Goal: Task Accomplishment & Management: Use online tool/utility

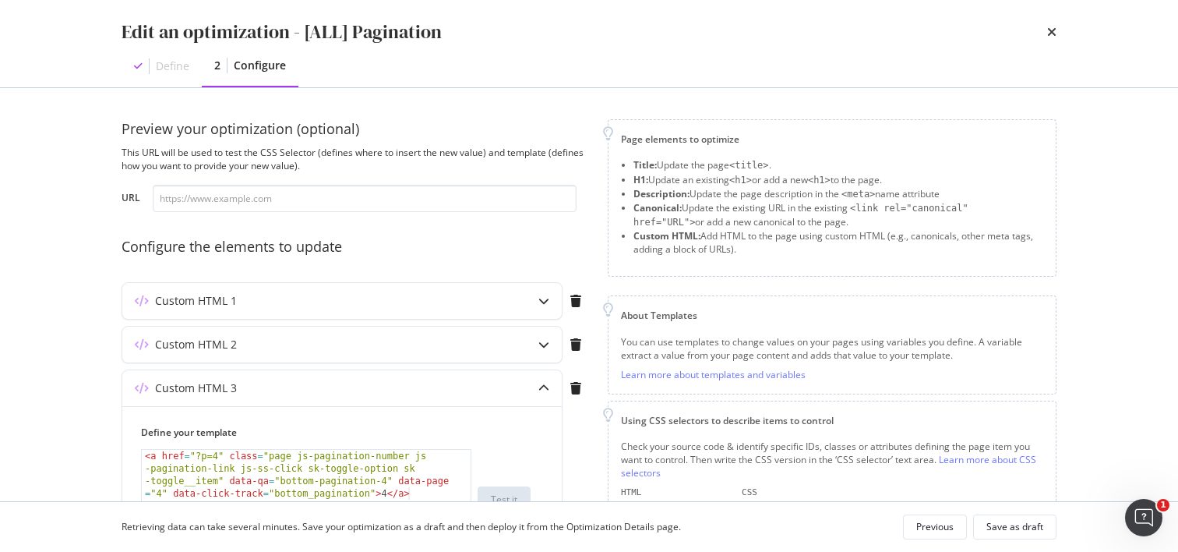
scroll to position [92, 0]
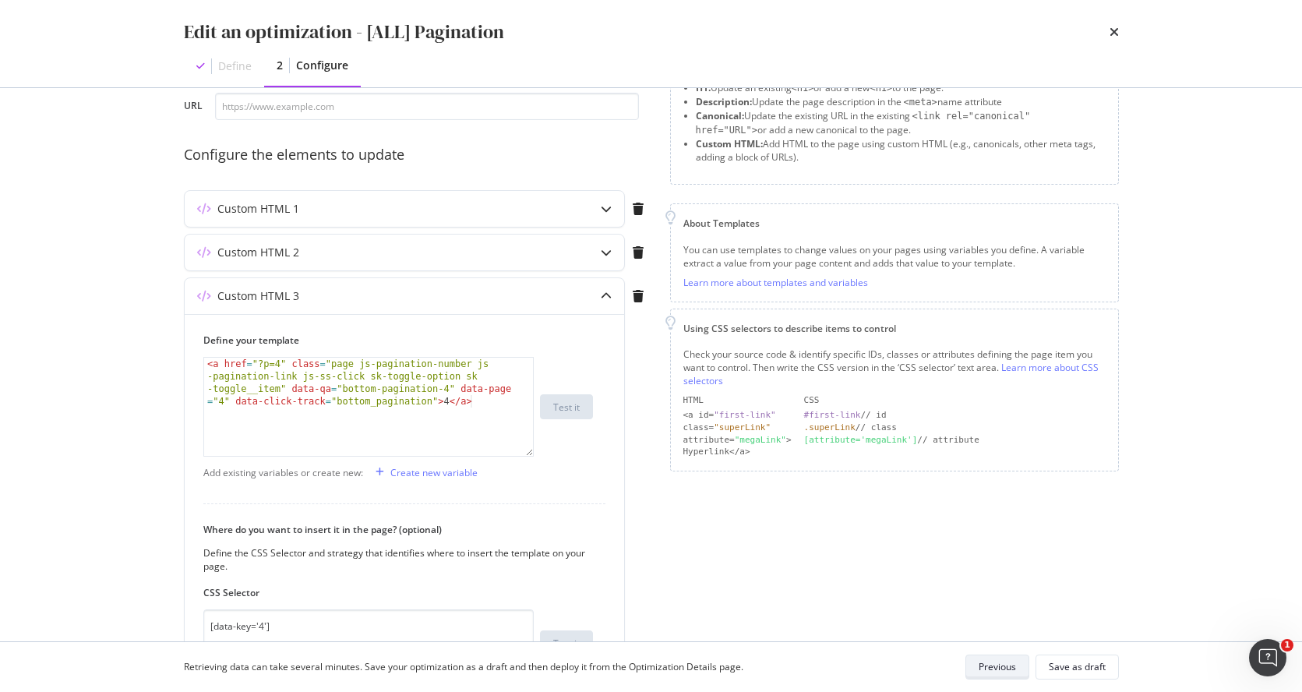
click at [1000, 551] on div "Previous" at bounding box center [997, 666] width 37 height 13
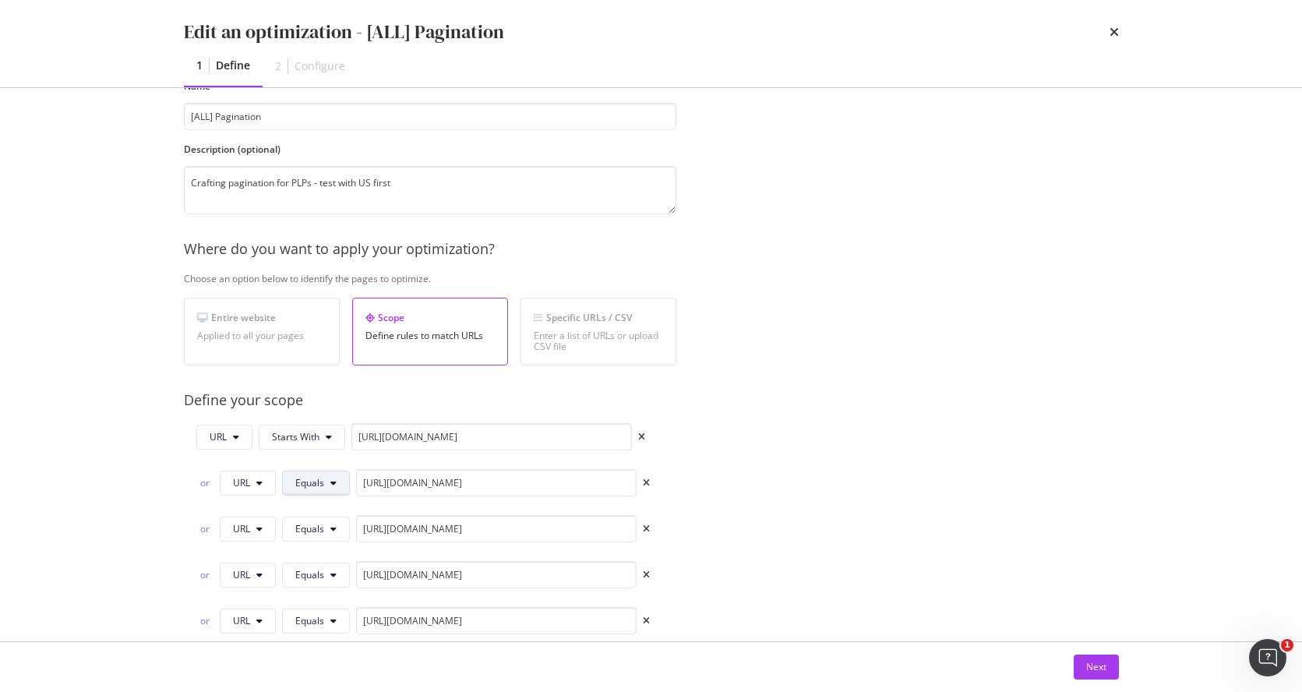
click at [318, 489] on button "Equals" at bounding box center [316, 483] width 68 height 25
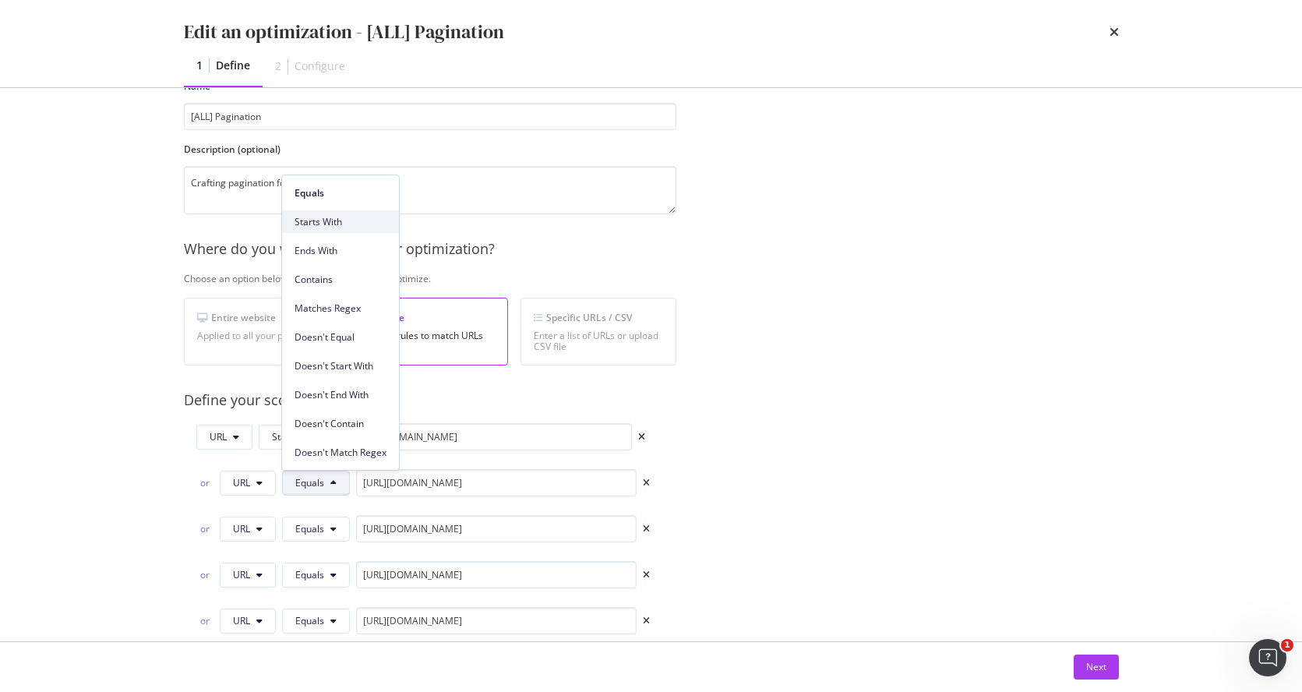
click at [345, 219] on span "Starts With" at bounding box center [340, 222] width 92 height 14
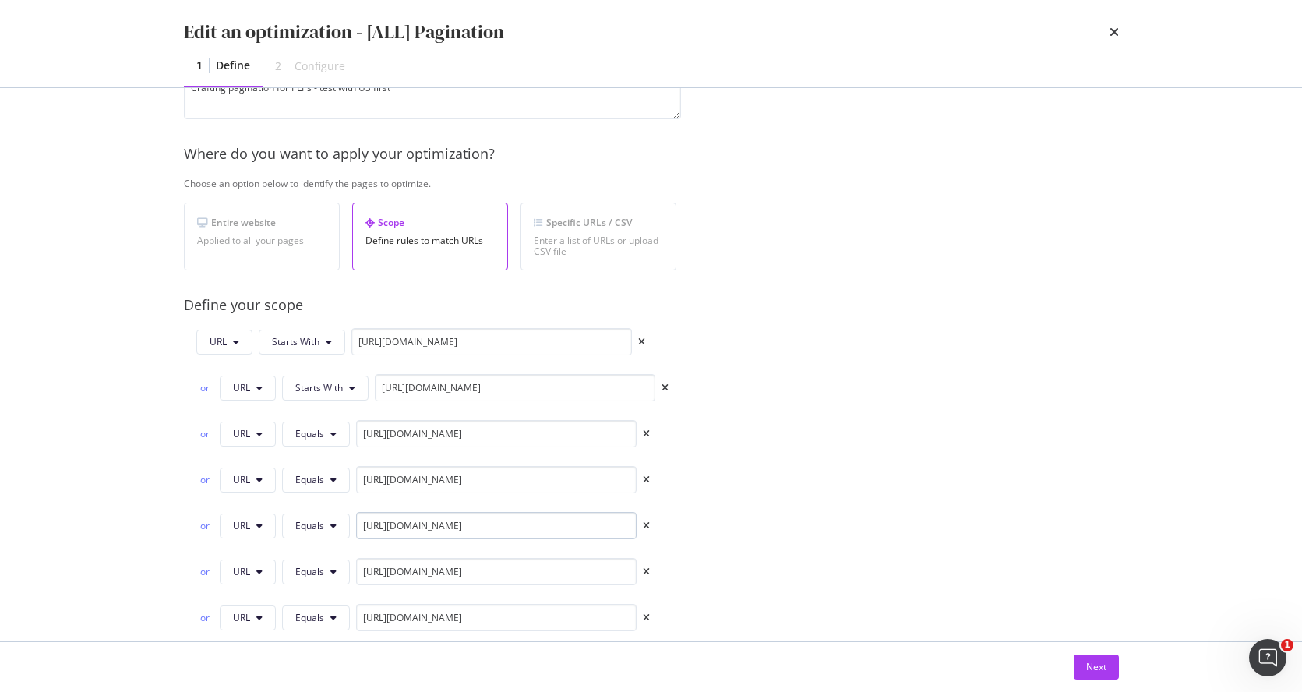
scroll to position [220, 0]
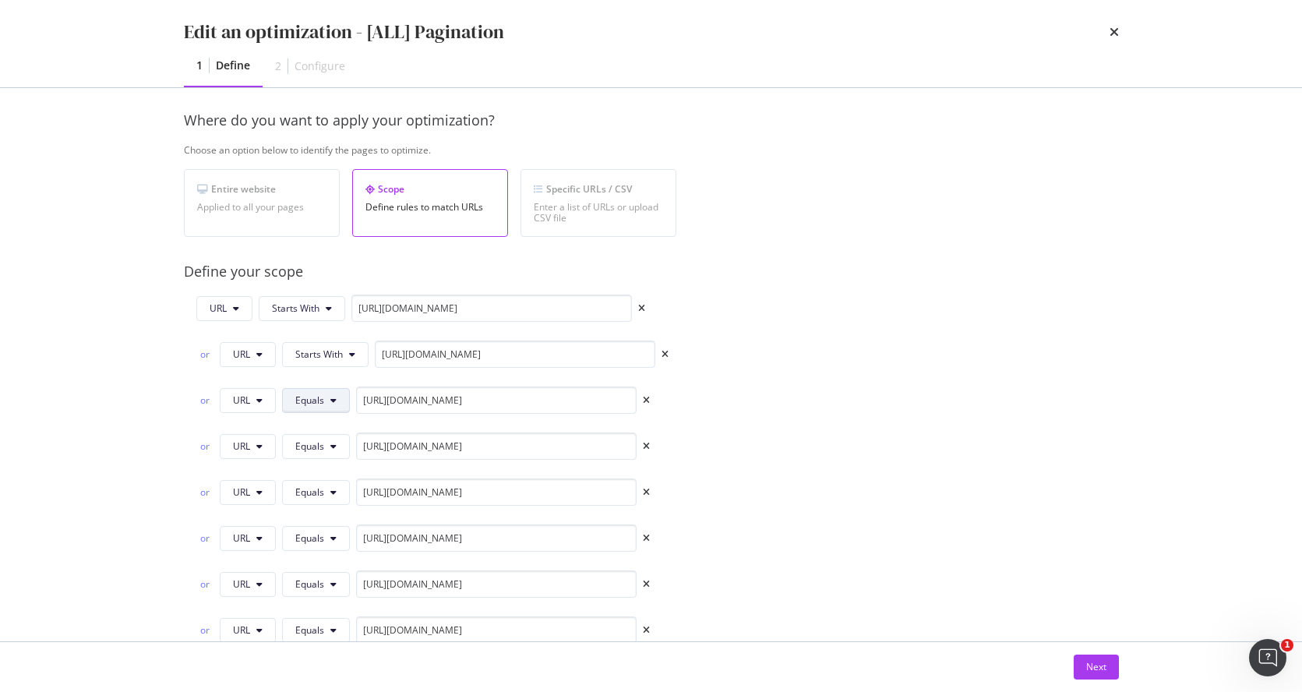
click at [312, 400] on span "Equals" at bounding box center [309, 399] width 29 height 13
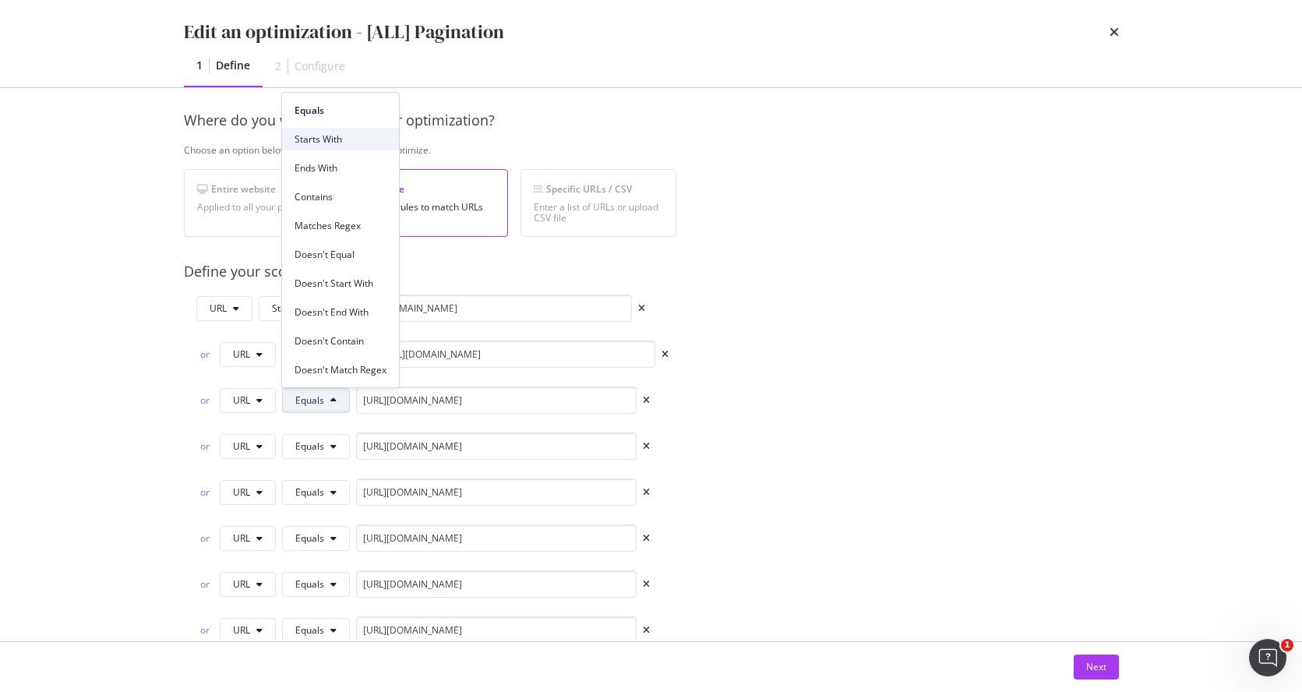
click at [354, 132] on span "Starts With" at bounding box center [340, 139] width 92 height 14
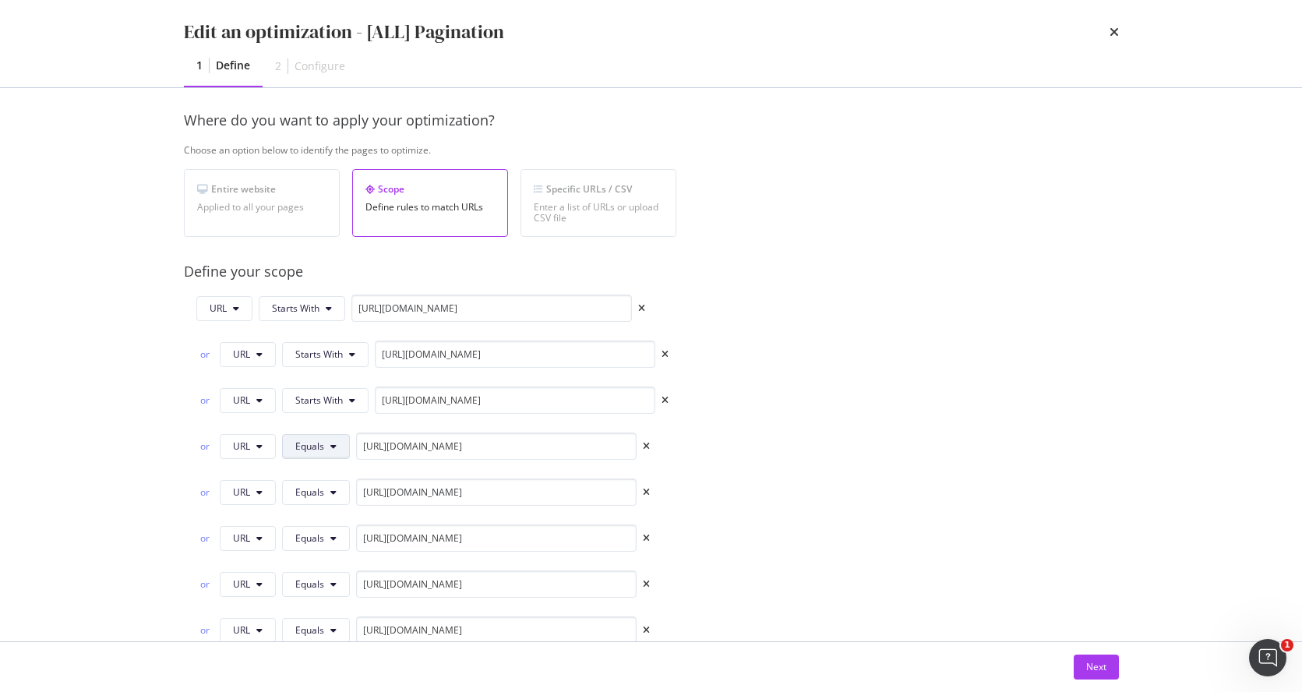
click at [323, 439] on button "Equals" at bounding box center [316, 446] width 68 height 25
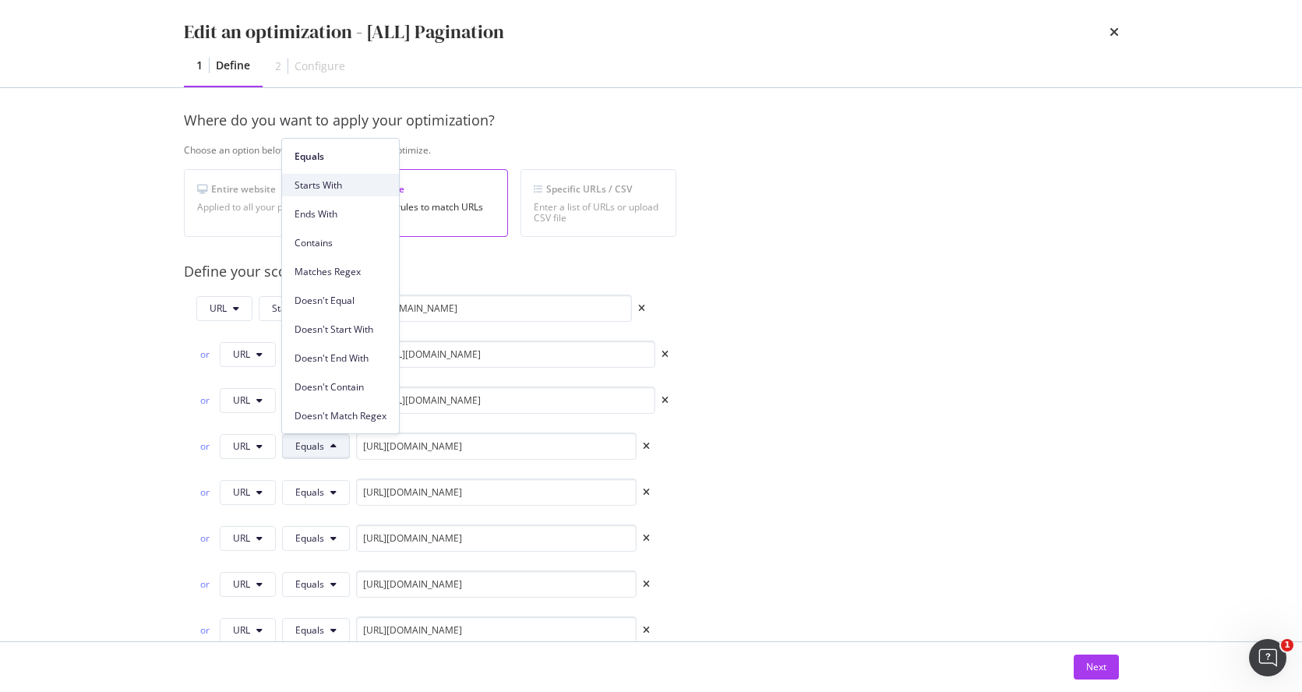
click at [355, 187] on span "Starts With" at bounding box center [340, 185] width 92 height 14
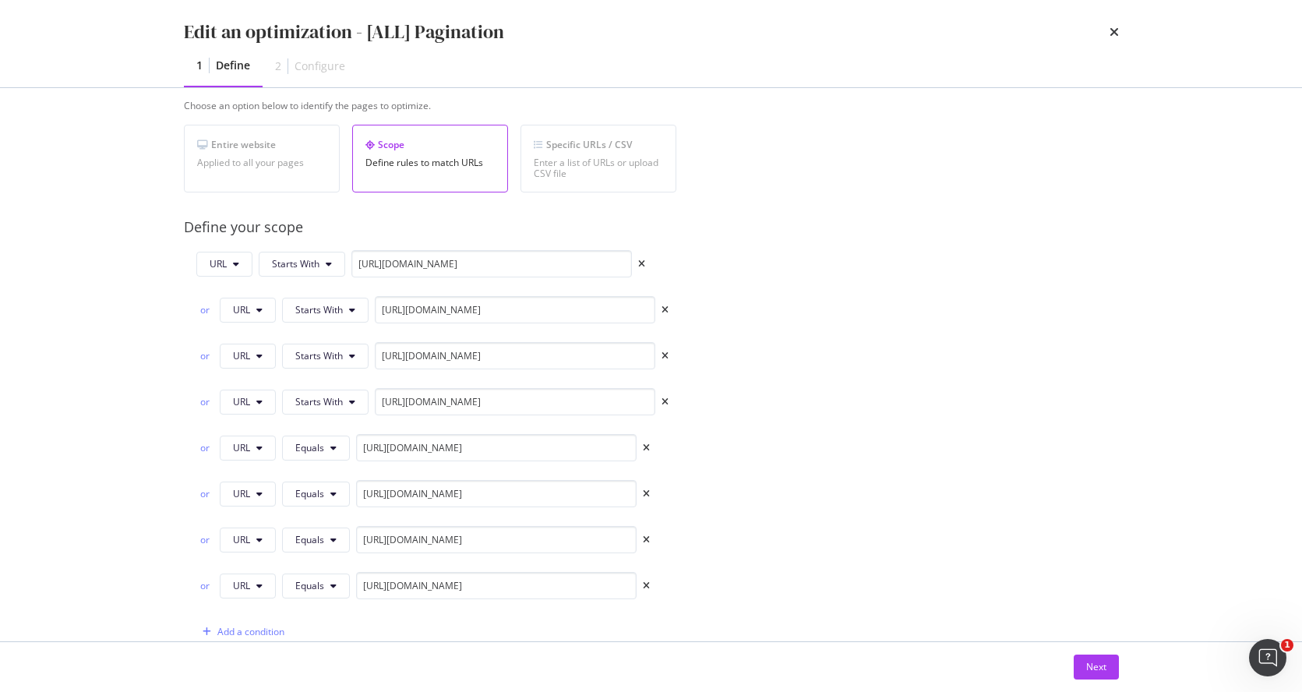
scroll to position [309, 0]
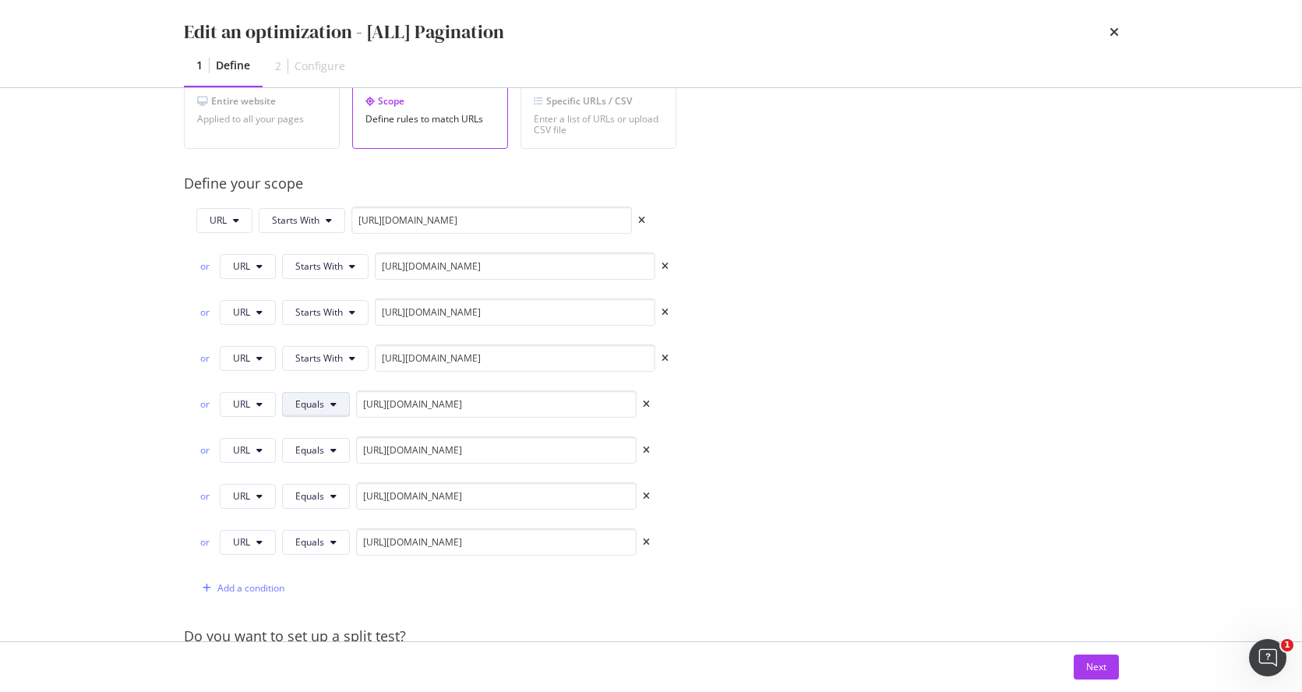
click at [325, 404] on button "Equals" at bounding box center [316, 404] width 68 height 25
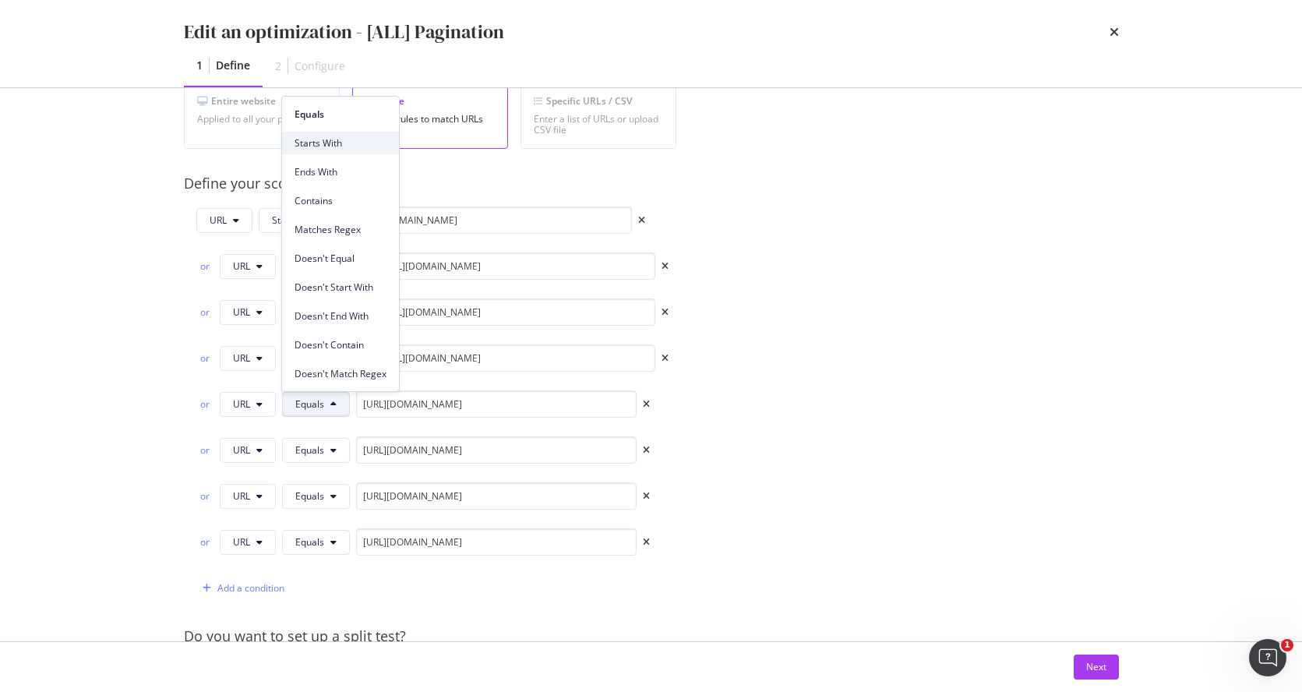
click at [351, 150] on div "Starts With" at bounding box center [340, 143] width 117 height 23
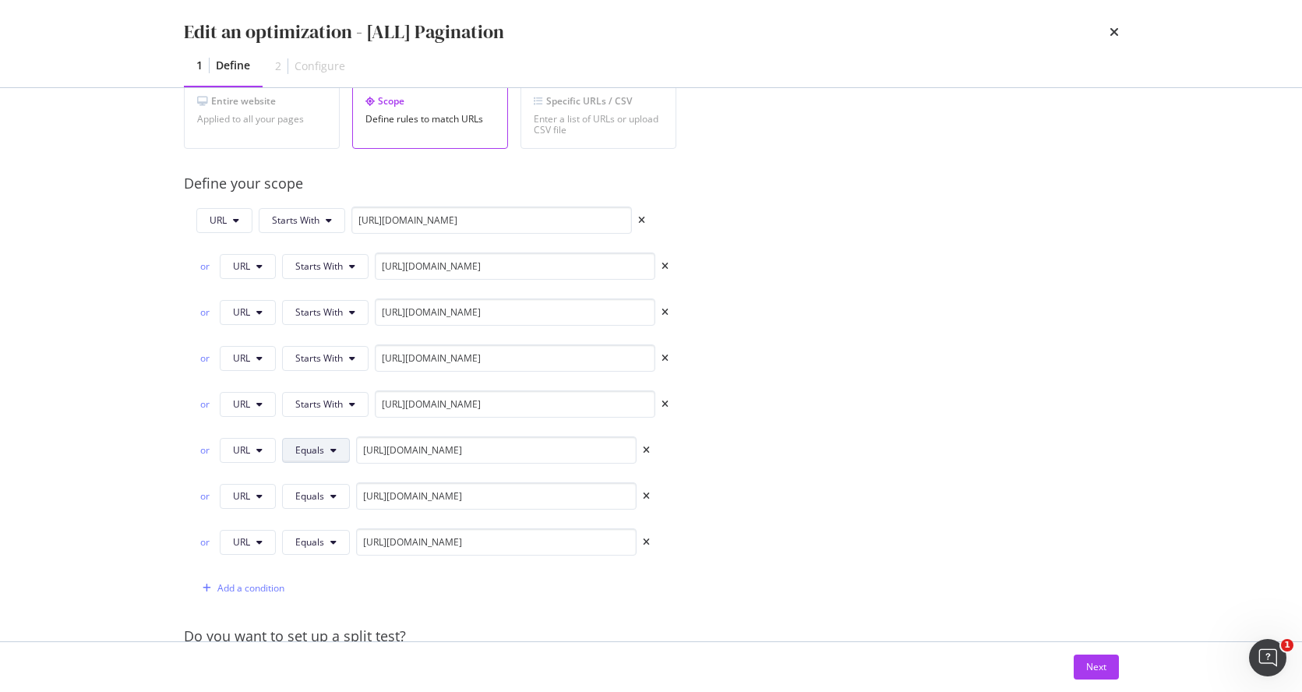
click at [318, 449] on span "Equals" at bounding box center [309, 449] width 29 height 13
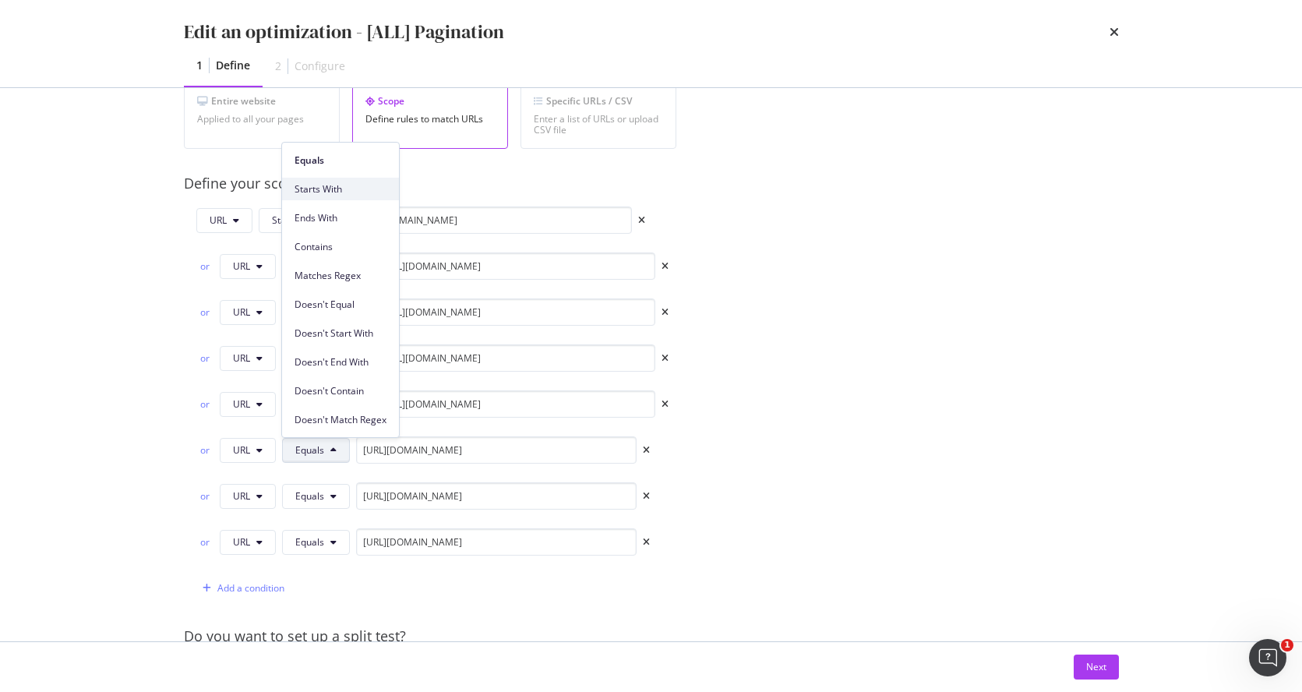
click at [351, 188] on span "Starts With" at bounding box center [340, 189] width 92 height 14
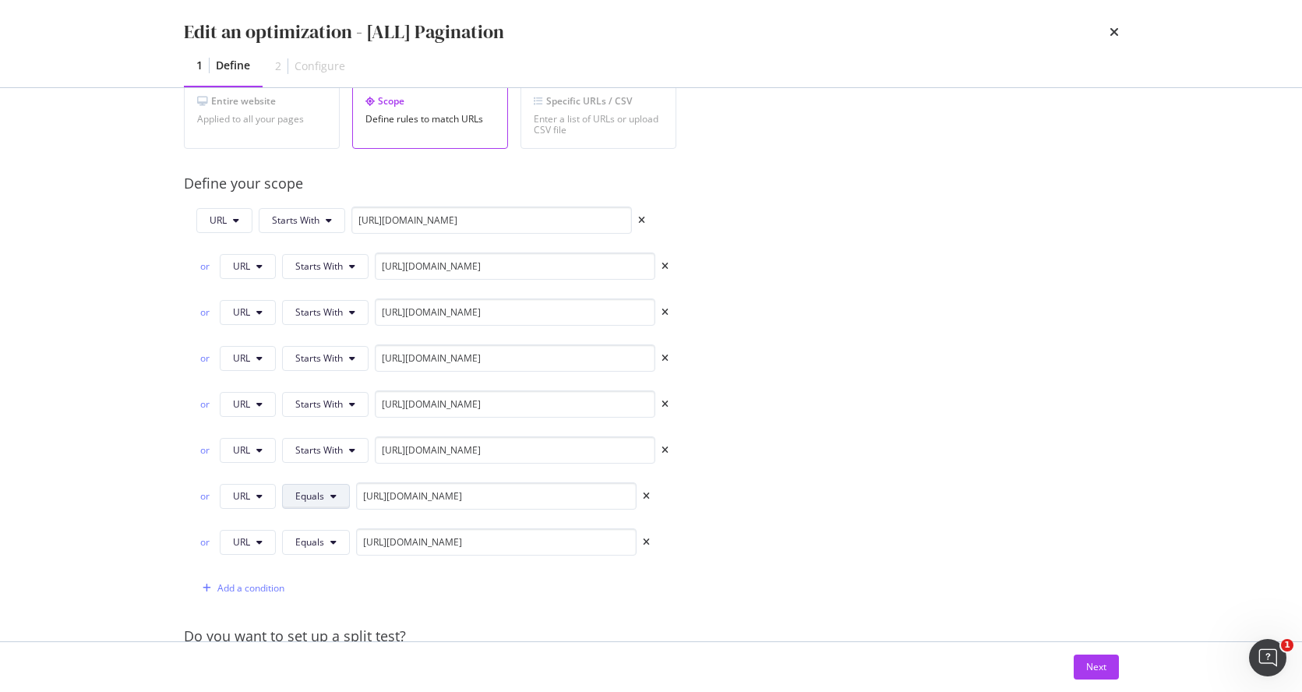
click at [333, 502] on button "Equals" at bounding box center [316, 496] width 68 height 25
drag, startPoint x: 367, startPoint y: 238, endPoint x: 343, endPoint y: 362, distance: 126.2
click at [367, 238] on span "Starts With" at bounding box center [340, 235] width 92 height 14
drag, startPoint x: 319, startPoint y: 541, endPoint x: 427, endPoint y: 357, distance: 213.7
click at [319, 541] on span "Equals" at bounding box center [309, 541] width 29 height 13
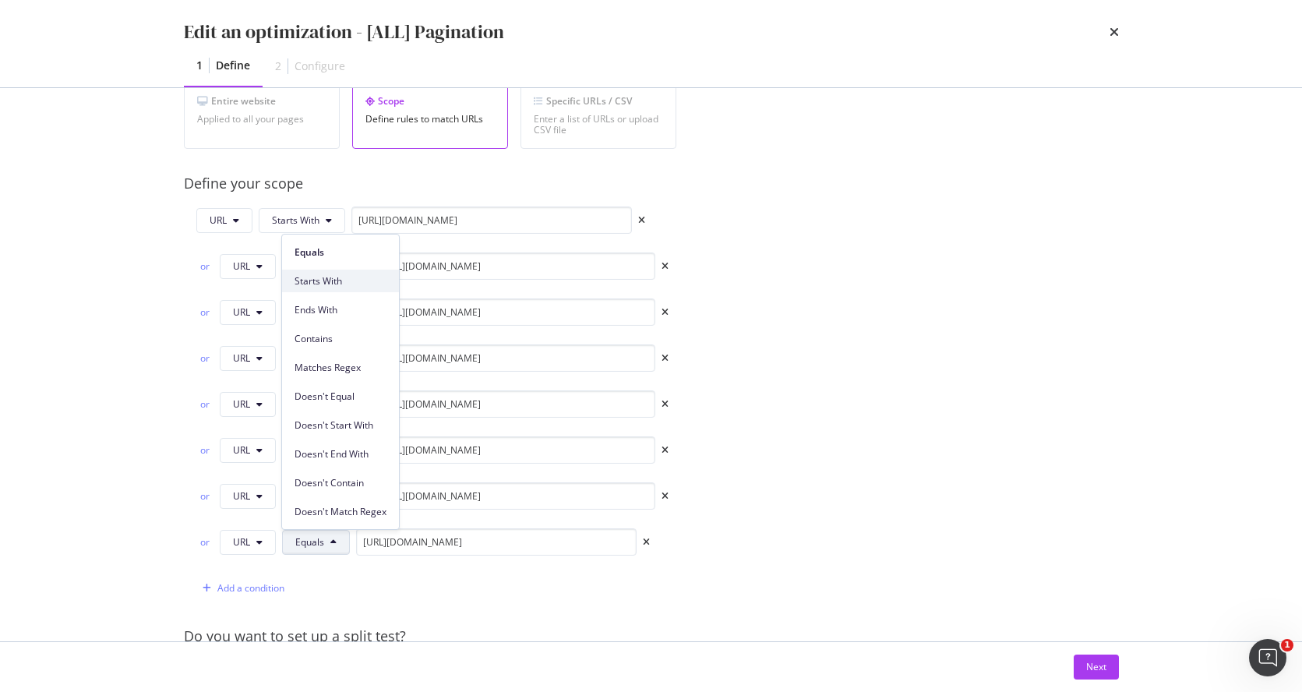
click at [356, 278] on span "Starts With" at bounding box center [340, 281] width 92 height 14
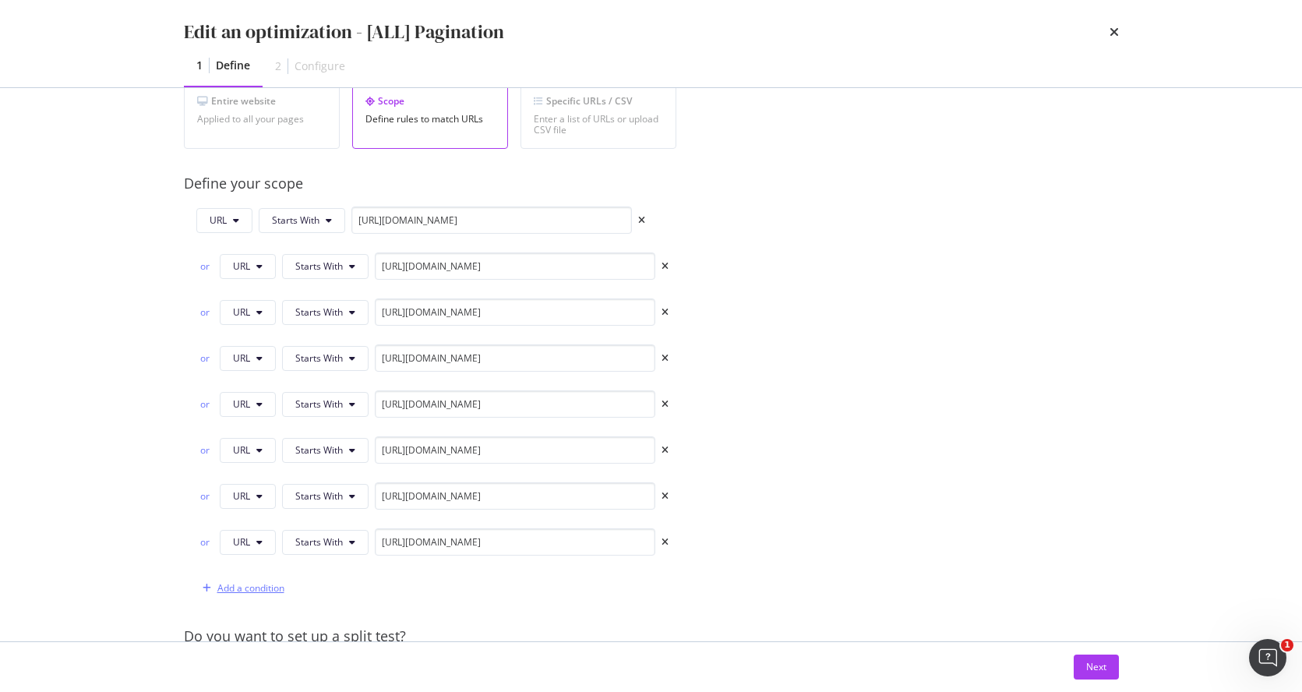
click at [245, 551] on div "Add a condition" at bounding box center [250, 587] width 67 height 13
click at [332, 551] on icon "modal" at bounding box center [333, 588] width 6 height 9
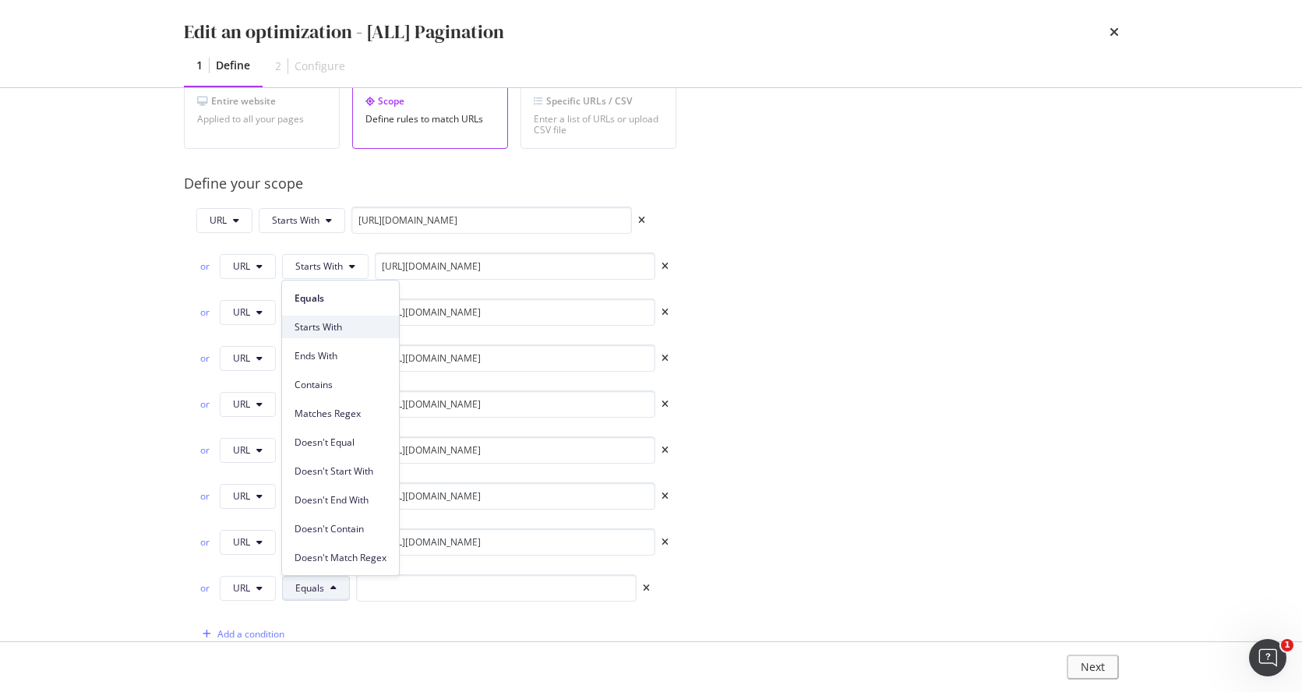
click at [323, 331] on span "Starts With" at bounding box center [340, 327] width 92 height 14
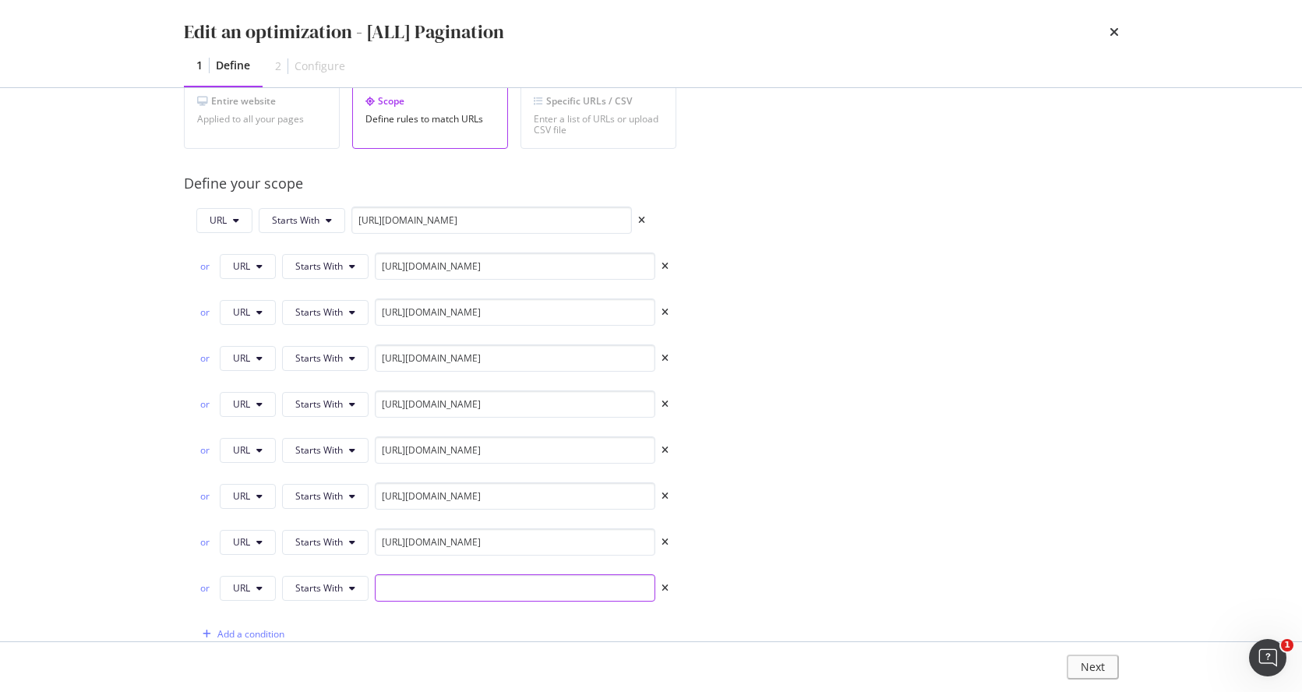
click at [464, 551] on input "modal" at bounding box center [515, 587] width 280 height 27
paste input "https://www.castlery.com/us/furniture-sets/all-furniture-sets"
click at [585, 551] on input "https://www.castlery.com/us/furniture-sets/all-furniture-sets" at bounding box center [515, 587] width 280 height 27
drag, startPoint x: 570, startPoint y: 587, endPoint x: 661, endPoint y: 588, distance: 91.2
click at [661, 551] on div "or URL Starts With https://www.castlery.com/us/furniture-sets/all-furniture-sets" at bounding box center [432, 587] width 472 height 27
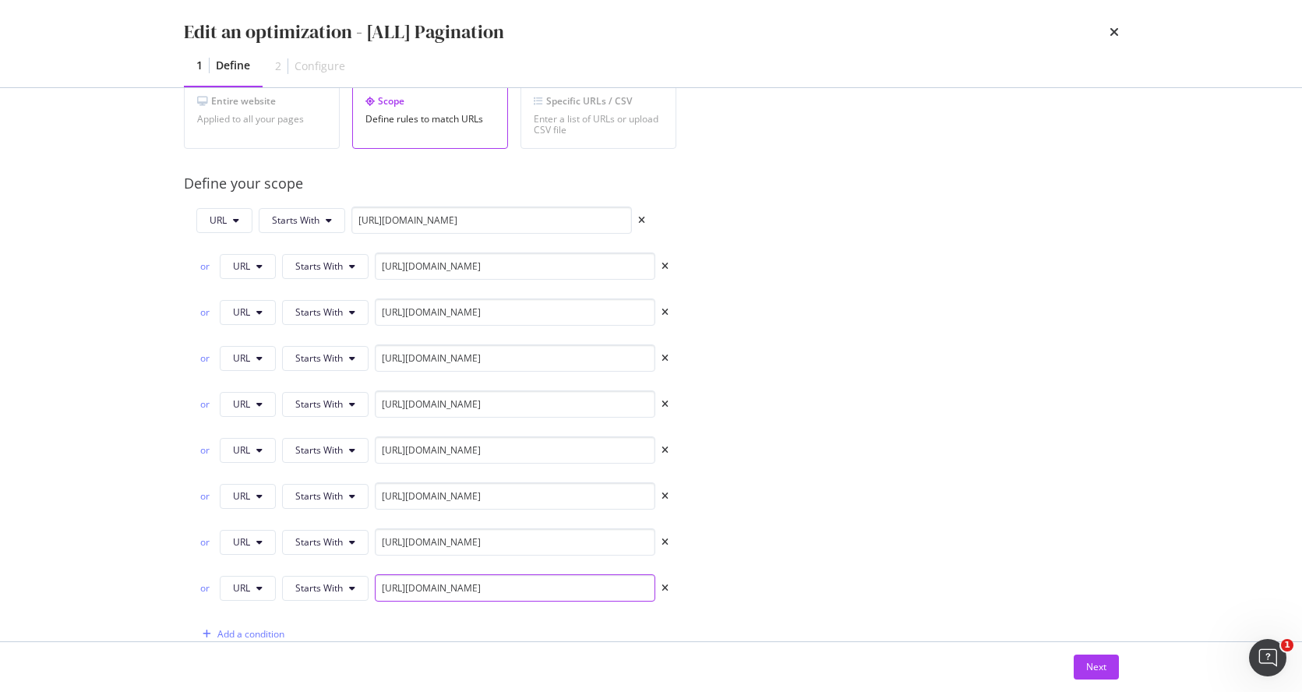
type input "https://www.castlery.com/us/furniture-sets/"
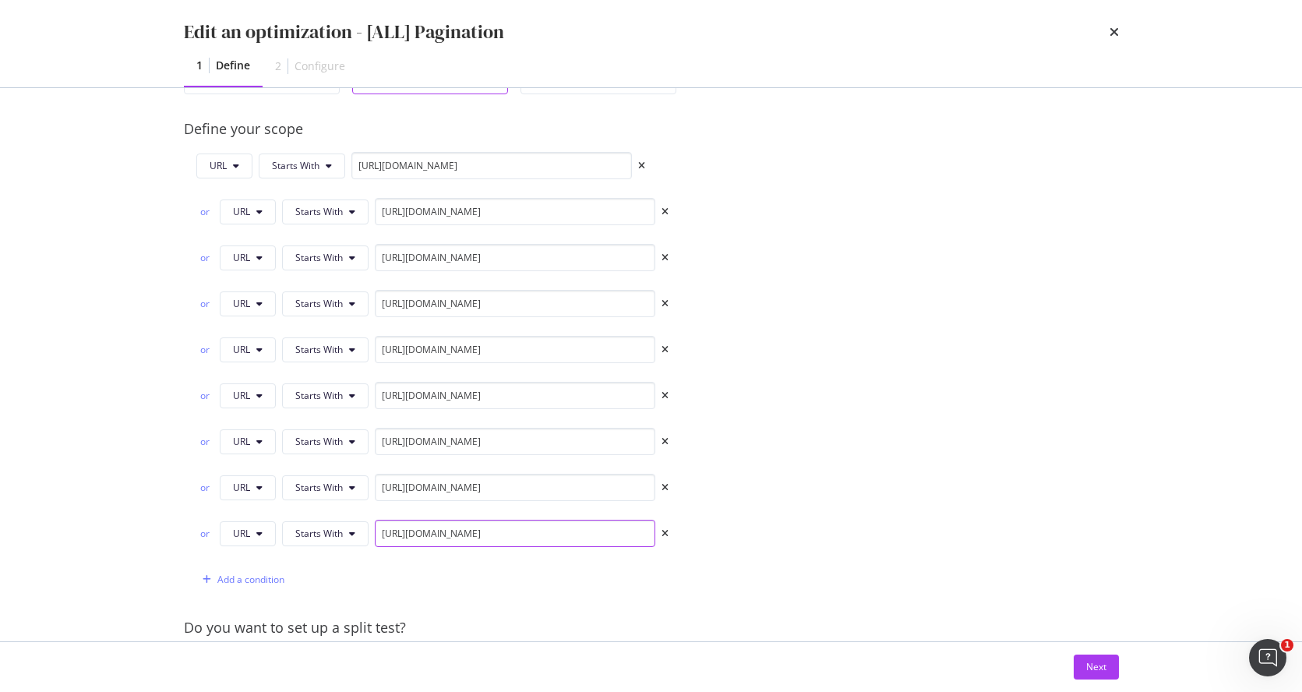
scroll to position [542, 0]
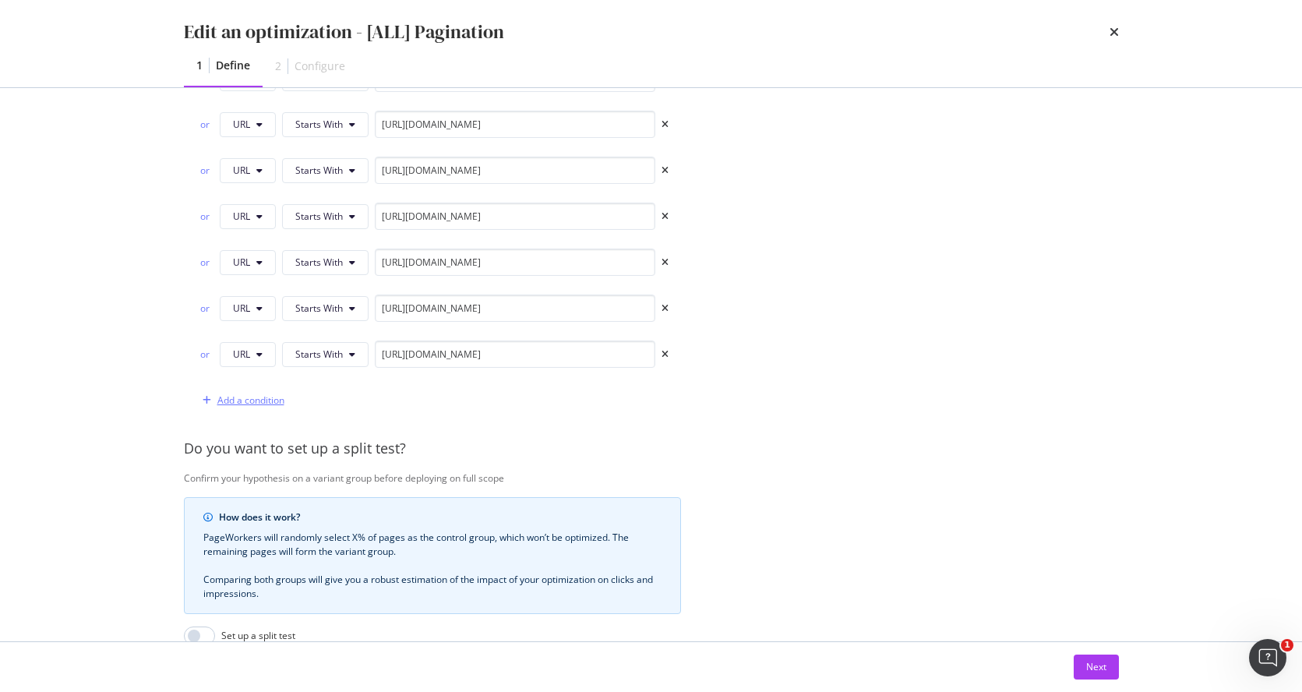
click at [231, 399] on div "Add a condition" at bounding box center [250, 399] width 67 height 13
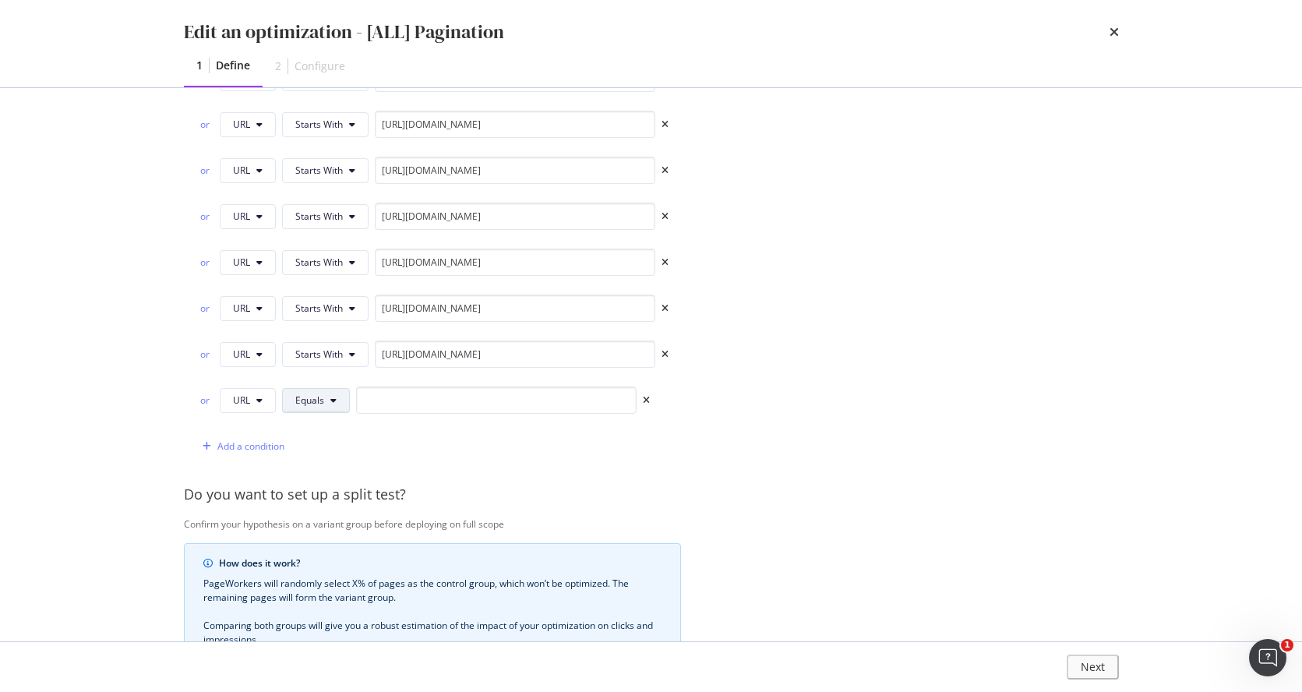
click at [326, 402] on button "Equals" at bounding box center [316, 400] width 68 height 25
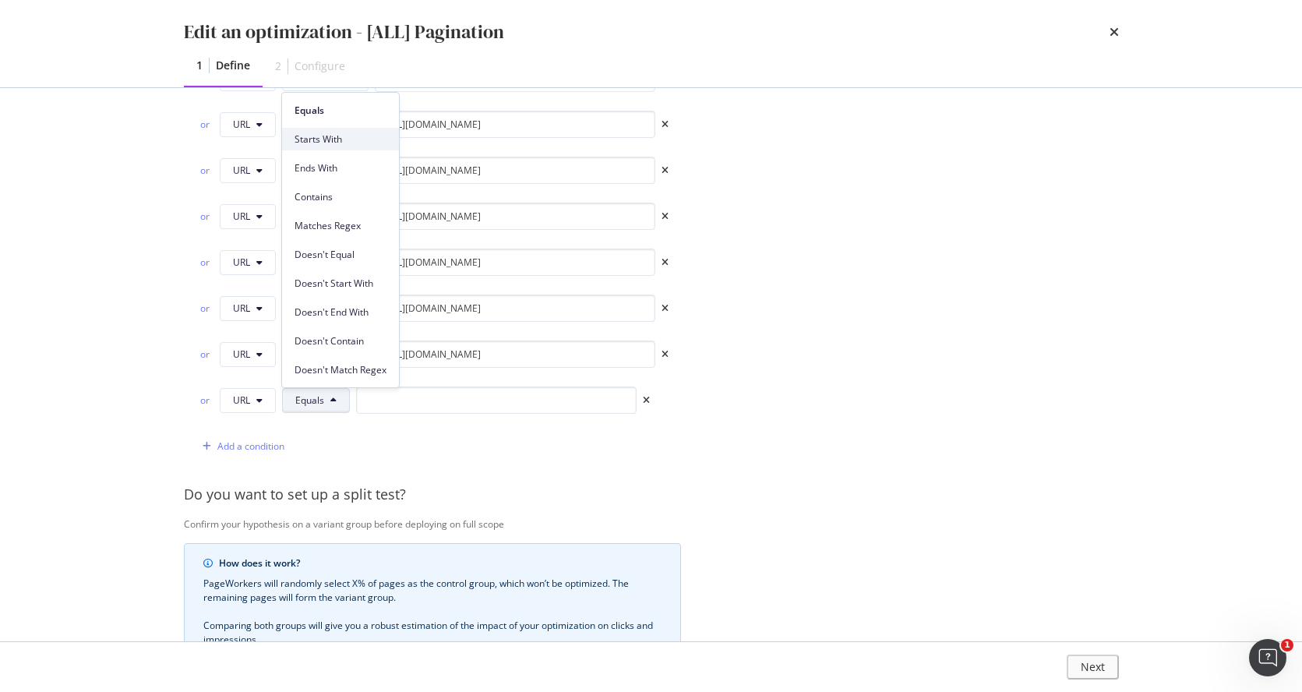
click at [334, 145] on span "Starts With" at bounding box center [340, 139] width 92 height 14
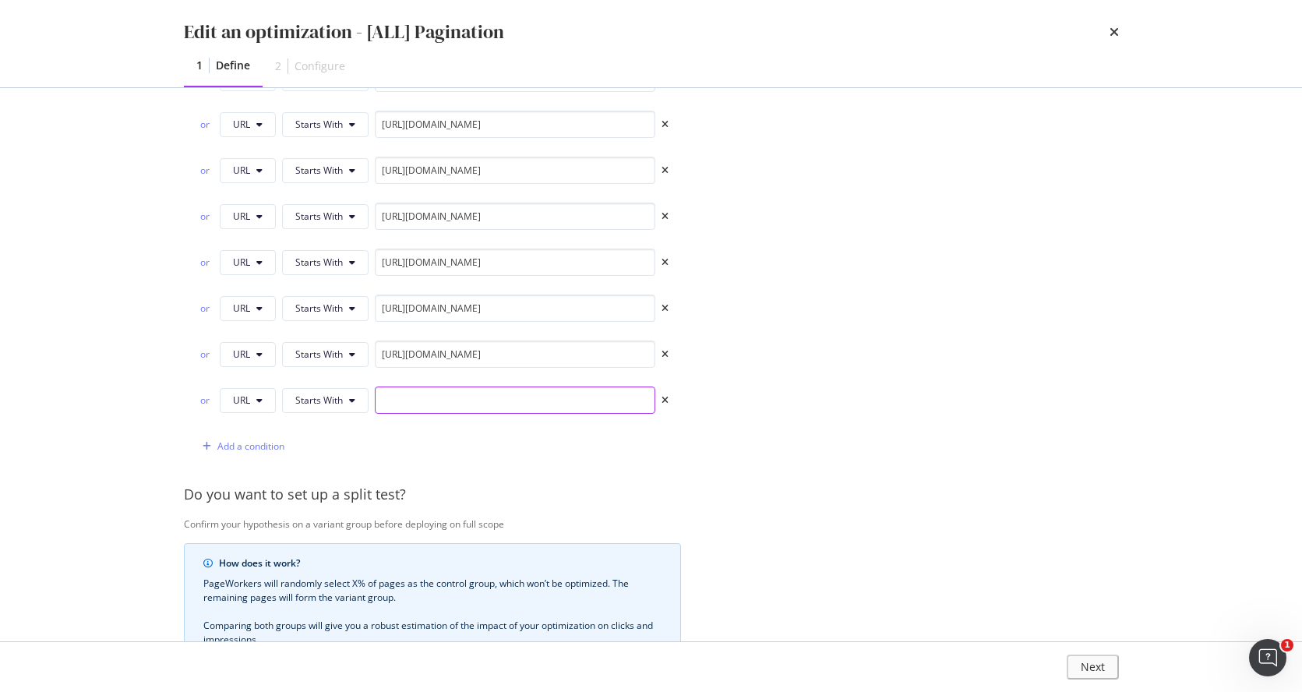
click at [561, 403] on input "modal" at bounding box center [515, 399] width 280 height 27
paste input "https://www.castlery.com/us/new"
type input "https://www.castlery.com/us/new/"
click at [235, 443] on div "Add a condition" at bounding box center [250, 445] width 67 height 13
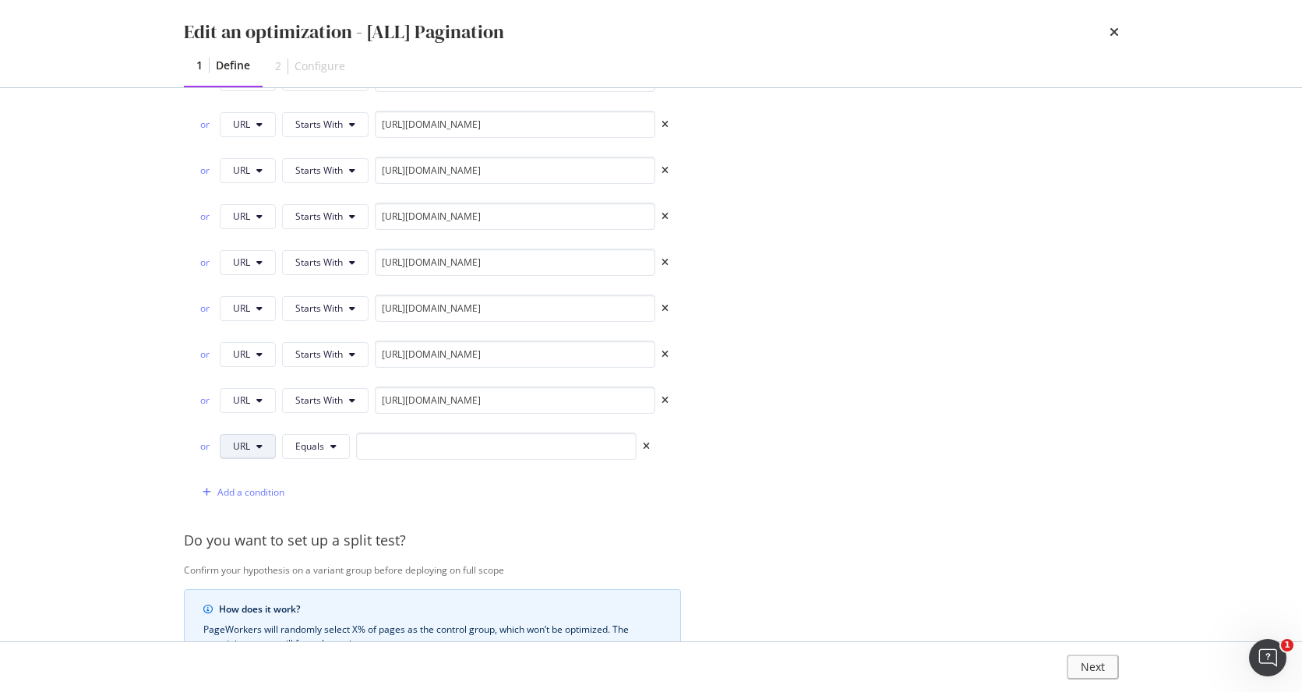
click at [255, 446] on button "URL" at bounding box center [248, 446] width 56 height 25
click at [323, 449] on button "Equals" at bounding box center [316, 446] width 68 height 25
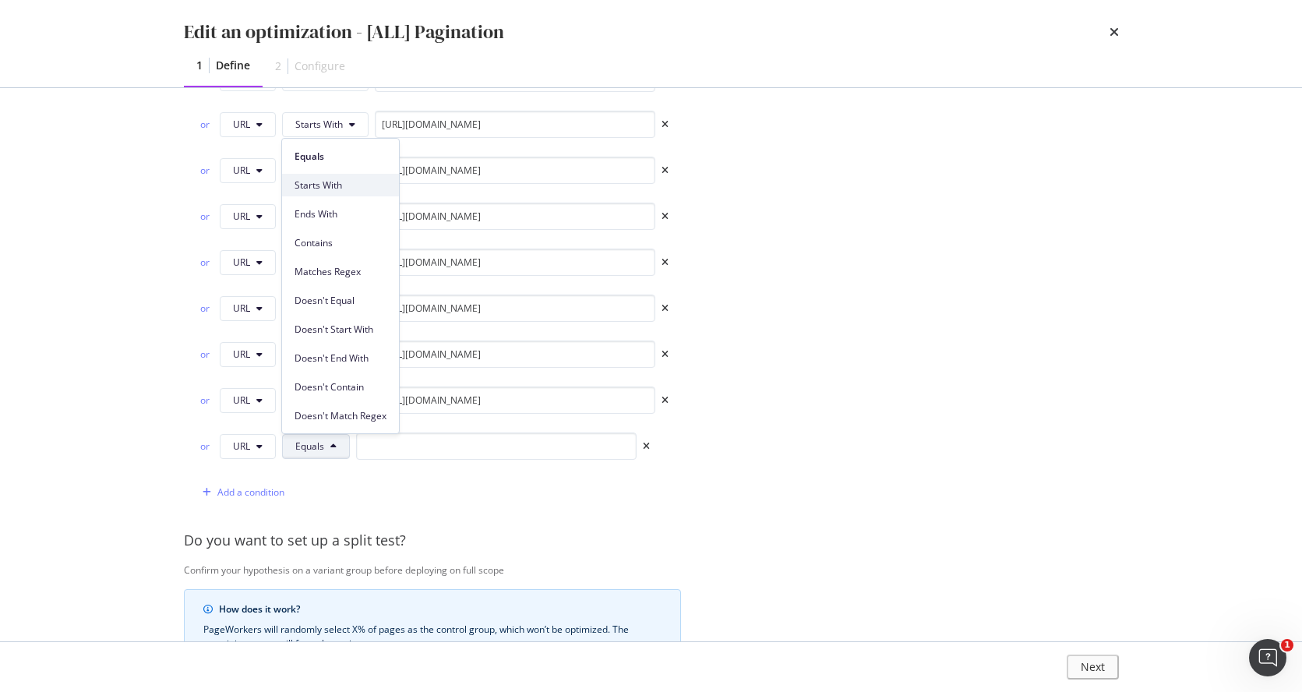
click at [340, 185] on span "Starts With" at bounding box center [340, 185] width 92 height 14
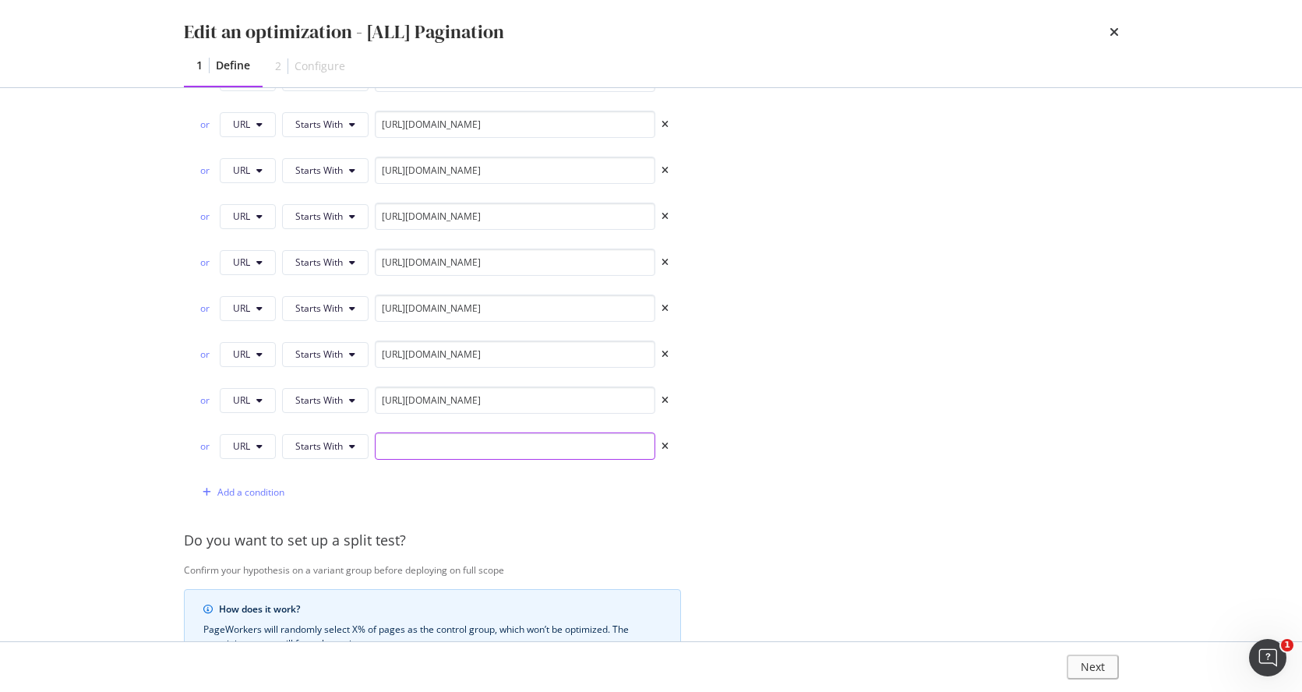
click at [460, 446] on input "modal" at bounding box center [515, 445] width 280 height 27
paste input "https://www.castlery.com/us/all-products"
type input "https://www.castlery.com/us/all-products/"
click at [608, 492] on div "Add a condition" at bounding box center [432, 491] width 472 height 27
click at [1092, 551] on div "Next" at bounding box center [1096, 666] width 20 height 13
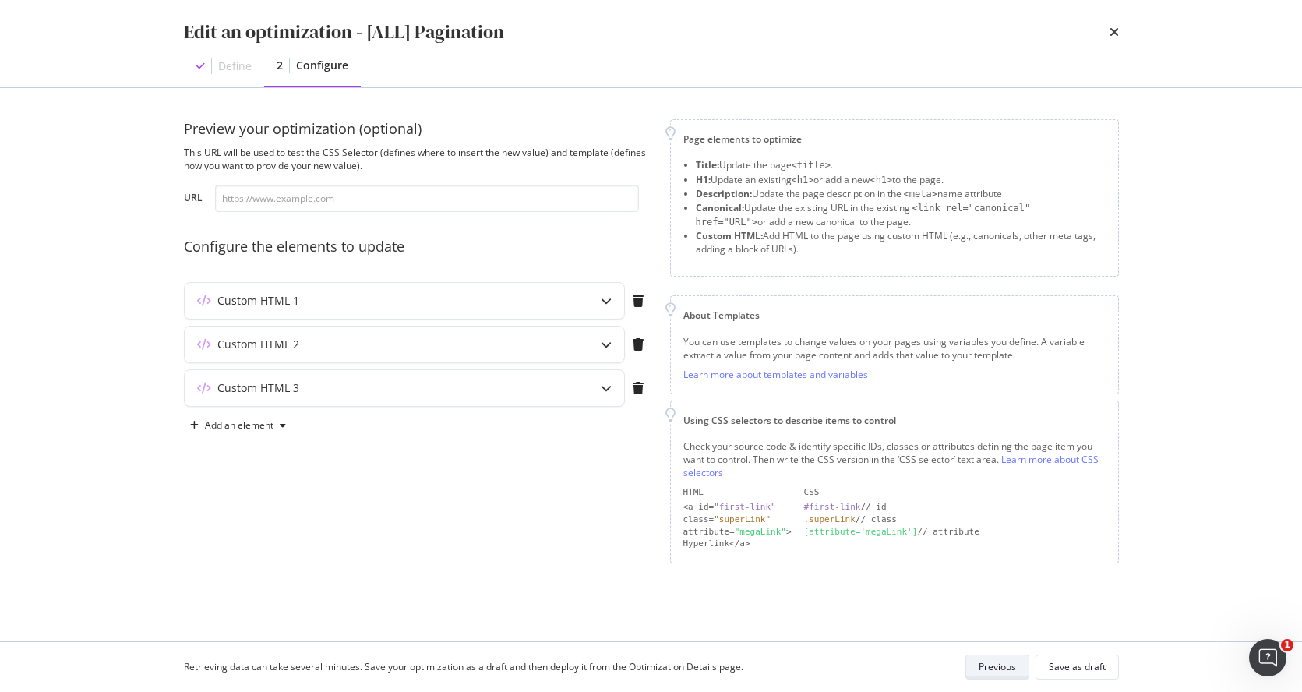
scroll to position [0, 0]
click at [411, 551] on div "Preview your optimization (optional) This URL will be used to test the CSS Sele…" at bounding box center [417, 341] width 467 height 444
click at [1002, 551] on div "Previous" at bounding box center [997, 666] width 37 height 13
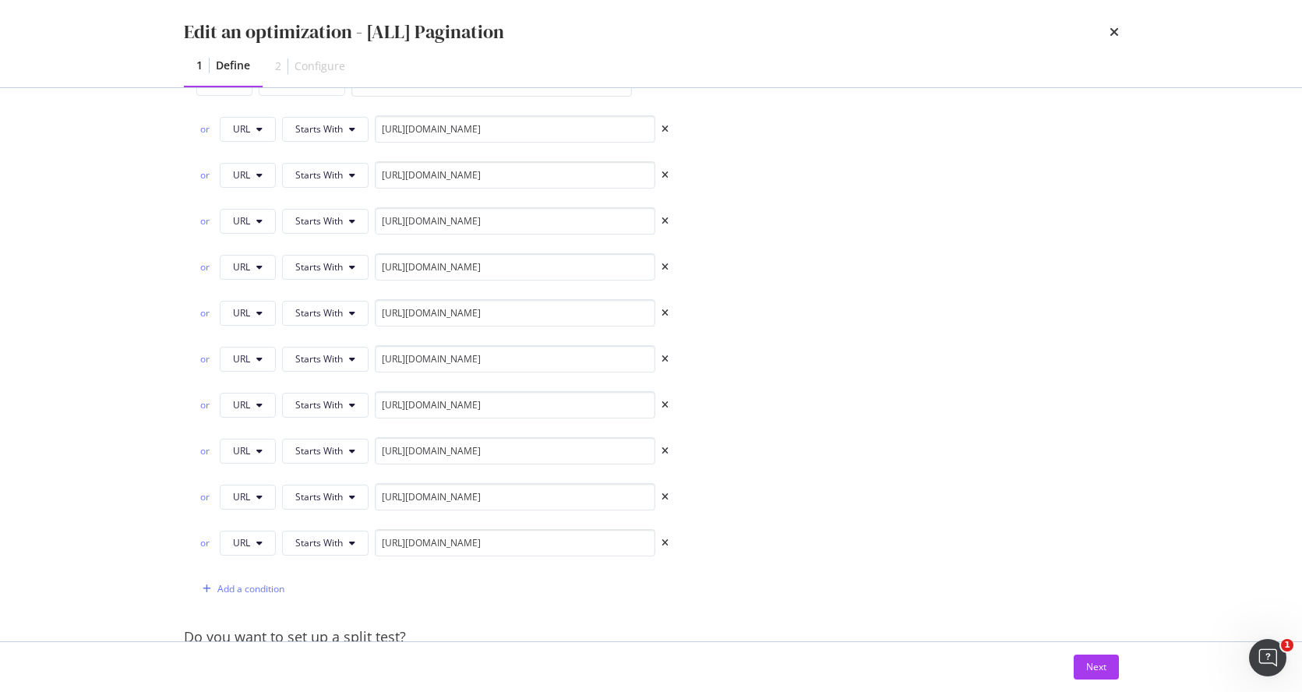
scroll to position [485, 0]
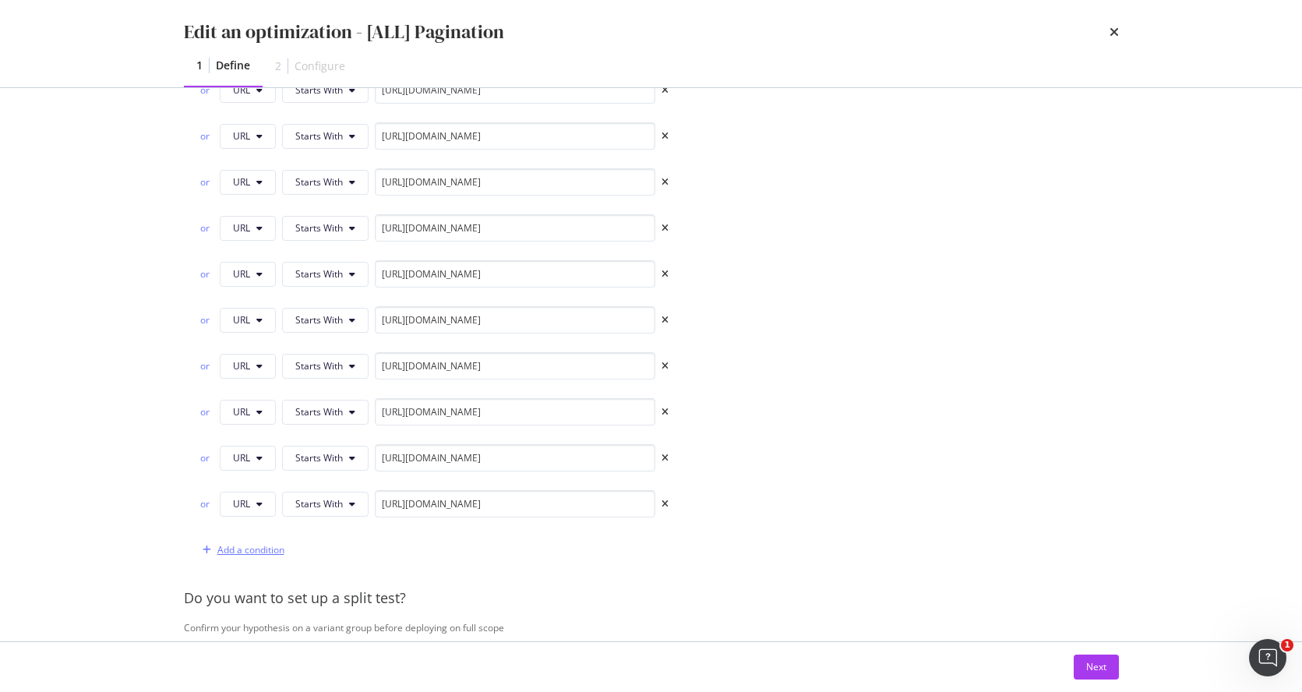
click at [258, 549] on div "Add a condition" at bounding box center [250, 549] width 67 height 13
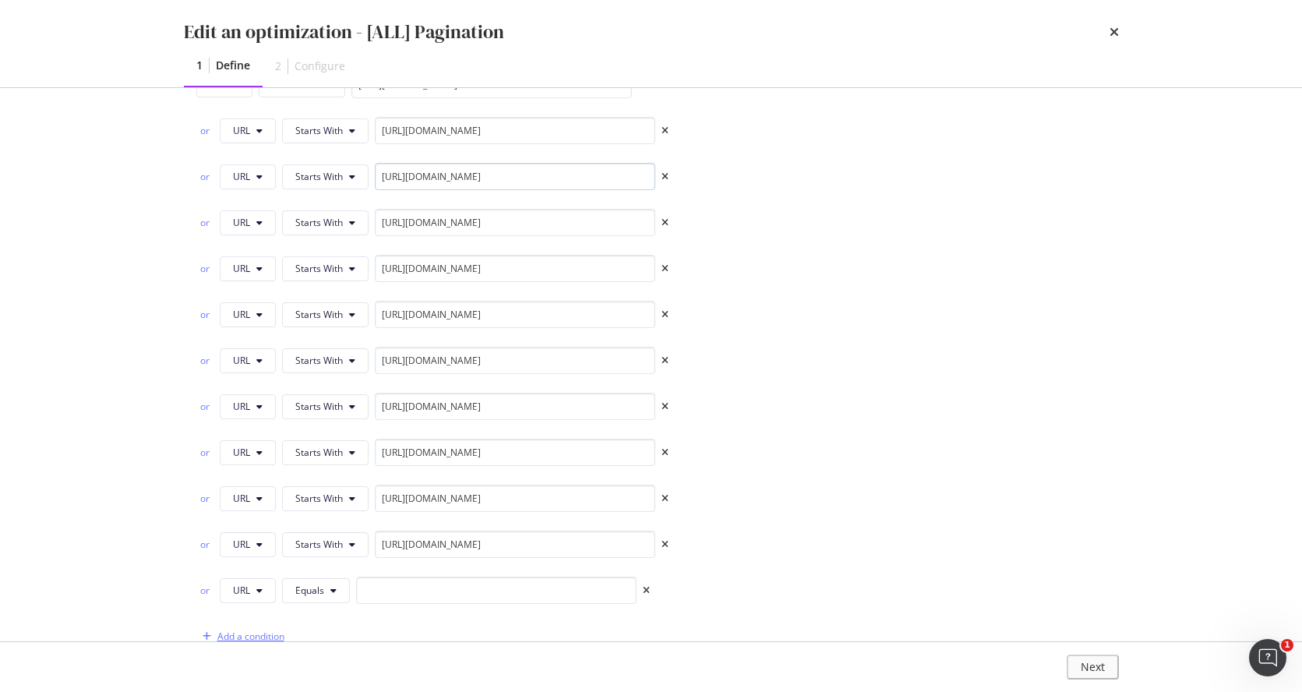
scroll to position [393, 0]
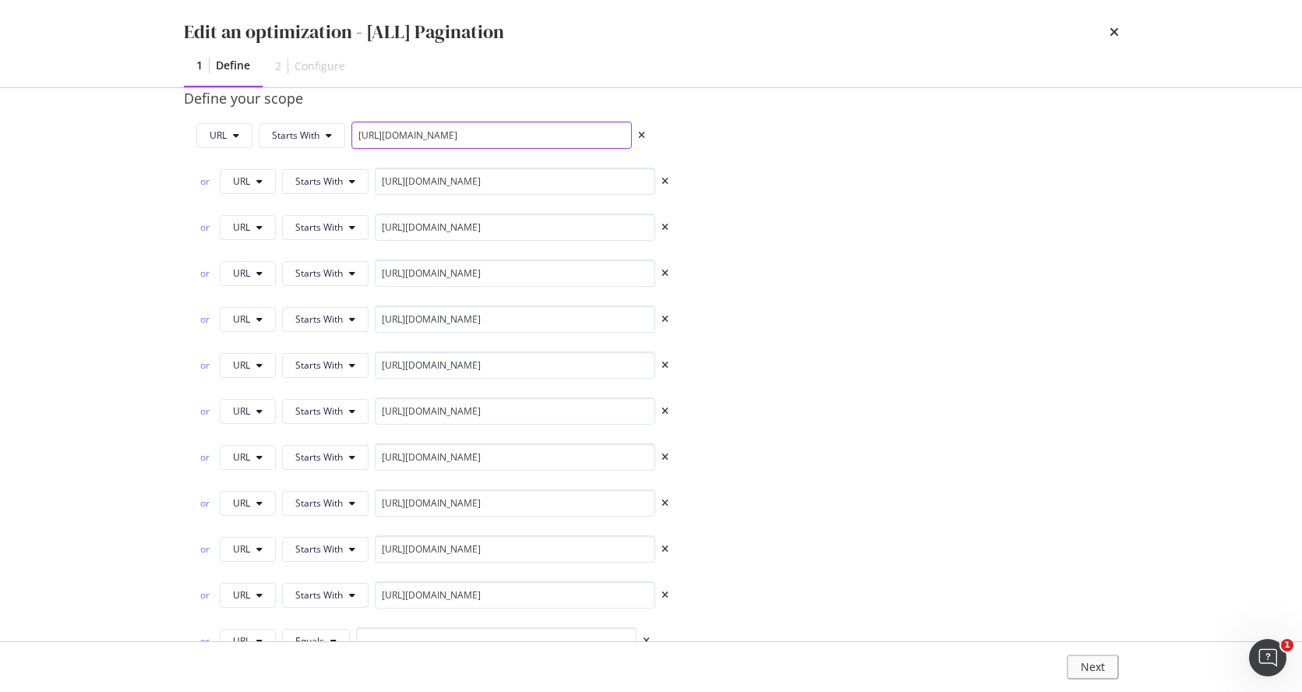
drag, startPoint x: 522, startPoint y: 136, endPoint x: 353, endPoint y: 133, distance: 169.1
click at [353, 133] on input "https://www.castlery.com/us/sofas/" at bounding box center [491, 135] width 280 height 27
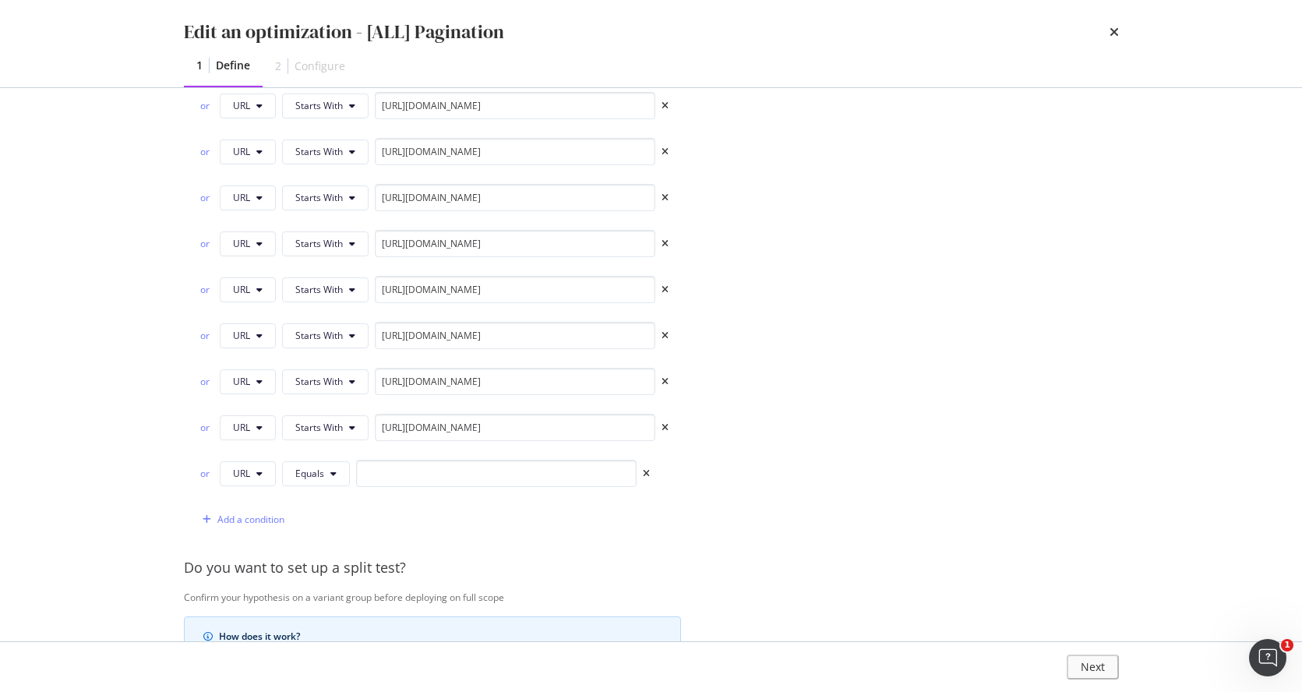
scroll to position [665, 0]
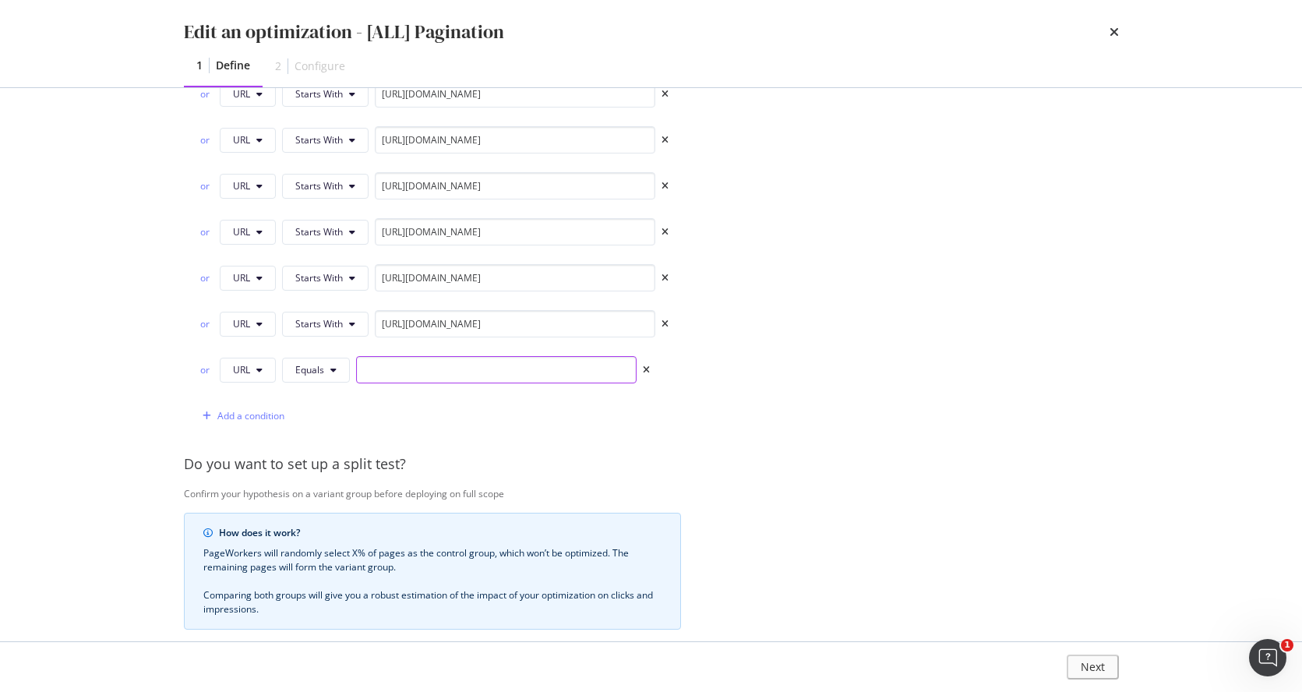
click at [463, 370] on input "modal" at bounding box center [496, 369] width 280 height 27
paste input "https://www.castlery.com/us/sofas/"
click at [485, 369] on input "https://www.castlery.com/us/sofas/" at bounding box center [496, 369] width 280 height 27
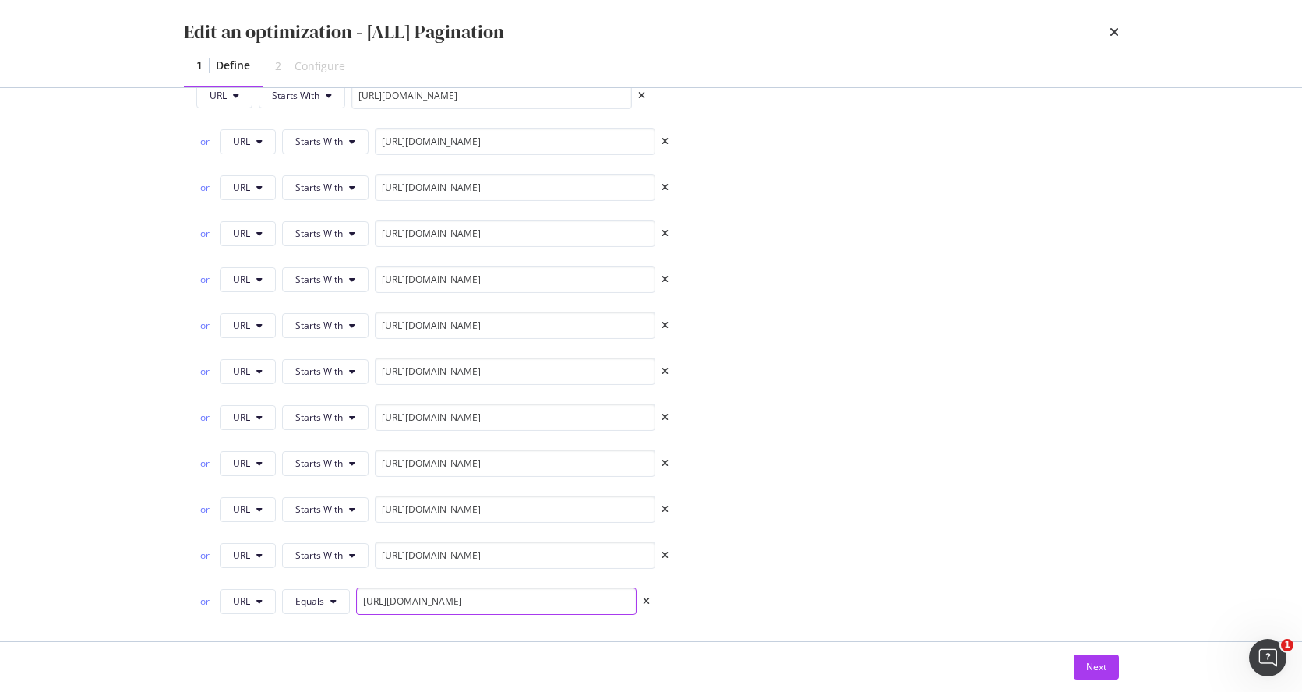
scroll to position [435, 0]
type input "https://www.castlery.com/au/sofas/"
drag, startPoint x: 524, startPoint y: 598, endPoint x: 332, endPoint y: 601, distance: 192.5
click at [332, 551] on div "or URL Equals https://www.castlery.com/au/sofas/" at bounding box center [422, 599] width 453 height 27
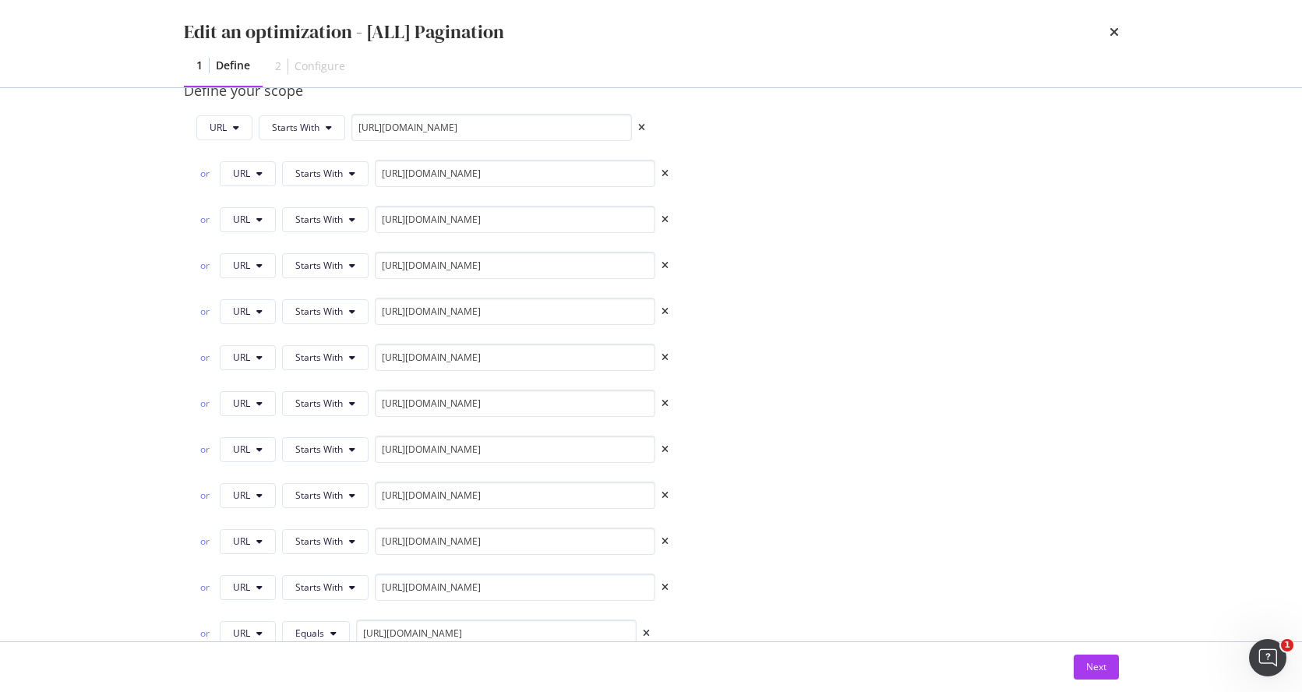
scroll to position [366, 0]
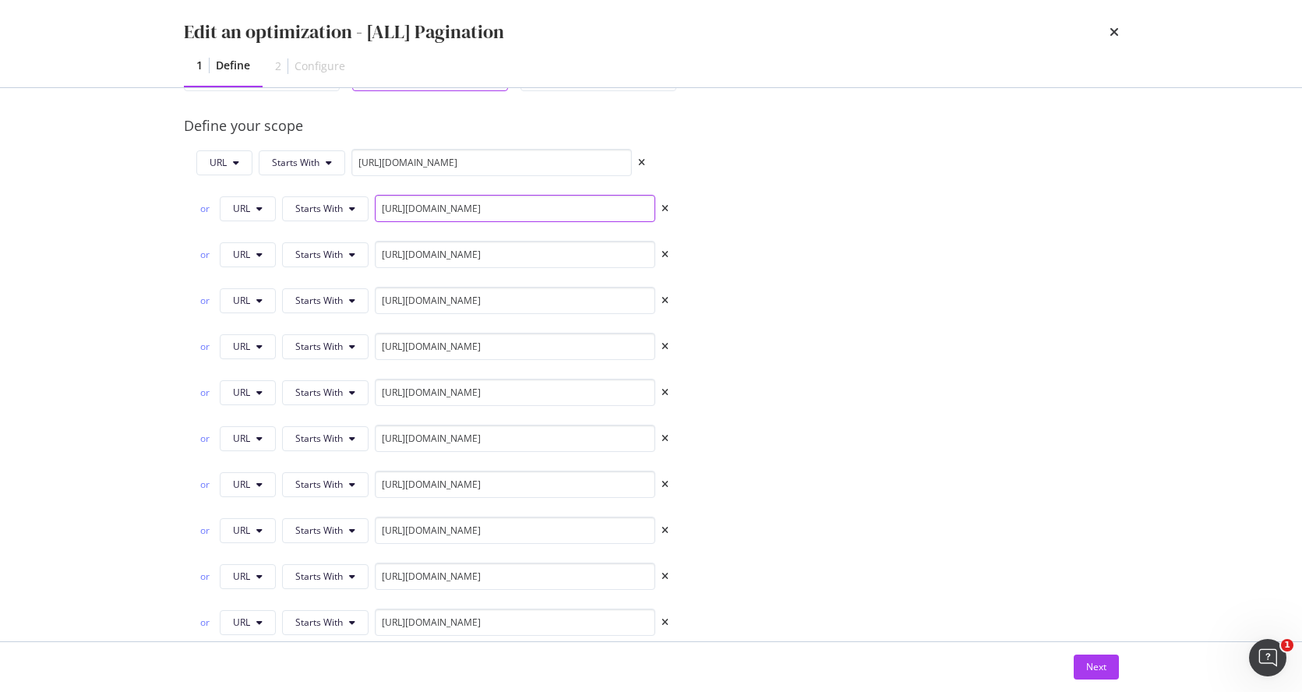
drag, startPoint x: 552, startPoint y: 207, endPoint x: 375, endPoint y: 210, distance: 177.7
click at [375, 210] on input "https://www.castlery.com/us/tables/" at bounding box center [515, 208] width 280 height 27
drag, startPoint x: 555, startPoint y: 256, endPoint x: 367, endPoint y: 256, distance: 187.8
click at [367, 256] on div "or URL Starts With https://www.castlery.com/us/chairs/" at bounding box center [432, 254] width 472 height 27
drag, startPoint x: 548, startPoint y: 299, endPoint x: 371, endPoint y: 300, distance: 177.6
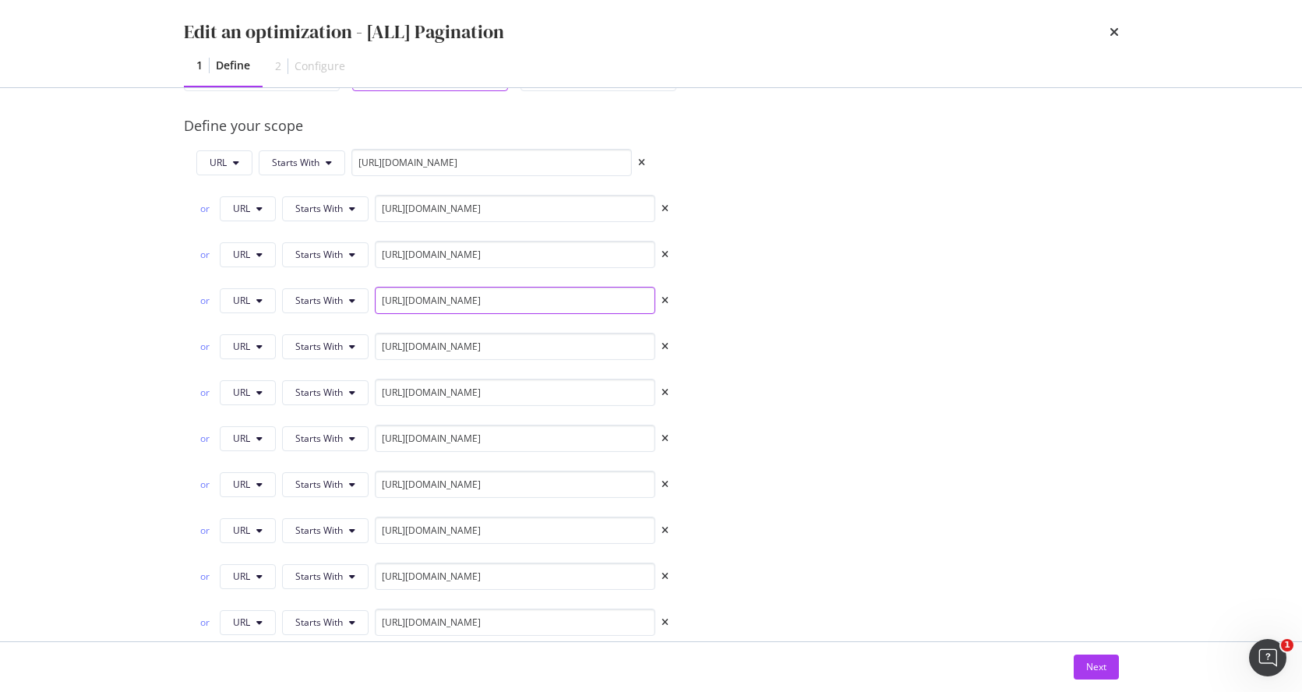
click at [371, 300] on div "or URL Starts With https://www.castlery.com/us/beds/" at bounding box center [432, 300] width 472 height 27
drag, startPoint x: 560, startPoint y: 343, endPoint x: 372, endPoint y: 349, distance: 187.9
click at [375, 349] on input "https://www.castlery.com/us/storage/" at bounding box center [515, 346] width 280 height 27
drag, startPoint x: 593, startPoint y: 391, endPoint x: 377, endPoint y: 392, distance: 215.8
click at [377, 392] on input "https://www.castlery.com/us/furniture-sets/" at bounding box center [515, 392] width 280 height 27
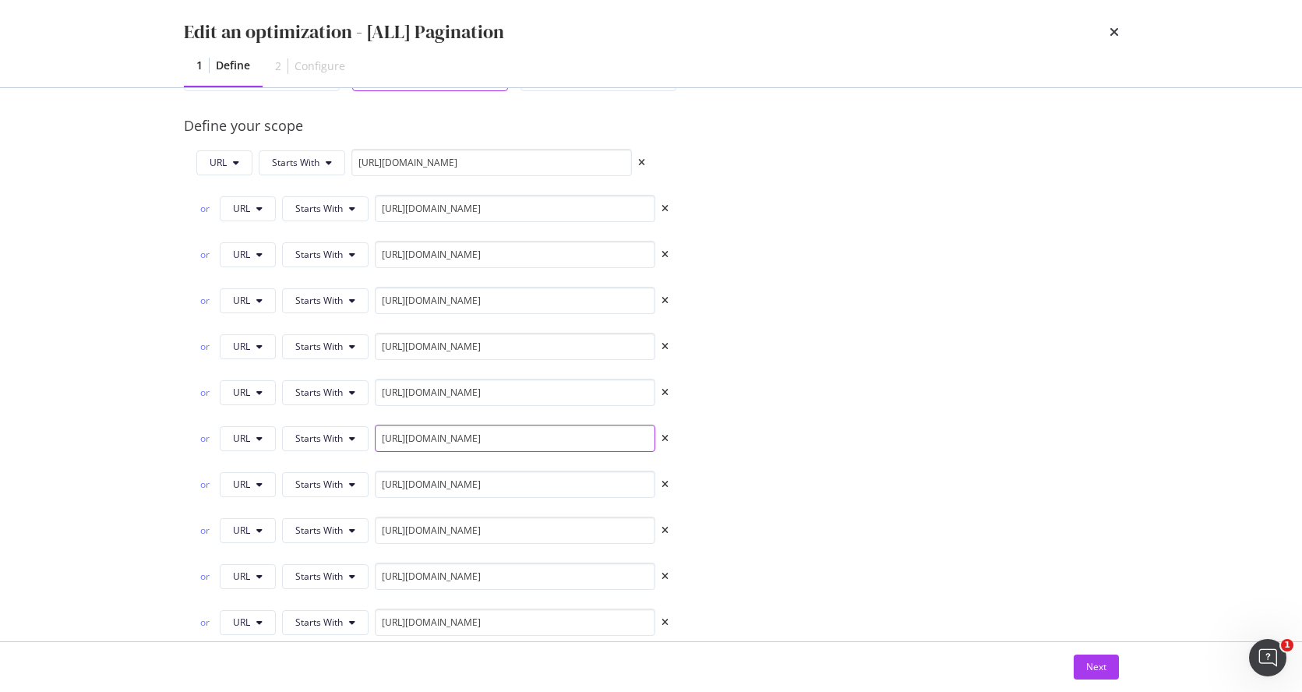
drag, startPoint x: 564, startPoint y: 440, endPoint x: 374, endPoint y: 440, distance: 190.1
click at [375, 440] on input "https://www.castlery.com/us/outdoor/" at bounding box center [515, 438] width 280 height 27
drag, startPoint x: 580, startPoint y: 485, endPoint x: 328, endPoint y: 485, distance: 251.6
click at [328, 485] on div "or URL Starts With https://www.castlery.com/us/accessories/" at bounding box center [432, 484] width 472 height 27
drag, startPoint x: 583, startPoint y: 537, endPoint x: 372, endPoint y: 539, distance: 210.4
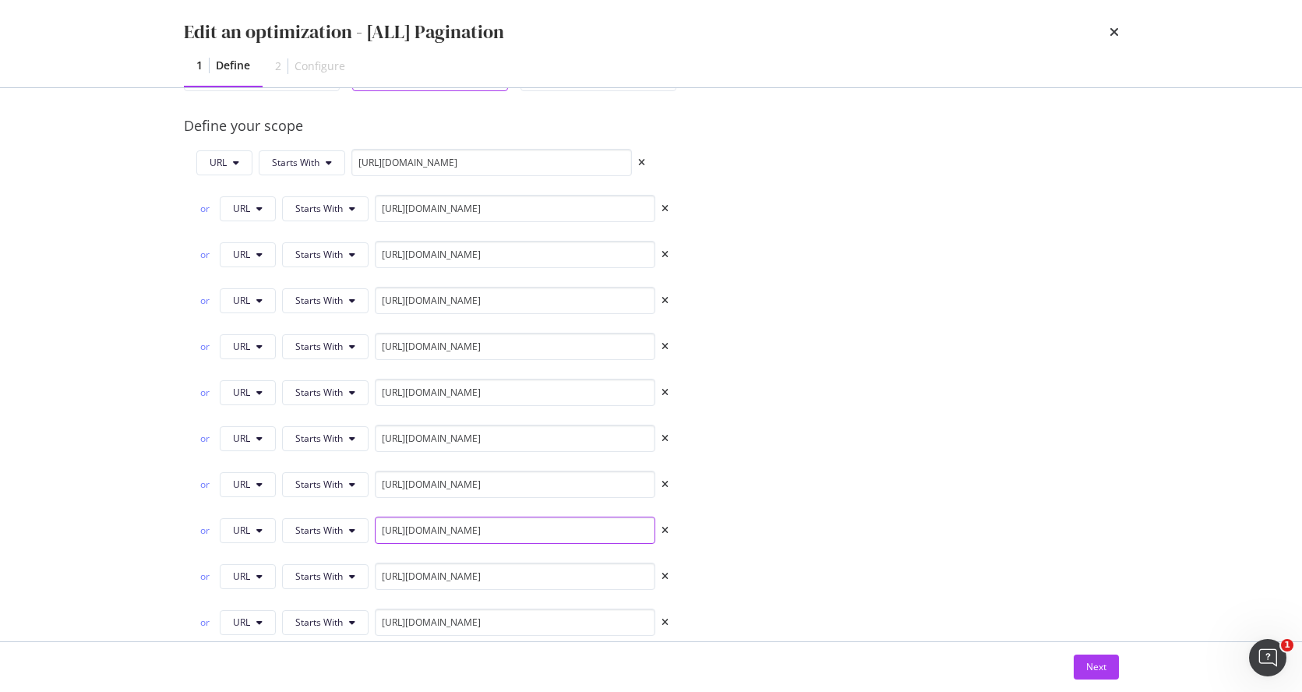
click at [372, 539] on div "or URL Starts With https://www.castlery.com/us/furniture-sets/" at bounding box center [432, 530] width 472 height 27
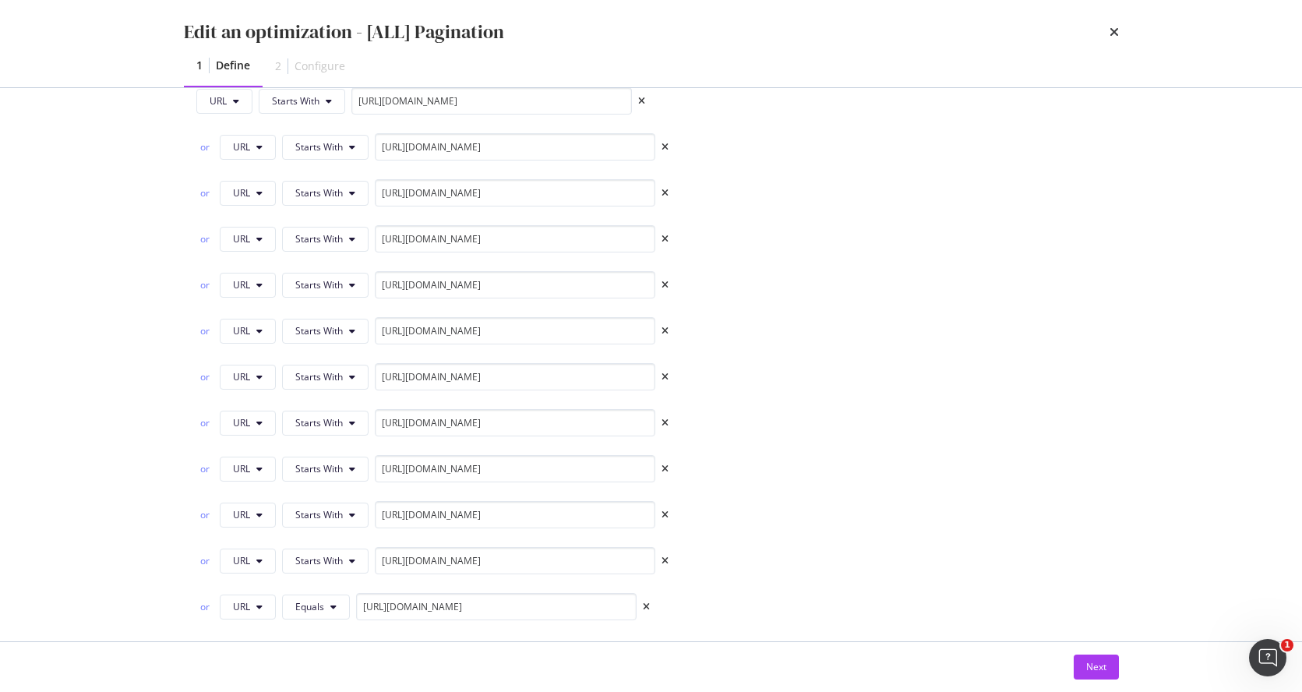
scroll to position [465, 0]
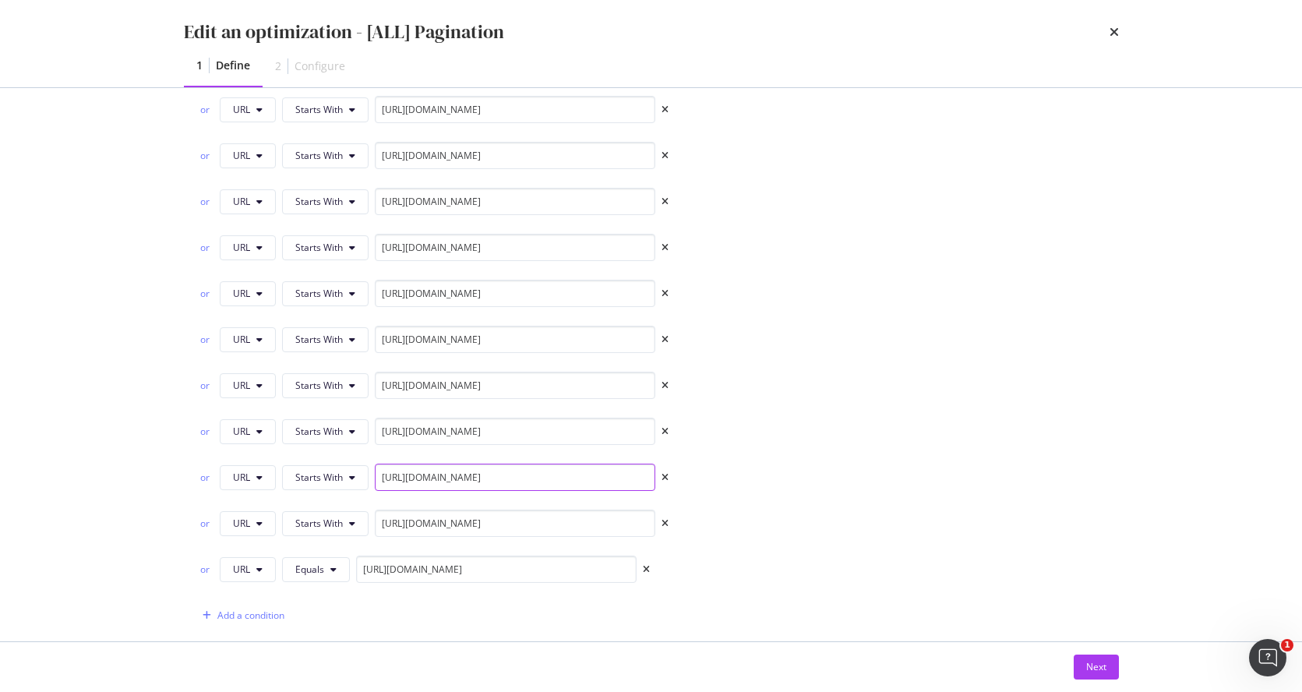
drag, startPoint x: 548, startPoint y: 476, endPoint x: 376, endPoint y: 471, distance: 171.5
click at [376, 471] on input "https://www.castlery.com/us/new/" at bounding box center [515, 477] width 280 height 27
drag, startPoint x: 580, startPoint y: 522, endPoint x: 358, endPoint y: 518, distance: 221.3
click at [358, 518] on div "or URL Starts With https://www.castlery.com/us/all-products/" at bounding box center [432, 523] width 472 height 27
click at [257, 551] on div "Add a condition" at bounding box center [250, 614] width 67 height 13
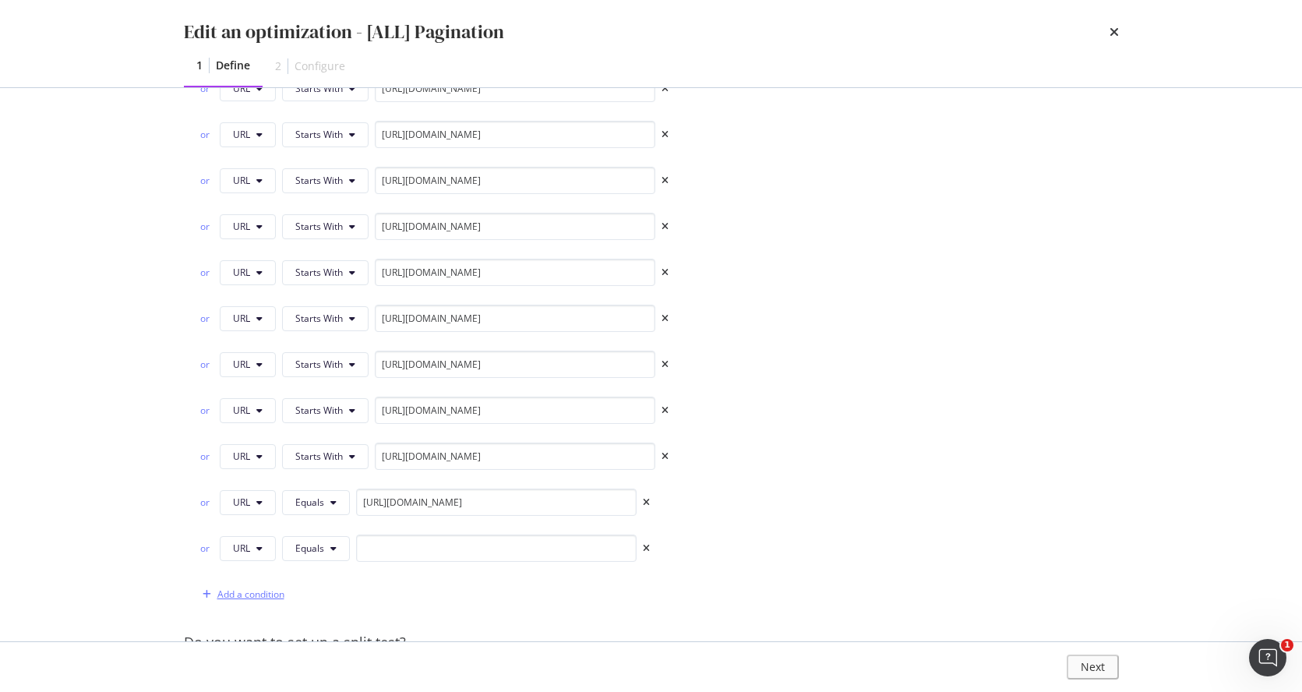
scroll to position [668, 0]
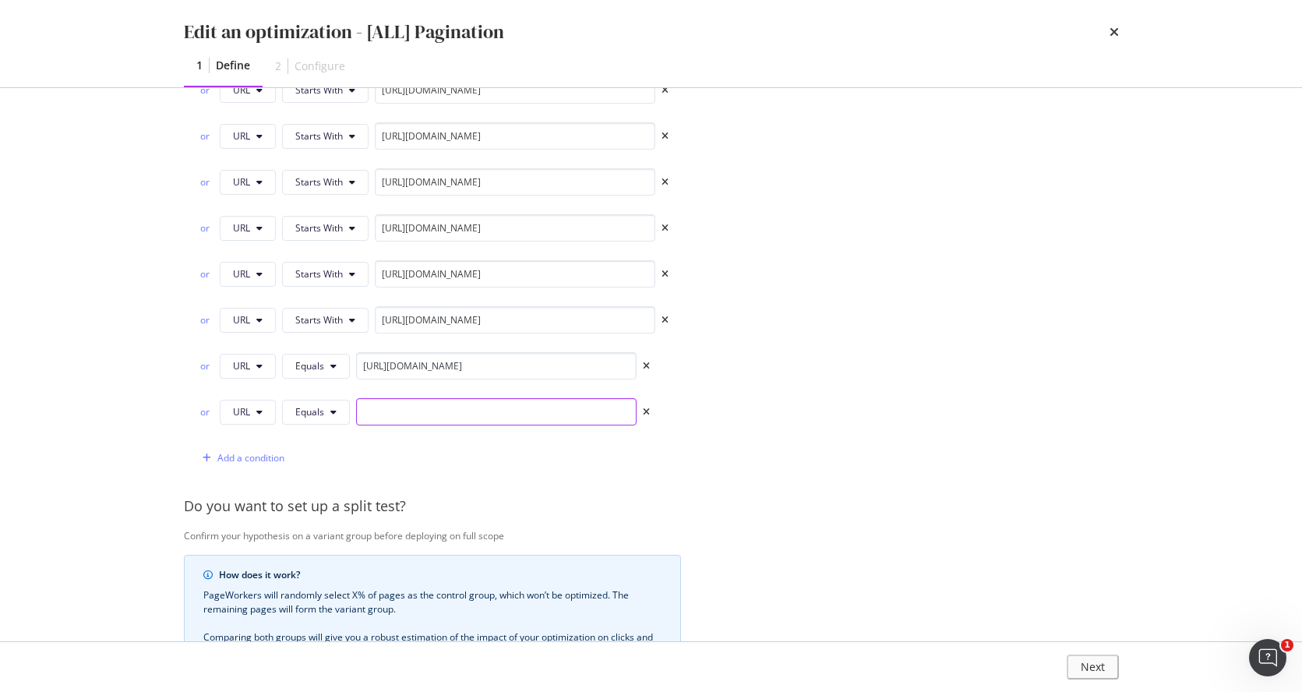
click at [490, 409] on input "modal" at bounding box center [496, 411] width 280 height 27
paste input "https://www.castlery.com/au/tables/"
type input "https://www.castlery.com/au/tables/"
click at [241, 453] on div "Add a condition" at bounding box center [250, 457] width 67 height 13
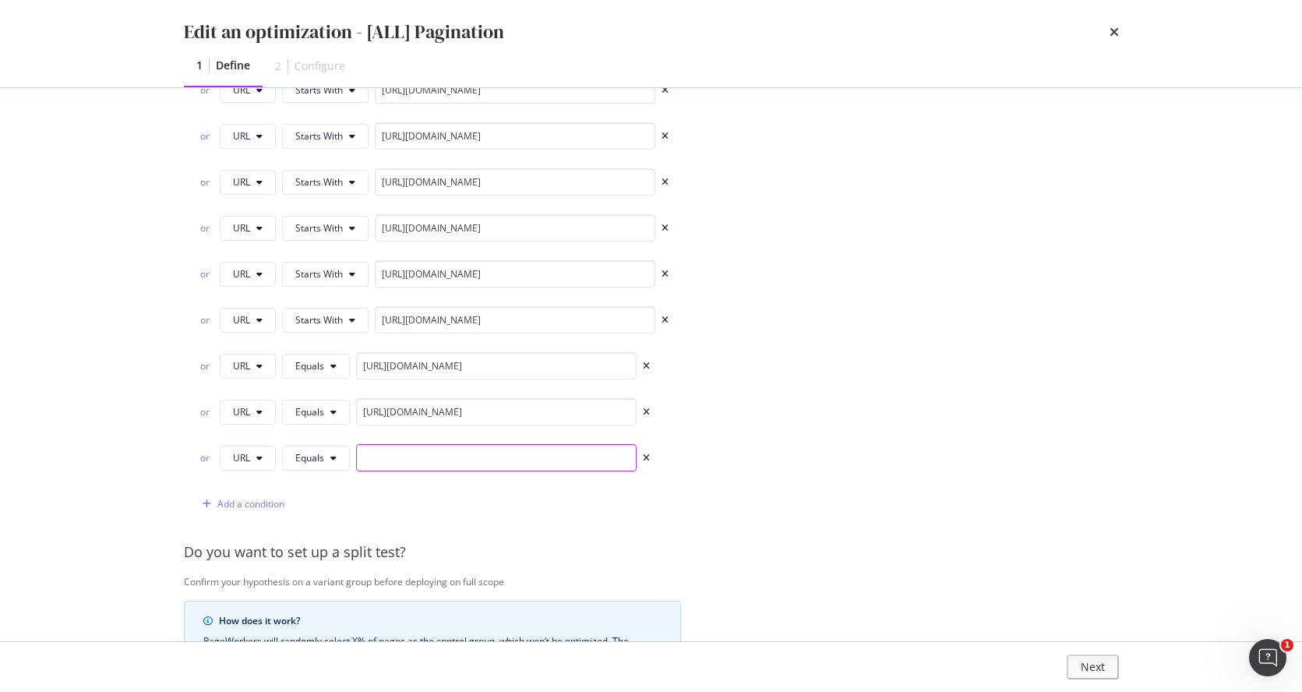
click at [548, 454] on input "modal" at bounding box center [496, 457] width 280 height 27
paste input "https://www.castlery.com/au/chairs/"
type input "https://www.castlery.com/au/chairs/"
click at [256, 502] on div "Add a condition" at bounding box center [250, 503] width 67 height 13
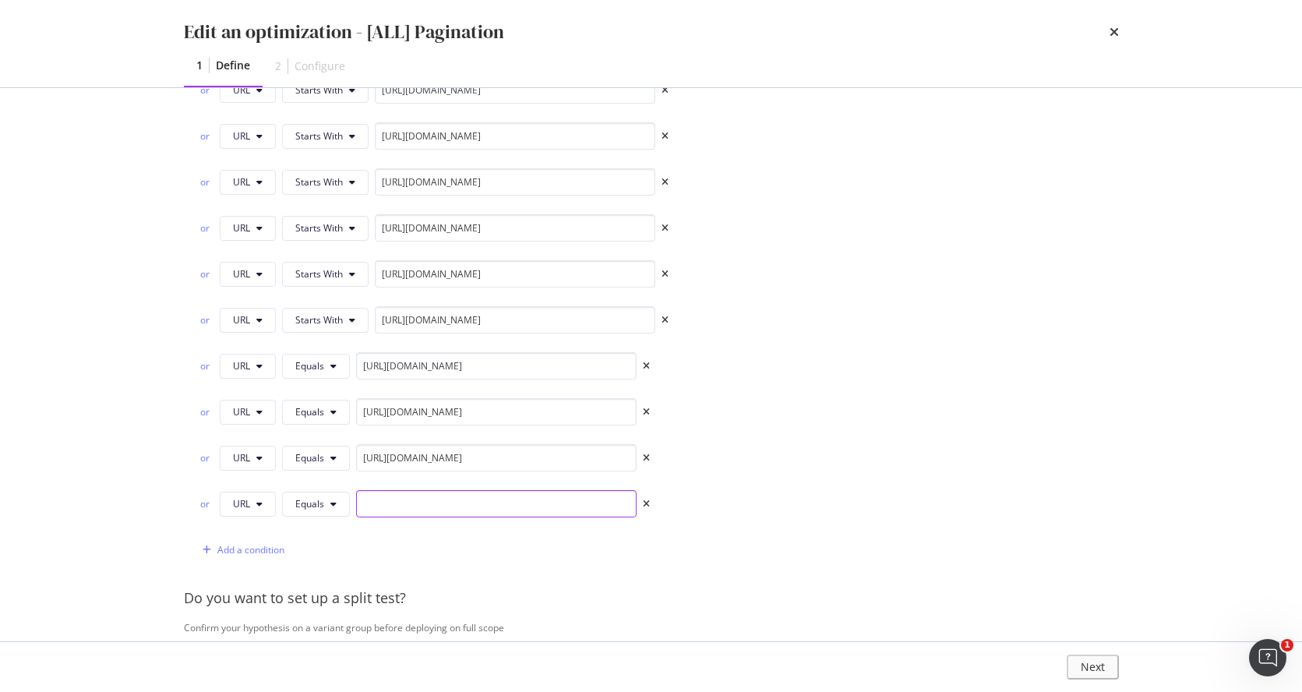
click at [431, 503] on input "modal" at bounding box center [496, 503] width 280 height 27
paste input "https://www.castlery.com/au/beds/"
type input "https://www.castlery.com/au/beds/"
drag, startPoint x: 254, startPoint y: 548, endPoint x: 342, endPoint y: 534, distance: 89.3
click at [255, 548] on div "Add a condition" at bounding box center [250, 549] width 67 height 13
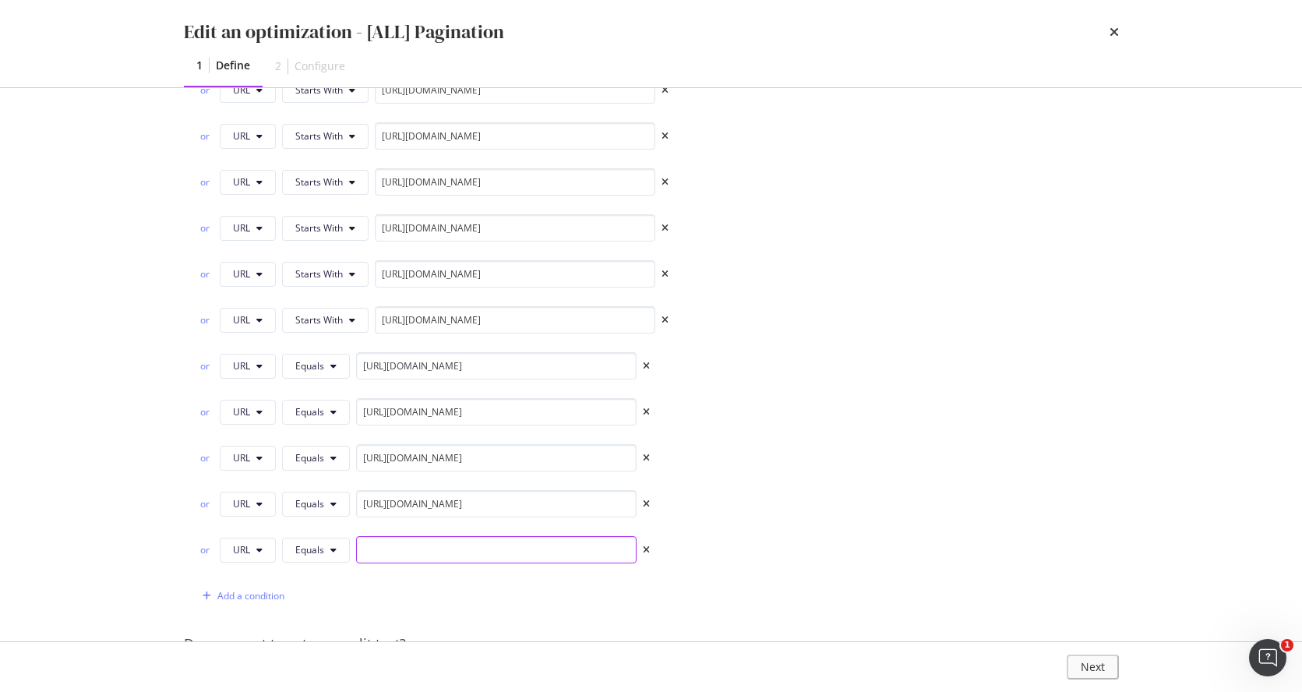
click at [436, 546] on input "modal" at bounding box center [496, 549] width 280 height 27
paste input "https://www.castlery.com/au/storage/"
type input "https://www.castlery.com/au/storage/"
click at [239, 551] on div "Add a condition" at bounding box center [250, 595] width 67 height 13
click at [408, 551] on input "modal" at bounding box center [496, 595] width 280 height 27
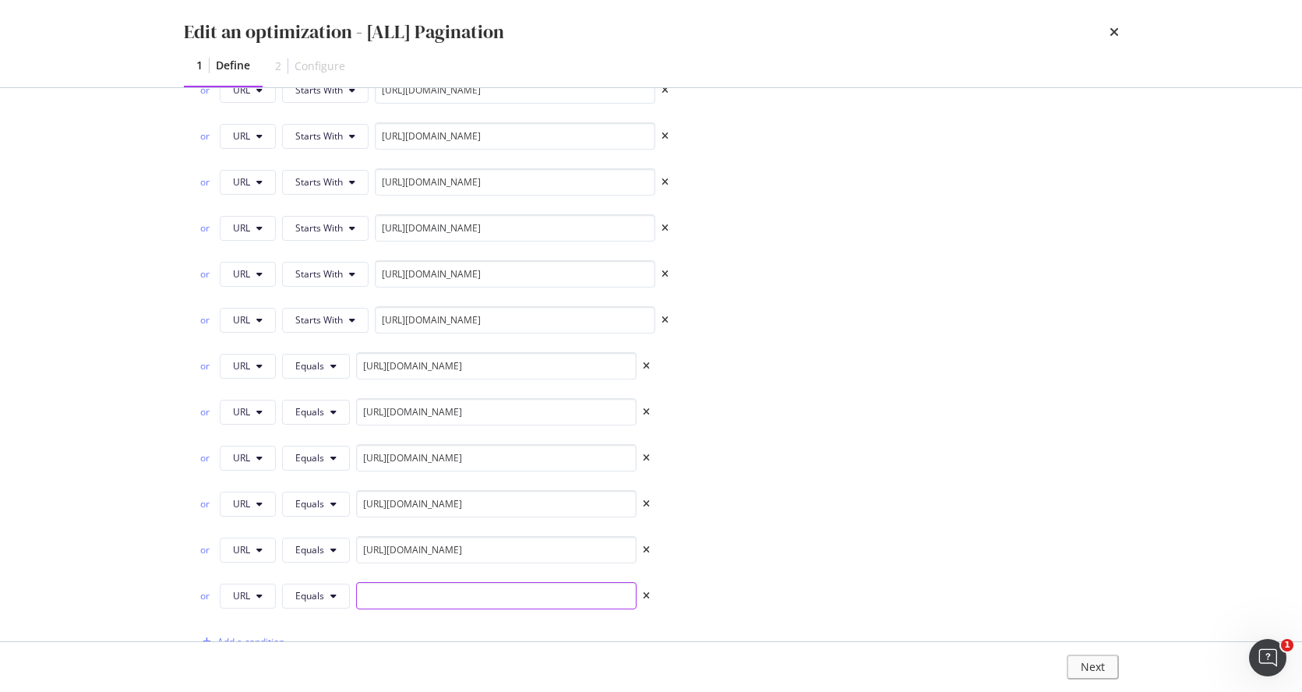
paste input "https://www.castlery.com/au/furniture-sets/"
type input "https://www.castlery.com/au/furniture-sets/"
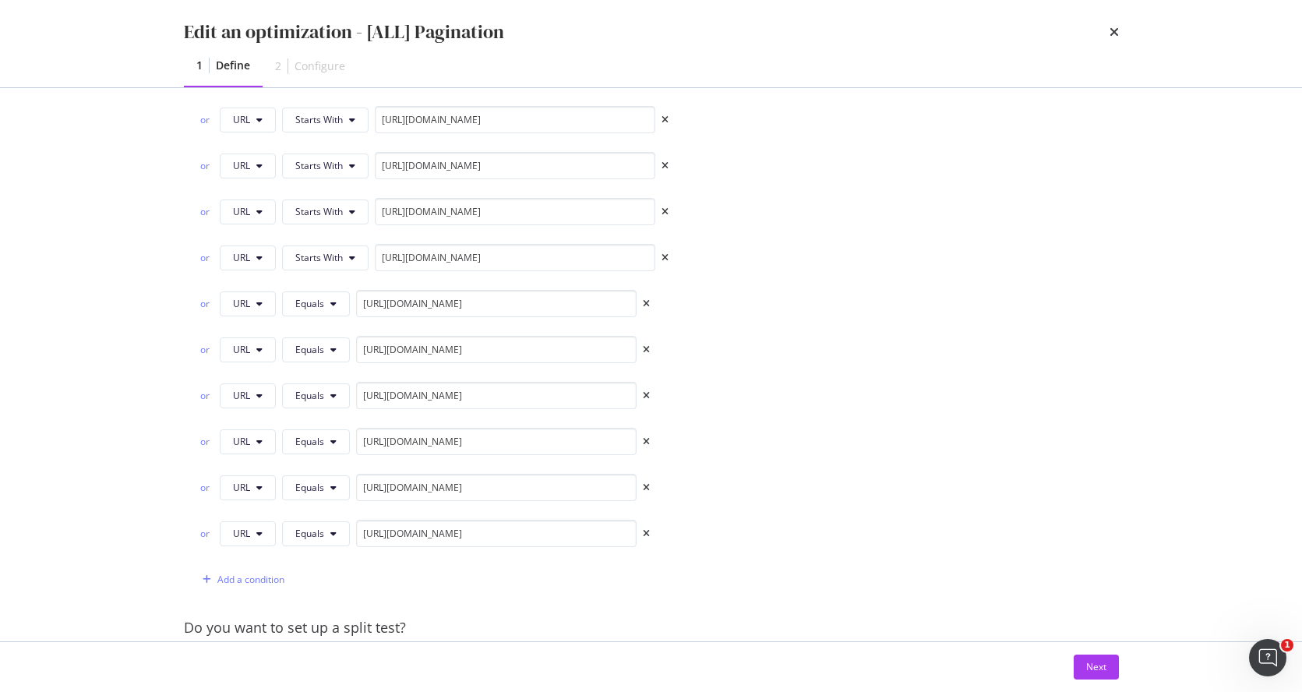
scroll to position [732, 0]
click at [263, 551] on div "Add a condition" at bounding box center [250, 578] width 67 height 13
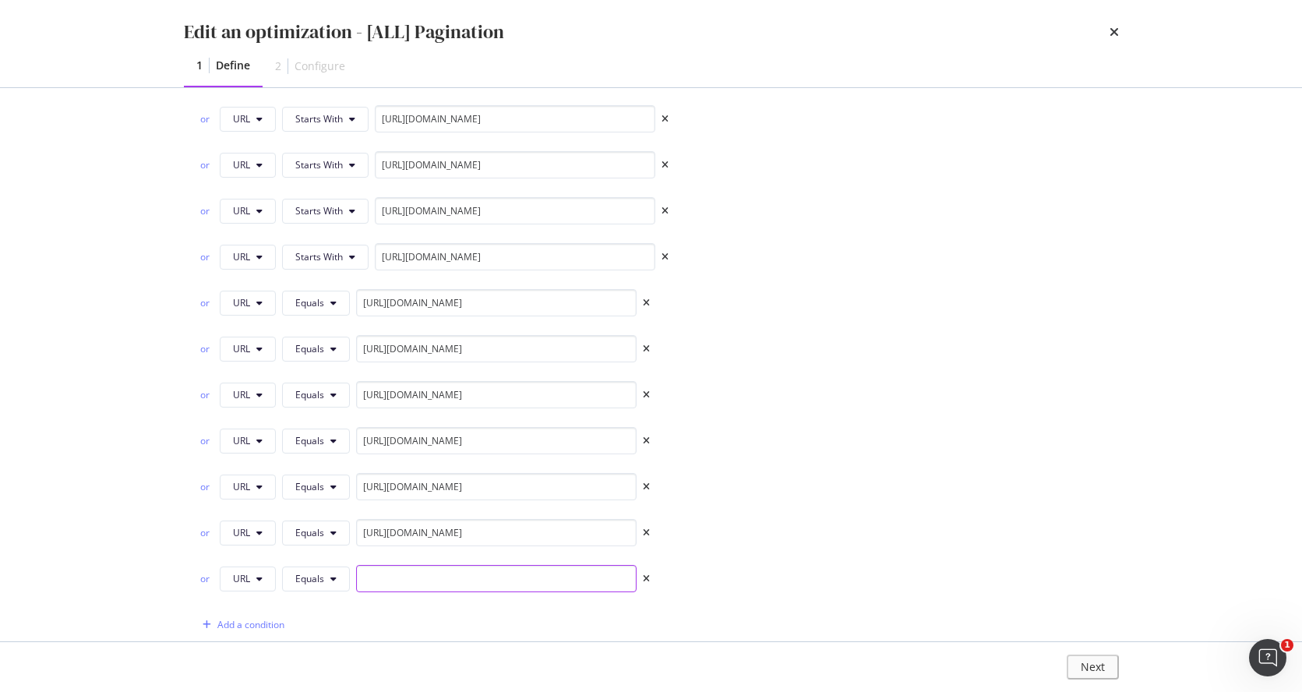
click at [399, 551] on input "modal" at bounding box center [496, 578] width 280 height 27
paste input "https://www.castlery.com/au/outdoor/"
type input "https://www.castlery.com/au/outdoor/"
click at [241, 551] on div "Add a condition" at bounding box center [250, 624] width 67 height 13
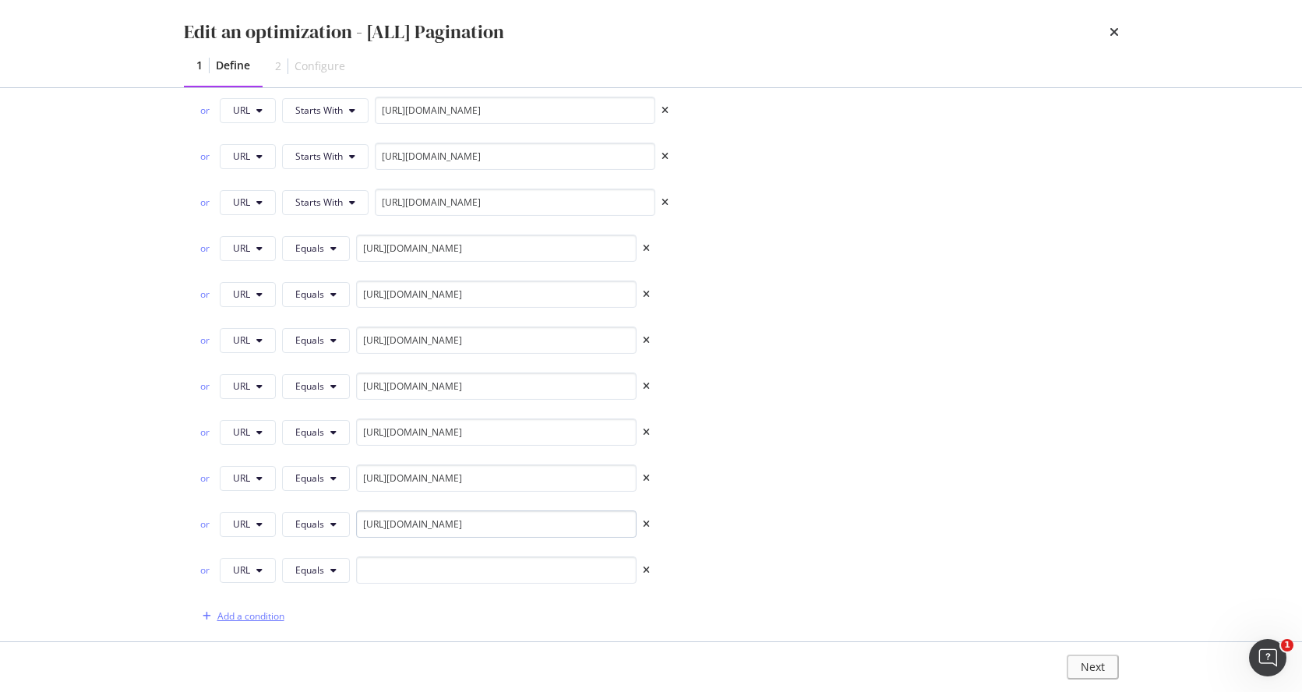
scroll to position [827, 0]
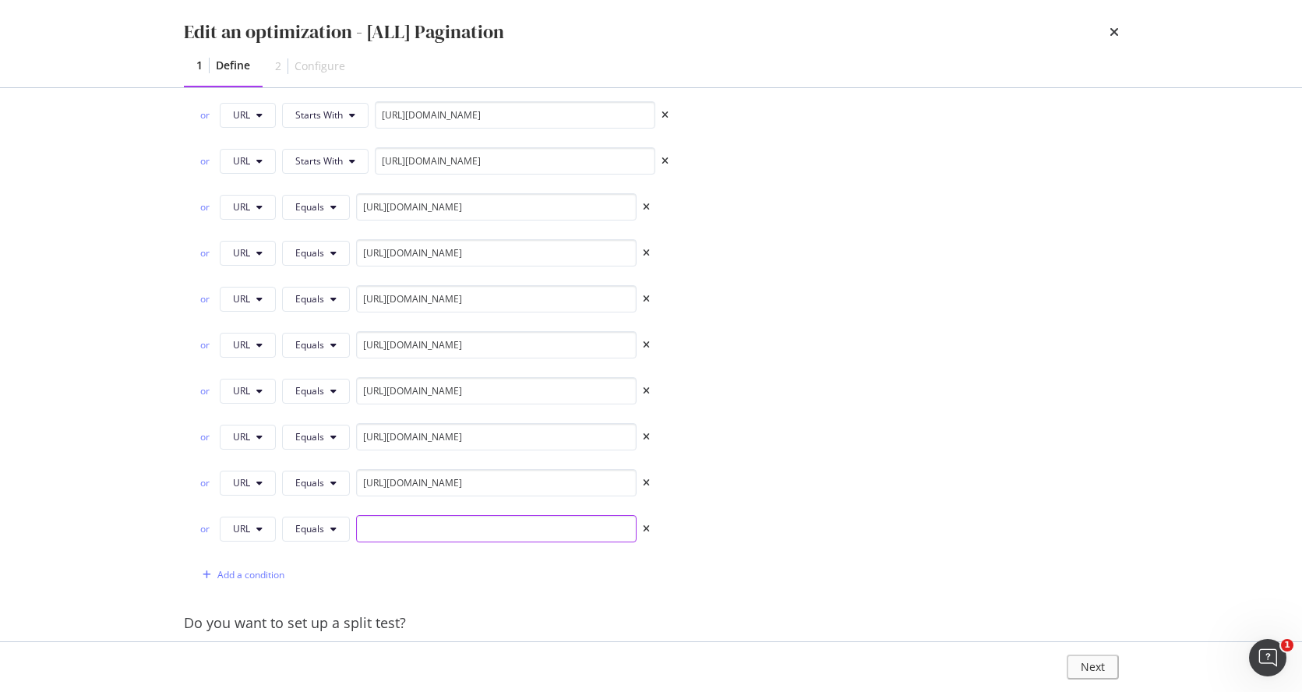
click at [538, 526] on input "modal" at bounding box center [496, 528] width 280 height 27
paste input "https://www.castlery.com/au/accessories/"
type input "https://www.castlery.com/au/accessories/"
click at [270, 551] on div "Add a condition" at bounding box center [250, 574] width 67 height 13
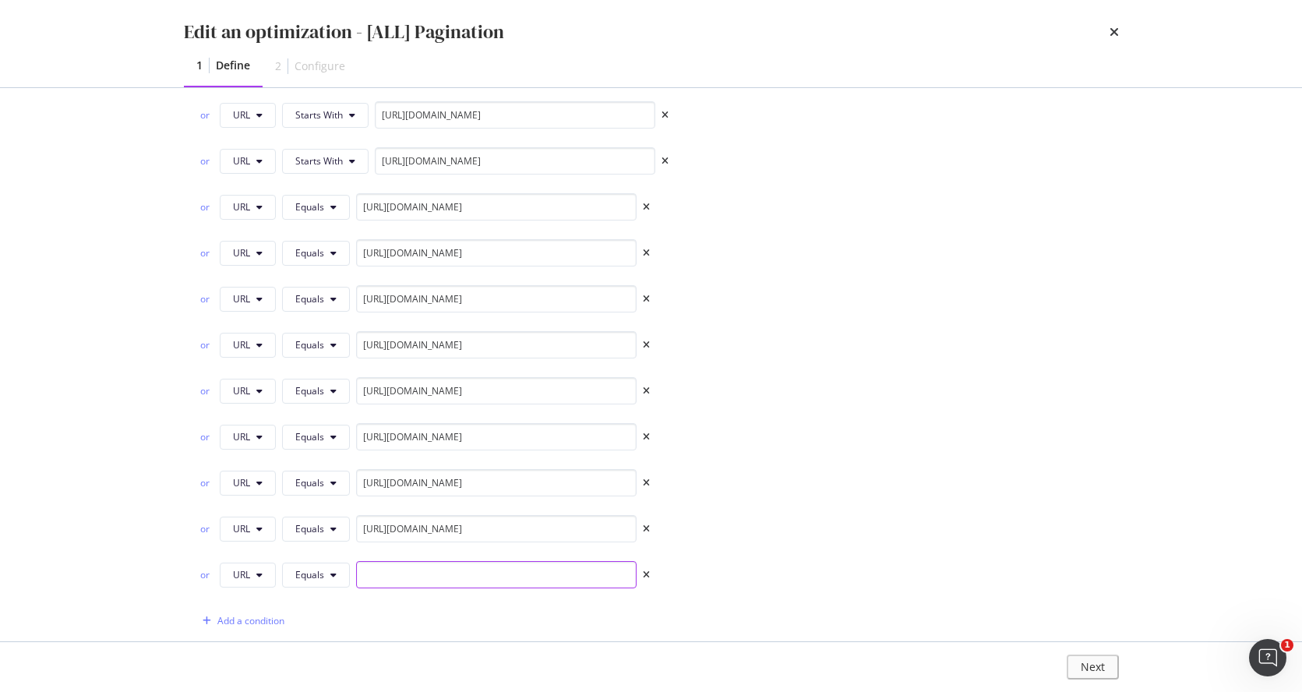
click at [400, 551] on input "modal" at bounding box center [496, 574] width 280 height 27
paste input "https://www.castlery.com/au/furniture-sets/"
type input "https://www.castlery.com/au/furniture-sets/"
click at [271, 551] on div "Add a condition" at bounding box center [250, 620] width 67 height 13
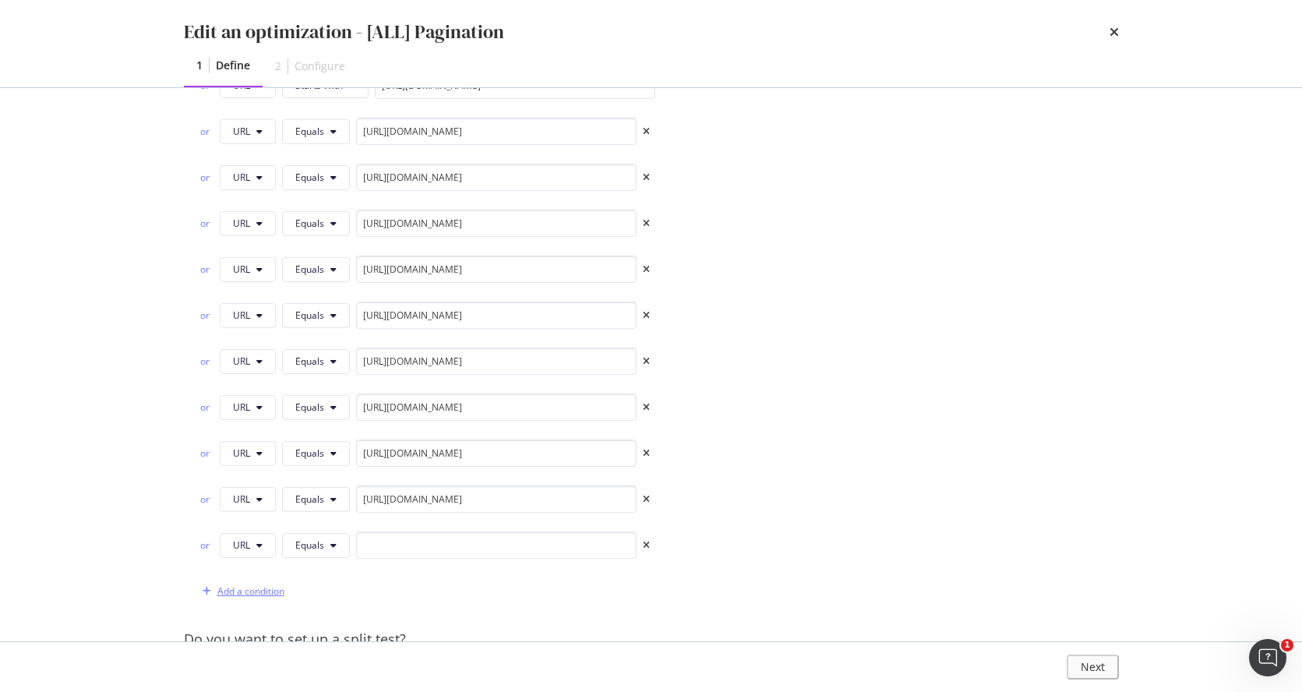
scroll to position [1039, 0]
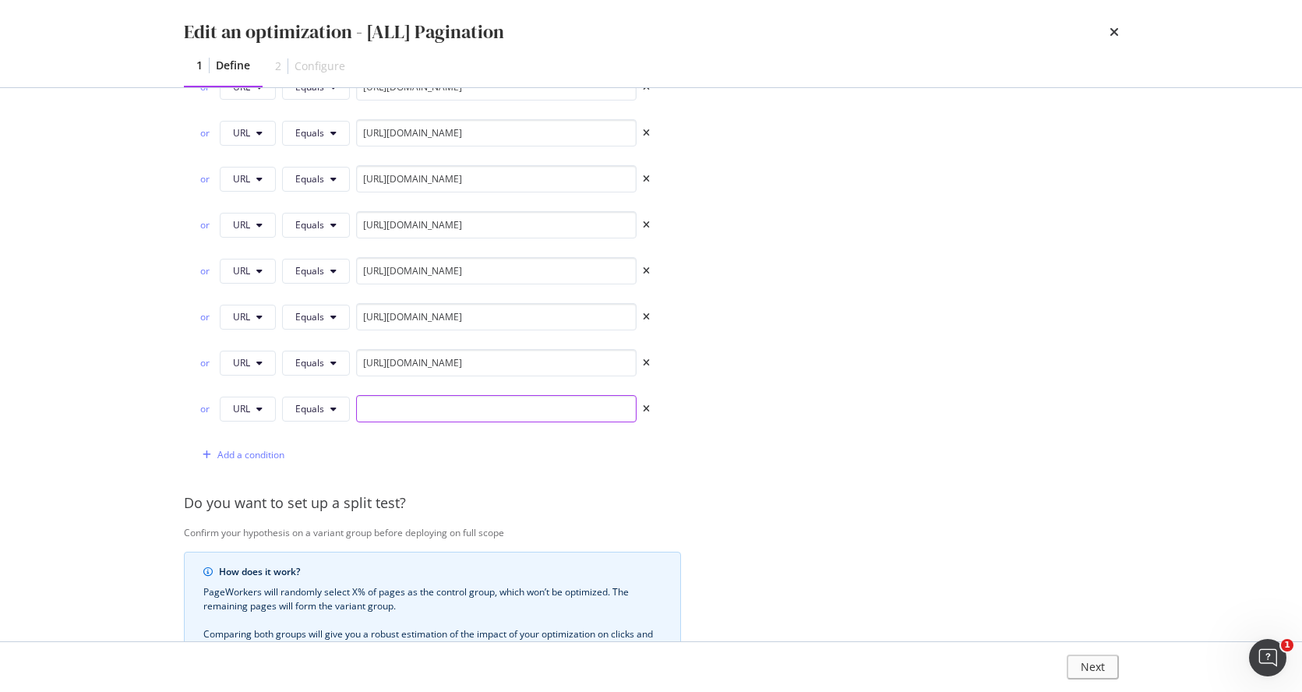
click at [434, 407] on input "modal" at bounding box center [496, 408] width 280 height 27
paste input "https://www.castlery.com/au/new/"
type input "https://www.castlery.com/au/new/"
click at [265, 444] on div "Add a condition" at bounding box center [240, 454] width 88 height 23
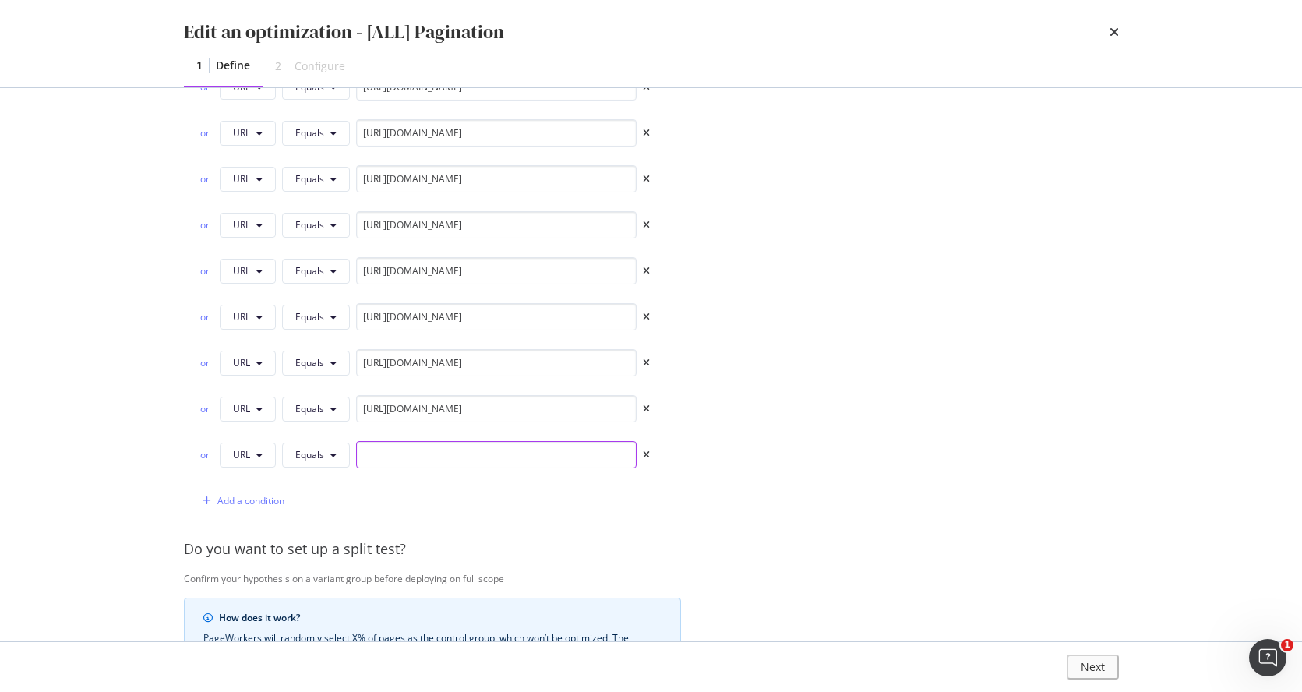
click at [491, 455] on input "modal" at bounding box center [496, 454] width 280 height 27
paste input "https://www.castlery.com/au/all-products/"
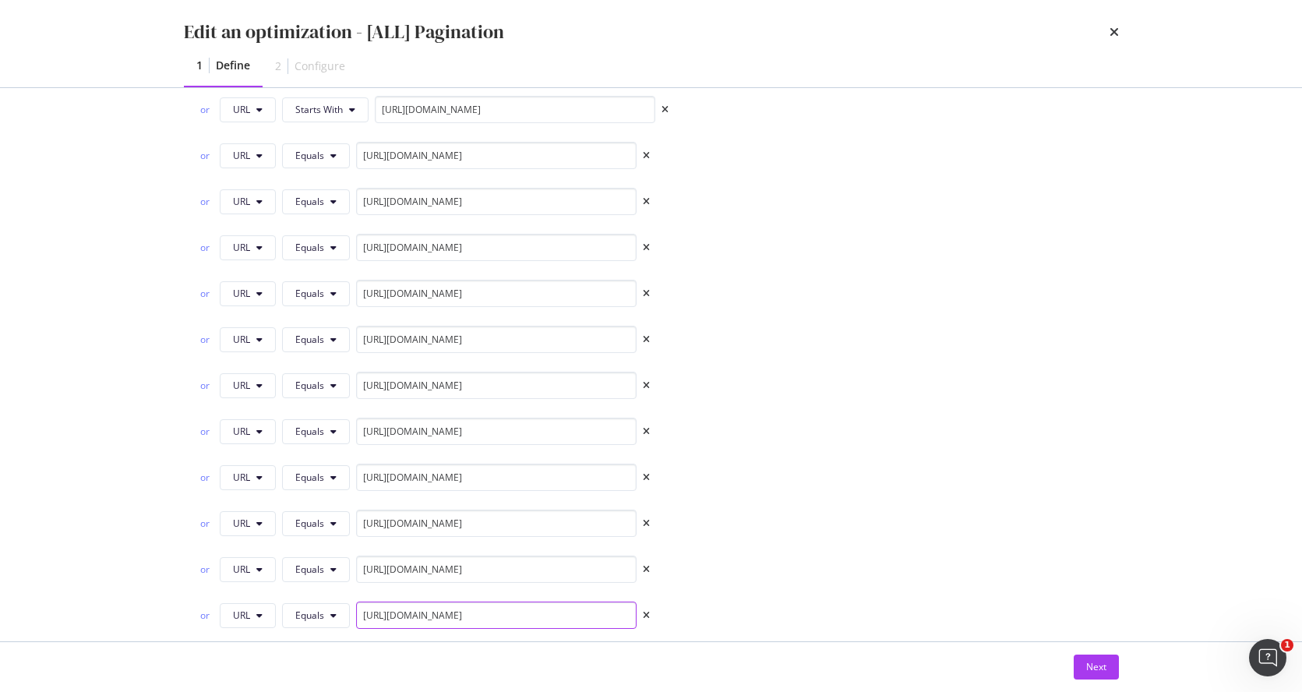
scroll to position [876, 0]
type input "https://www.castlery.com/au/all-products/"
click at [335, 167] on button "Equals" at bounding box center [316, 158] width 68 height 25
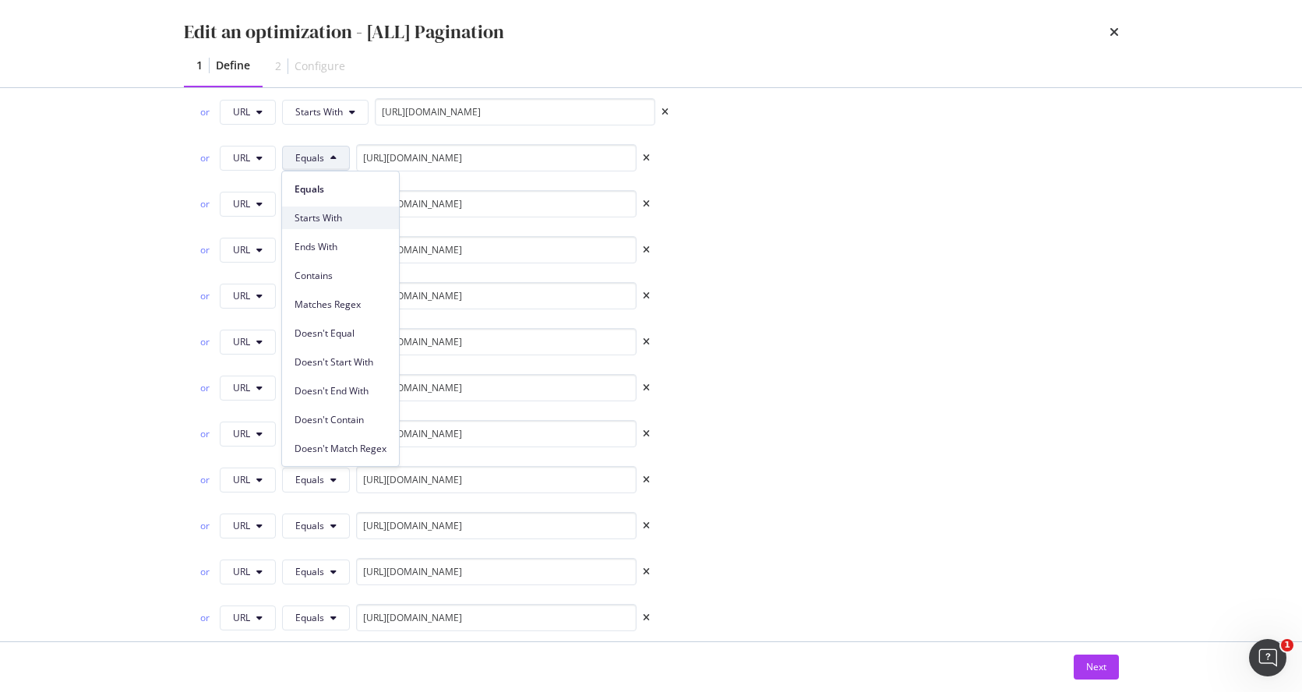
click at [338, 213] on span "Starts With" at bounding box center [340, 218] width 92 height 14
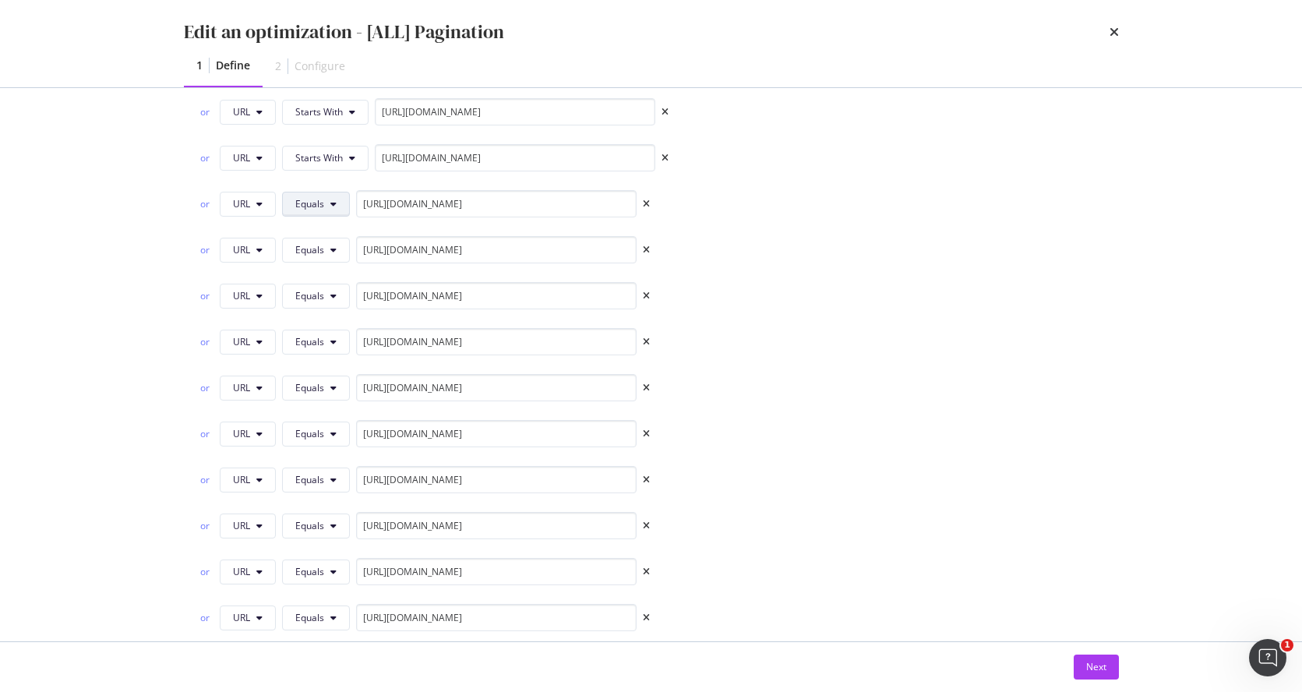
click at [333, 196] on button "Equals" at bounding box center [316, 204] width 68 height 25
click at [339, 258] on span "Starts With" at bounding box center [340, 264] width 92 height 14
click at [336, 245] on button "Equals" at bounding box center [316, 250] width 68 height 25
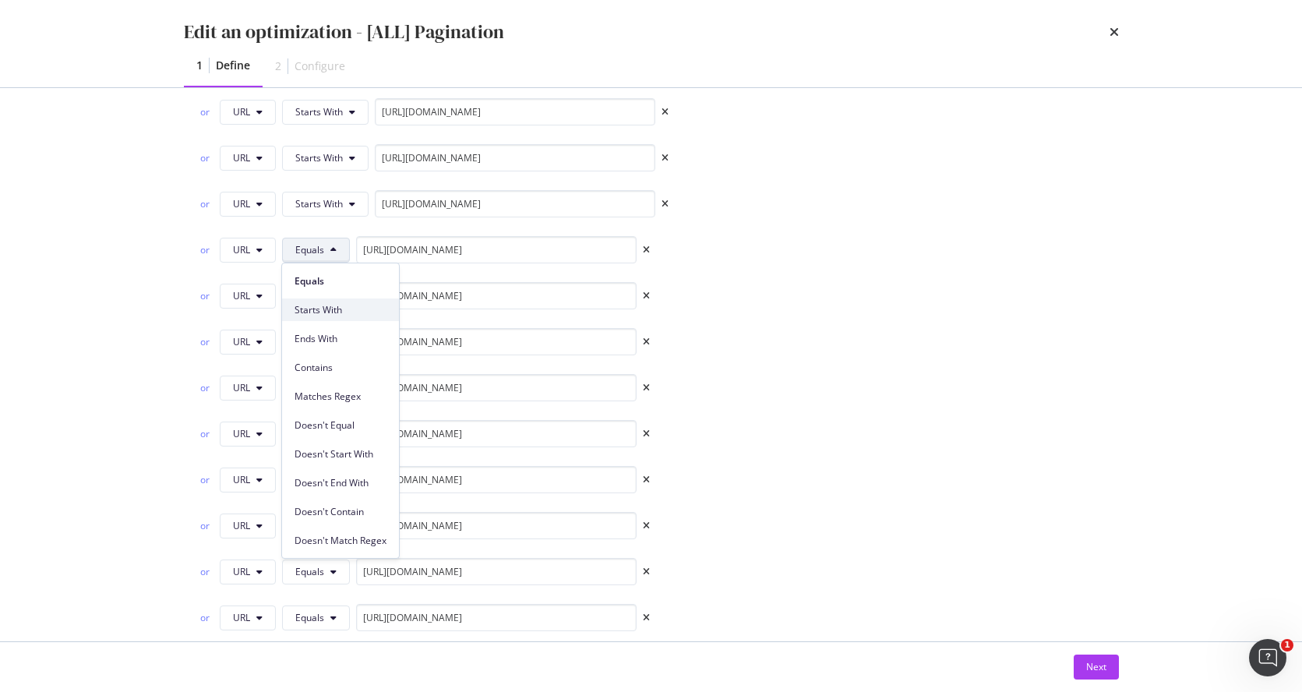
click at [352, 305] on span "Starts With" at bounding box center [340, 310] width 92 height 14
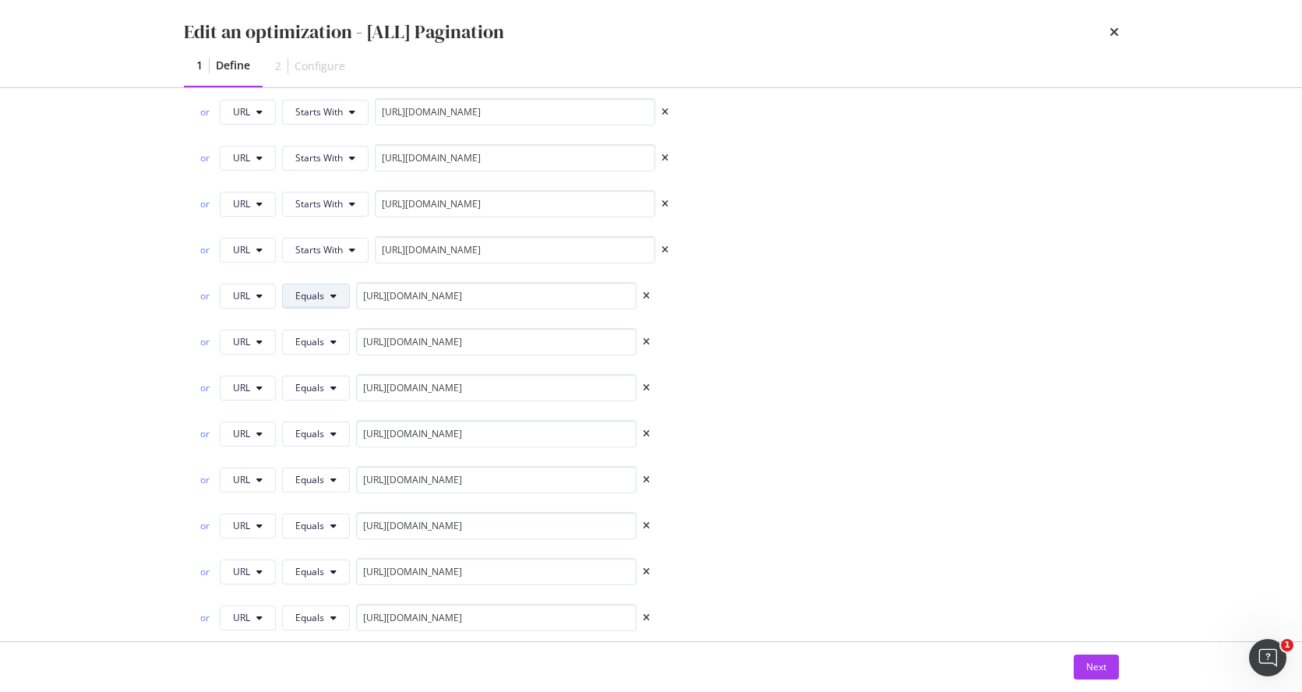
click at [333, 292] on icon "modal" at bounding box center [333, 295] width 6 height 9
drag, startPoint x: 340, startPoint y: 357, endPoint x: 342, endPoint y: 349, distance: 7.9
click at [341, 356] on span "Starts With" at bounding box center [340, 356] width 92 height 14
drag, startPoint x: 334, startPoint y: 337, endPoint x: 338, endPoint y: 350, distance: 13.1
click at [334, 337] on icon "modal" at bounding box center [333, 341] width 6 height 9
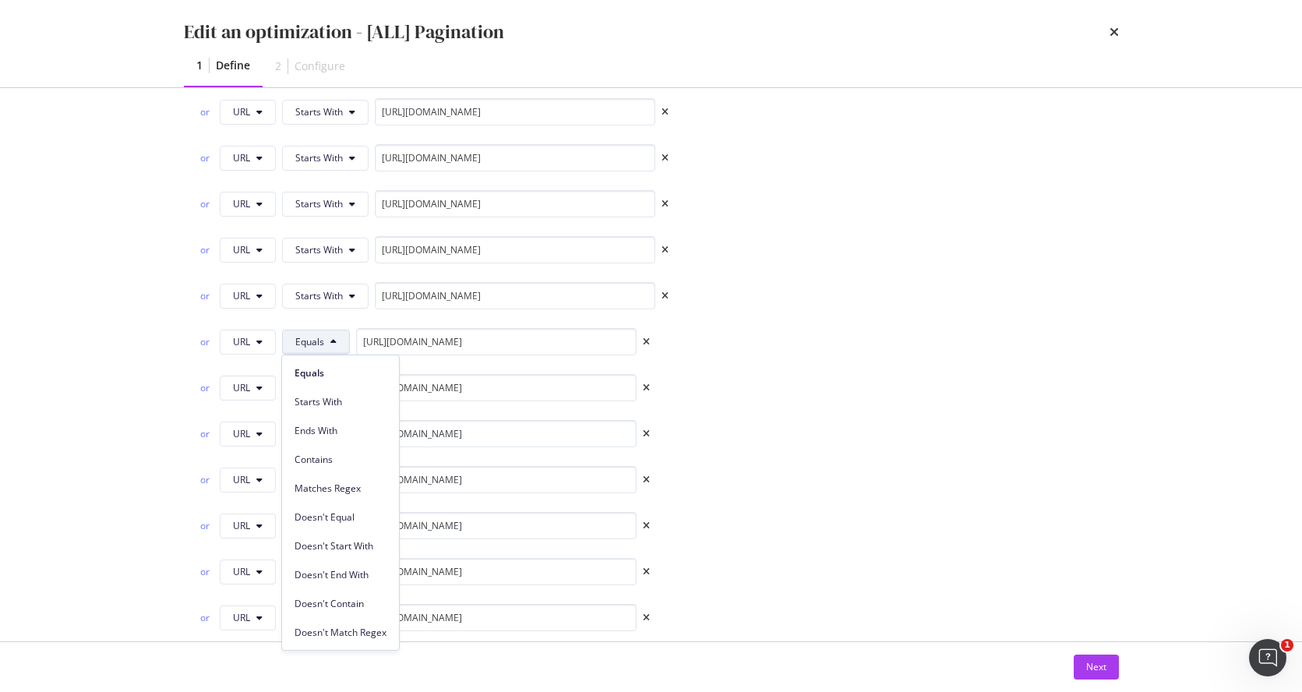
click at [344, 390] on div "Starts With" at bounding box center [340, 401] width 117 height 23
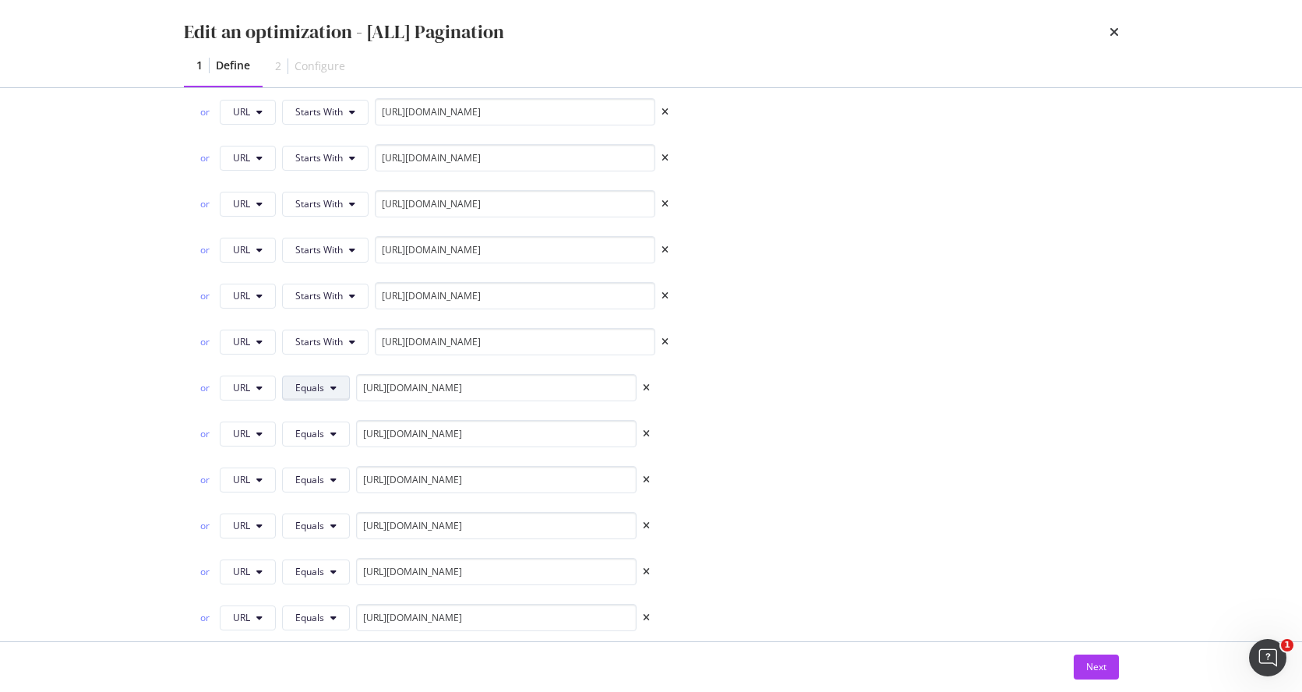
click at [327, 386] on button "Equals" at bounding box center [316, 388] width 68 height 25
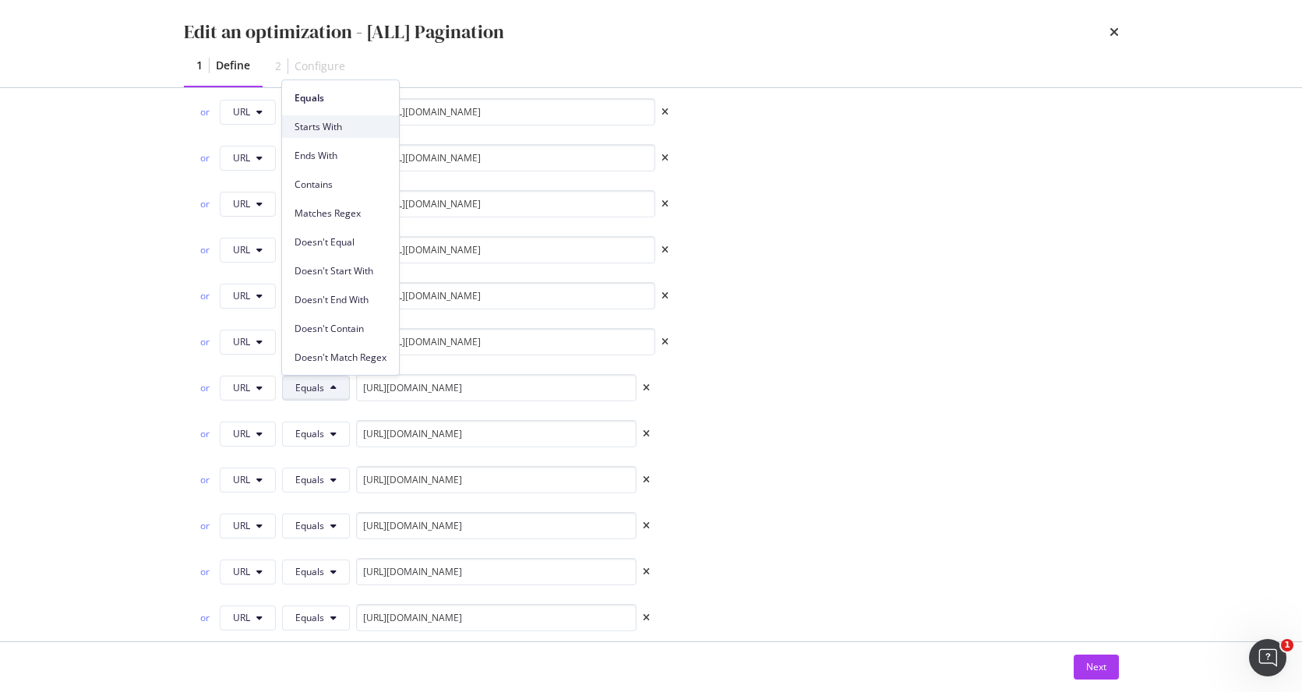
click at [334, 130] on span "Starts With" at bounding box center [340, 127] width 92 height 14
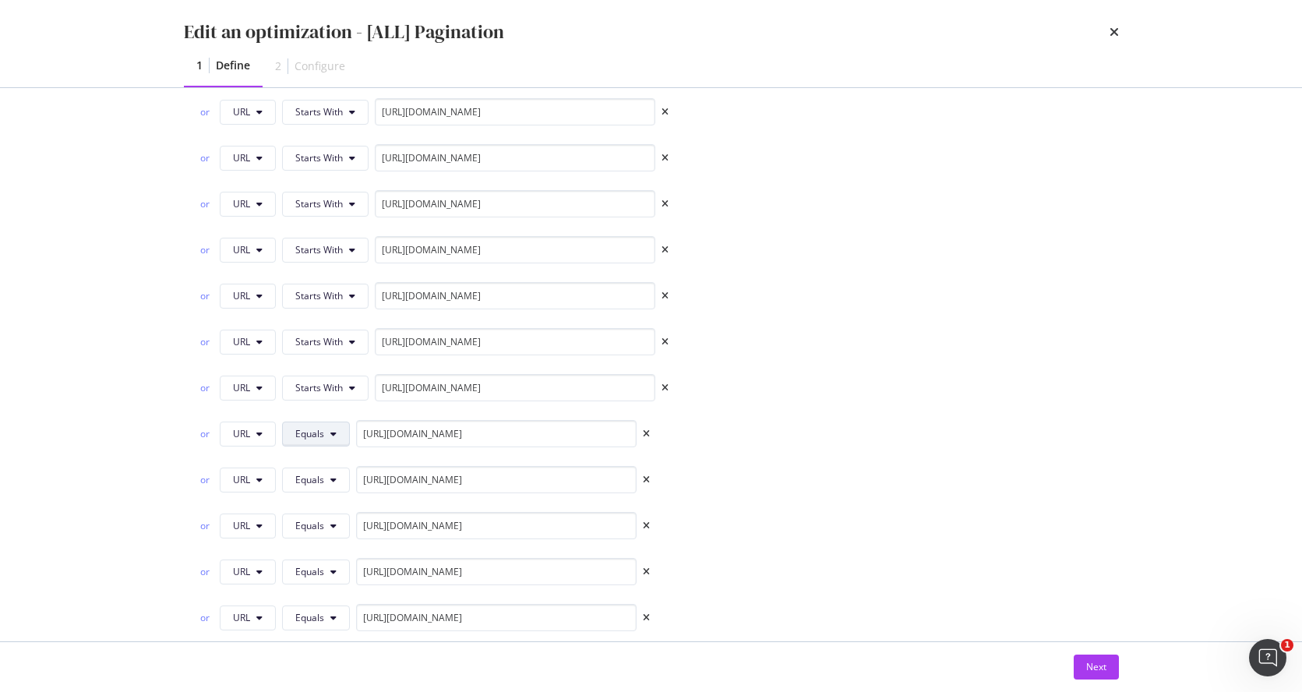
click at [336, 438] on button "Equals" at bounding box center [316, 433] width 68 height 25
click at [330, 171] on span "Starts With" at bounding box center [340, 173] width 92 height 14
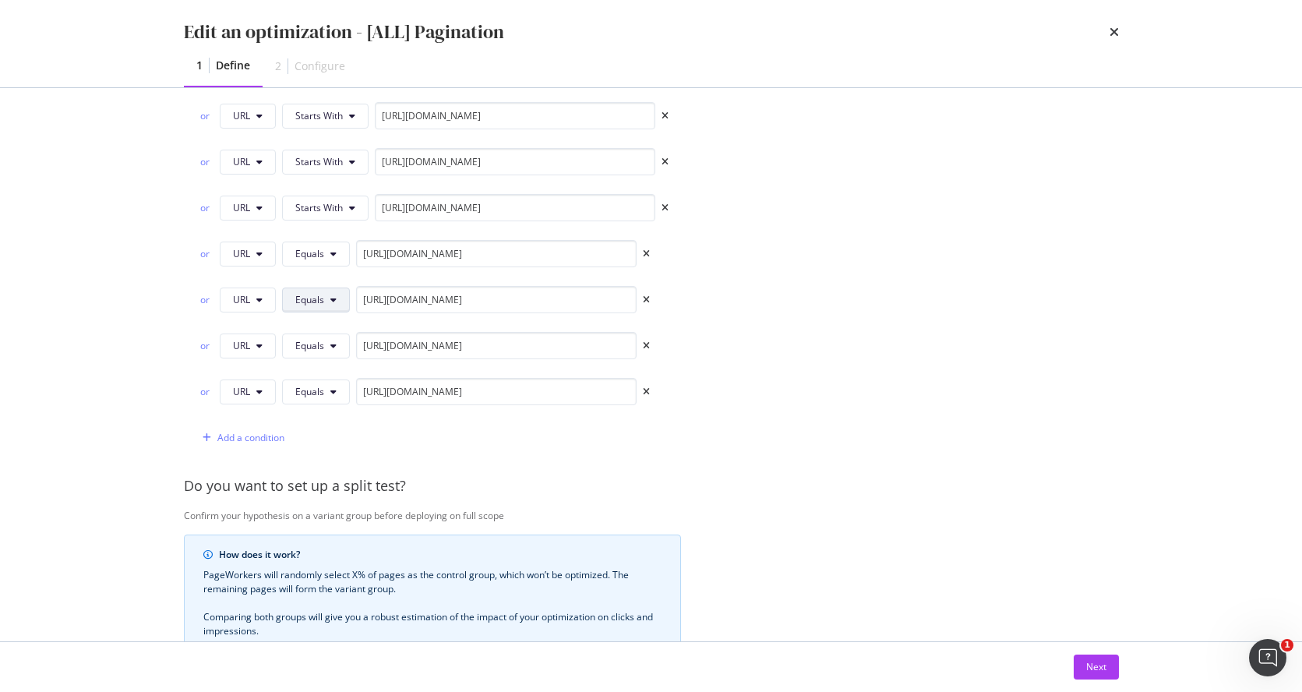
scroll to position [1116, 0]
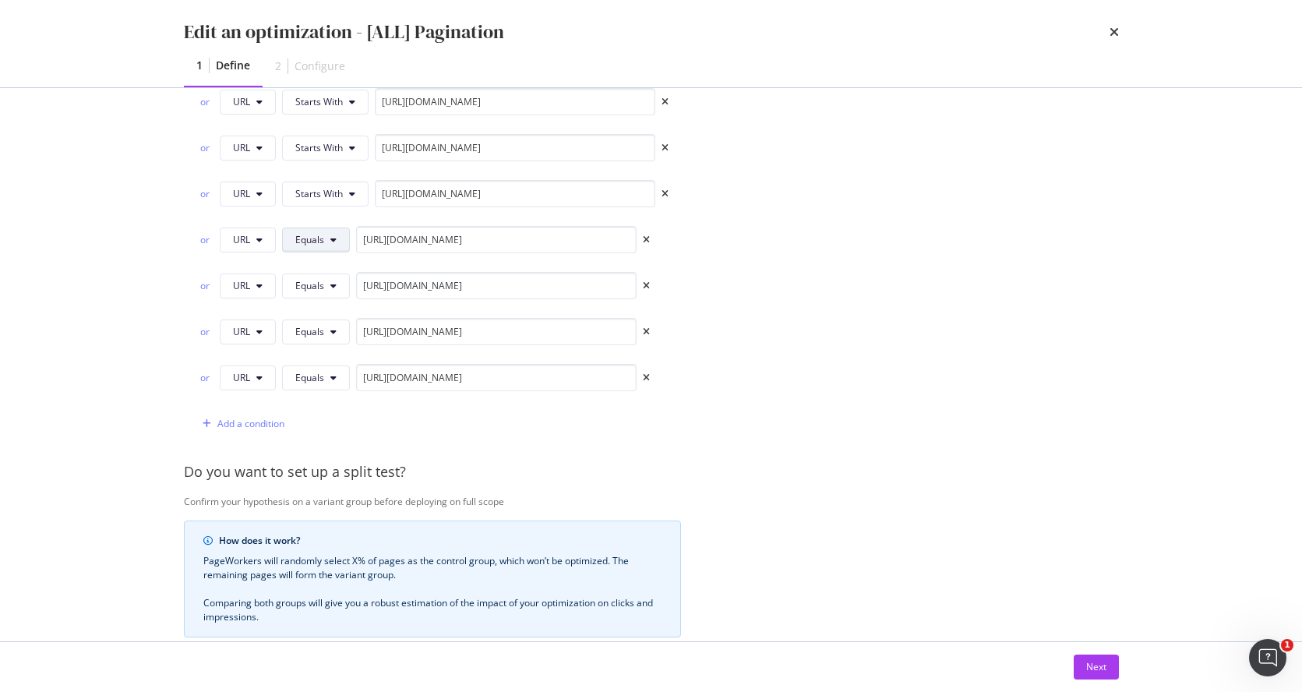
click at [335, 239] on icon "modal" at bounding box center [333, 239] width 6 height 9
click at [343, 294] on span "Starts With" at bounding box center [340, 300] width 92 height 14
click at [336, 279] on button "Equals" at bounding box center [316, 285] width 68 height 25
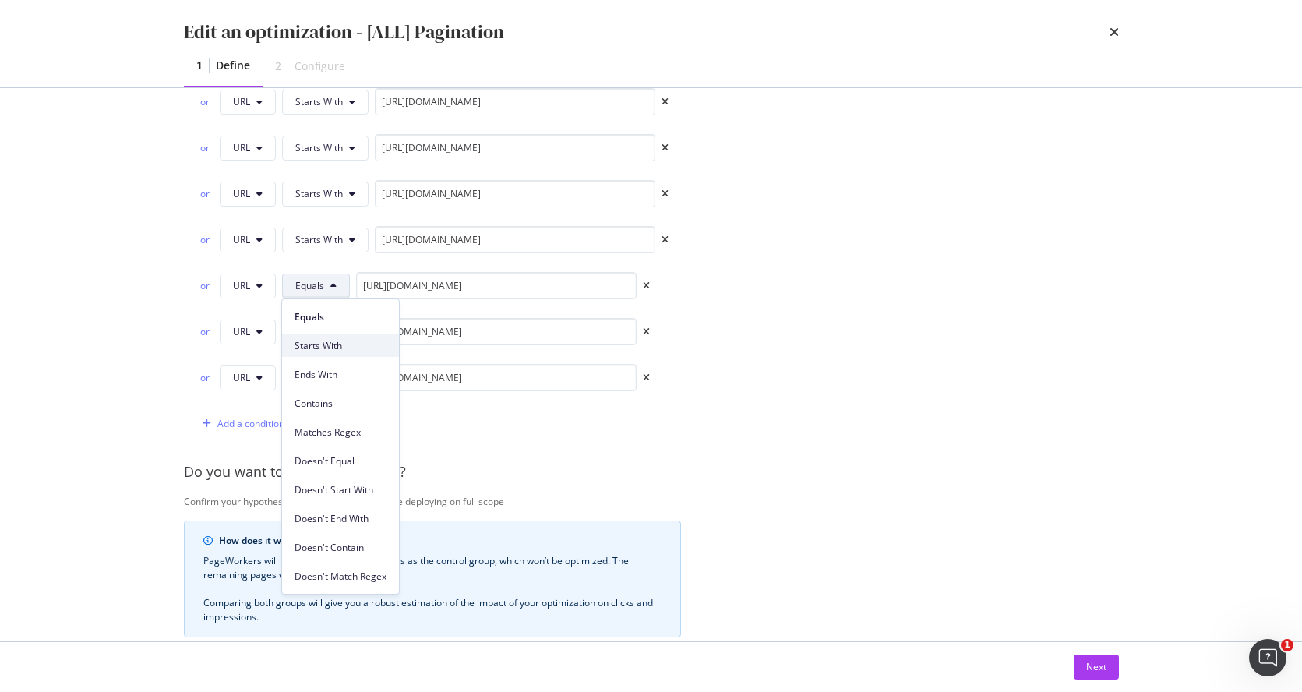
click at [330, 343] on span "Starts With" at bounding box center [340, 346] width 92 height 14
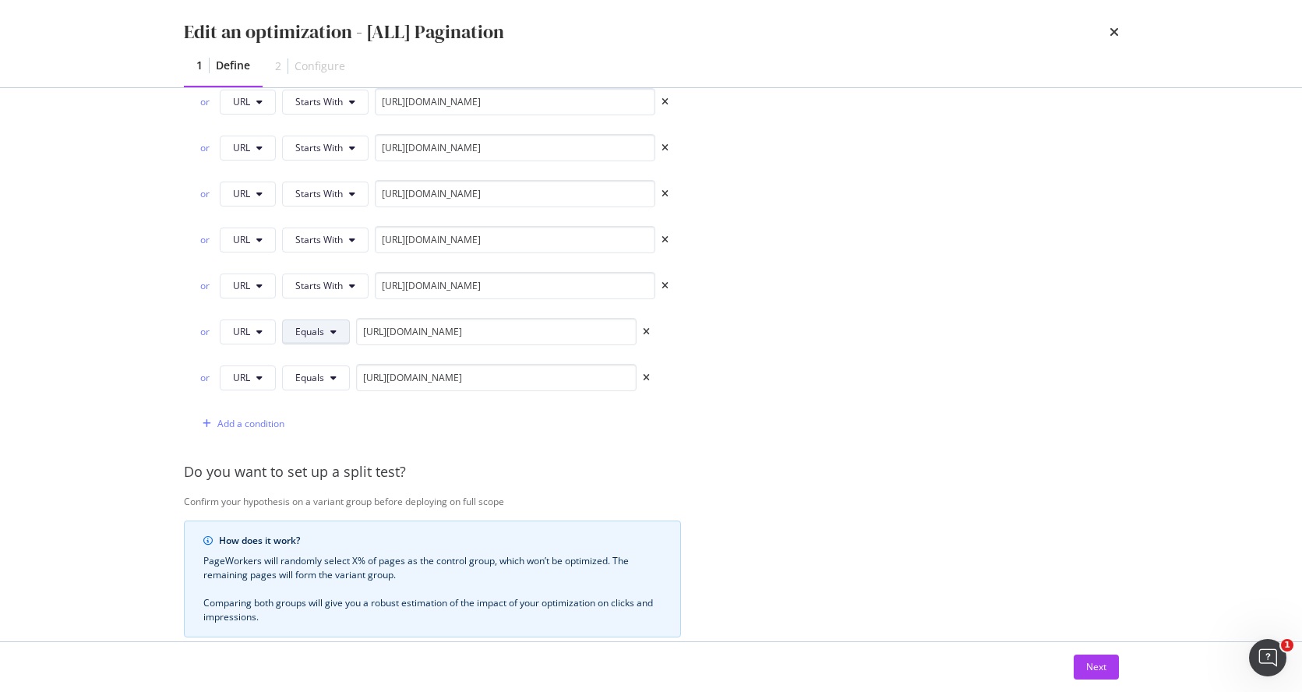
click at [330, 334] on icon "modal" at bounding box center [333, 331] width 6 height 9
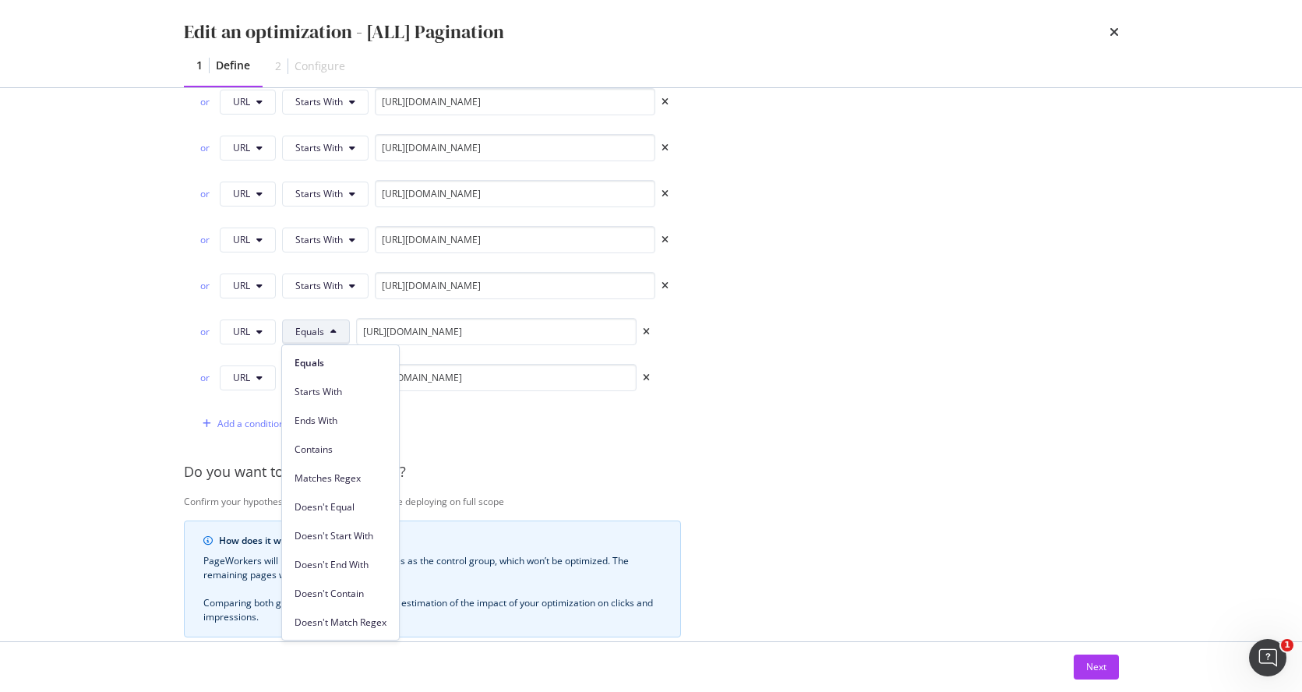
drag, startPoint x: 336, startPoint y: 393, endPoint x: 335, endPoint y: 383, distance: 10.2
click at [337, 393] on span "Starts With" at bounding box center [340, 392] width 92 height 14
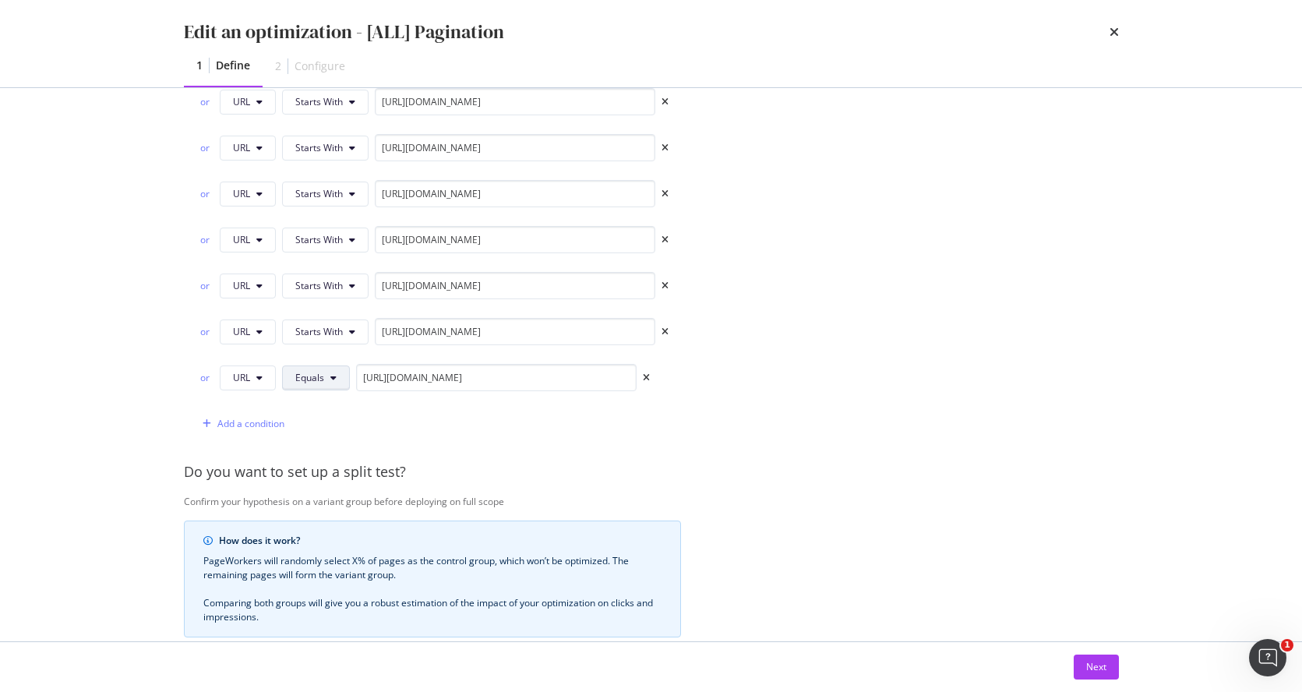
click at [330, 374] on icon "modal" at bounding box center [333, 377] width 6 height 9
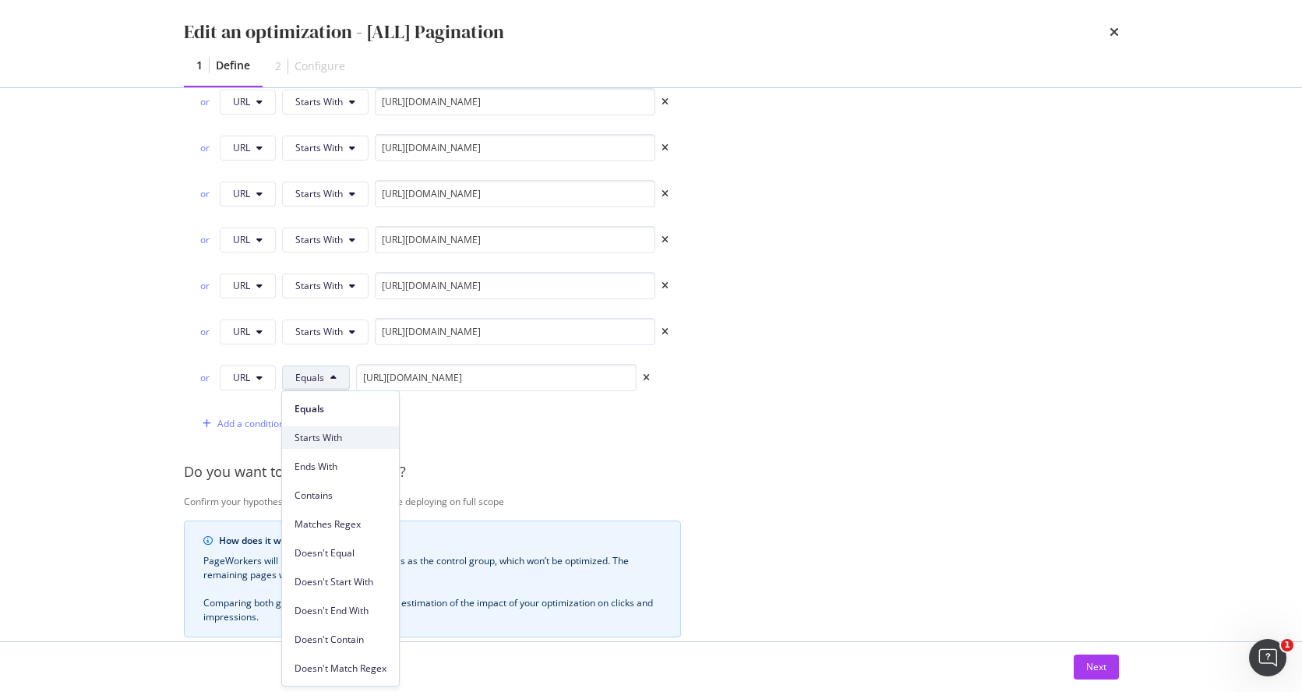
click at [340, 431] on span "Starts With" at bounding box center [340, 438] width 92 height 14
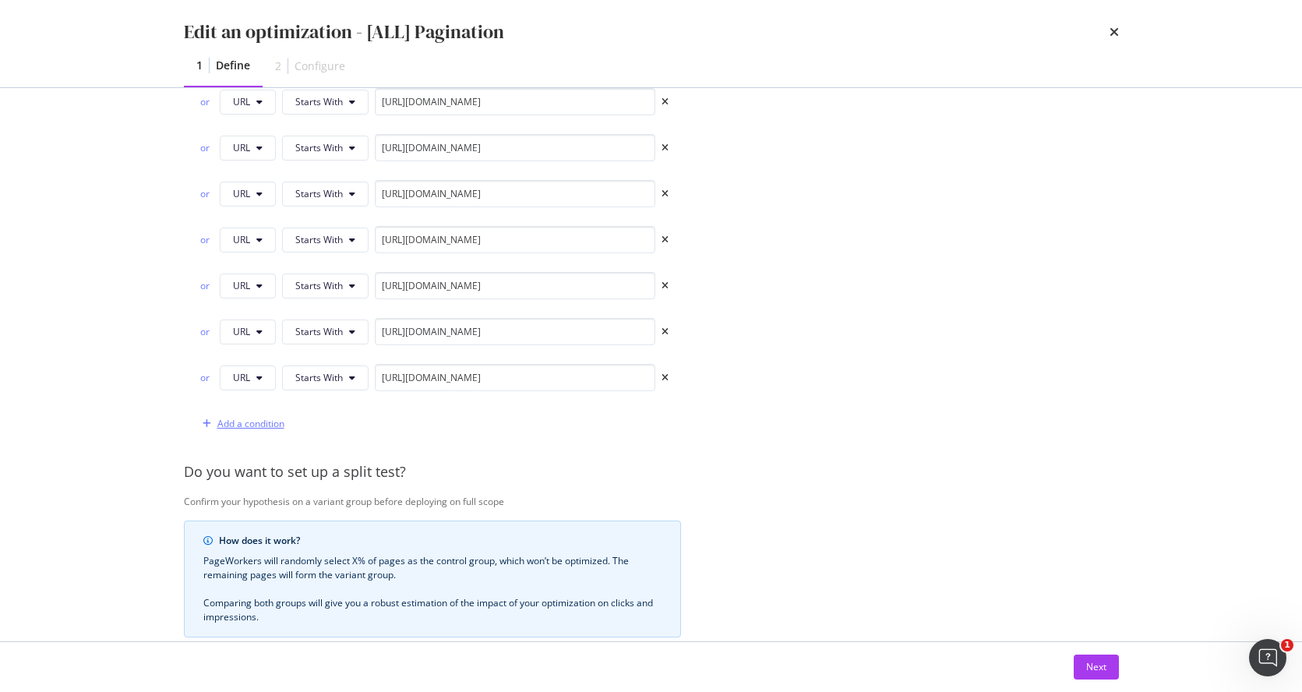
click at [249, 424] on div "Add a condition" at bounding box center [250, 423] width 67 height 13
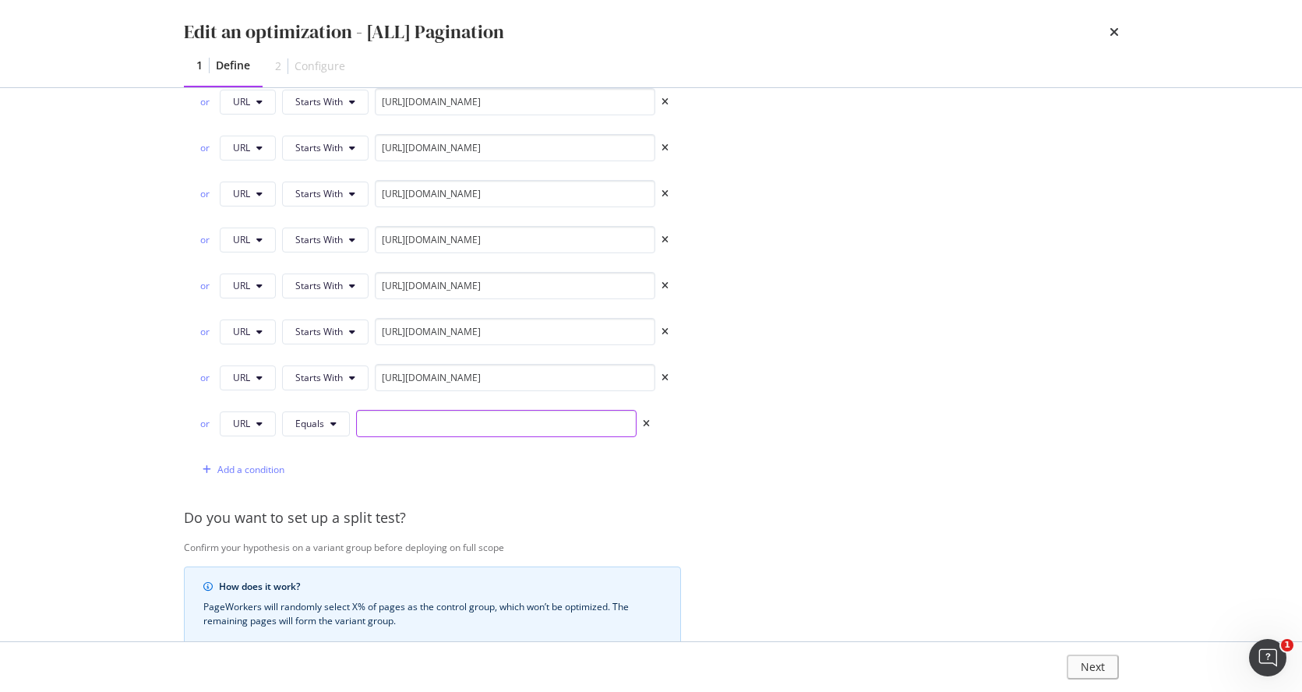
click at [511, 420] on input "modal" at bounding box center [496, 423] width 280 height 27
paste input "https://www.castlery.com/sg/sofas/"
type input "https://www.castlery.com/sg/sofas/"
click at [266, 469] on div "Add a condition" at bounding box center [250, 469] width 67 height 13
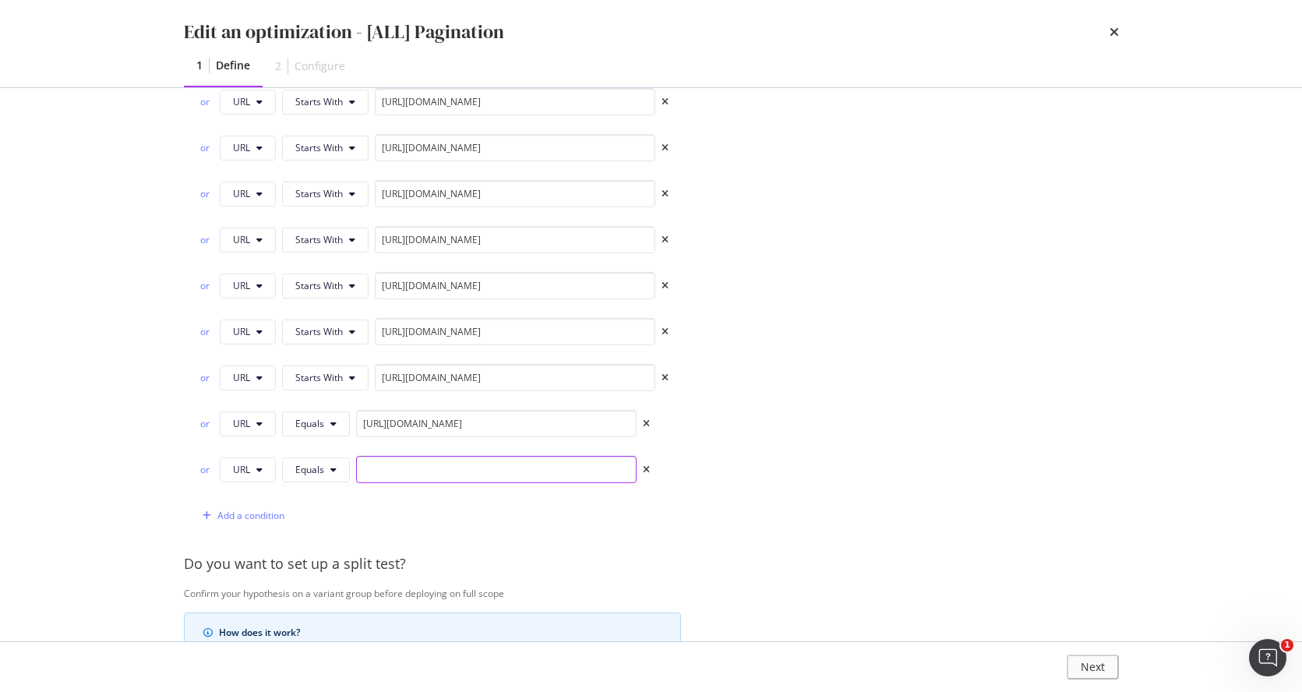
click at [500, 476] on input "modal" at bounding box center [496, 469] width 280 height 27
paste input "https://www.castlery.com/sg/tables/"
type input "https://www.castlery.com/sg/tables/"
click at [266, 516] on div "Add a condition" at bounding box center [250, 515] width 67 height 13
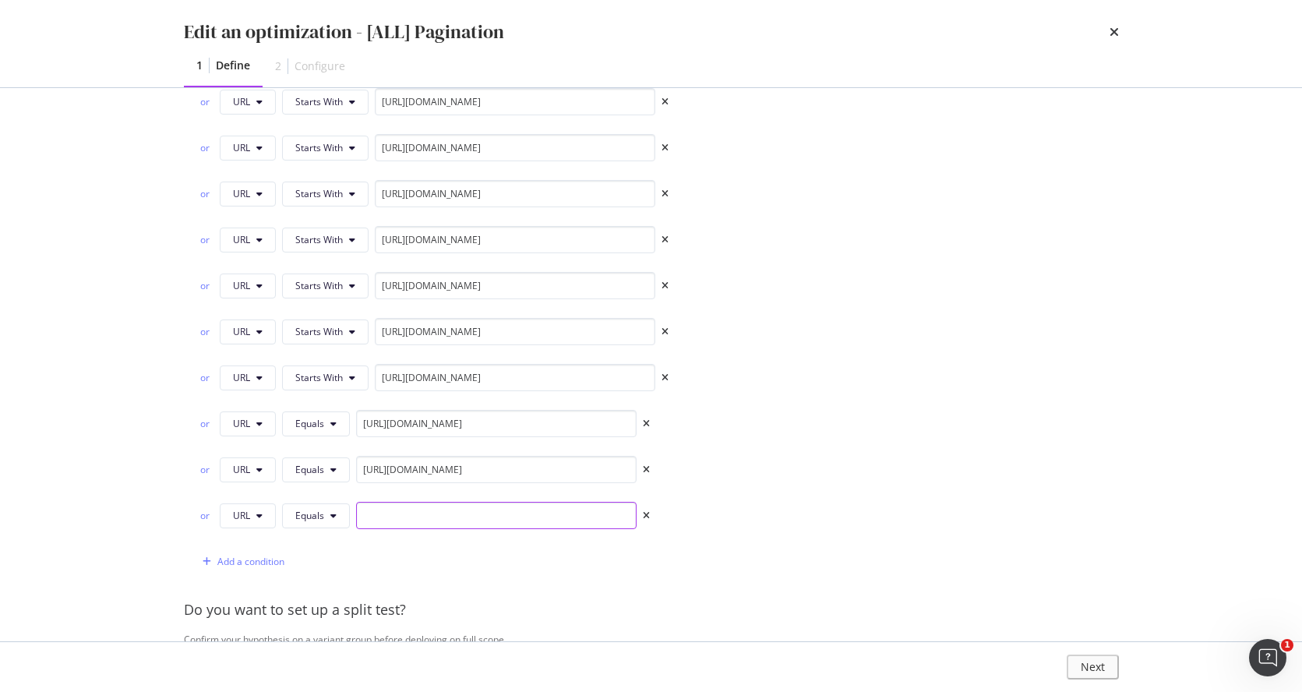
click at [480, 516] on input "modal" at bounding box center [496, 515] width 280 height 27
paste input "https://www.castlery.com/sg/chairs/"
type input "https://www.castlery.com/sg/chairs/"
click at [241, 551] on div "Add a condition" at bounding box center [250, 561] width 67 height 13
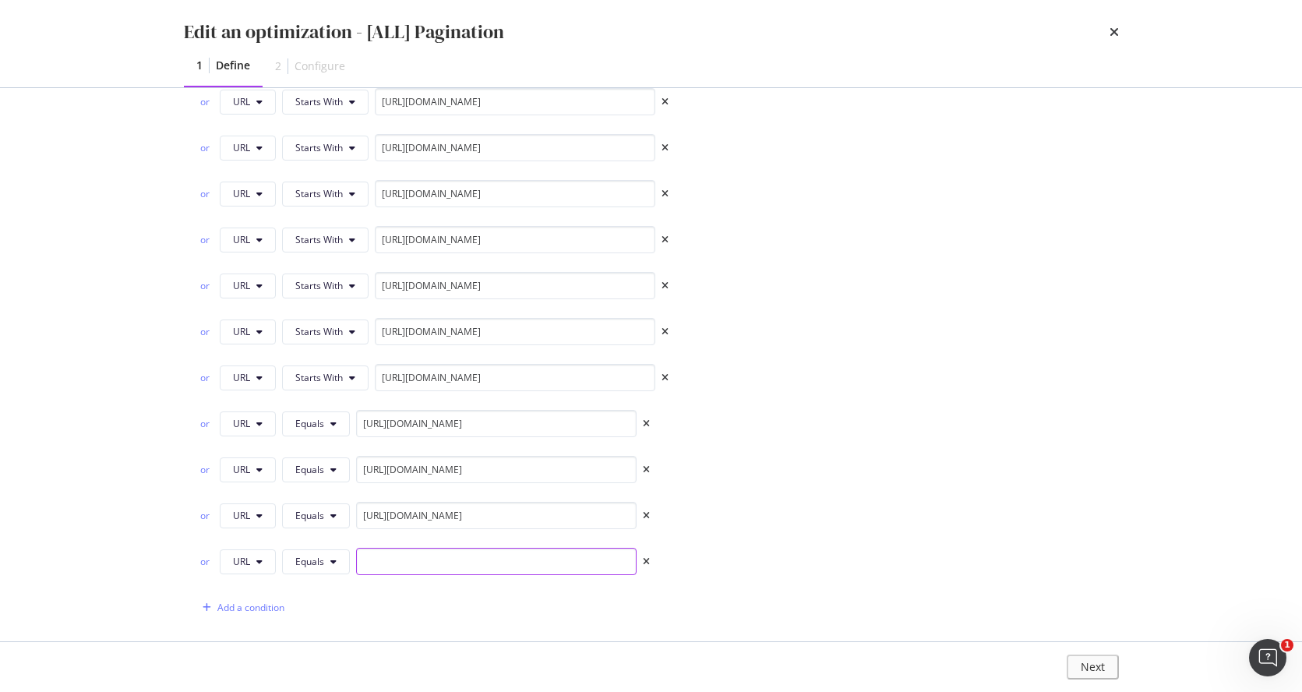
click at [497, 551] on input "modal" at bounding box center [496, 561] width 280 height 27
paste input "https://www.castlery.com/sg/beds/"
type input "https://www.castlery.com/sg/beds/"
click at [230, 551] on div "Add a condition" at bounding box center [250, 607] width 67 height 13
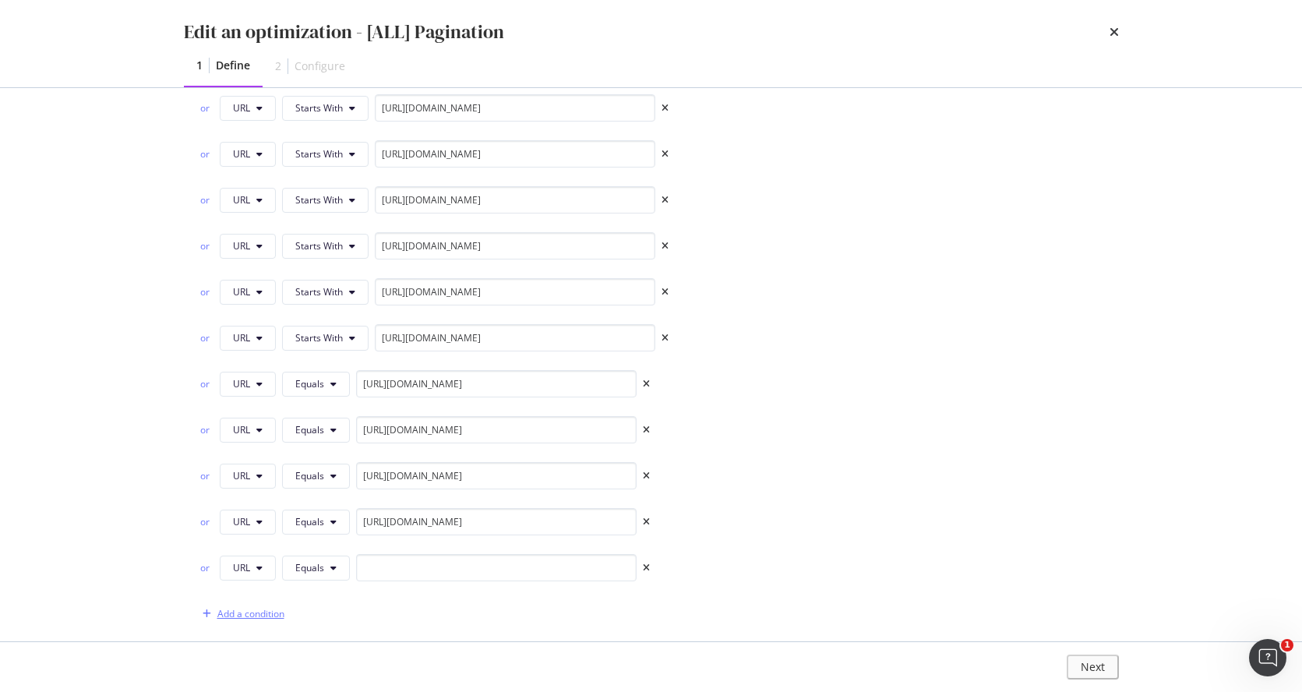
scroll to position [1321, 0]
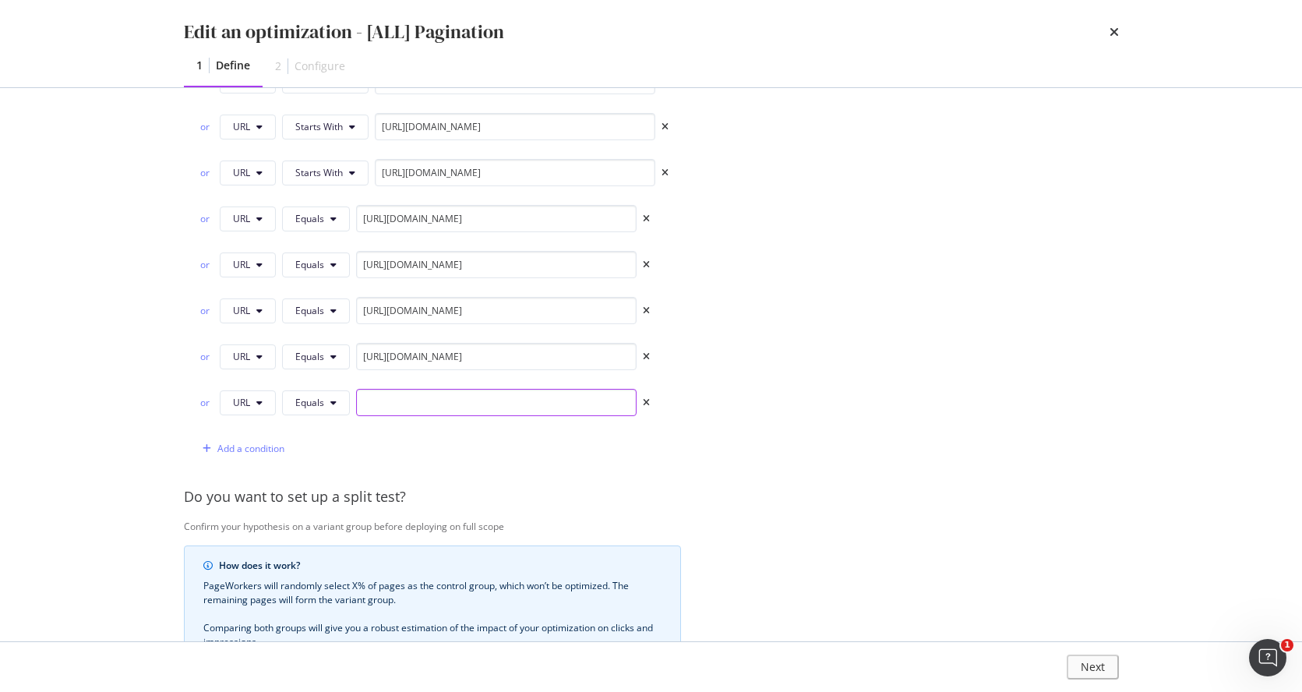
click at [481, 400] on input "modal" at bounding box center [496, 402] width 280 height 27
paste input "https://www.castlery.com/sg/storage/"
type input "https://www.castlery.com/sg/storage/"
click at [265, 449] on div "Add a condition" at bounding box center [250, 448] width 67 height 13
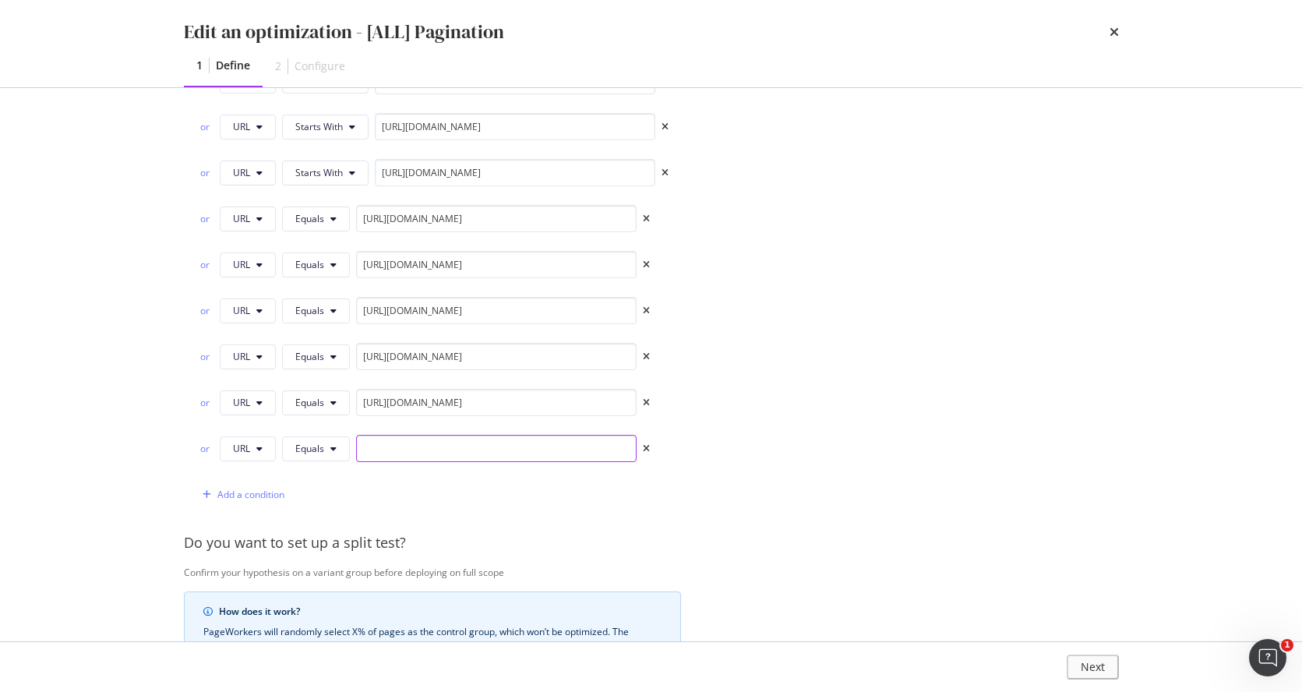
click at [547, 450] on input "modal" at bounding box center [496, 448] width 280 height 27
paste input "https://www.castlery.com/sg/furniture-sets/"
type input "https://www.castlery.com/sg/furniture-sets/"
click at [256, 495] on div "Add a condition" at bounding box center [250, 494] width 67 height 13
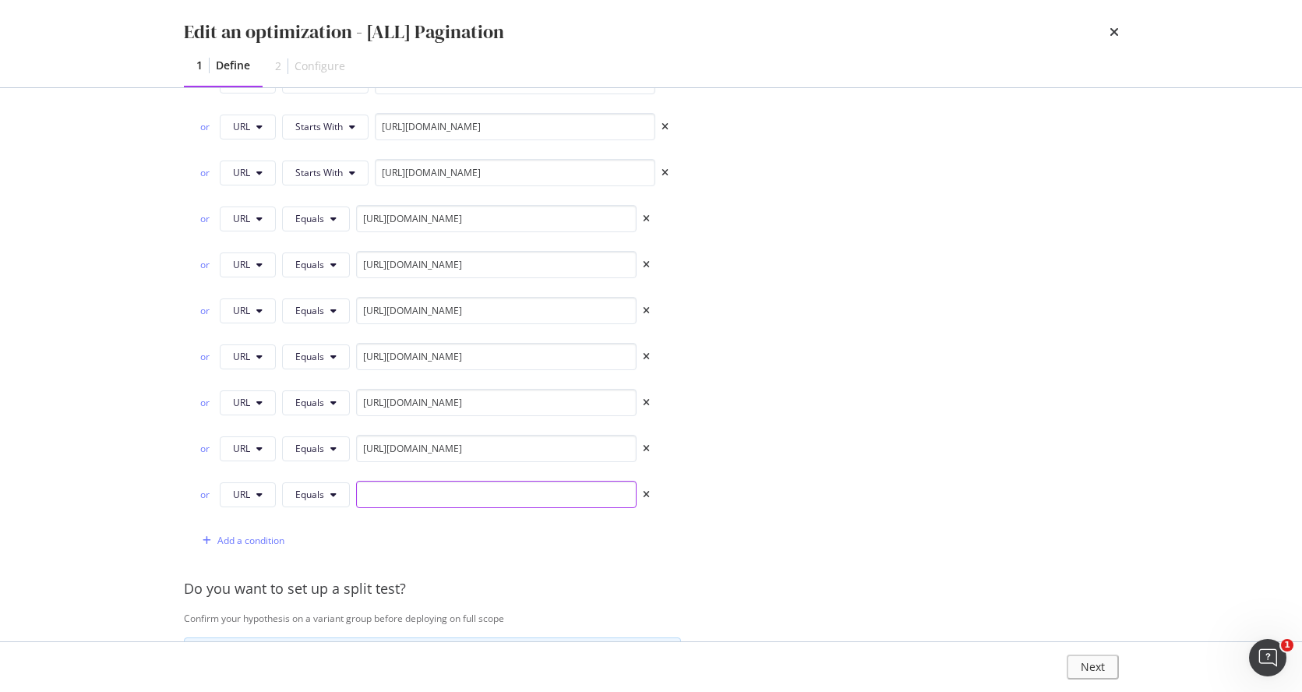
click at [487, 496] on input "modal" at bounding box center [496, 494] width 280 height 27
paste input "https://www.castlery.com/sg/outdoor/"
type input "https://www.castlery.com/sg/outdoor/"
click at [280, 536] on div "Add a condition" at bounding box center [250, 540] width 67 height 13
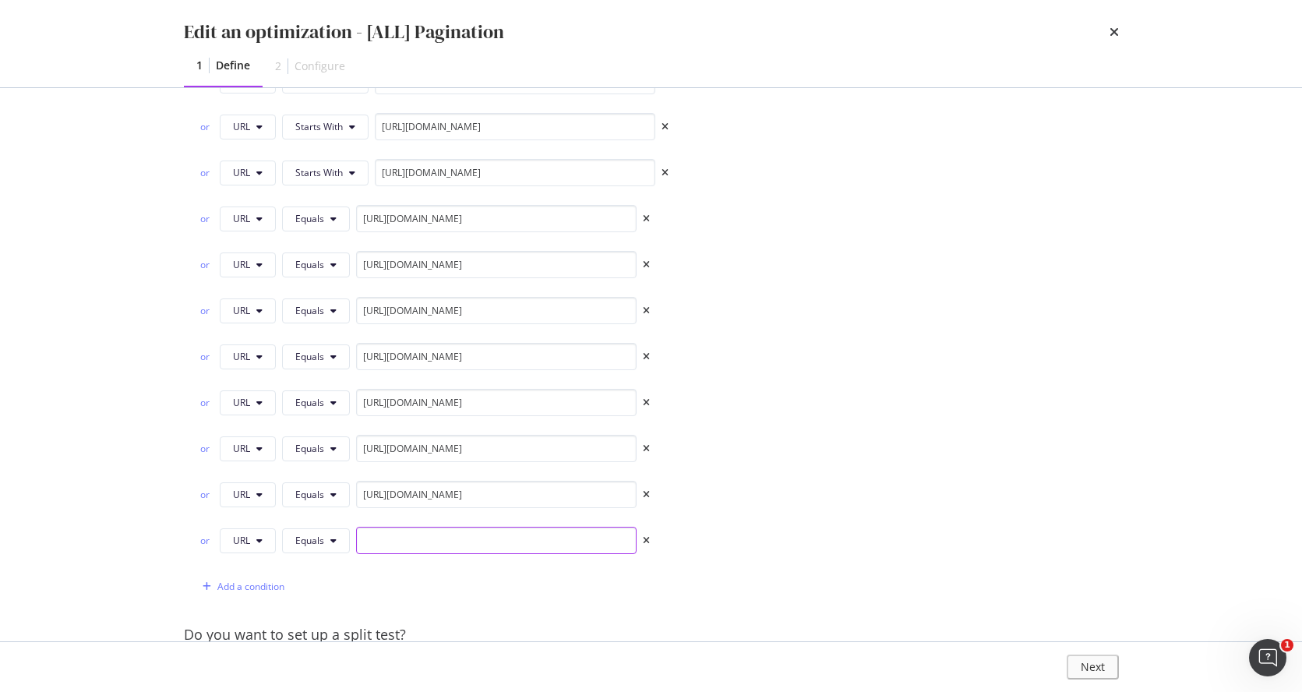
click at [482, 538] on input "modal" at bounding box center [496, 540] width 280 height 27
paste input "https://www.castlery.com/sg/accessories/"
type input "https://www.castlery.com/sg/accessories/"
click at [272, 551] on div "Add a condition" at bounding box center [250, 586] width 67 height 13
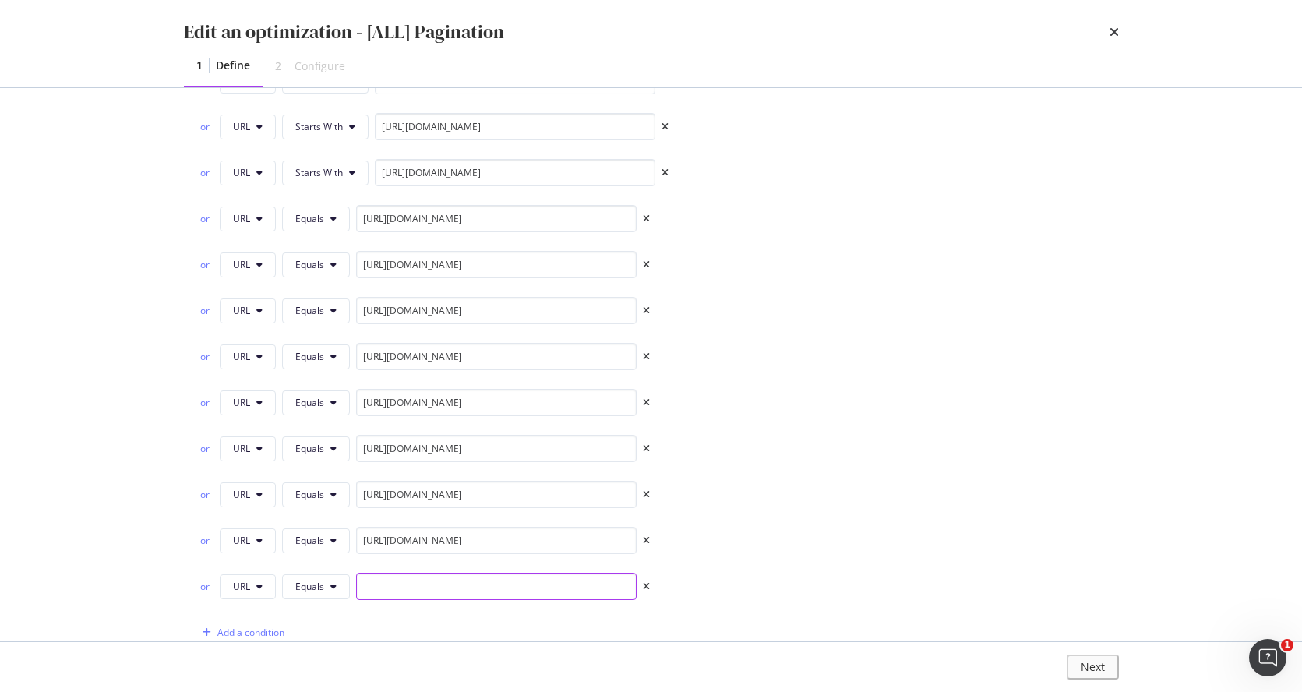
click at [414, 551] on input "modal" at bounding box center [496, 586] width 280 height 27
paste input "https://www.castlery.com/sg/furniture-sets/"
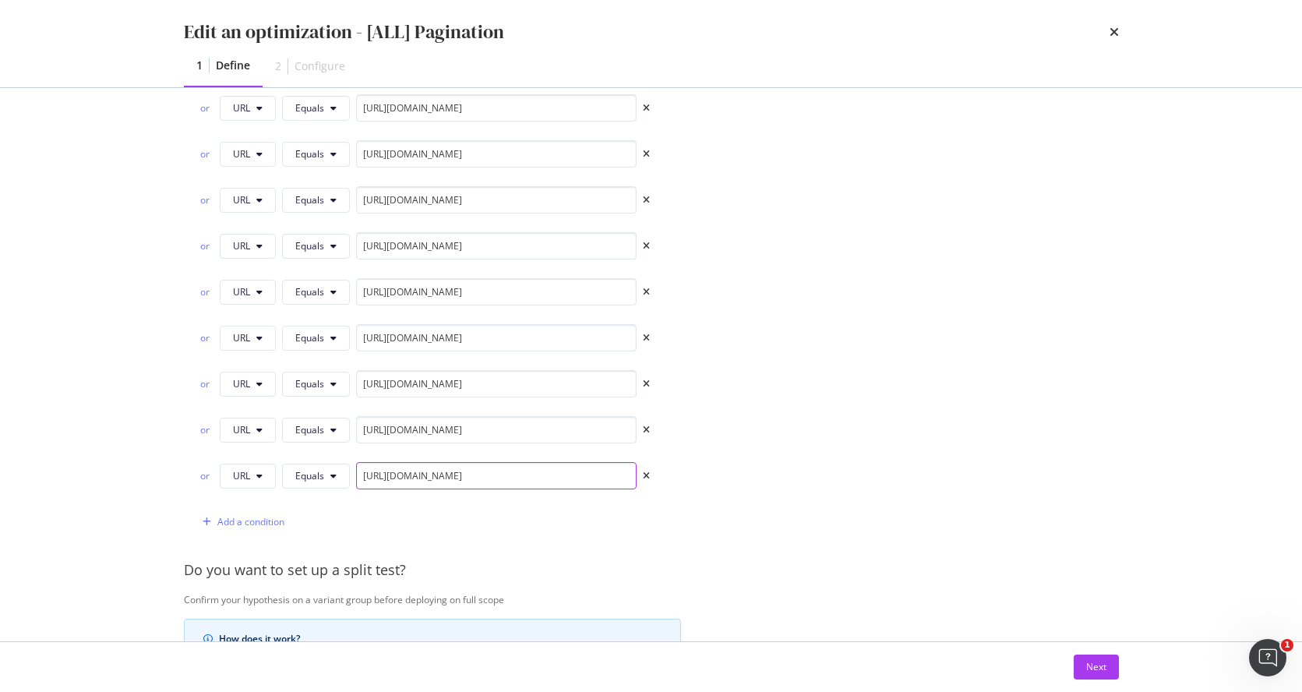
scroll to position [1483, 0]
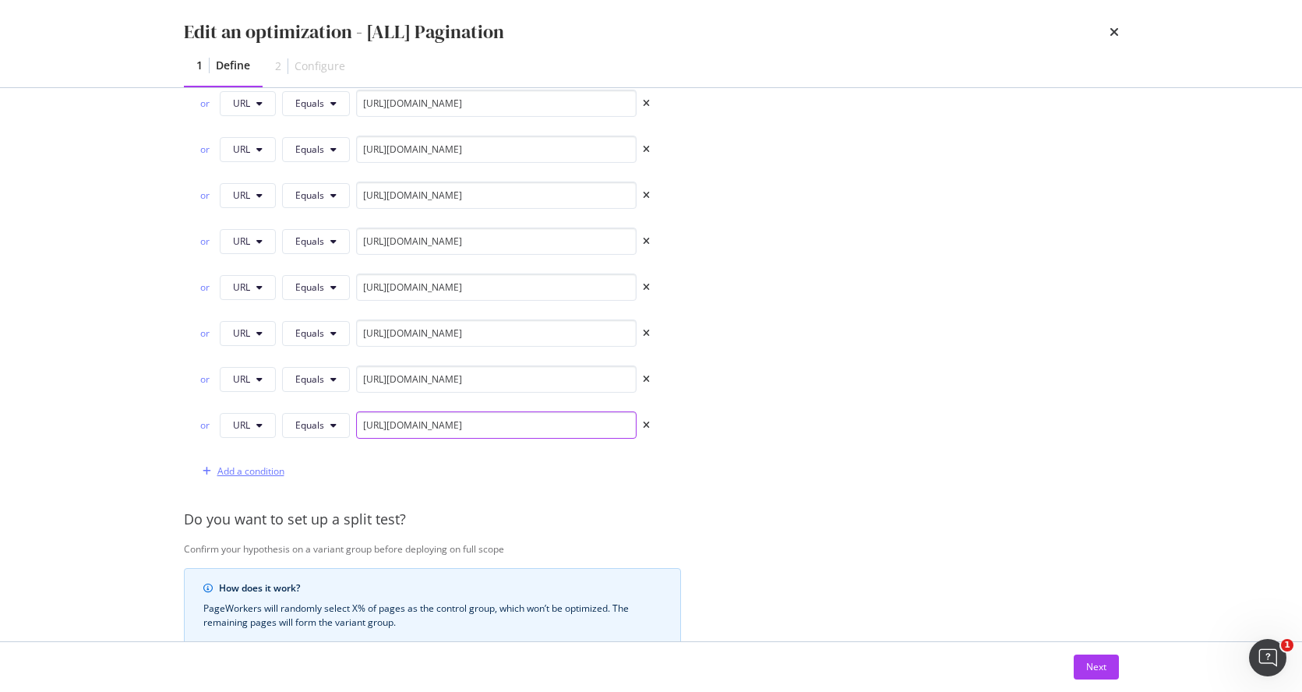
type input "https://www.castlery.com/sg/furniture-sets/"
click at [267, 474] on div "Add a condition" at bounding box center [250, 470] width 67 height 13
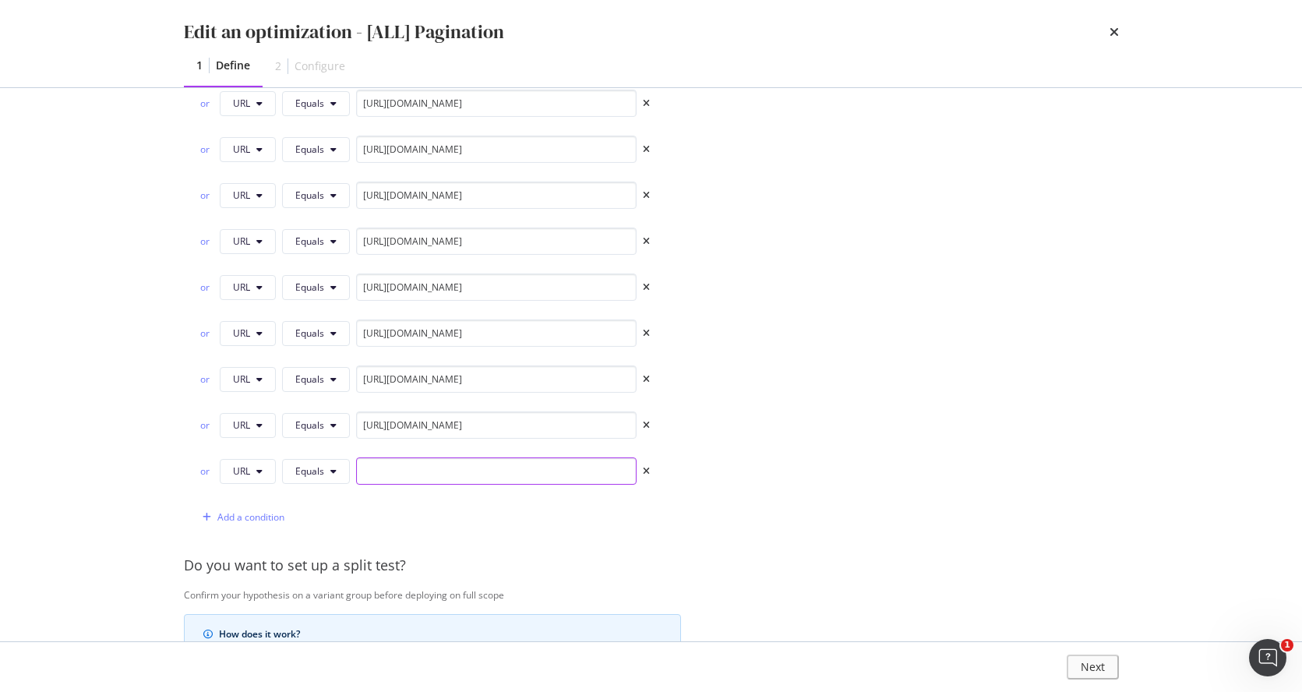
click at [571, 472] on input "modal" at bounding box center [496, 470] width 280 height 27
paste input "https://www.castlery.com/sg/new/"
type input "https://www.castlery.com/sg/new/"
click at [214, 513] on div "modal" at bounding box center [206, 517] width 21 height 9
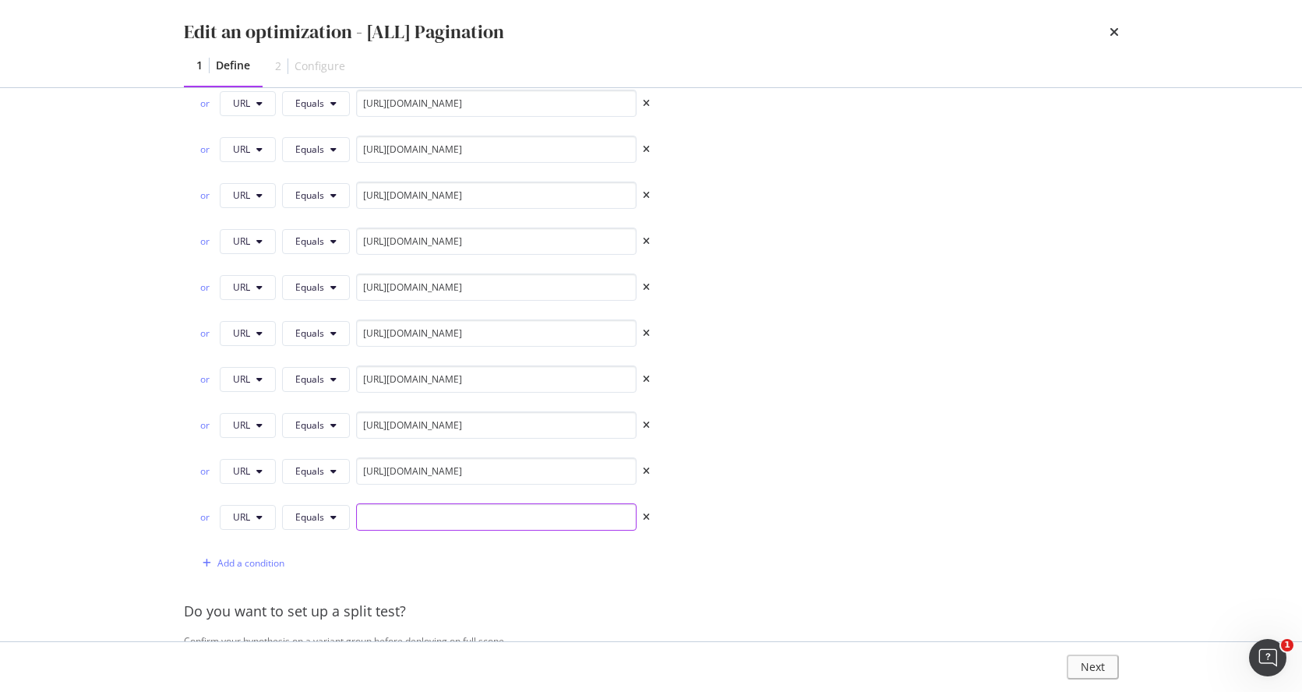
click at [527, 515] on input "modal" at bounding box center [496, 516] width 280 height 27
paste input "https://www.castlery.com/sg/all-products/"
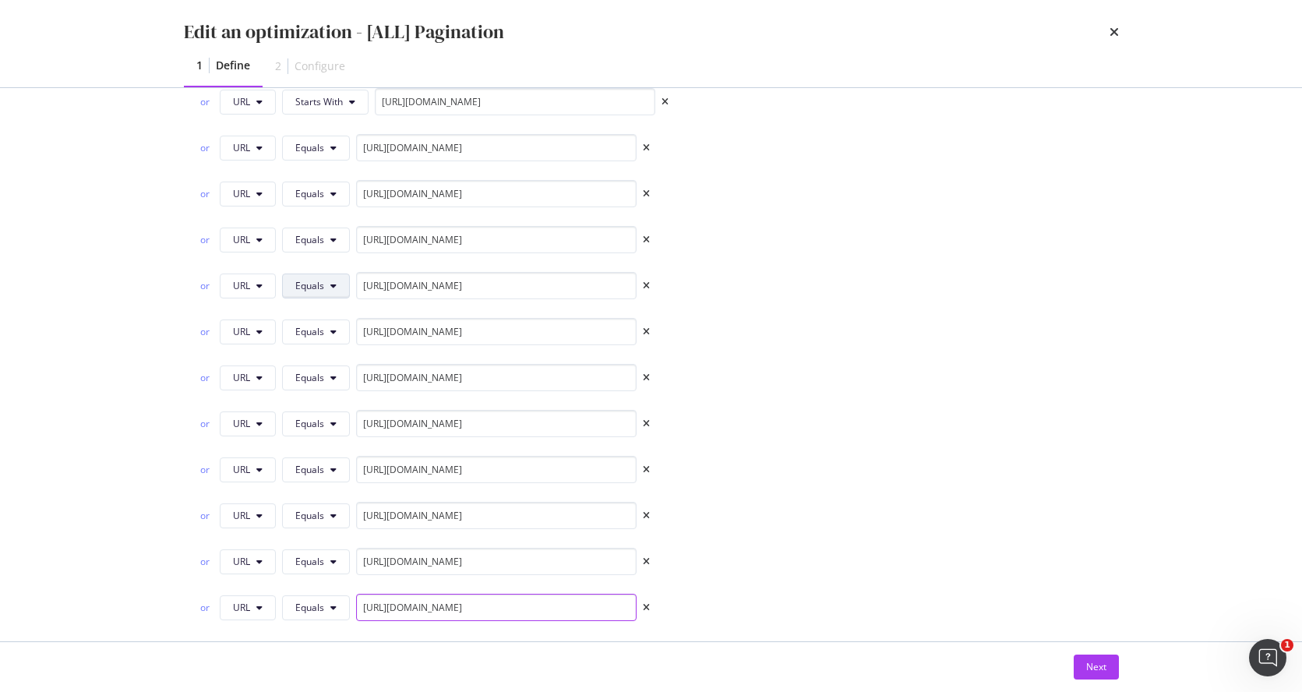
scroll to position [1343, 0]
type input "https://www.castlery.com/sg/all-products/"
click at [334, 202] on button "Equals" at bounding box center [316, 197] width 68 height 25
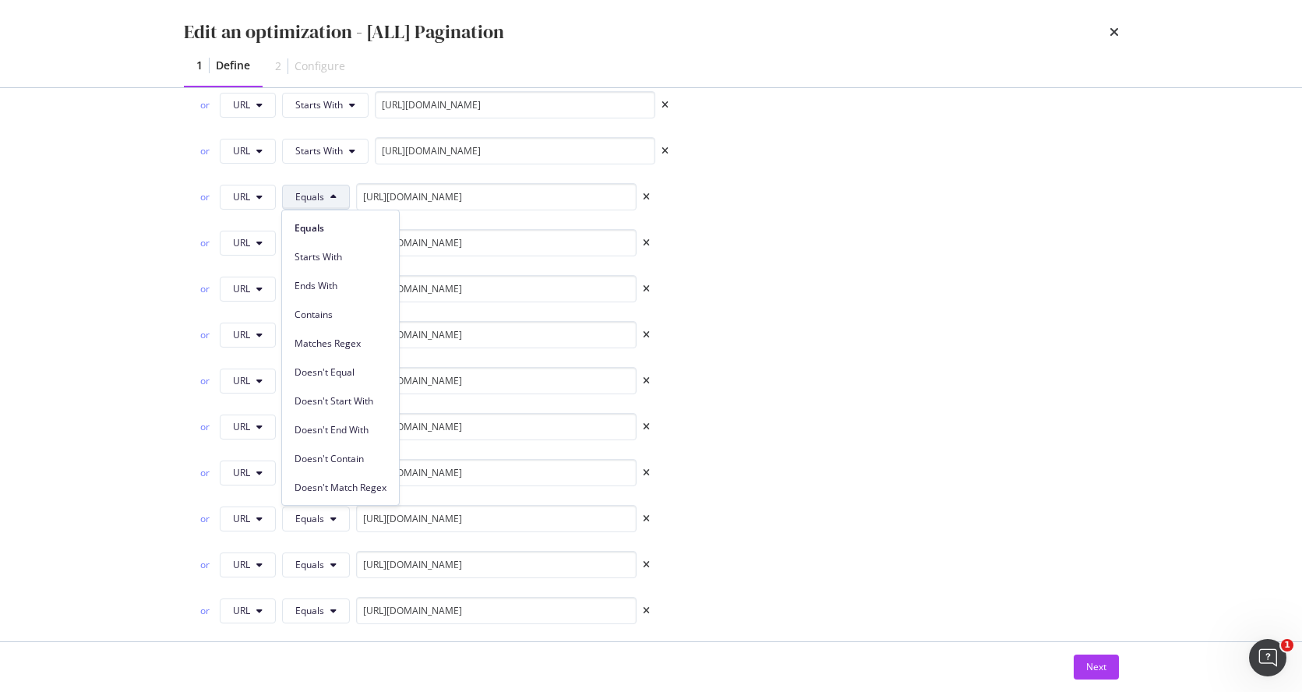
click at [343, 252] on span "Starts With" at bounding box center [340, 257] width 92 height 14
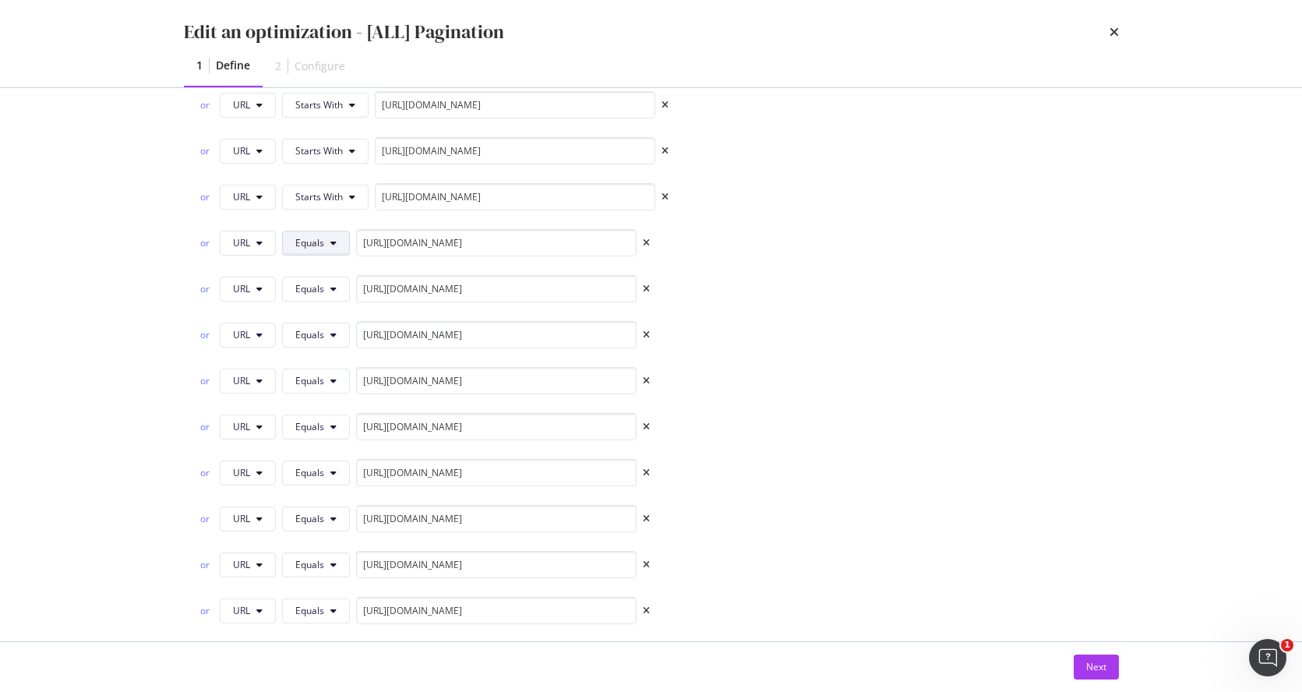
click at [328, 246] on button "Equals" at bounding box center [316, 243] width 68 height 25
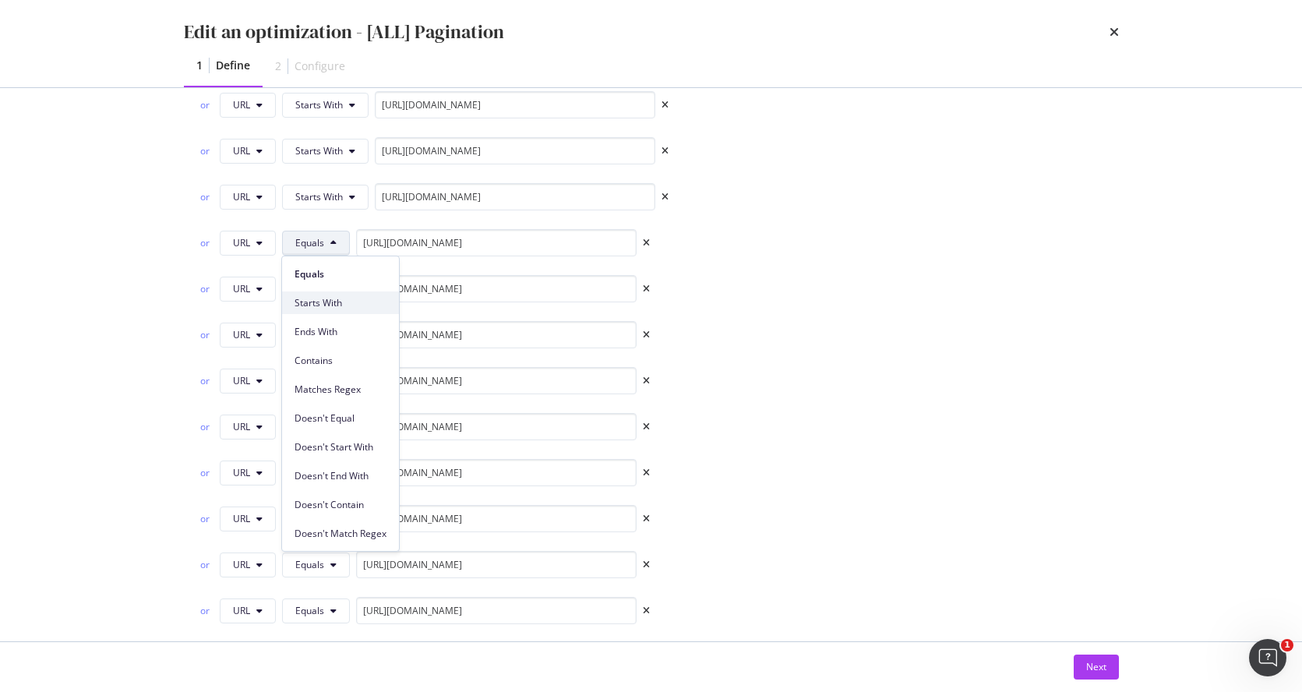
click at [337, 294] on div "Starts With" at bounding box center [340, 302] width 117 height 23
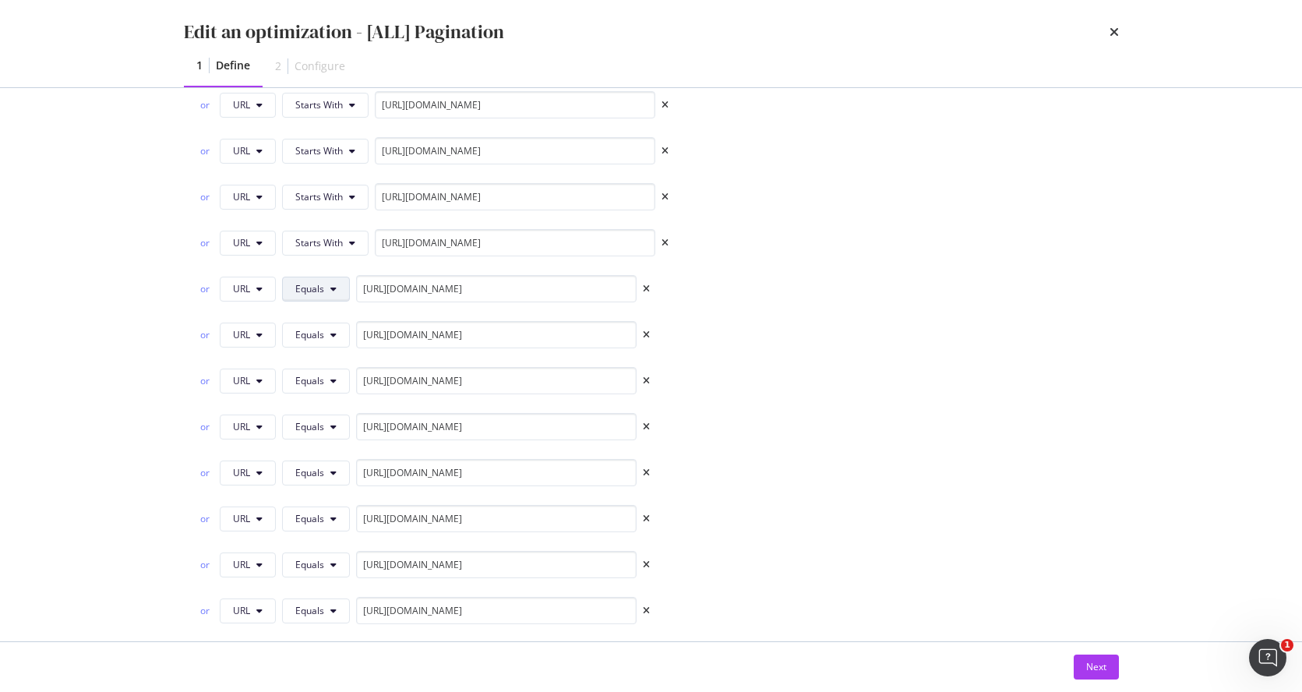
click at [319, 283] on span "Equals" at bounding box center [309, 288] width 29 height 13
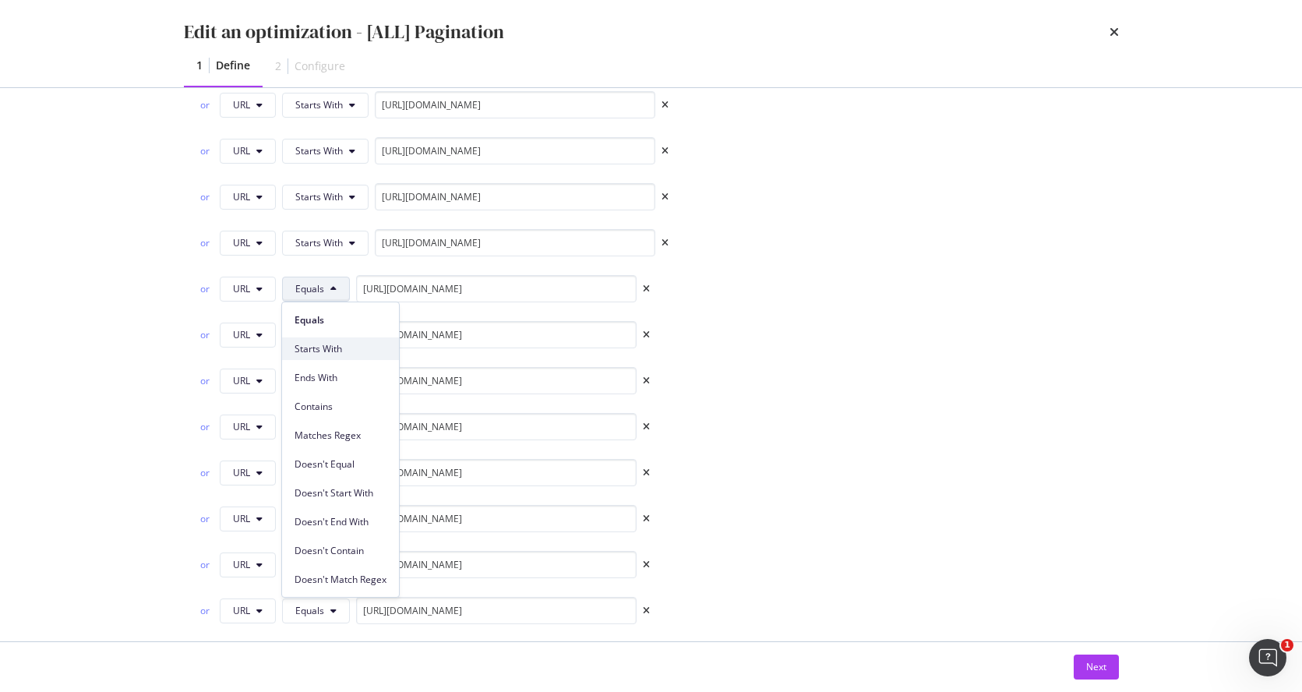
click at [340, 349] on span "Starts With" at bounding box center [340, 349] width 92 height 14
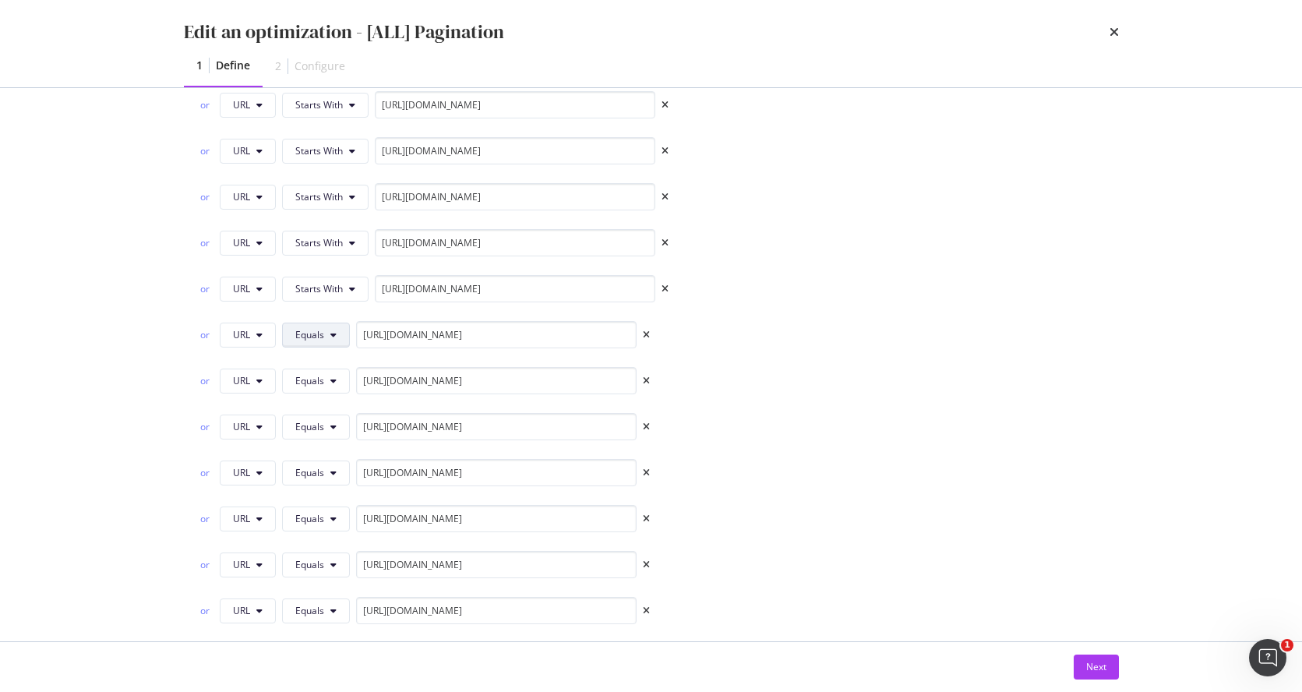
click at [326, 326] on button "Equals" at bounding box center [316, 335] width 68 height 25
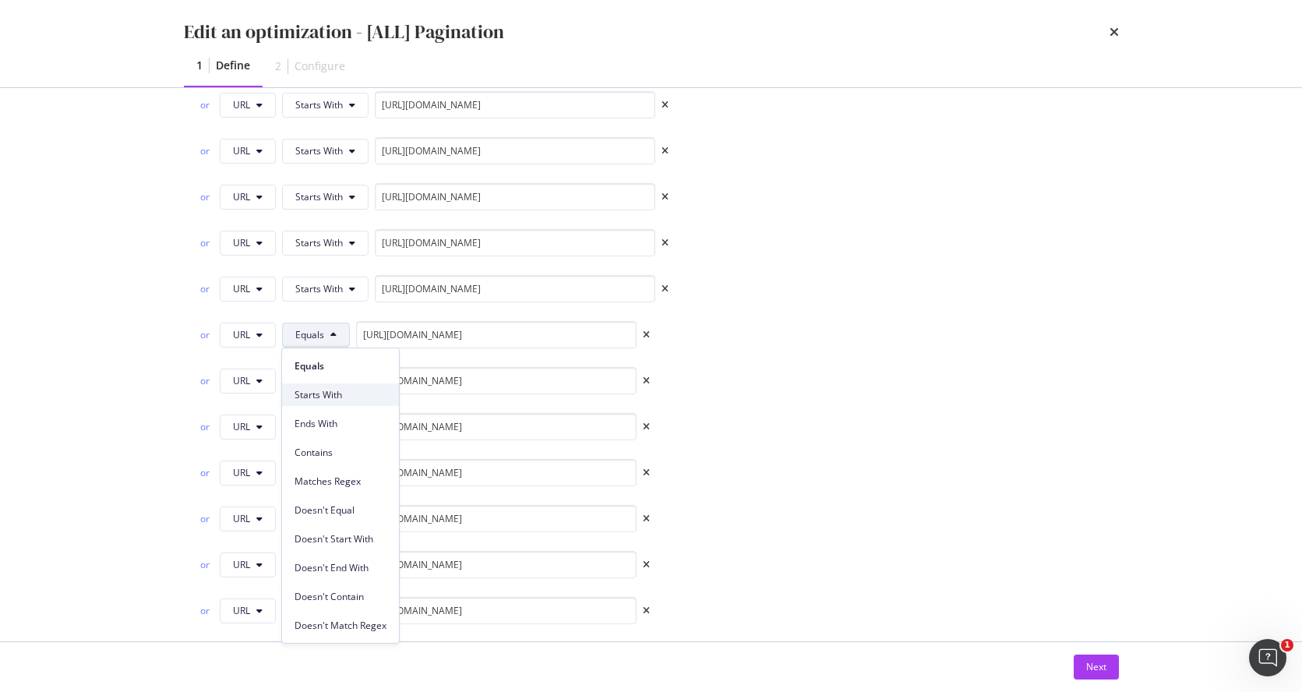
click at [336, 398] on span "Starts With" at bounding box center [340, 395] width 92 height 14
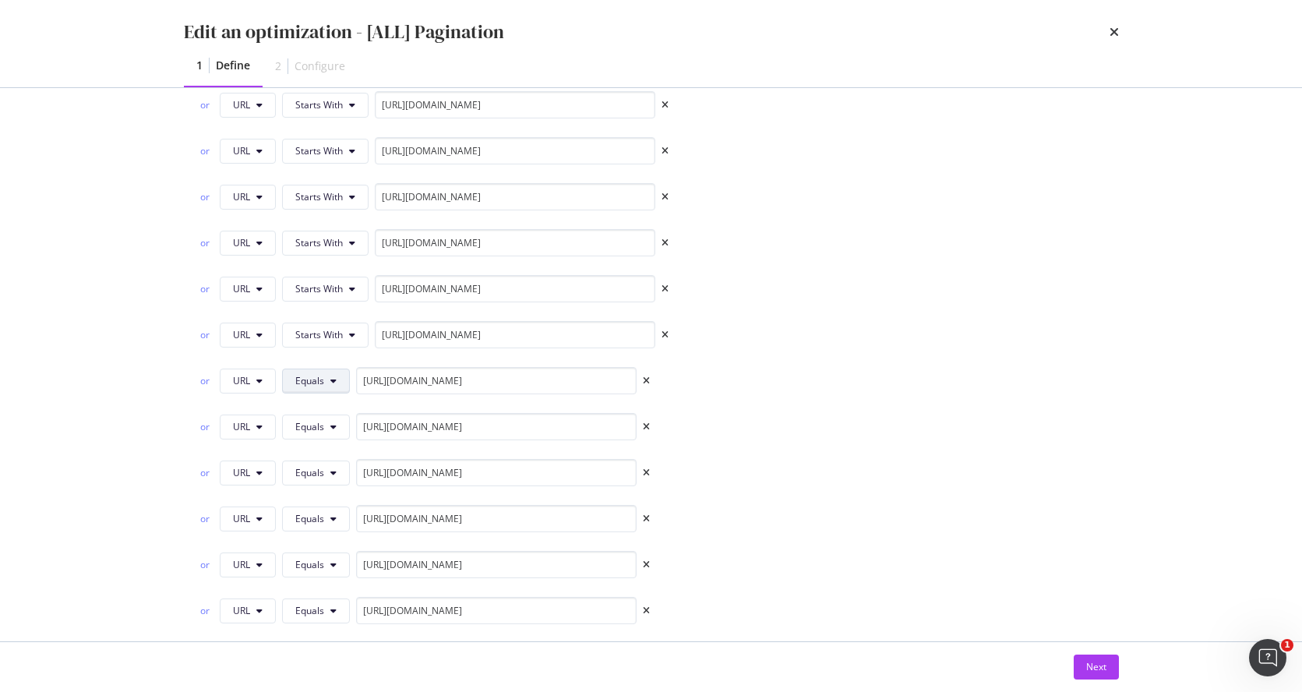
click at [337, 376] on button "Equals" at bounding box center [316, 381] width 68 height 25
click at [334, 115] on span "Starts With" at bounding box center [340, 120] width 92 height 14
click at [333, 428] on icon "modal" at bounding box center [333, 426] width 6 height 9
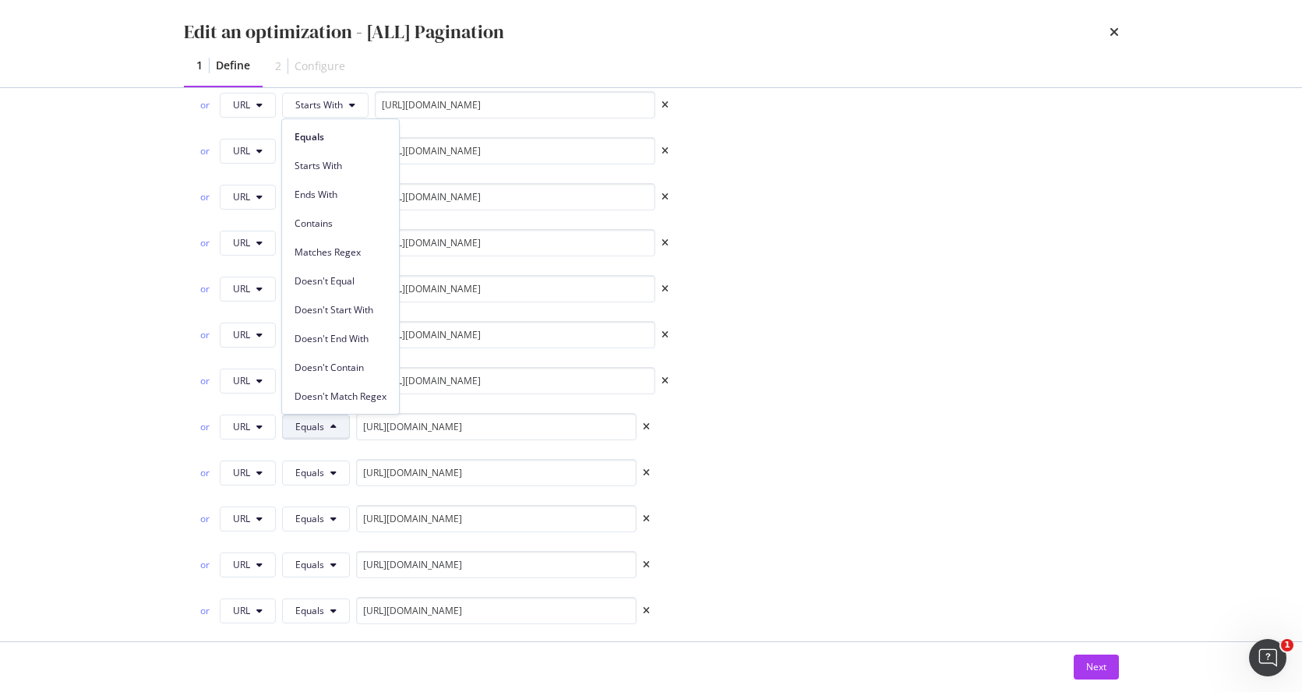
click at [346, 166] on span "Starts With" at bounding box center [340, 166] width 92 height 14
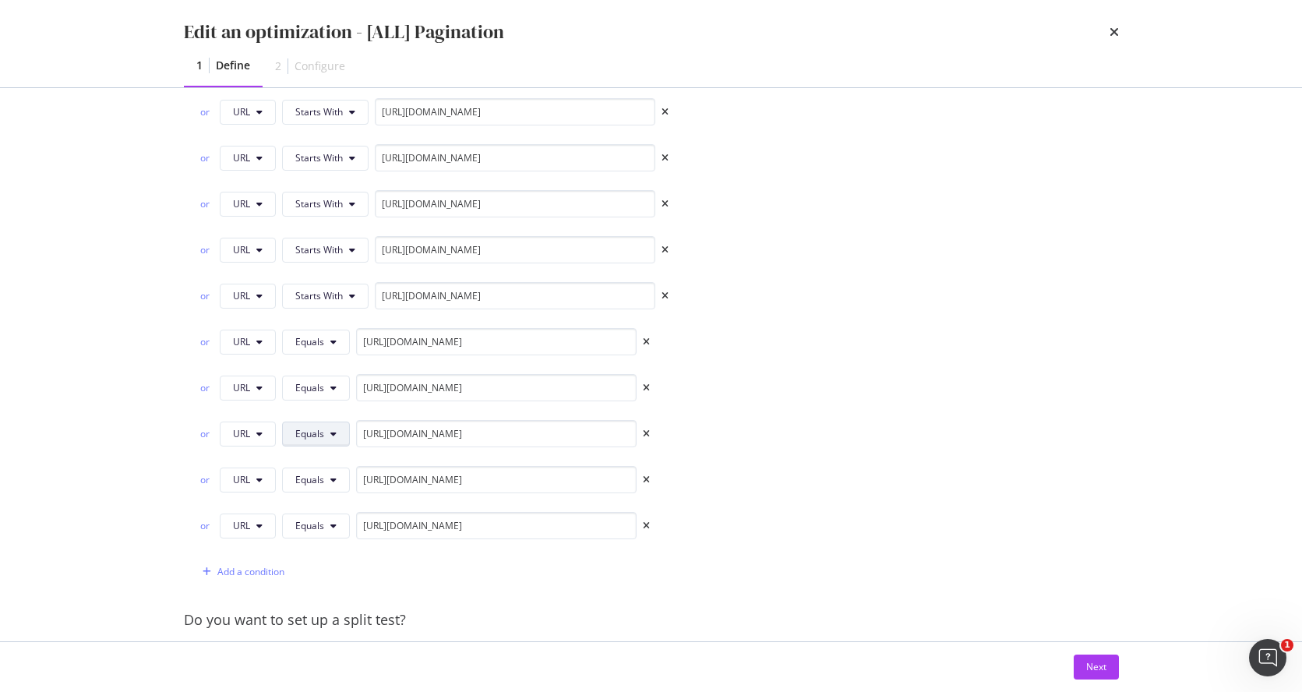
scroll to position [1571, 0]
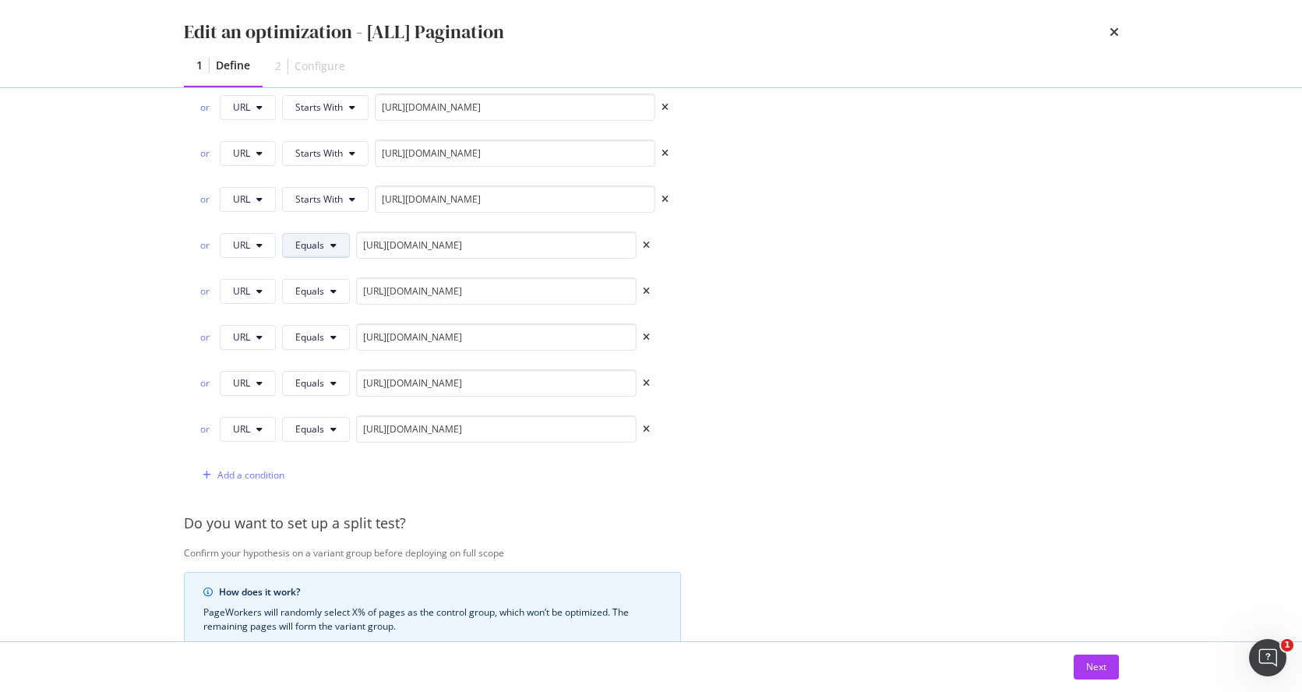
click at [328, 242] on button "Equals" at bounding box center [316, 245] width 68 height 25
drag, startPoint x: 319, startPoint y: 313, endPoint x: 321, endPoint y: 305, distance: 8.1
click at [319, 312] on div "Starts With" at bounding box center [340, 305] width 117 height 23
click at [324, 292] on button "Equals" at bounding box center [316, 291] width 68 height 25
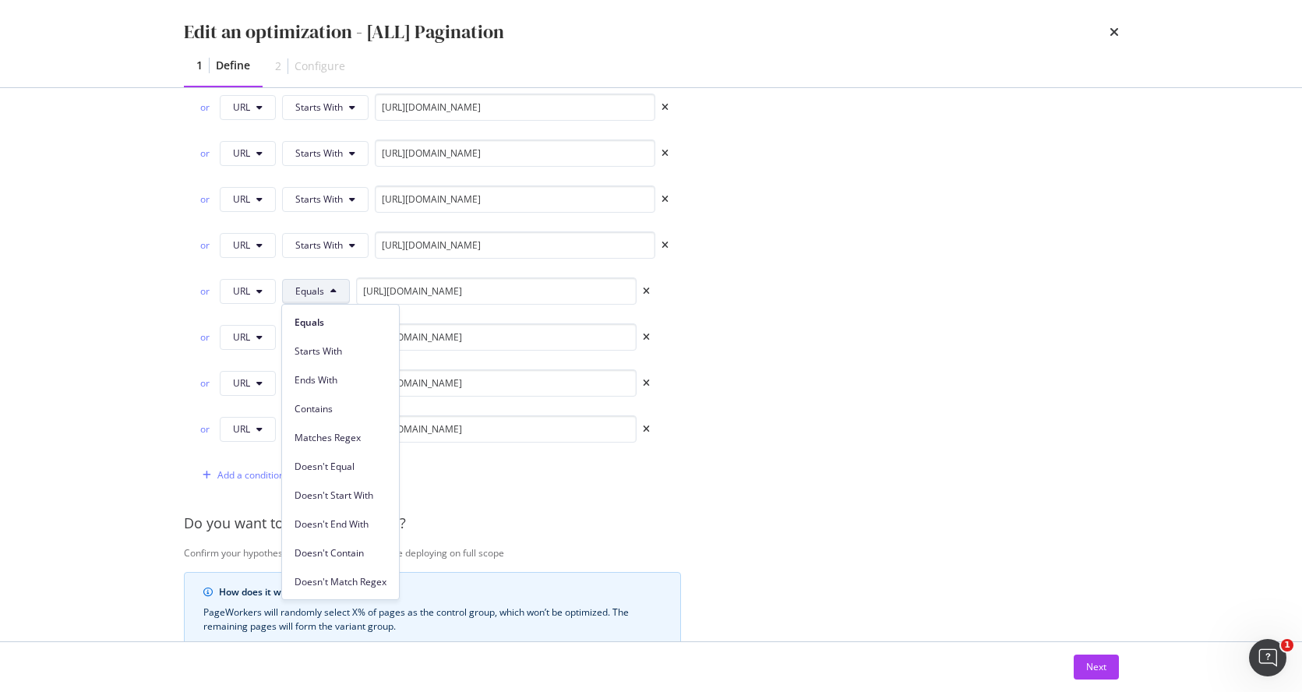
click at [335, 340] on div "Starts With" at bounding box center [340, 351] width 117 height 23
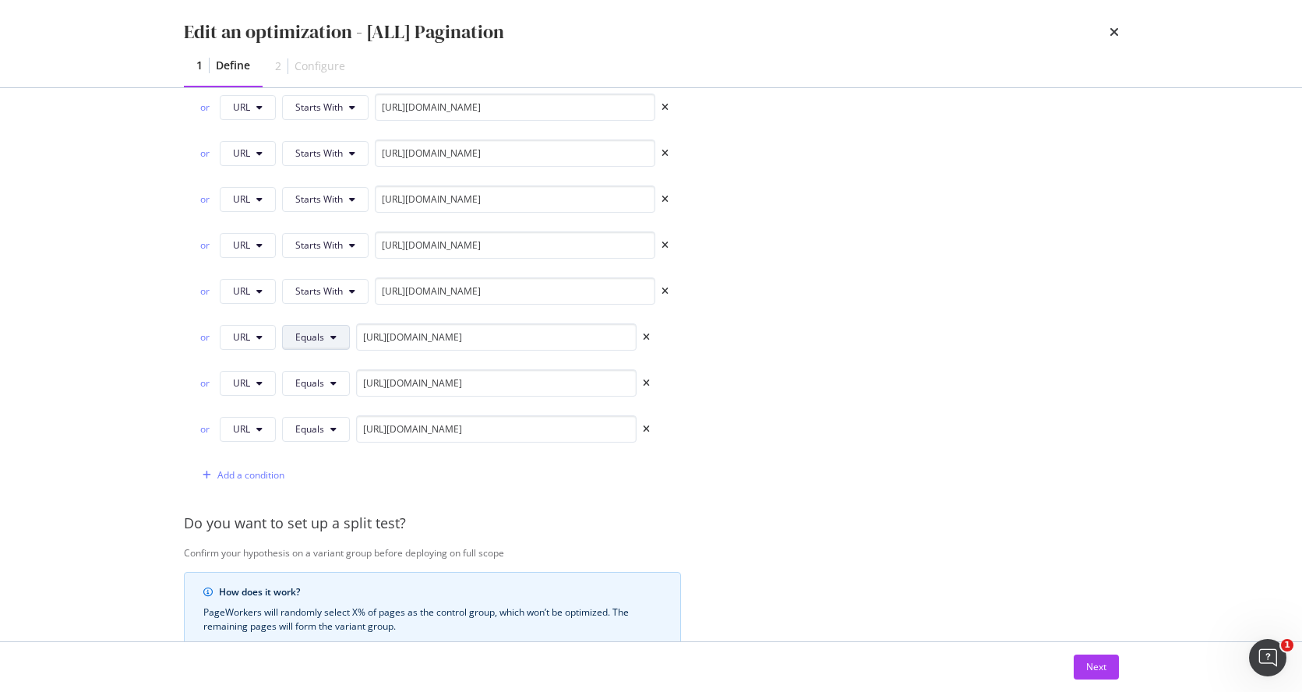
click at [334, 335] on icon "modal" at bounding box center [333, 337] width 6 height 9
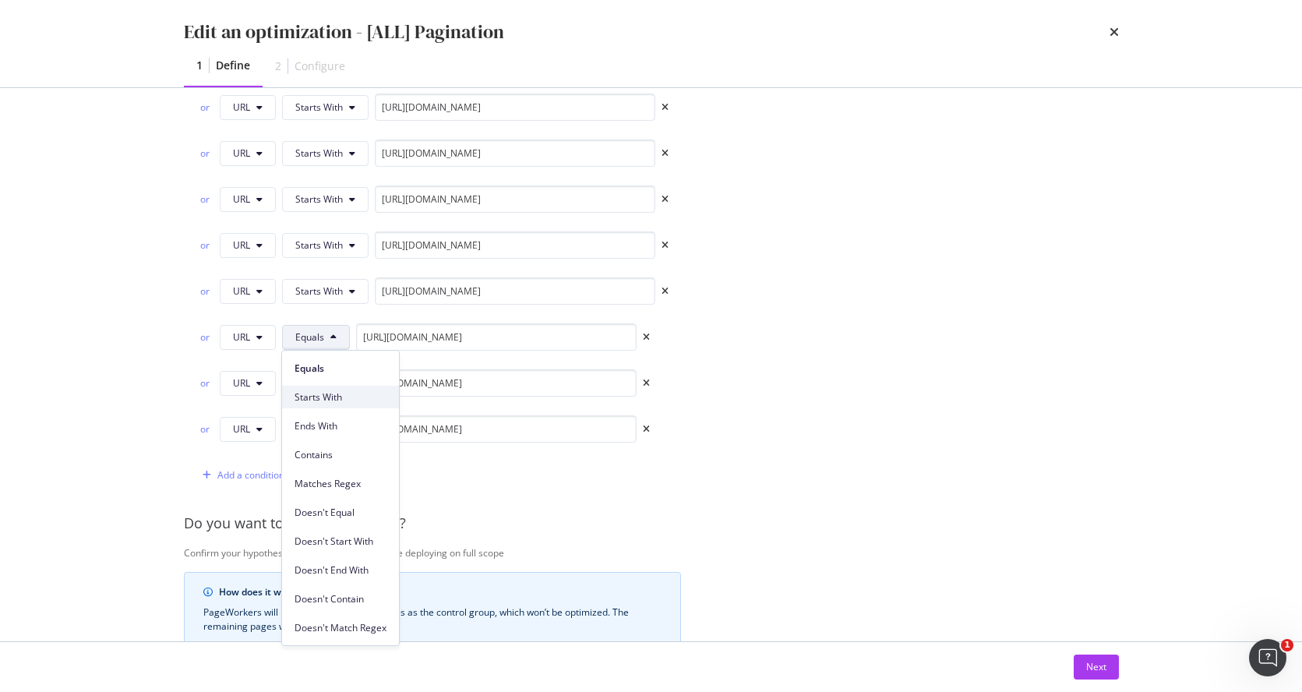
click at [337, 390] on div "Starts With" at bounding box center [340, 397] width 117 height 23
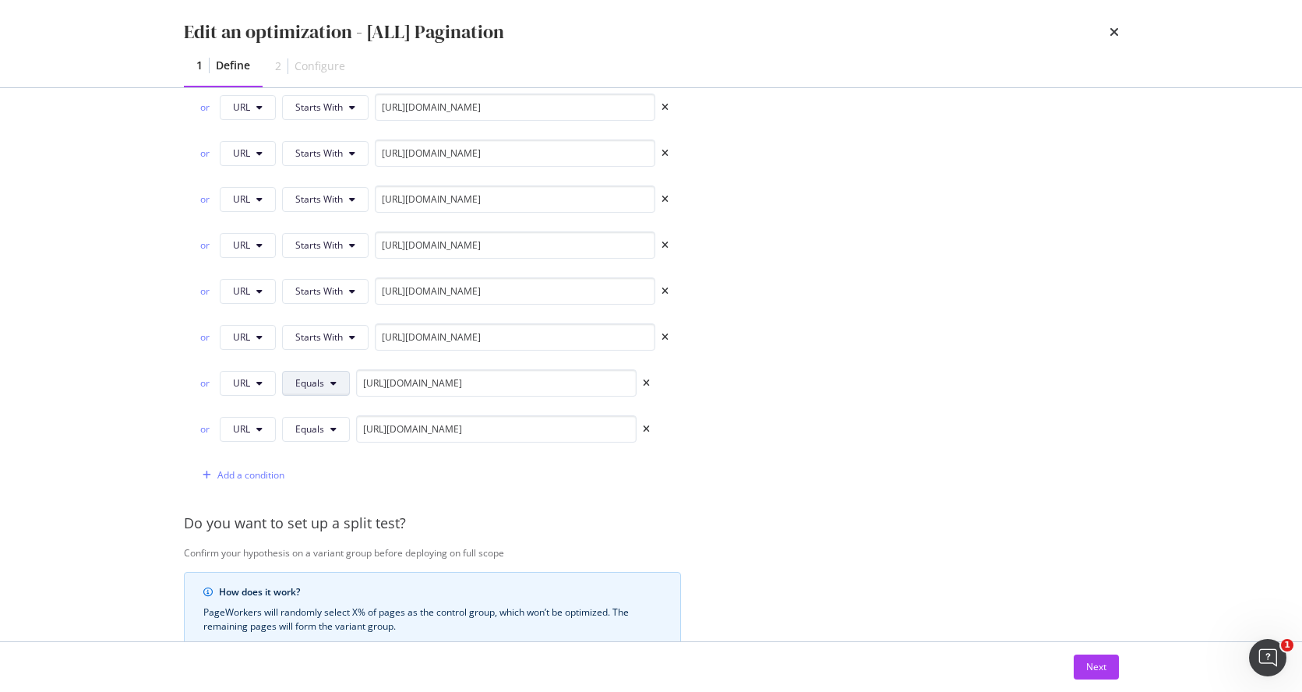
click at [338, 386] on button "Equals" at bounding box center [316, 383] width 68 height 25
drag, startPoint x: 340, startPoint y: 122, endPoint x: 343, endPoint y: 180, distance: 57.7
click at [340, 123] on span "Starts With" at bounding box center [340, 122] width 92 height 14
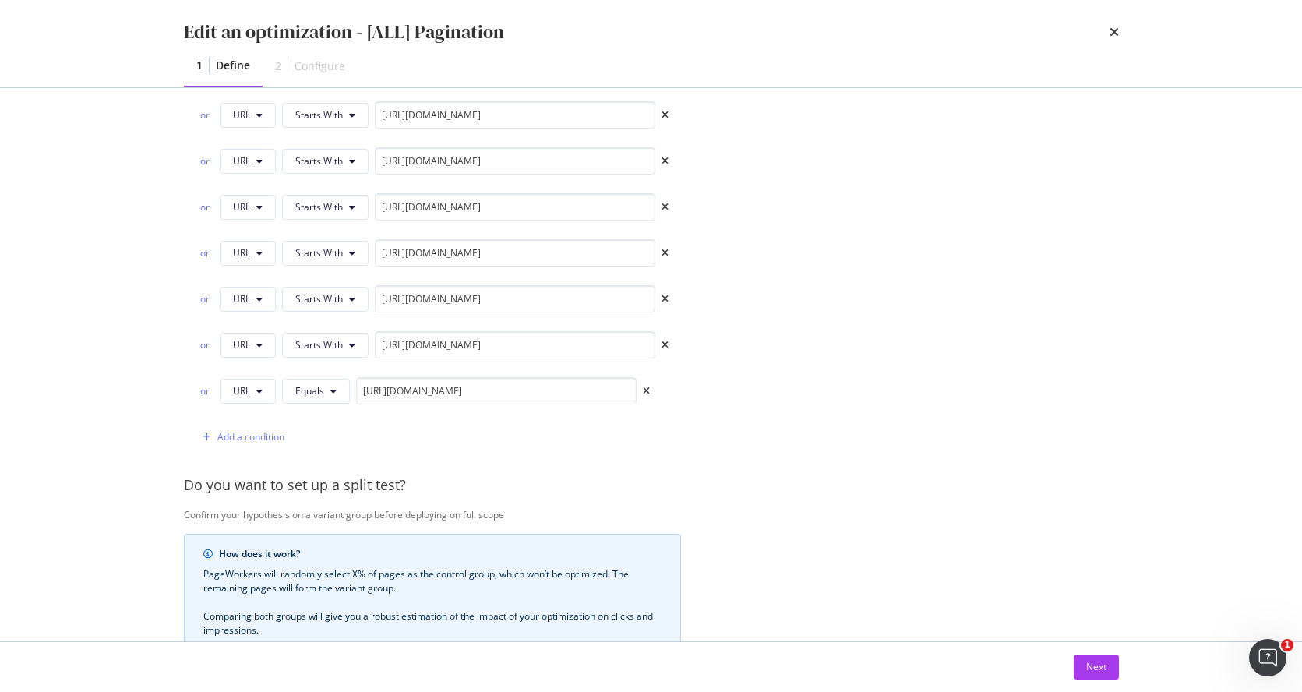
scroll to position [1676, 0]
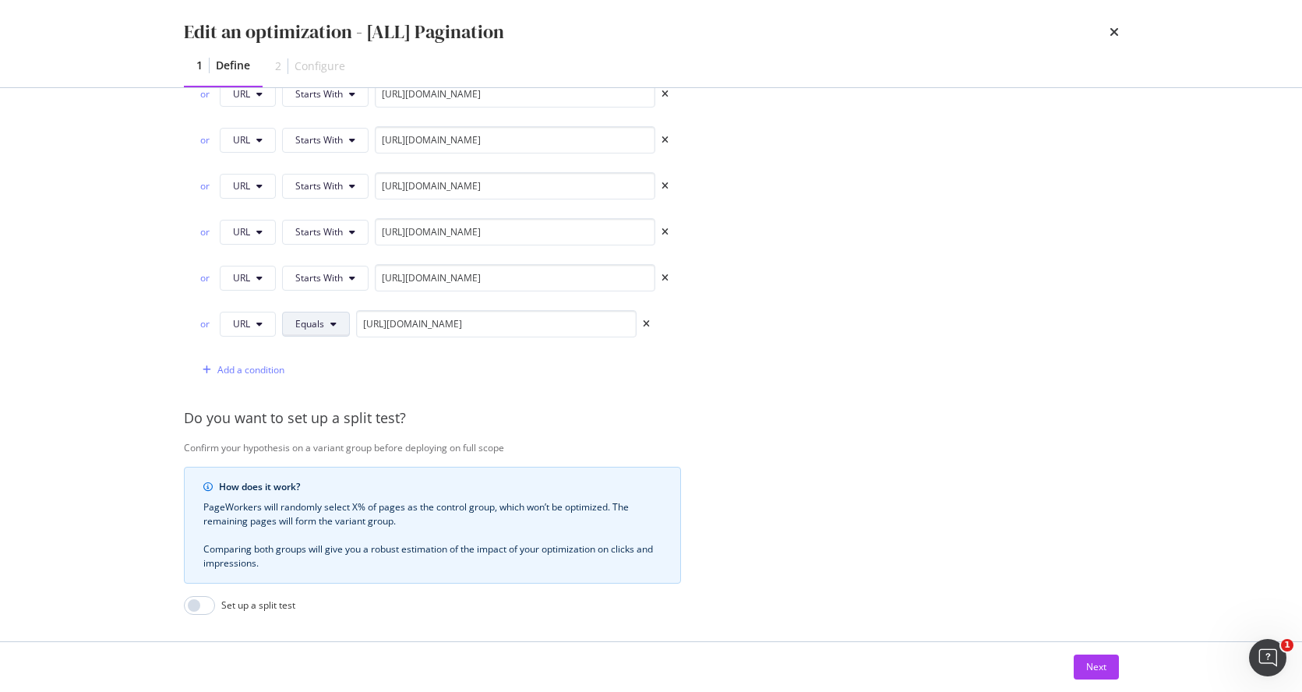
click at [330, 328] on icon "modal" at bounding box center [333, 323] width 6 height 9
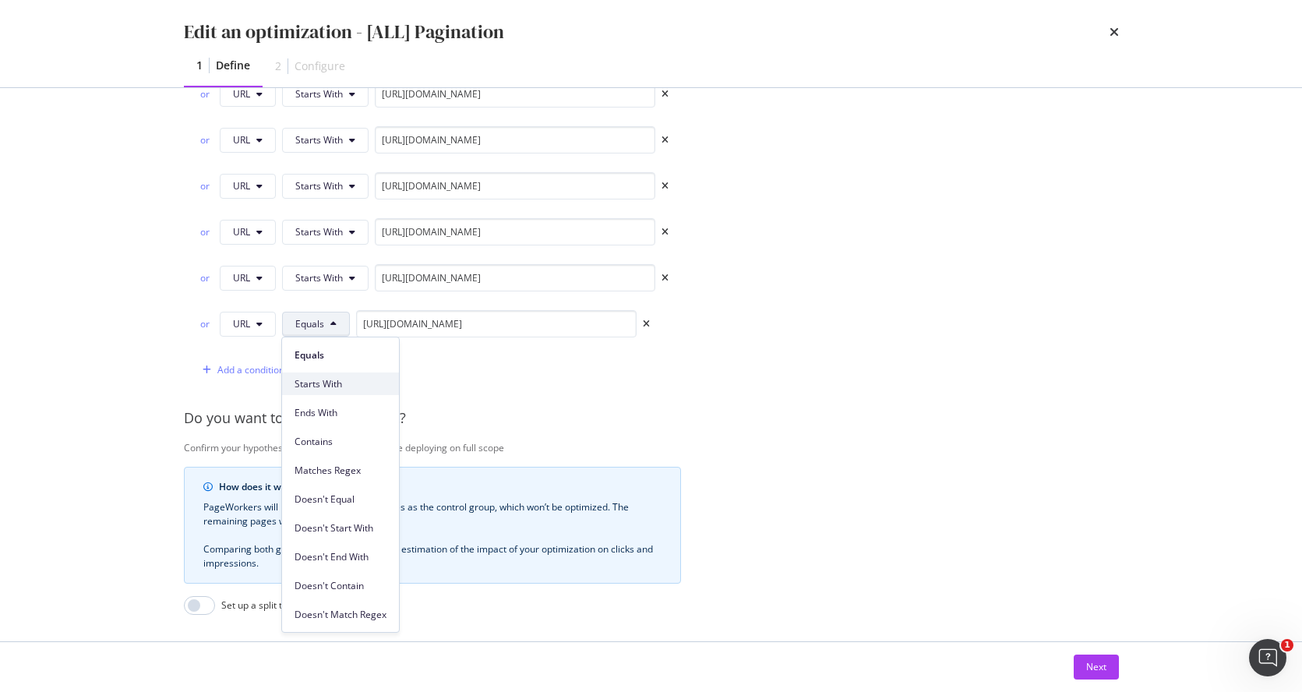
click at [335, 381] on span "Starts With" at bounding box center [340, 384] width 92 height 14
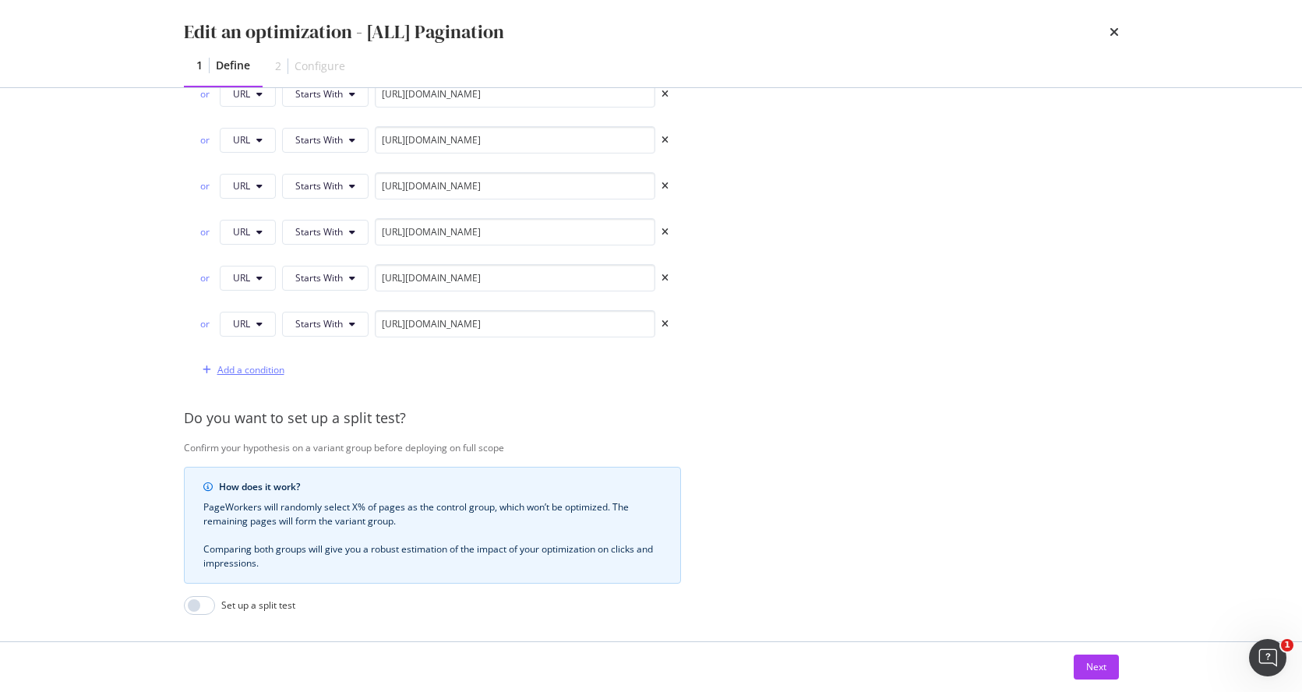
click at [240, 369] on div "Add a condition" at bounding box center [250, 369] width 67 height 13
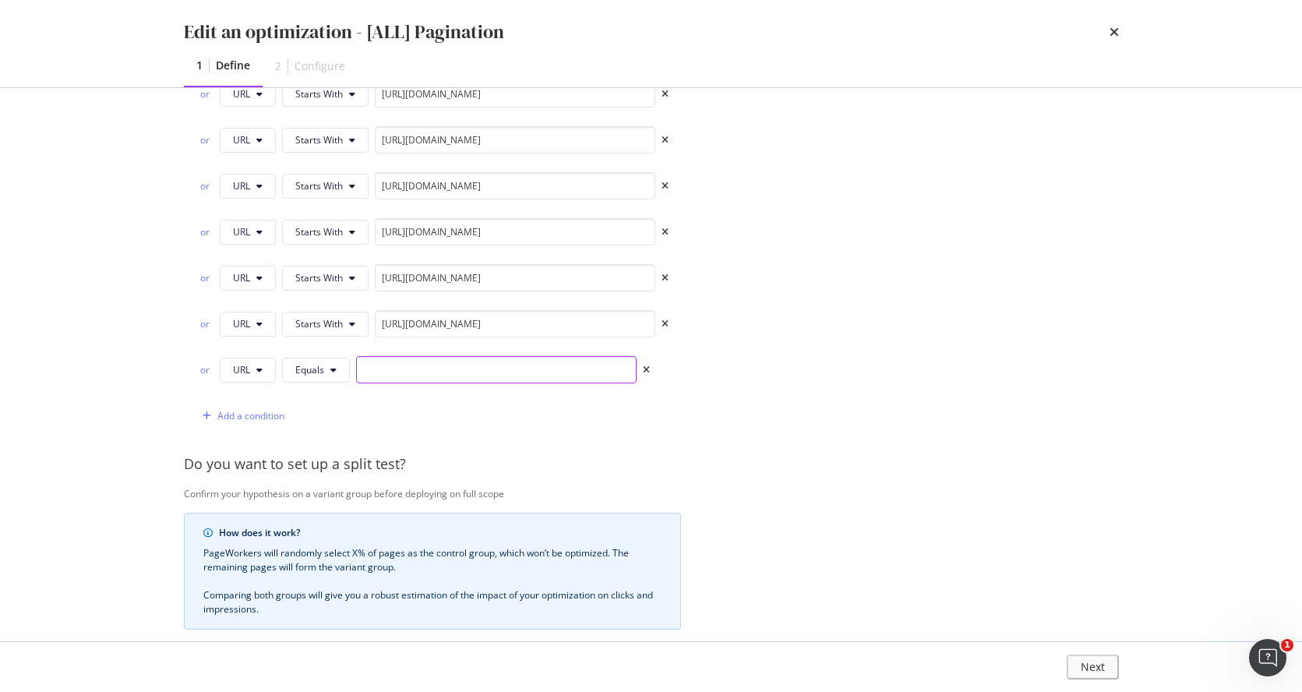
click at [520, 370] on input "modal" at bounding box center [496, 369] width 280 height 27
paste input "https://www.castlery.com/ca/sofas/"
type input "https://www.castlery.com/ca/sofas/"
click at [272, 413] on div "Add a condition" at bounding box center [250, 415] width 67 height 13
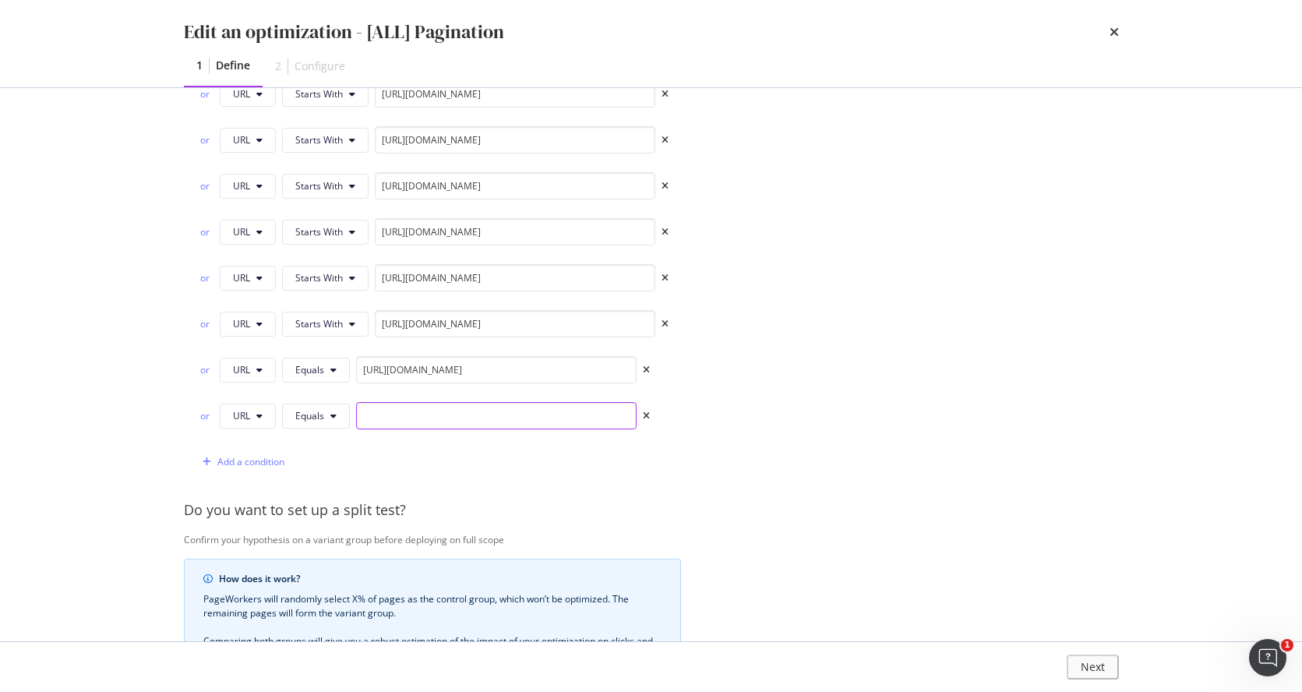
click at [503, 417] on input "modal" at bounding box center [496, 415] width 280 height 27
paste input "https://www.castlery.com/ca/tables/"
type input "https://www.castlery.com/ca/tables/"
click at [269, 457] on div "Add a condition" at bounding box center [250, 461] width 67 height 13
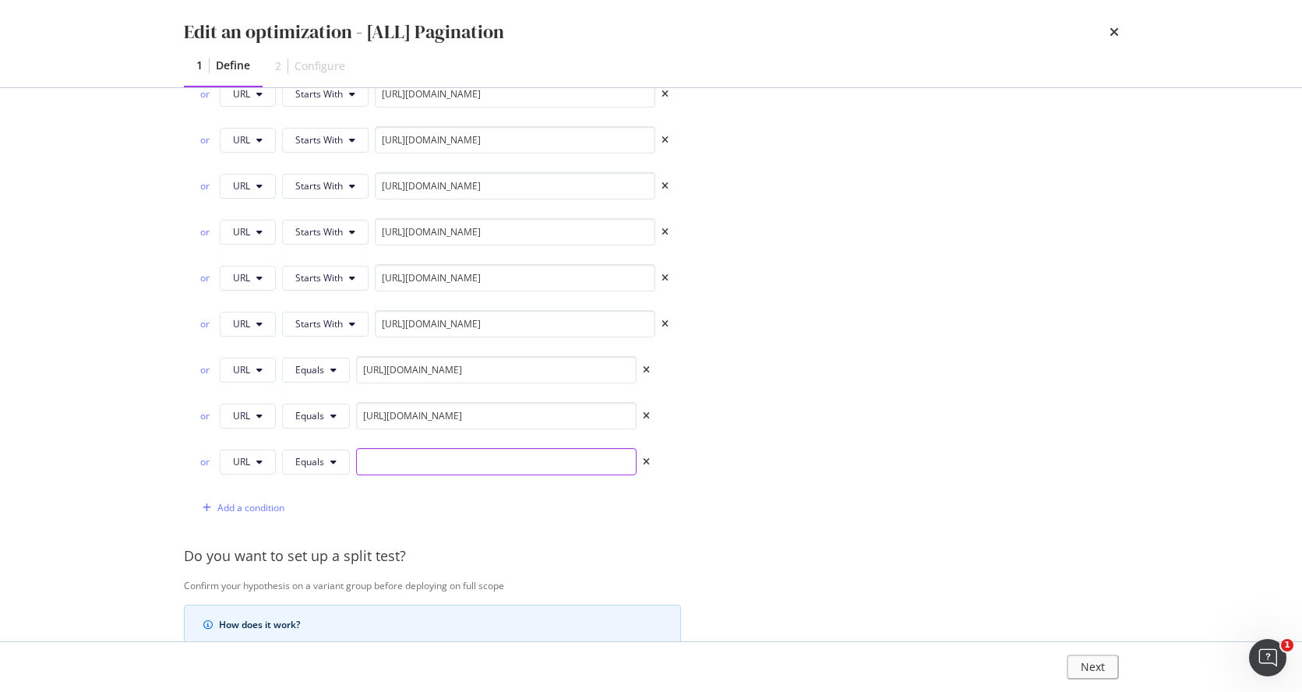
click at [561, 457] on input "modal" at bounding box center [496, 461] width 280 height 27
paste input "https://www.castlery.com/ca/chairs/"
type input "https://www.castlery.com/ca/chairs/"
click at [277, 503] on div "Add a condition" at bounding box center [250, 507] width 67 height 13
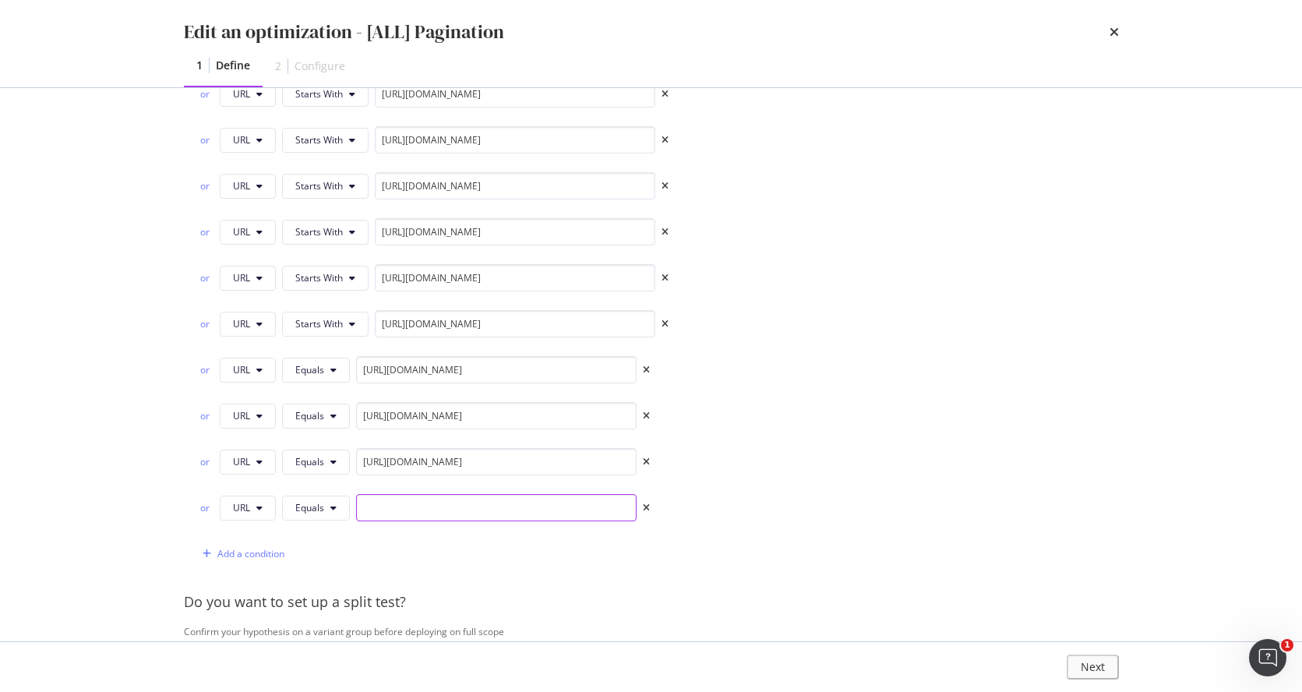
click at [444, 514] on input "modal" at bounding box center [496, 507] width 280 height 27
paste input "https://www.castlery.com/ca/beds/"
type input "https://www.castlery.com/ca/beds/"
click at [287, 551] on div "Add a condition" at bounding box center [432, 553] width 472 height 27
click at [275, 551] on div "Add a condition" at bounding box center [250, 553] width 67 height 13
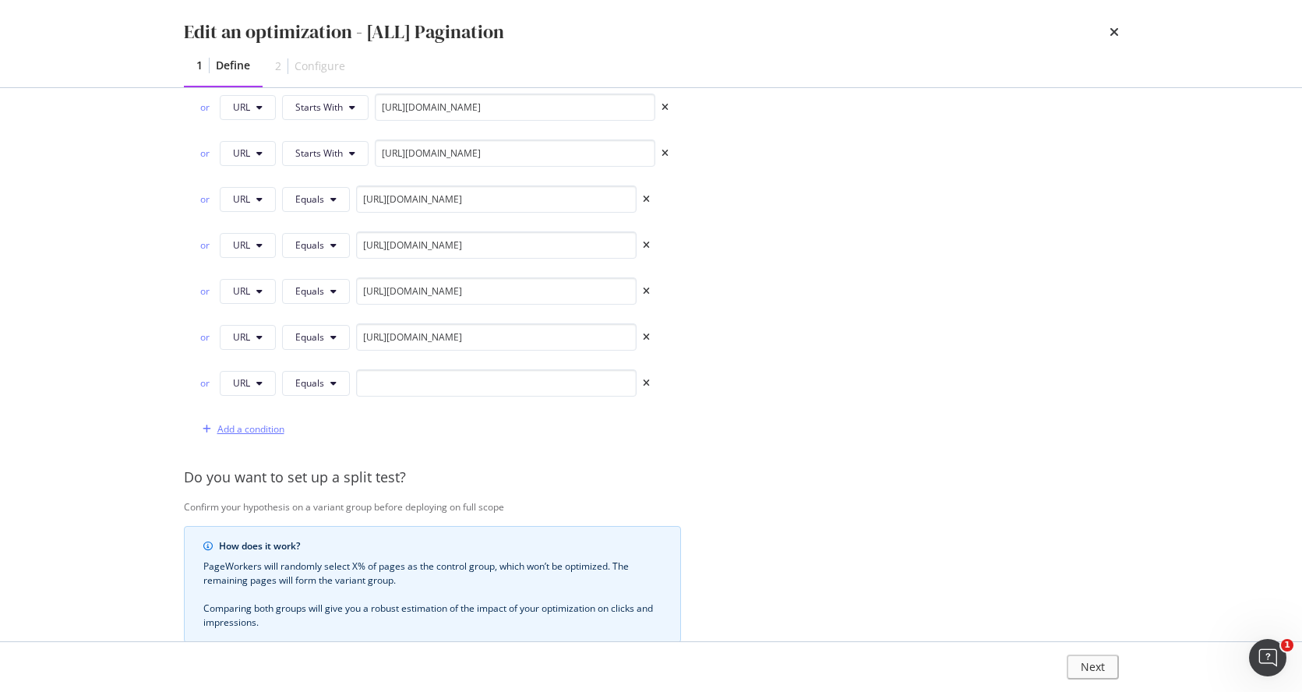
scroll to position [1855, 0]
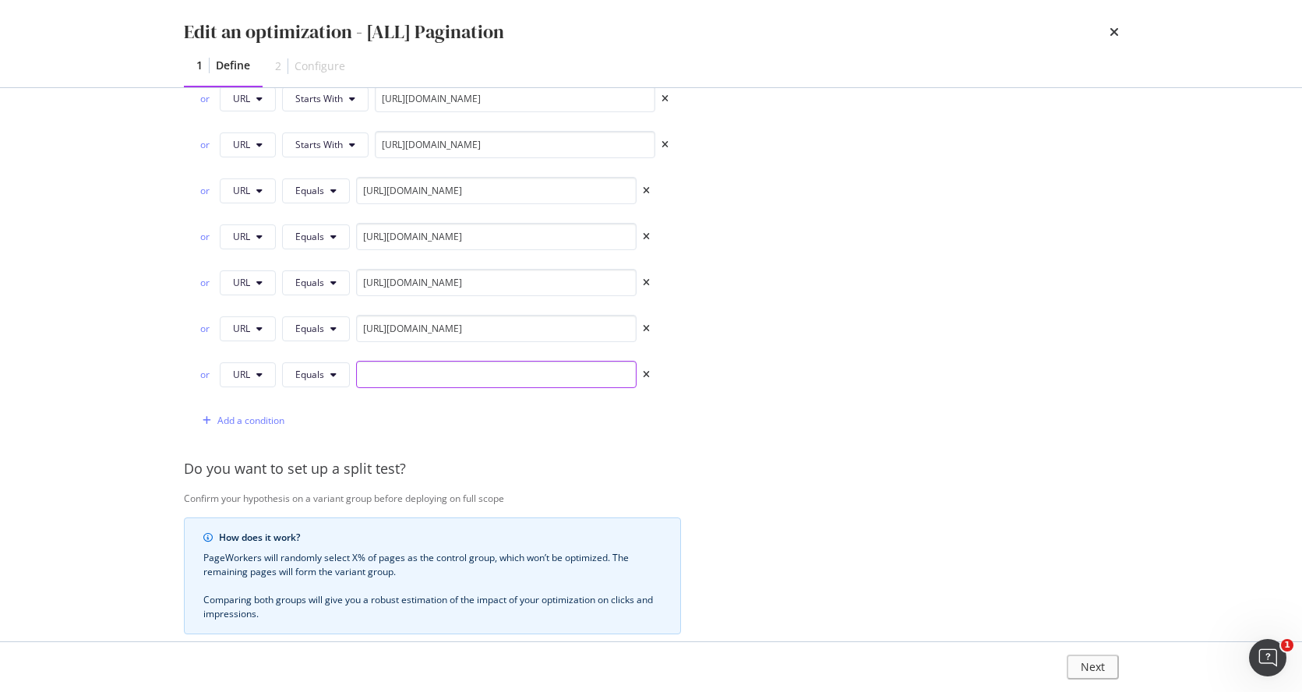
click at [543, 376] on input "modal" at bounding box center [496, 374] width 280 height 27
paste input "https://www.castlery.com/ca/storage/"
type input "https://www.castlery.com/ca/storage/"
click at [229, 419] on div "Add a condition" at bounding box center [250, 420] width 67 height 13
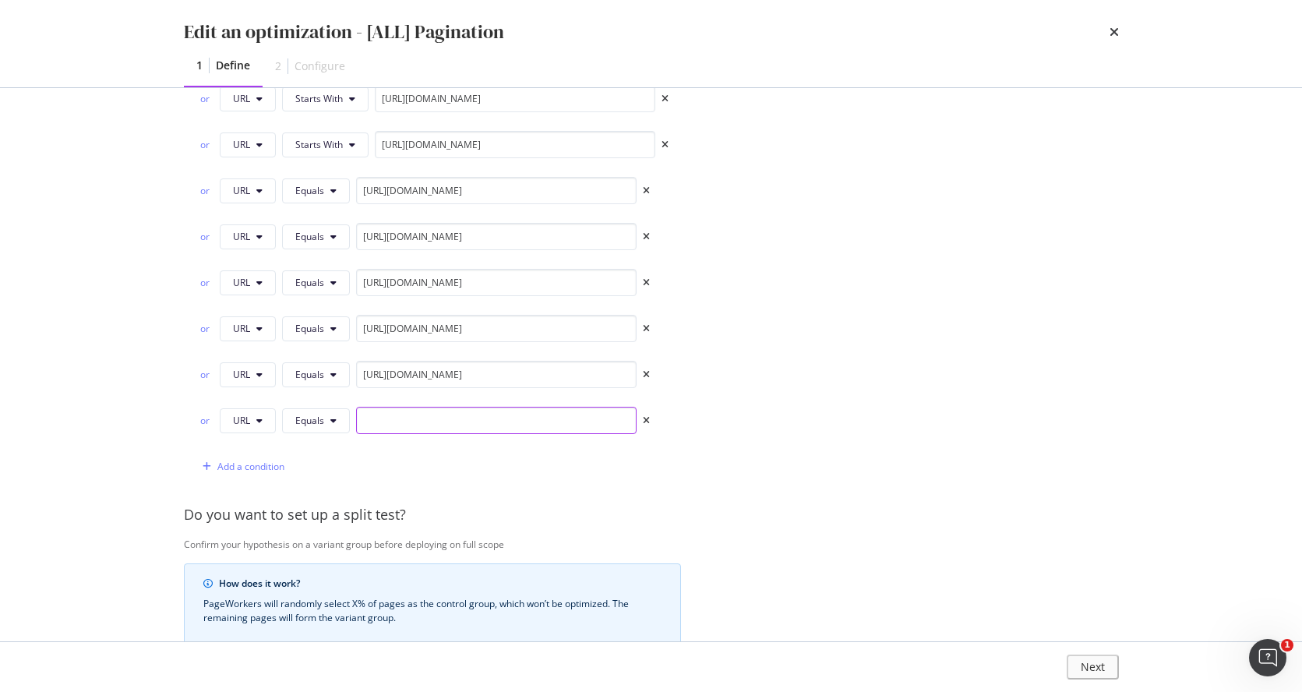
click at [453, 418] on input "modal" at bounding box center [496, 420] width 280 height 27
paste input "https://www.castlery.com/ca/furniture-sets/"
type input "https://www.castlery.com/ca/furniture-sets/"
click at [263, 468] on div "Add a condition" at bounding box center [250, 466] width 67 height 13
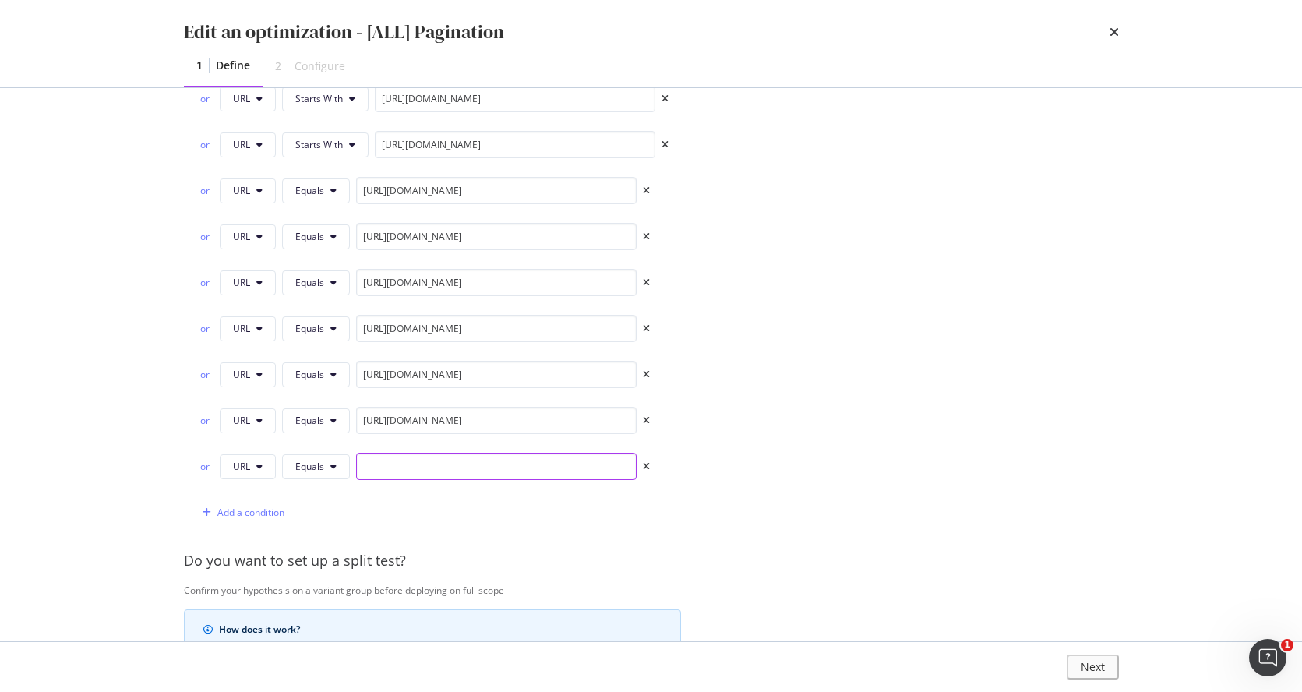
click at [481, 464] on input "modal" at bounding box center [496, 466] width 280 height 27
paste input "https://www.castlery.com/ca/outdoor/"
type input "https://www.castlery.com/ca/outdoor/"
click at [252, 506] on div "Add a condition" at bounding box center [250, 512] width 67 height 13
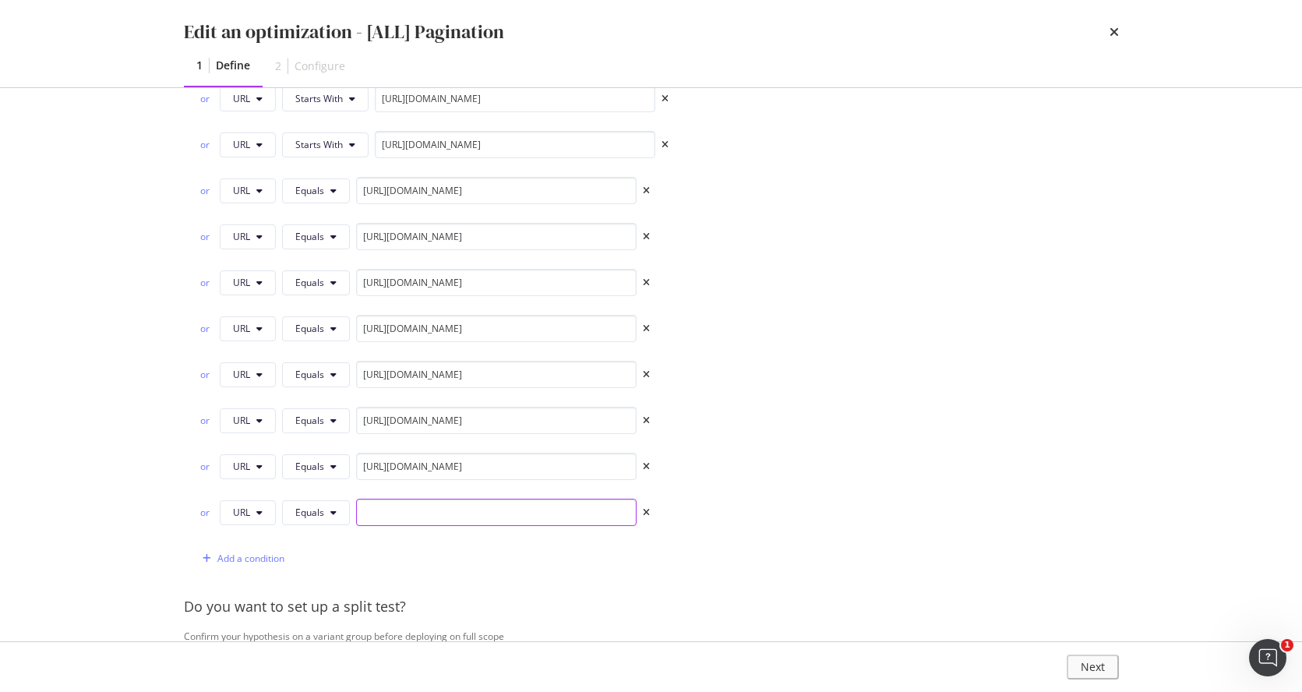
click at [464, 507] on input "modal" at bounding box center [496, 512] width 280 height 27
paste input "https://www.castlery.com/ca/accessories/"
type input "https://www.castlery.com/ca/accessories/"
click at [263, 551] on div "Add a condition" at bounding box center [250, 558] width 67 height 13
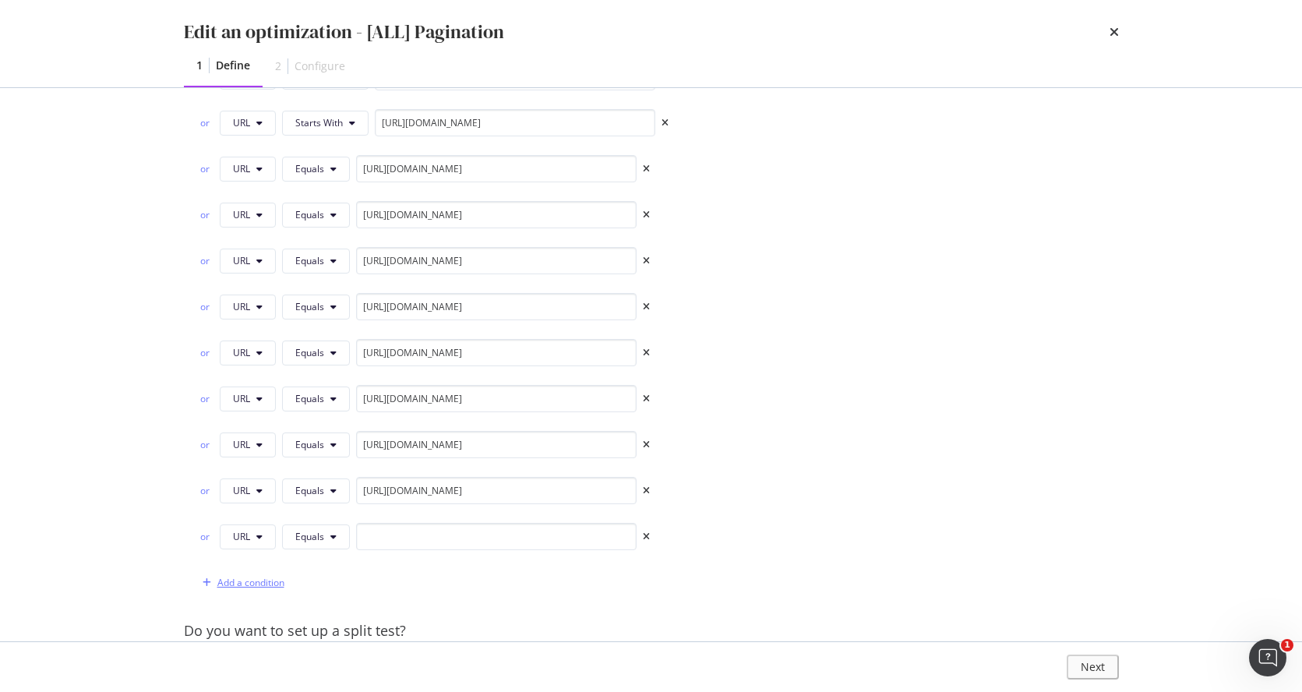
scroll to position [1913, 0]
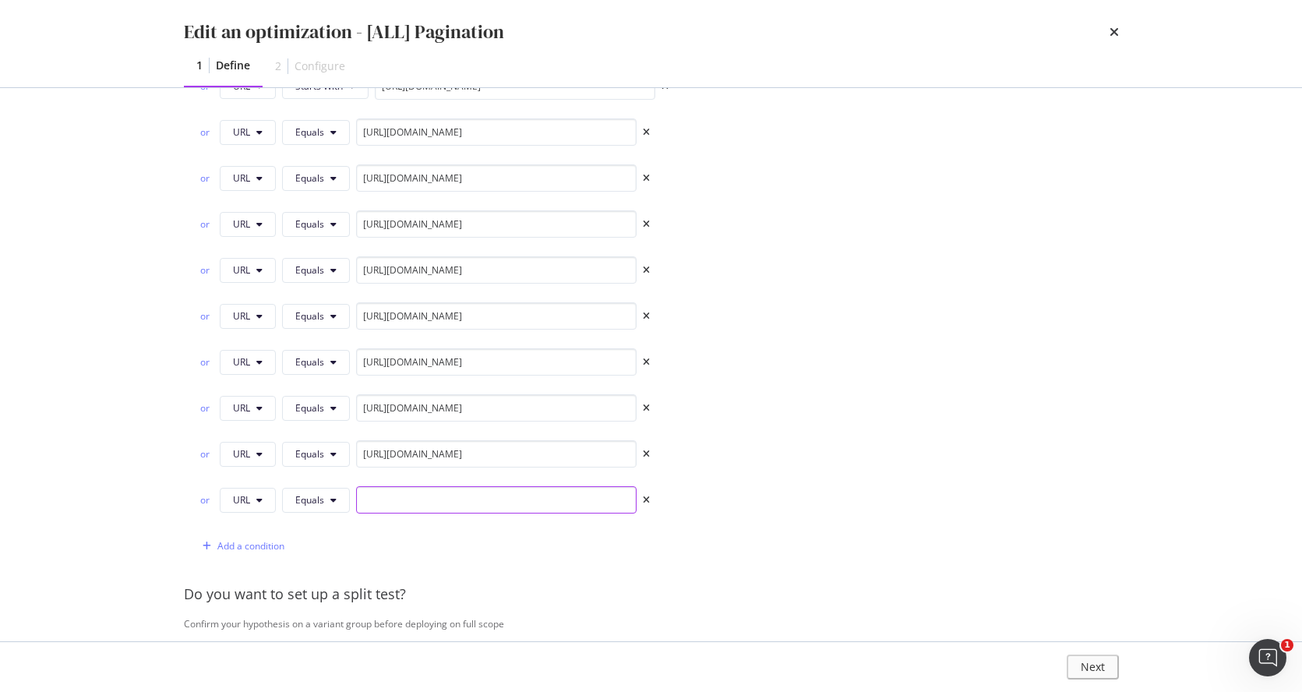
click at [449, 497] on input "modal" at bounding box center [496, 499] width 280 height 27
paste input "https://www.castlery.com/ca/furniture-sets/"
type input "https://www.castlery.com/ca/furniture-sets/"
click at [258, 541] on div "Add a condition" at bounding box center [250, 545] width 67 height 13
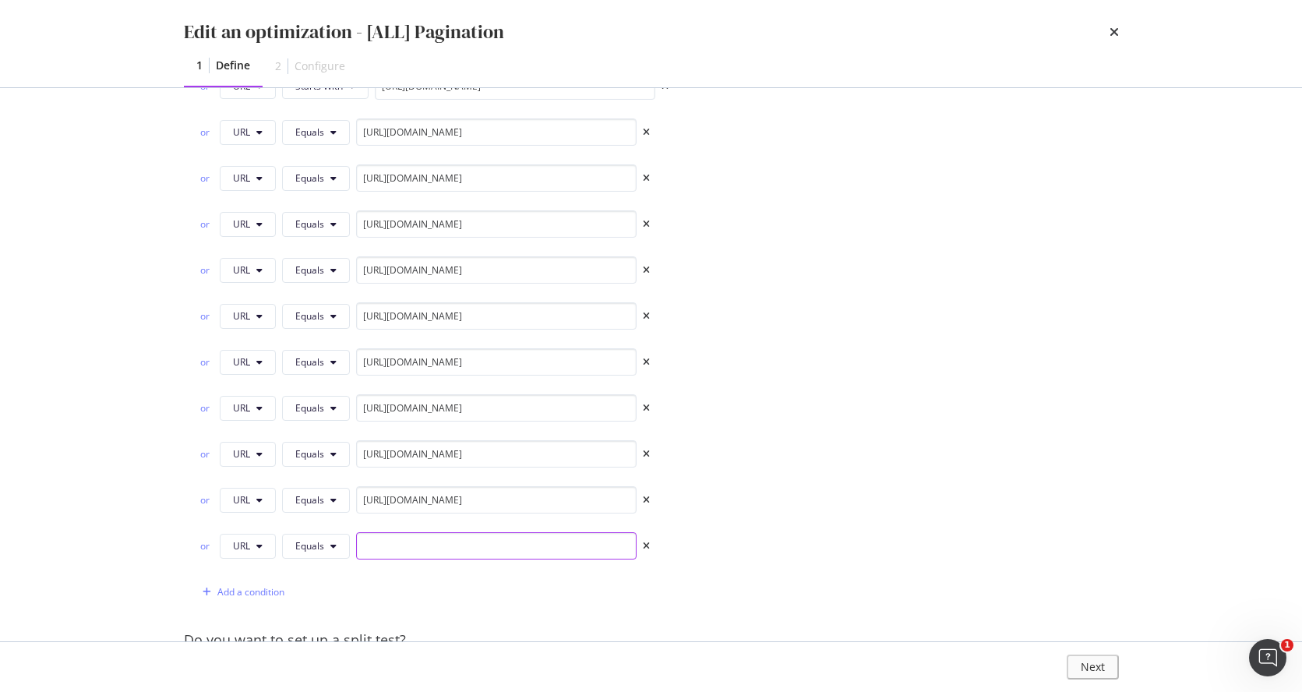
click at [527, 541] on input "modal" at bounding box center [496, 545] width 280 height 27
paste input "https://www.castlery.com/ca/new/"
type input "https://www.castlery.com/ca/new/"
click at [268, 551] on div "Add a condition" at bounding box center [250, 591] width 67 height 13
click at [459, 551] on input "modal" at bounding box center [496, 591] width 280 height 27
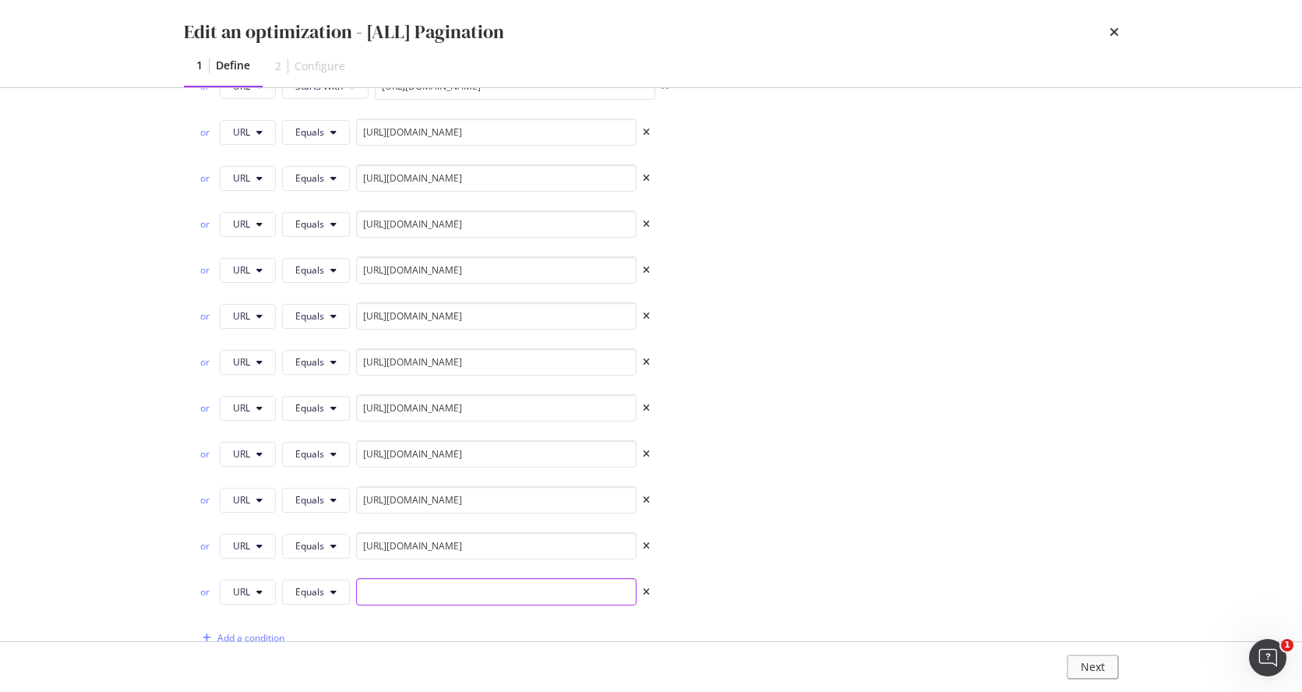
paste input "https://www.castlery.com/ca/all-products/"
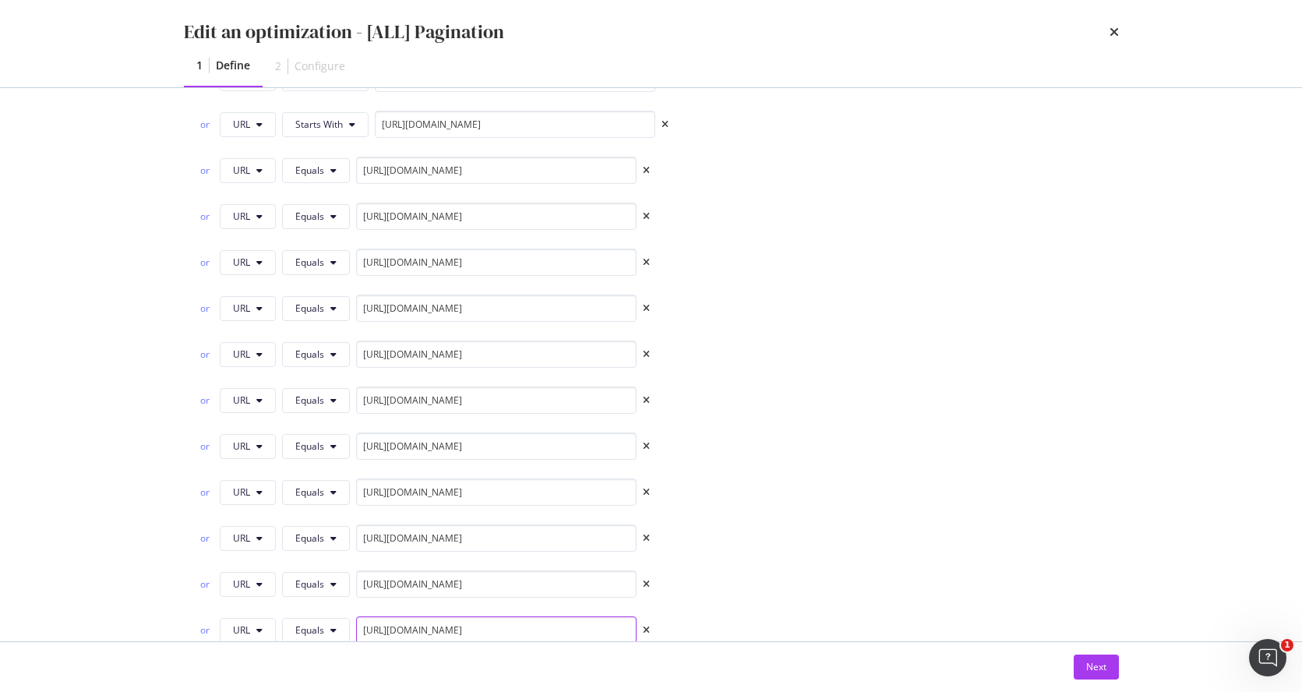
scroll to position [1856, 0]
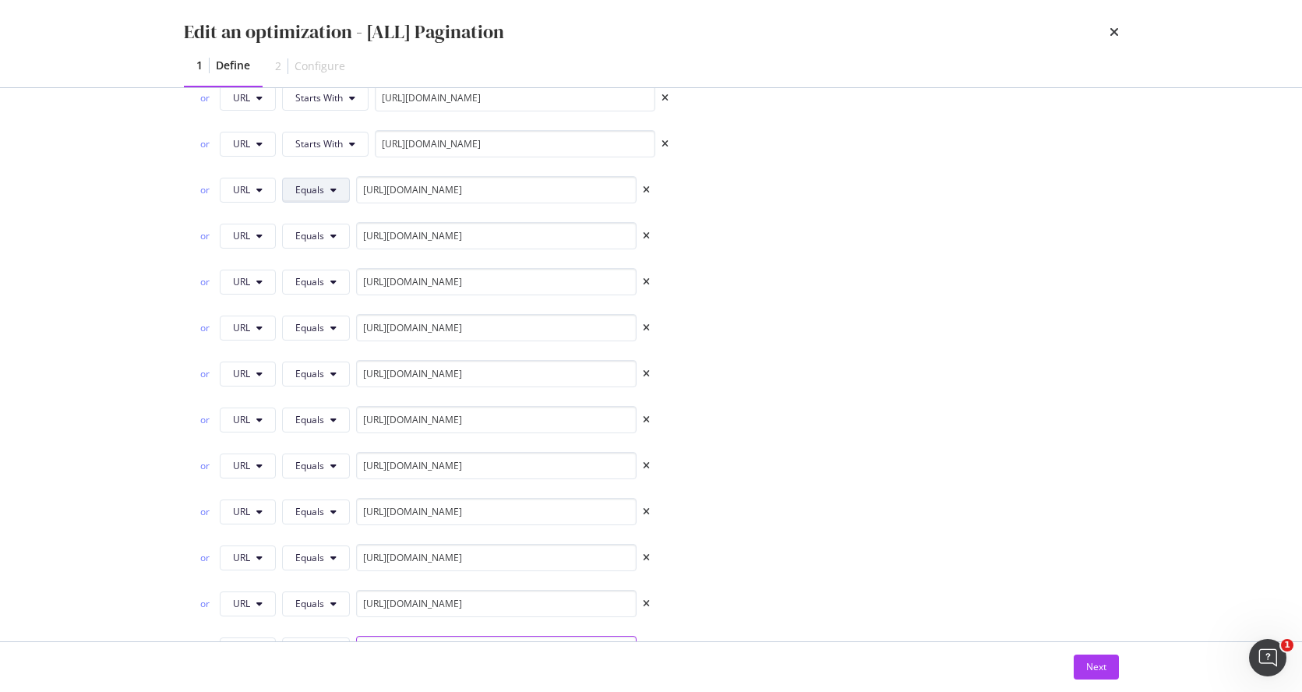
type input "https://www.castlery.com/ca/all-products/"
click at [340, 189] on button "Equals" at bounding box center [316, 190] width 68 height 25
click at [330, 245] on span "Starts With" at bounding box center [340, 250] width 92 height 14
click at [329, 227] on button "Equals" at bounding box center [316, 236] width 68 height 25
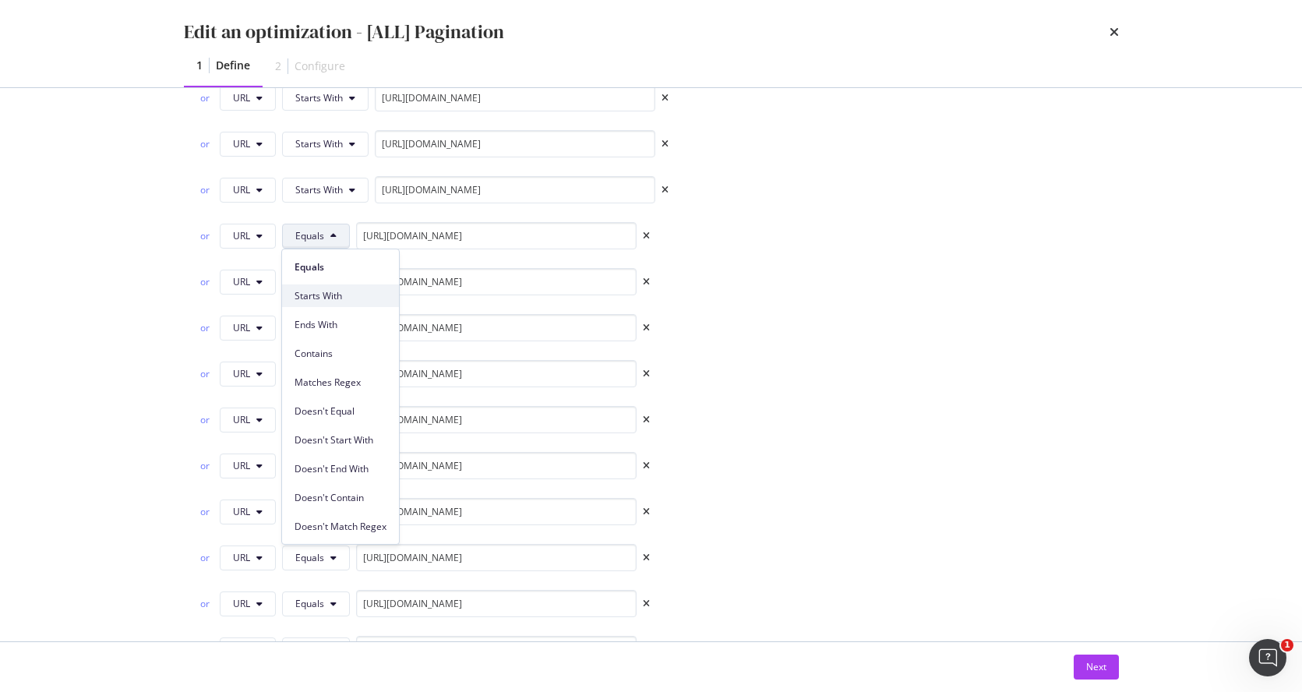
click at [328, 297] on span "Starts With" at bounding box center [340, 296] width 92 height 14
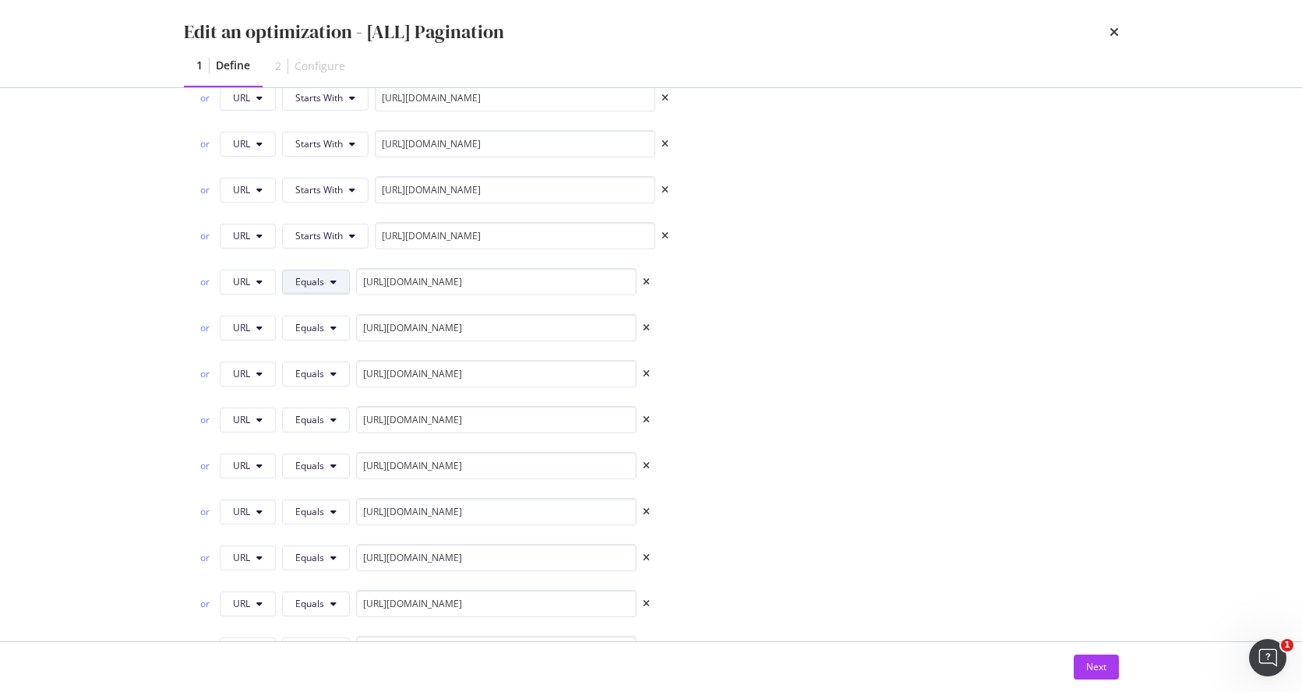
click at [323, 288] on button "Equals" at bounding box center [316, 282] width 68 height 25
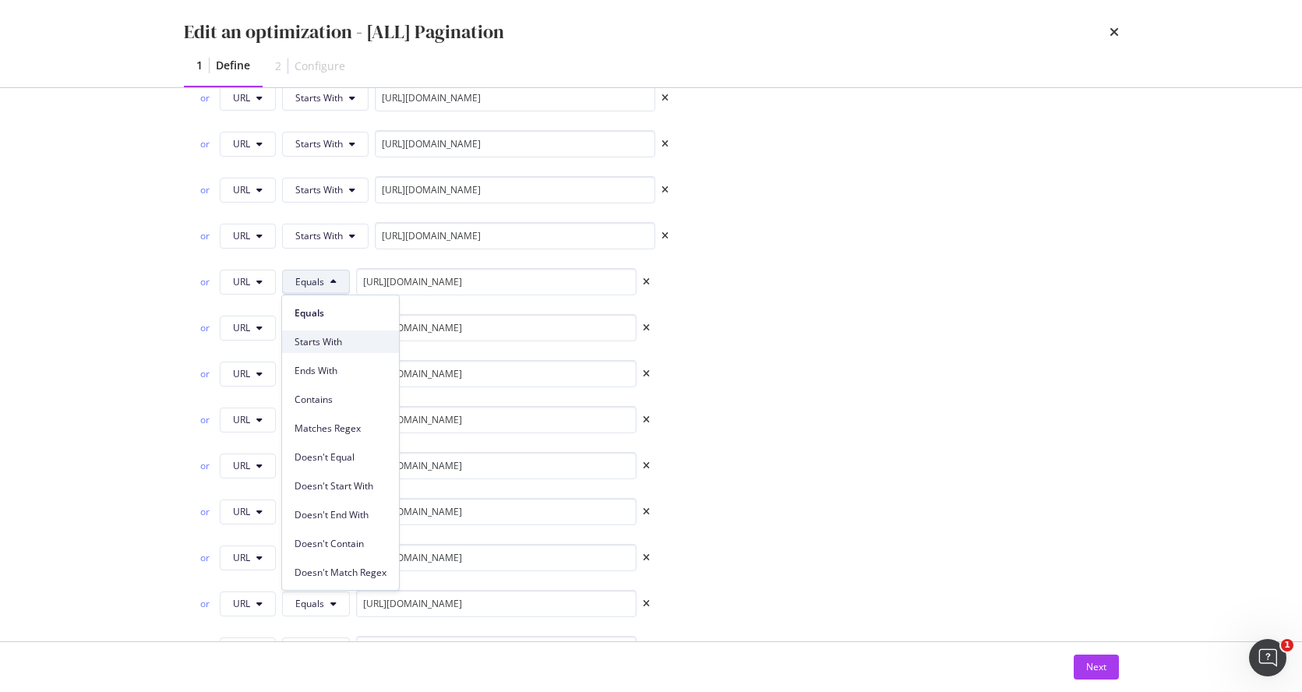
click at [330, 330] on div "Starts With" at bounding box center [340, 341] width 117 height 23
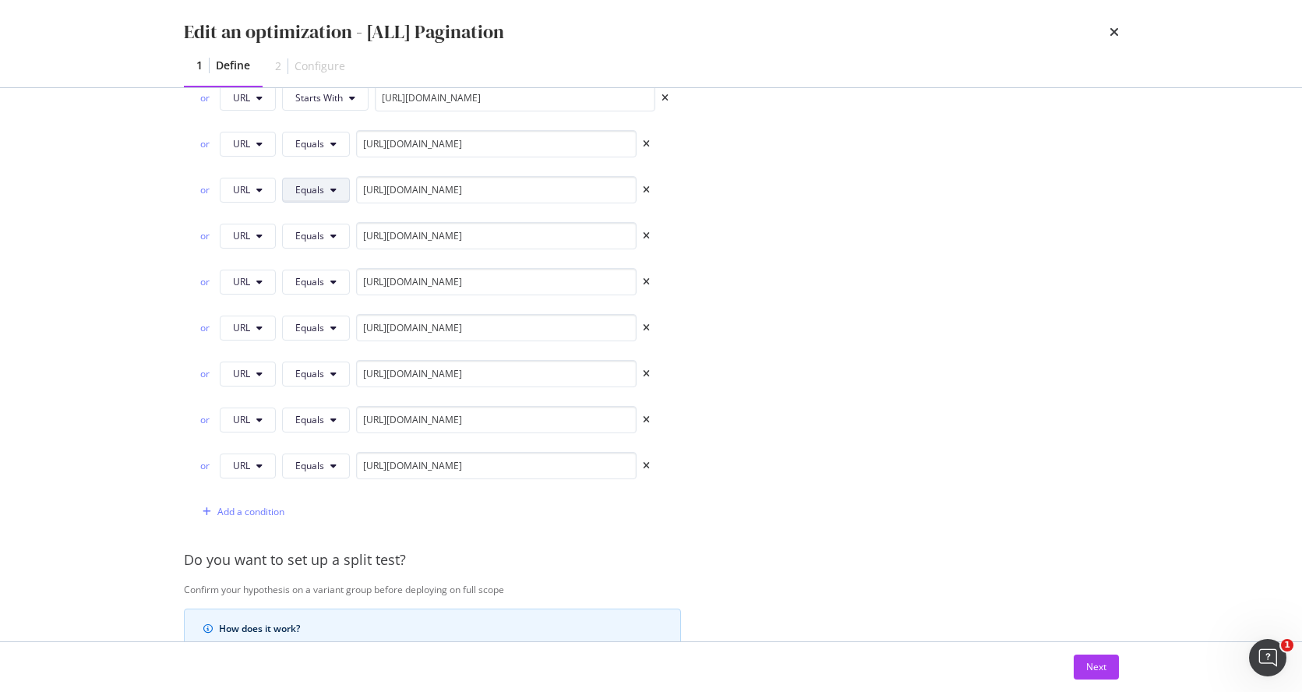
scroll to position [1965, 0]
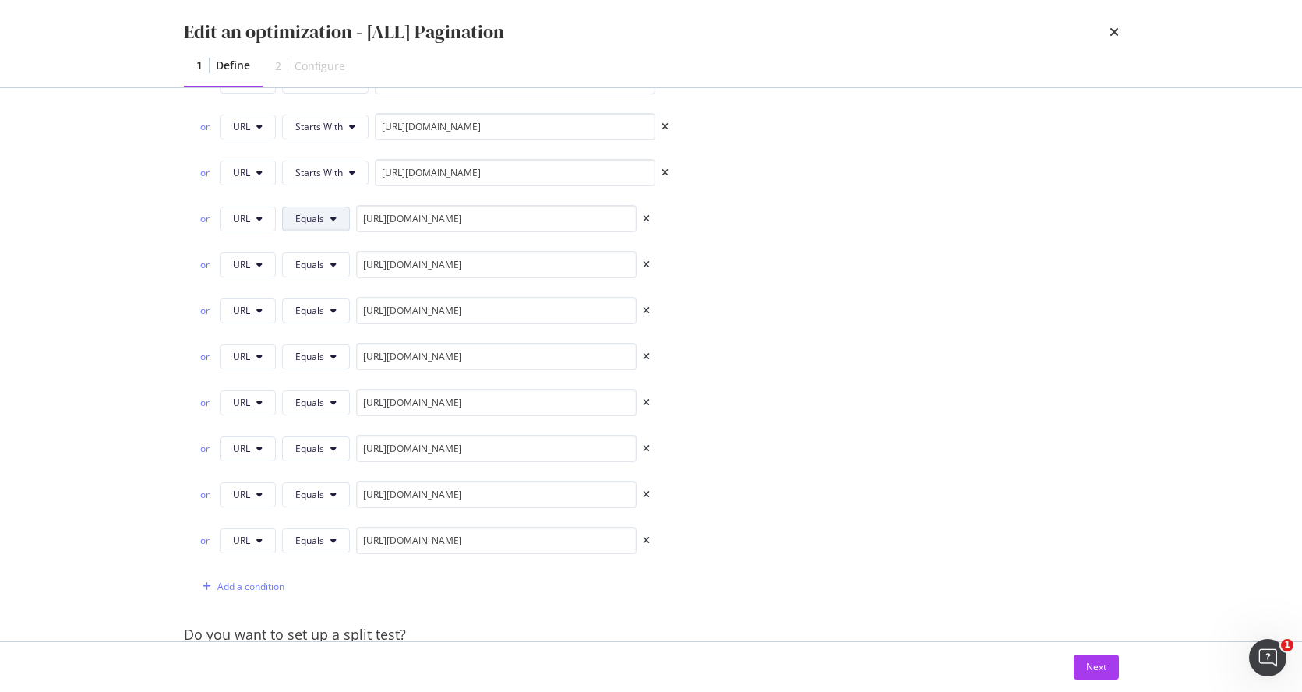
click at [333, 222] on icon "modal" at bounding box center [333, 218] width 6 height 9
click at [332, 280] on span "Starts With" at bounding box center [340, 279] width 92 height 14
drag, startPoint x: 323, startPoint y: 266, endPoint x: 332, endPoint y: 276, distance: 13.2
click at [323, 266] on span "Equals" at bounding box center [309, 264] width 29 height 13
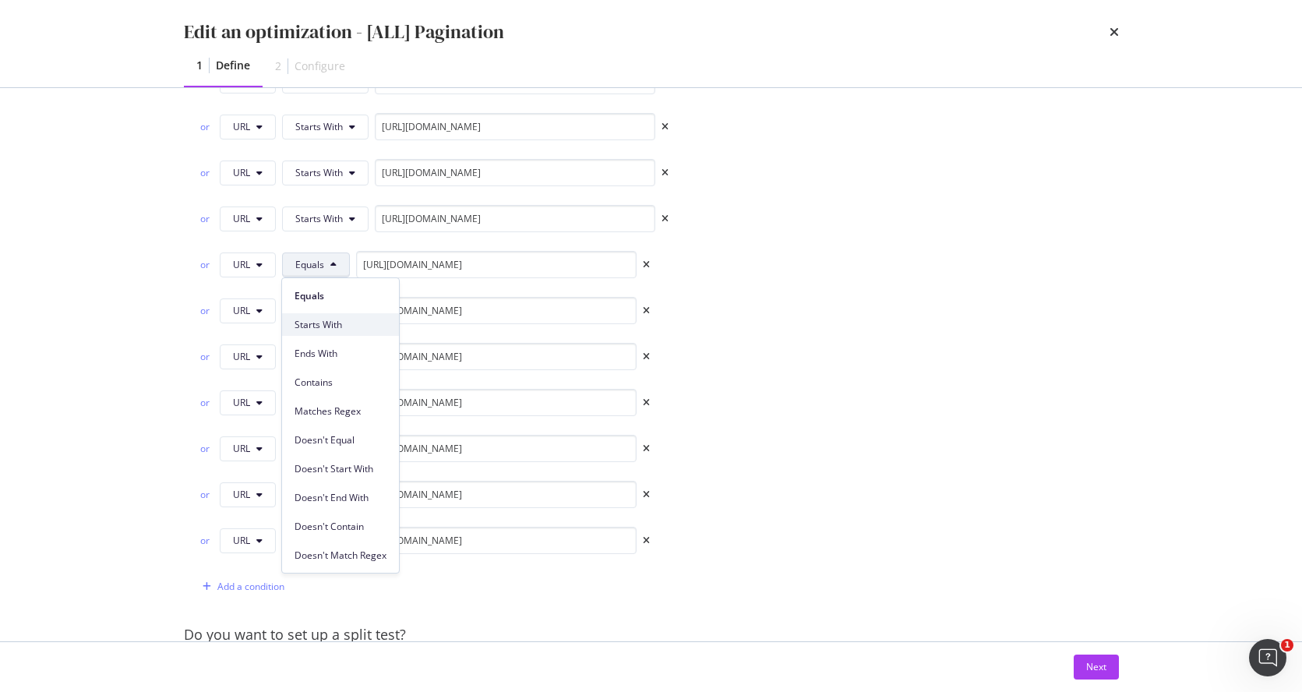
click at [341, 319] on span "Starts With" at bounding box center [340, 325] width 92 height 14
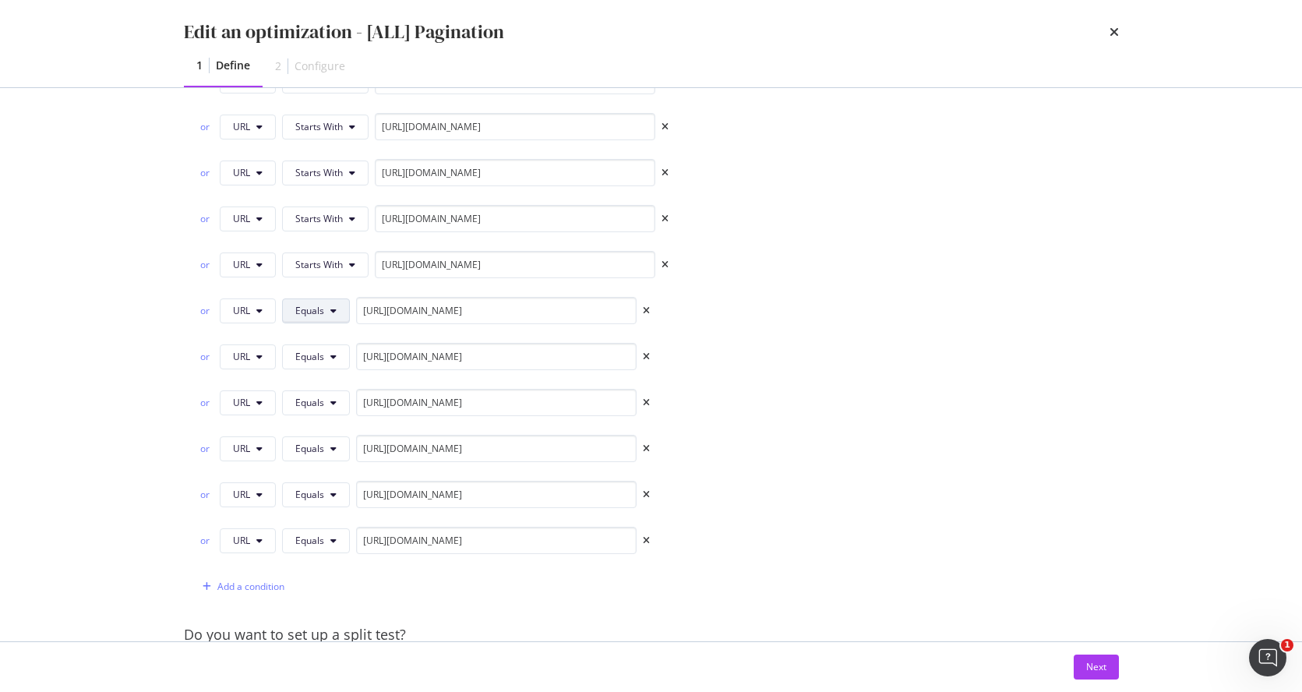
click at [330, 309] on icon "modal" at bounding box center [333, 310] width 6 height 9
drag, startPoint x: 362, startPoint y: 365, endPoint x: 354, endPoint y: 369, distance: 8.7
click at [362, 365] on span "Starts With" at bounding box center [340, 371] width 92 height 14
drag, startPoint x: 323, startPoint y: 358, endPoint x: 332, endPoint y: 364, distance: 10.6
click at [323, 358] on button "Equals" at bounding box center [316, 356] width 68 height 25
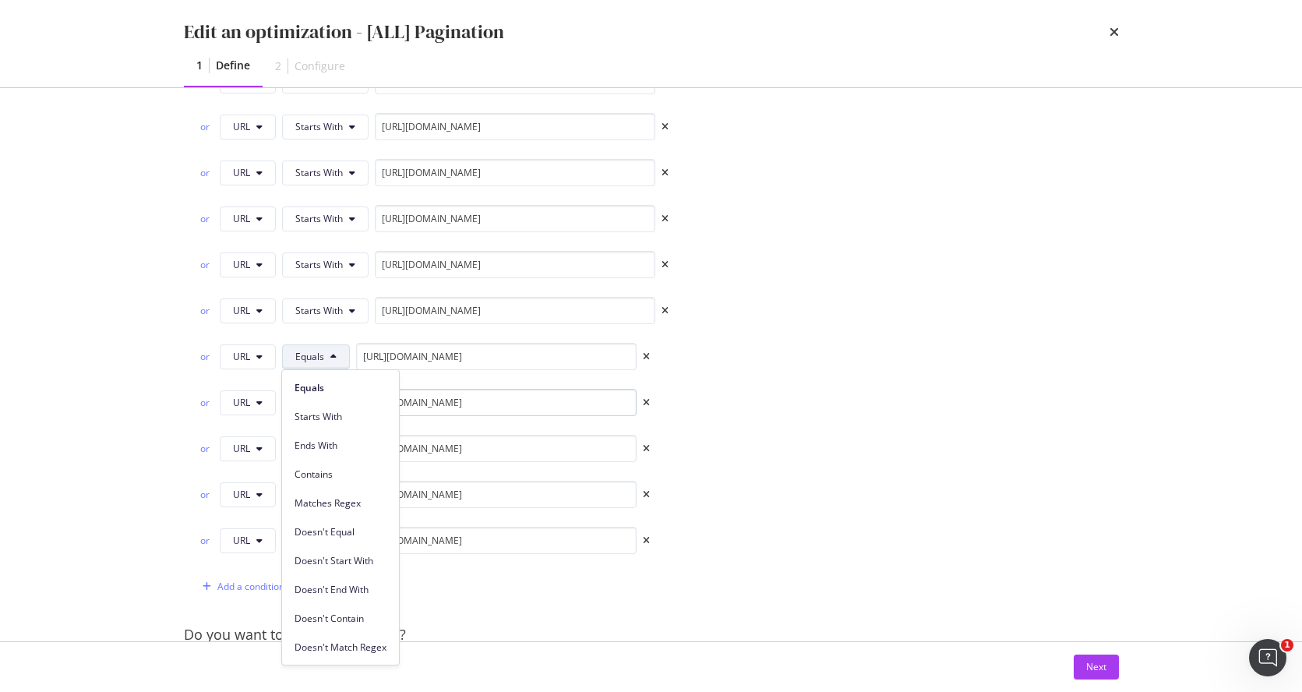
click at [358, 410] on span "Starts With" at bounding box center [340, 417] width 92 height 14
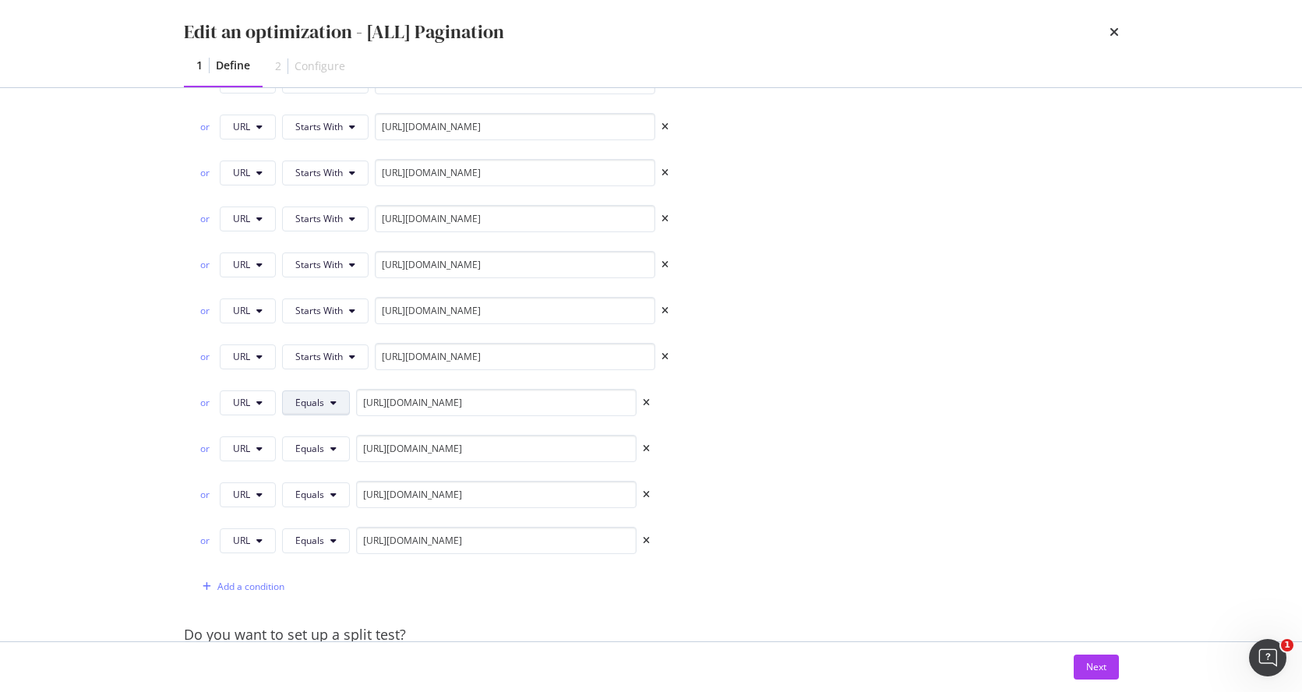
drag, startPoint x: 333, startPoint y: 401, endPoint x: 344, endPoint y: 409, distance: 12.8
click at [333, 401] on icon "modal" at bounding box center [333, 402] width 6 height 9
click at [348, 134] on div "Starts With" at bounding box center [340, 141] width 117 height 23
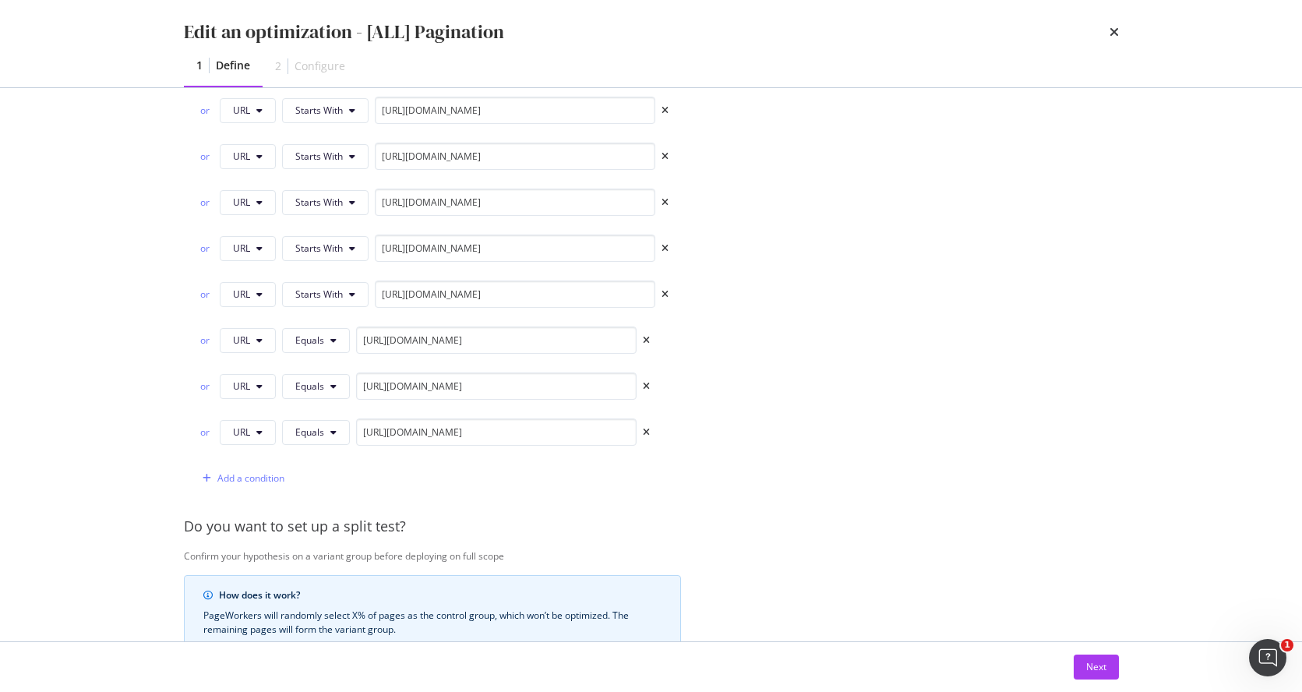
scroll to position [2193, 0]
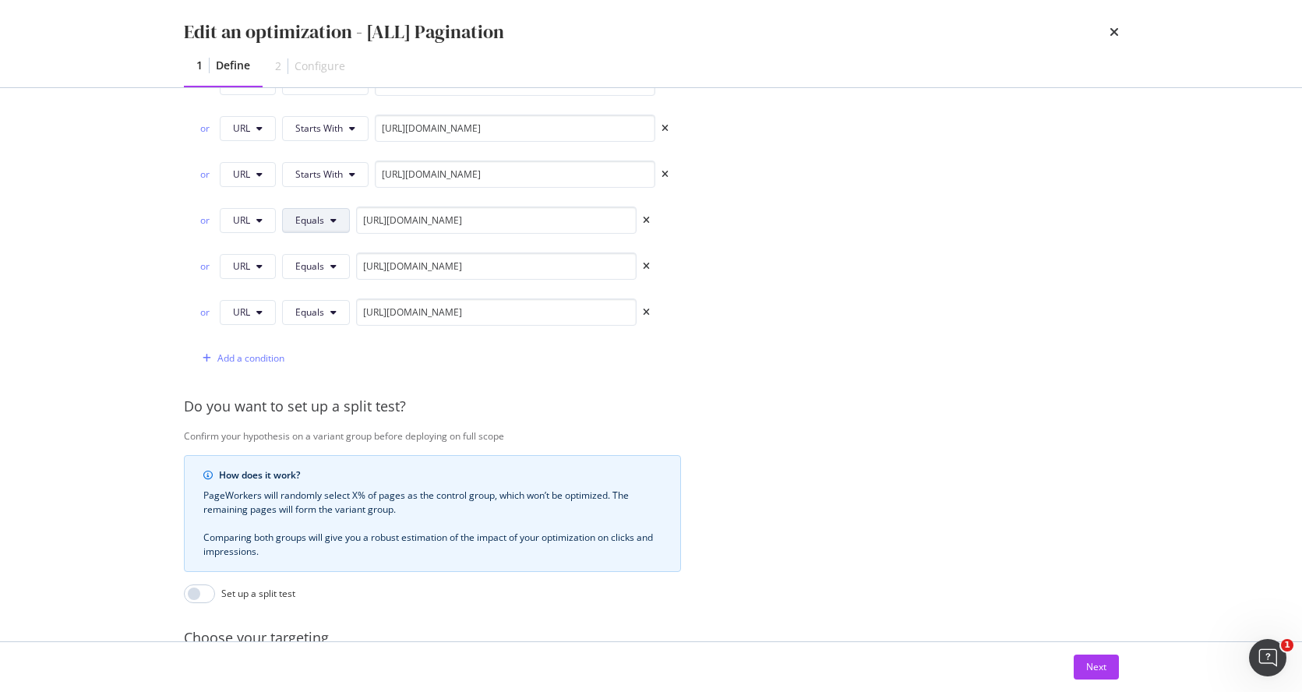
click at [333, 216] on icon "modal" at bounding box center [333, 220] width 6 height 9
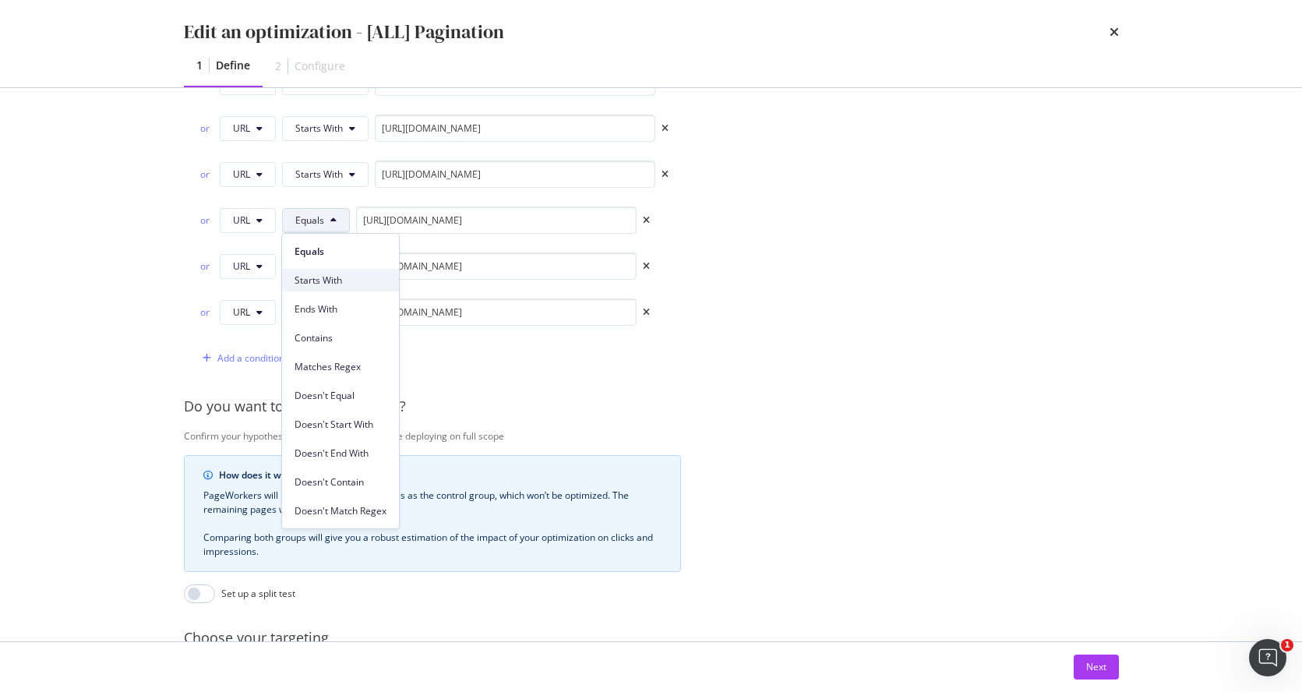
click at [323, 273] on span "Starts With" at bounding box center [340, 280] width 92 height 14
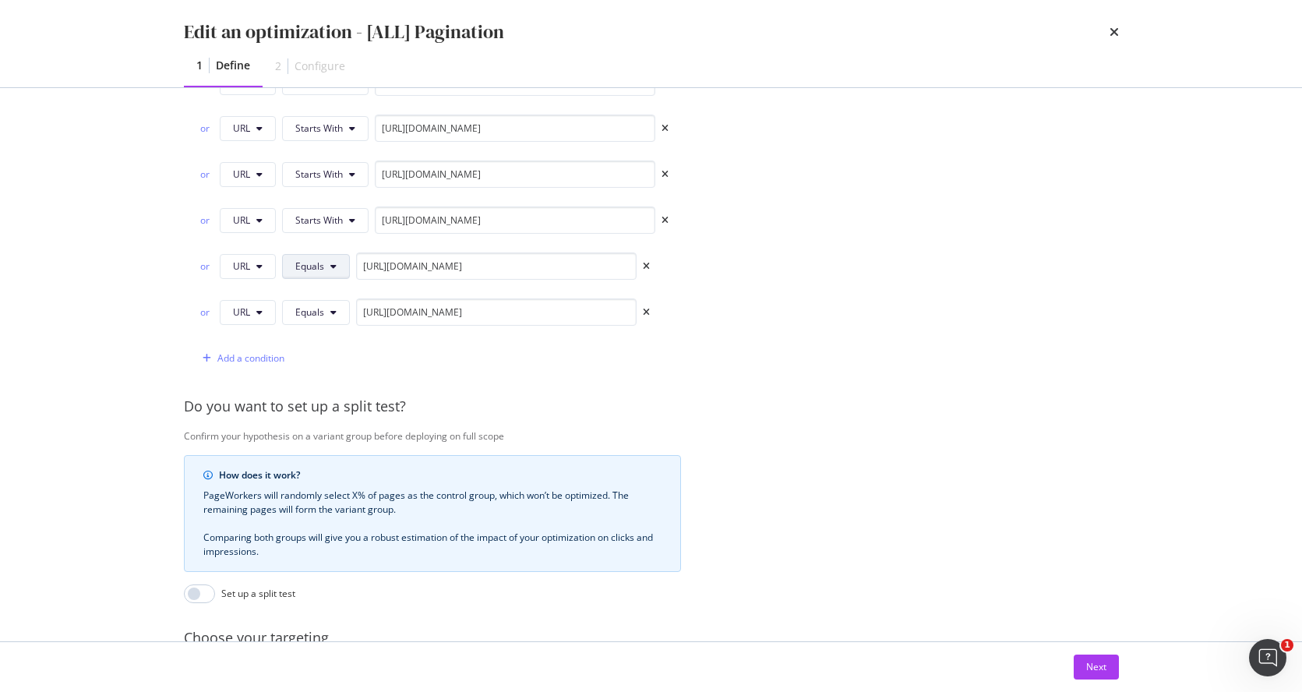
click at [324, 273] on button "Equals" at bounding box center [316, 266] width 68 height 25
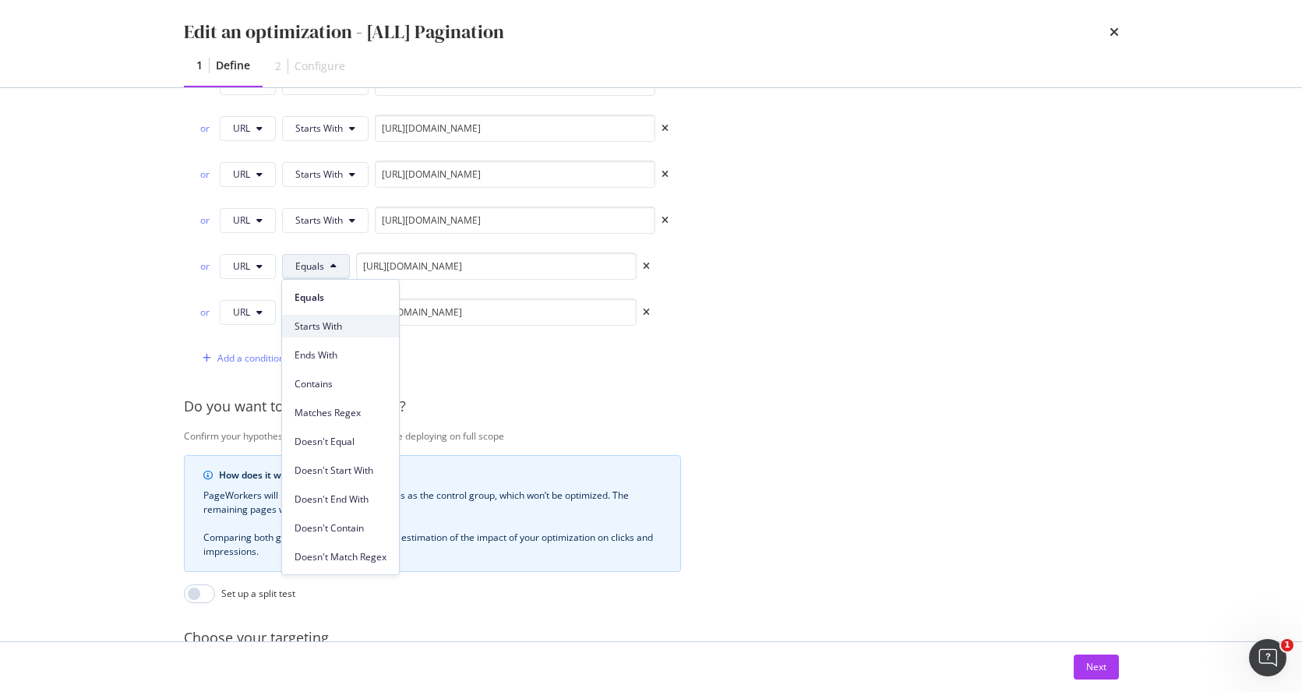
click at [340, 323] on span "Starts With" at bounding box center [340, 326] width 92 height 14
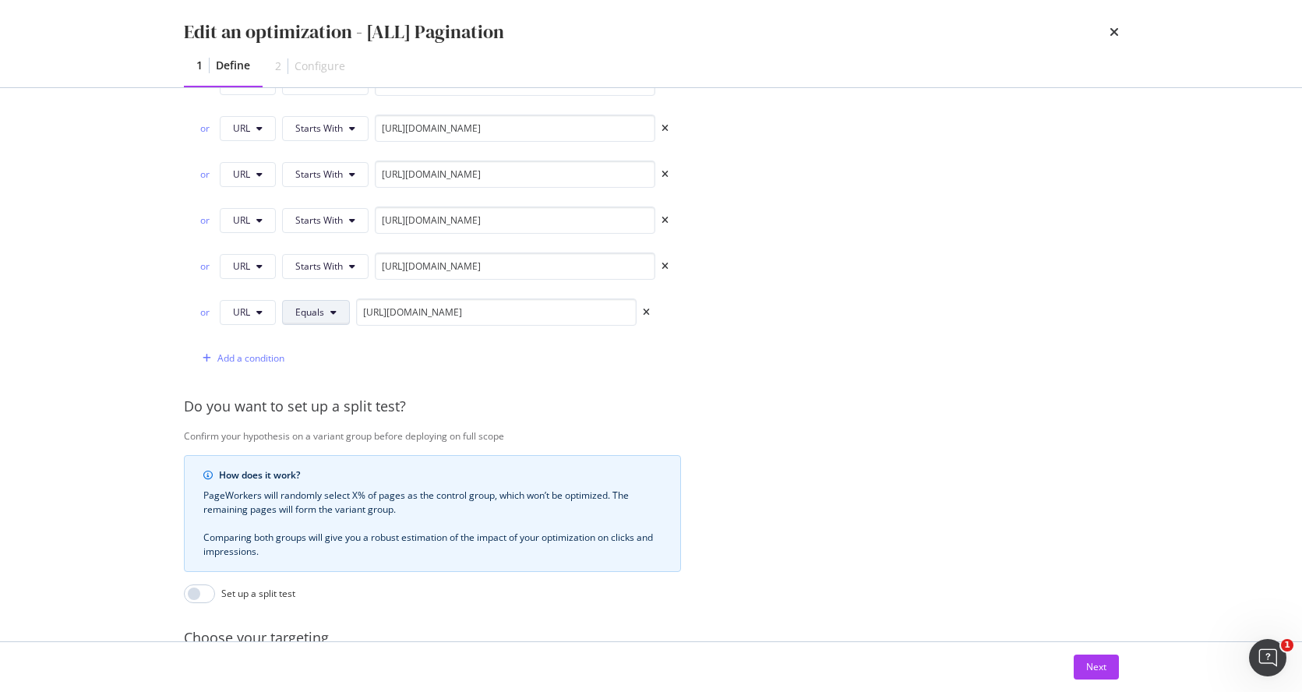
click at [330, 318] on button "Equals" at bounding box center [316, 312] width 68 height 25
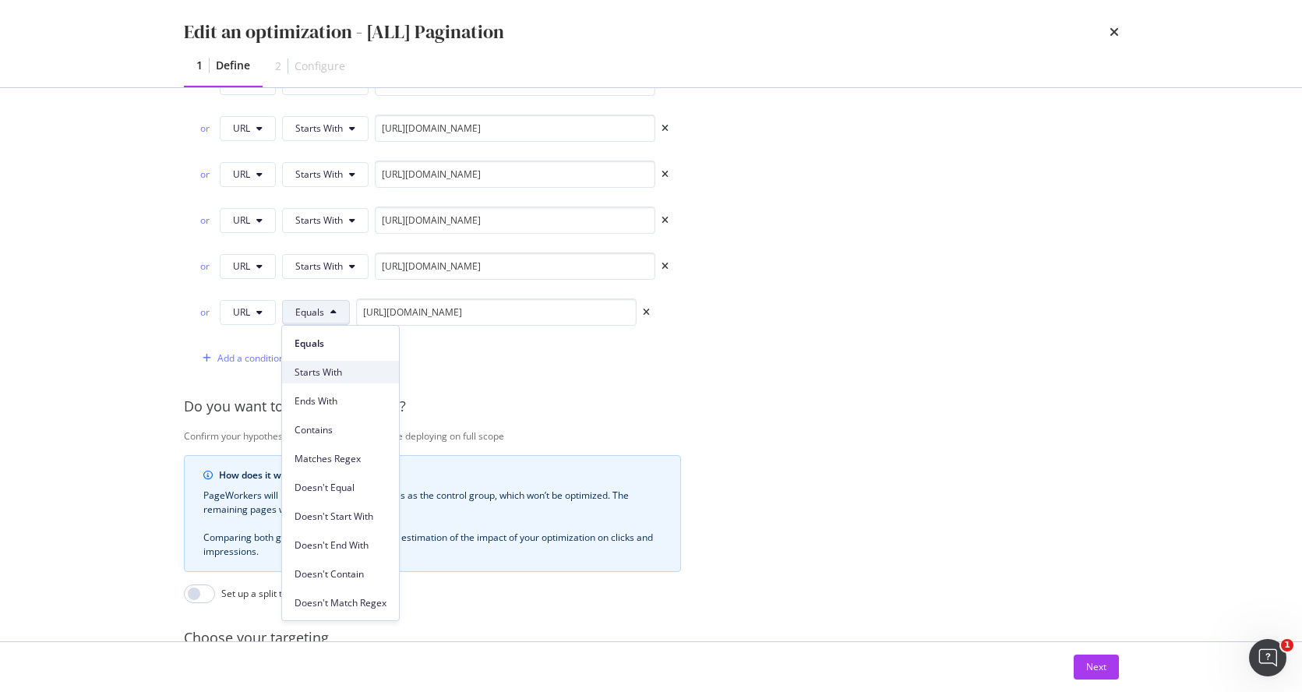
click at [327, 378] on span "Starts With" at bounding box center [340, 372] width 92 height 14
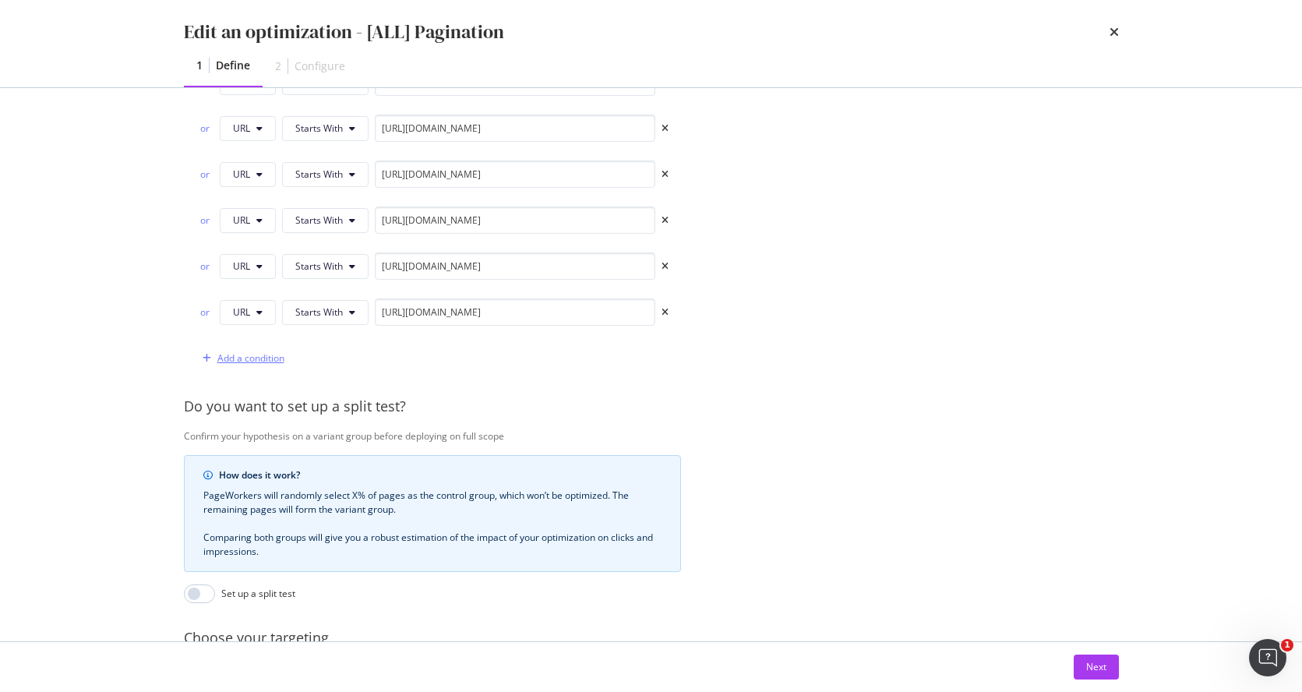
click at [259, 358] on div "Add a condition" at bounding box center [250, 357] width 67 height 13
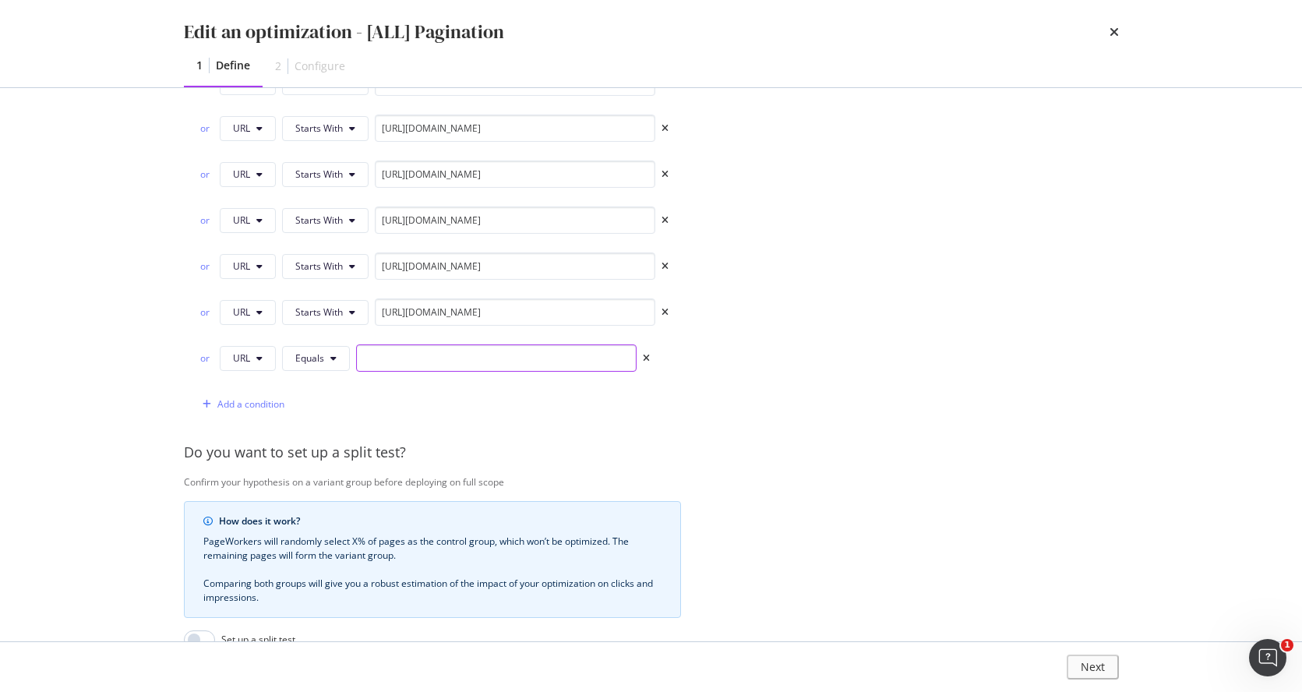
click at [520, 359] on input "modal" at bounding box center [496, 357] width 280 height 27
paste input "https://www.castlery.com/uk/sofas/"
type input "https://www.castlery.com/uk/sofas/"
click at [267, 394] on div "Add a condition" at bounding box center [240, 404] width 88 height 23
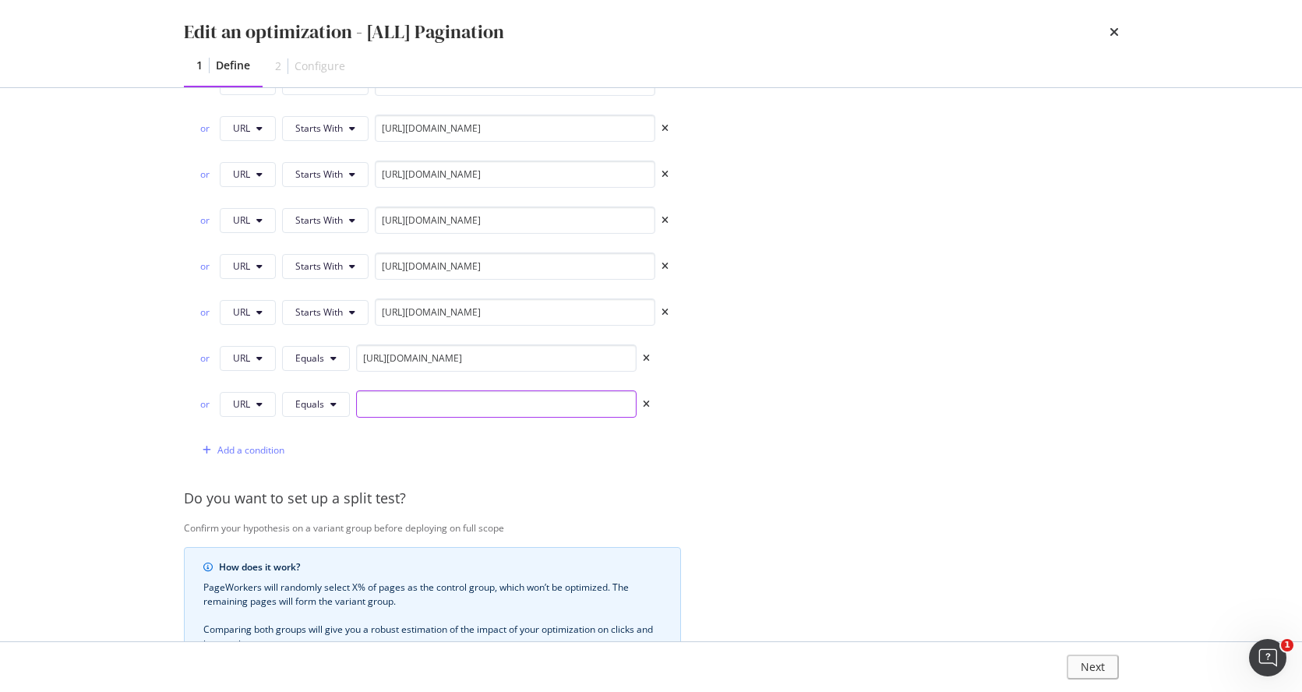
click at [541, 398] on input "modal" at bounding box center [496, 403] width 280 height 27
paste input "https://www.castlery.com/uk/tables/"
type input "https://www.castlery.com/uk/tables/"
click at [272, 446] on div "Add a condition" at bounding box center [250, 449] width 67 height 13
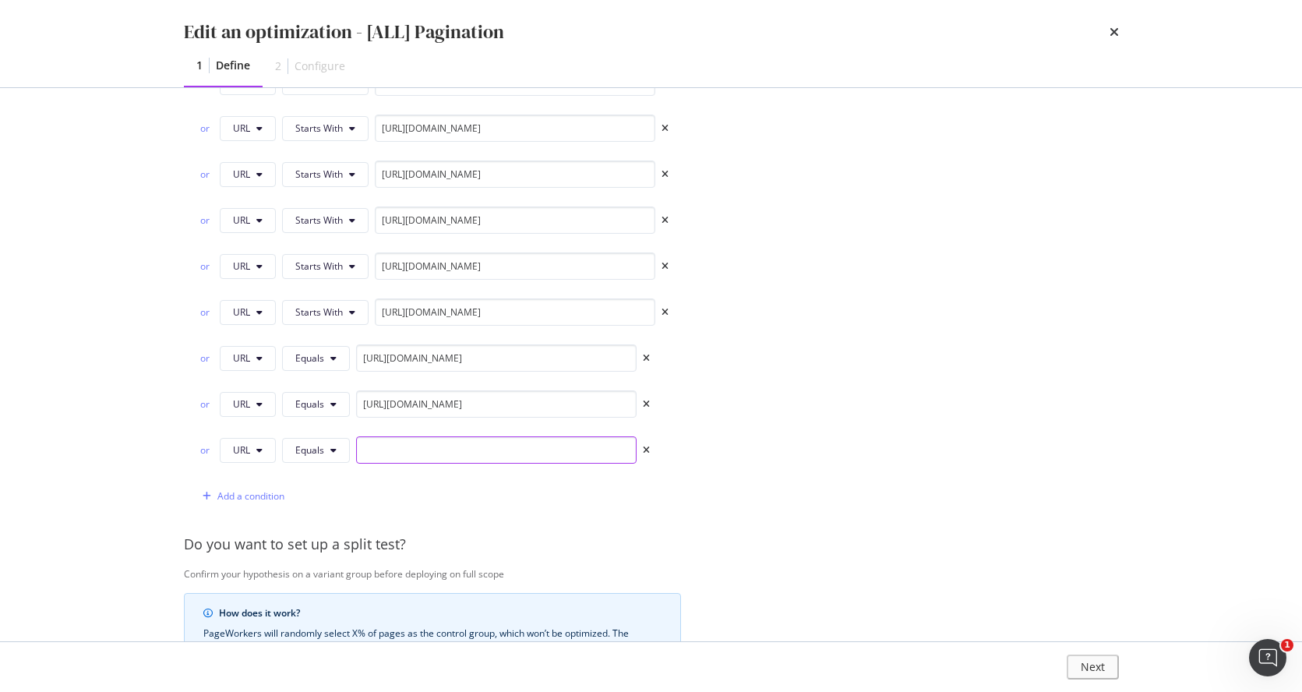
click at [499, 449] on input "modal" at bounding box center [496, 449] width 280 height 27
paste input "https://www.castlery.com/uk/chairs/"
type input "https://www.castlery.com/uk/chairs/"
click at [276, 494] on div "Add a condition" at bounding box center [250, 495] width 67 height 13
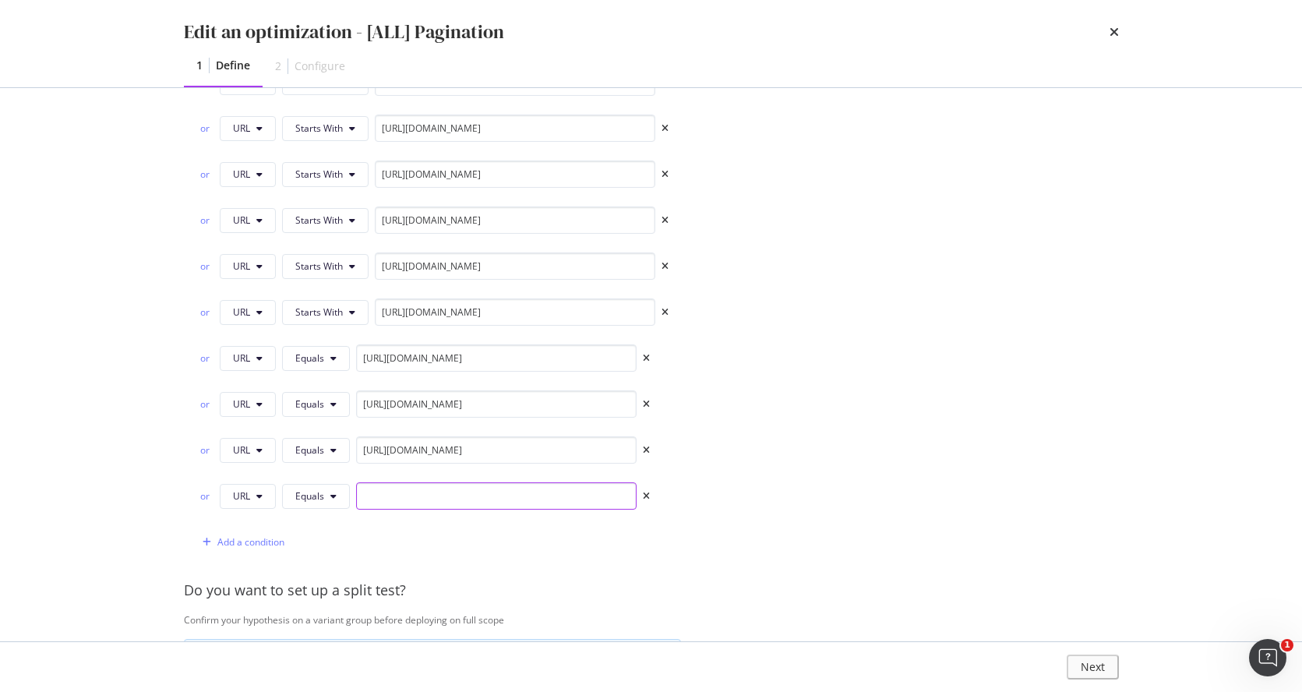
click at [503, 489] on input "modal" at bounding box center [496, 495] width 280 height 27
paste input "https://www.castlery.com/uk/beds/"
type input "https://www.castlery.com/uk/beds/"
click at [237, 542] on div "Add a condition" at bounding box center [250, 541] width 67 height 13
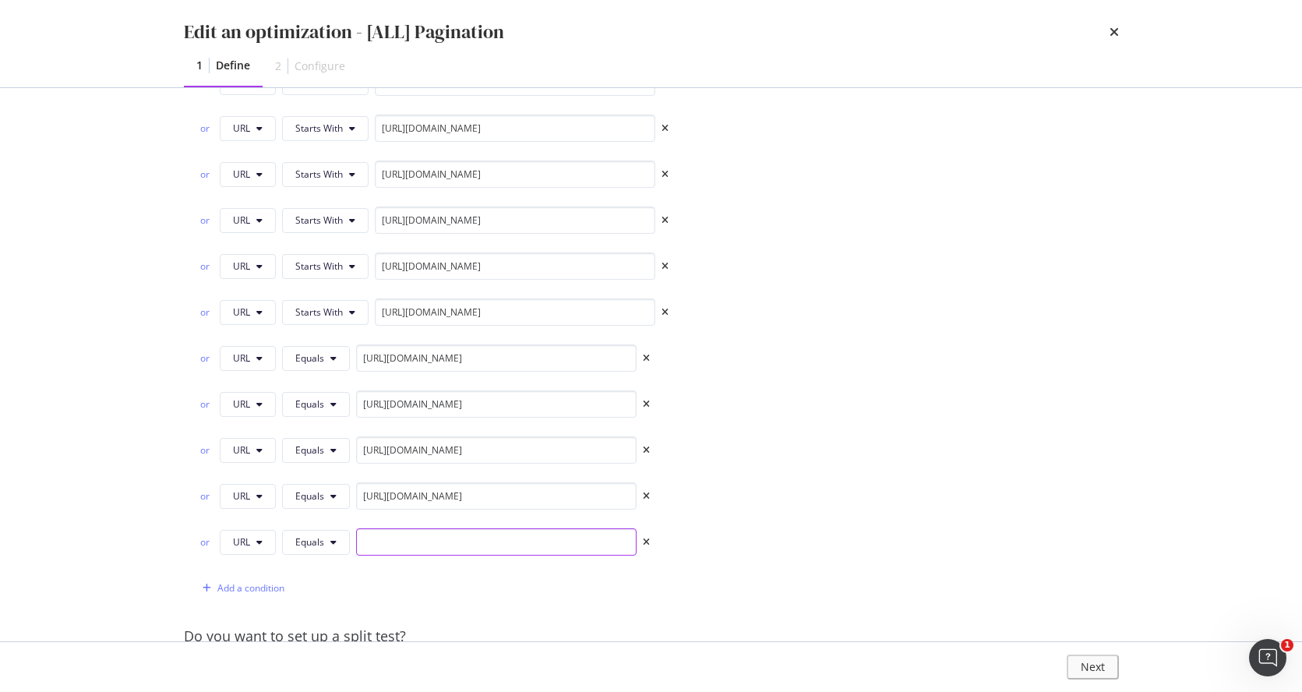
click at [476, 538] on input "modal" at bounding box center [496, 541] width 280 height 27
paste input "https://www.castlery.com/uk/storage/"
type input "https://www.castlery.com/uk/storage/"
click at [254, 551] on div "Add a condition" at bounding box center [240, 588] width 88 height 23
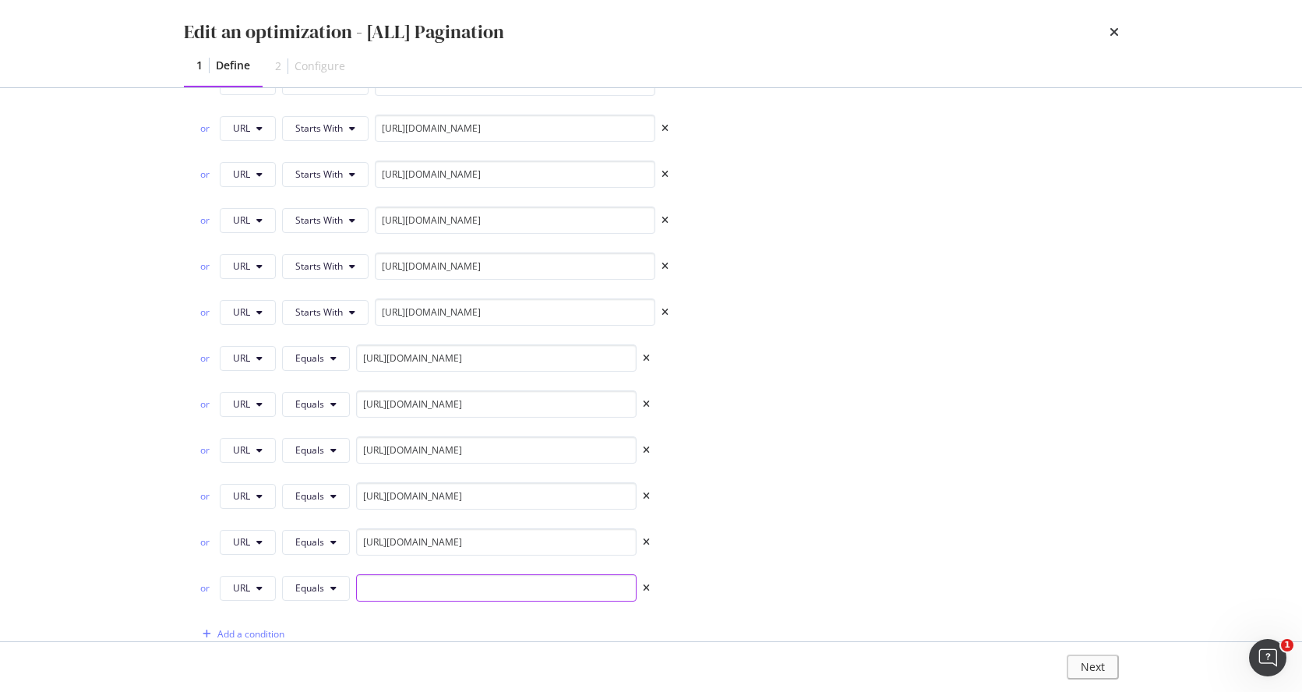
click at [393, 551] on input "modal" at bounding box center [496, 587] width 280 height 27
paste input "https://www.castlery.com/uk/furniture-sets/"
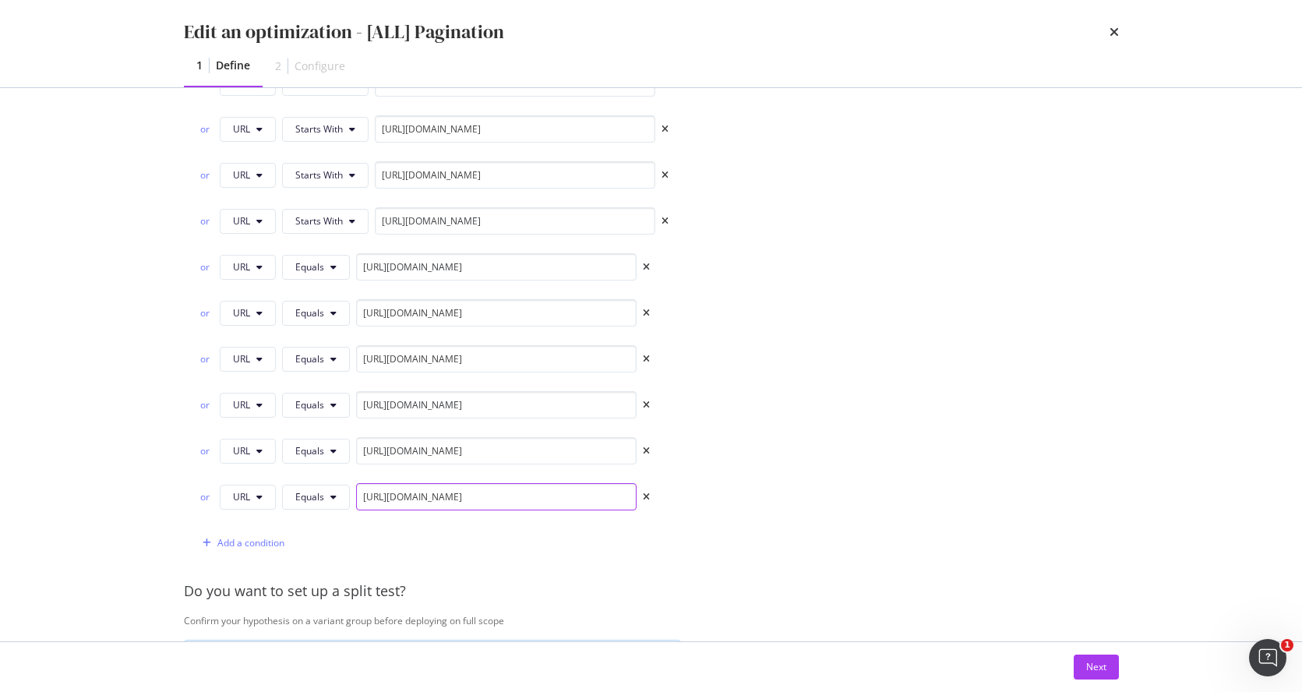
scroll to position [2286, 0]
type input "https://www.castlery.com/uk/furniture-sets/"
click at [252, 545] on div "Add a condition" at bounding box center [250, 540] width 67 height 13
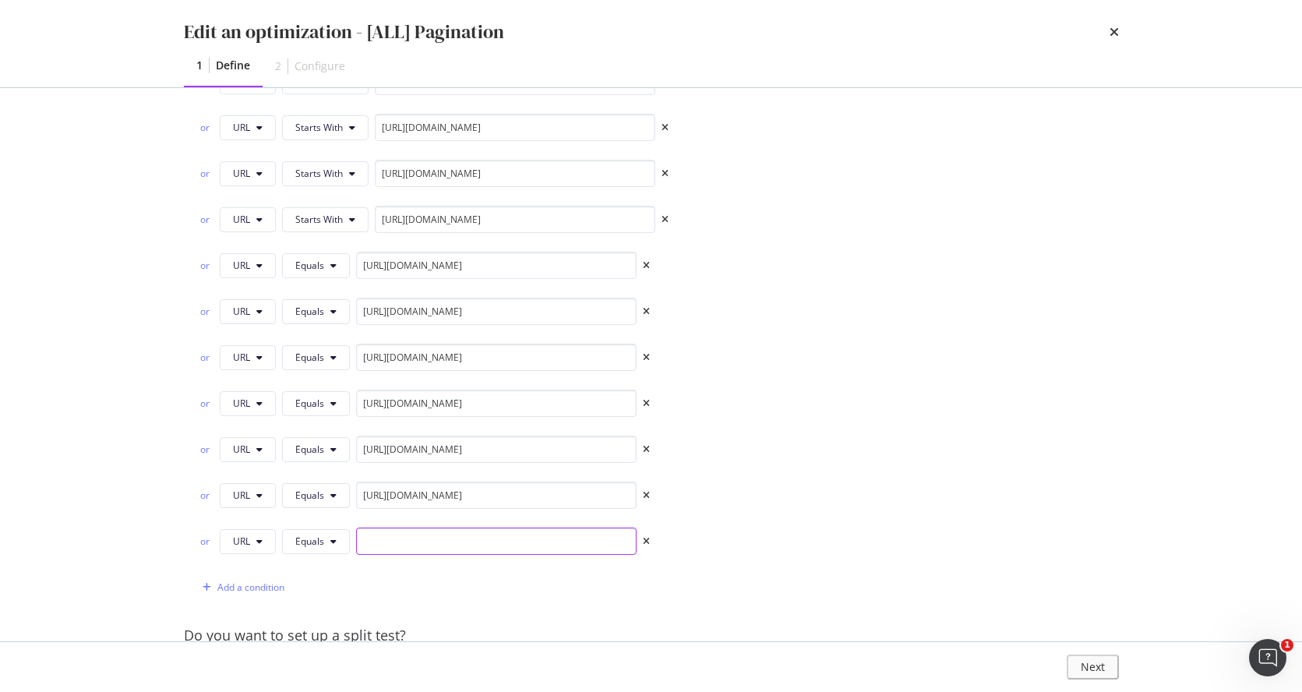
click at [510, 538] on input "modal" at bounding box center [496, 540] width 280 height 27
paste input "https://www.castlery.com/uk/outdoor/"
type input "https://www.castlery.com/uk/outdoor/"
click at [269, 551] on div "Add a condition" at bounding box center [250, 586] width 67 height 13
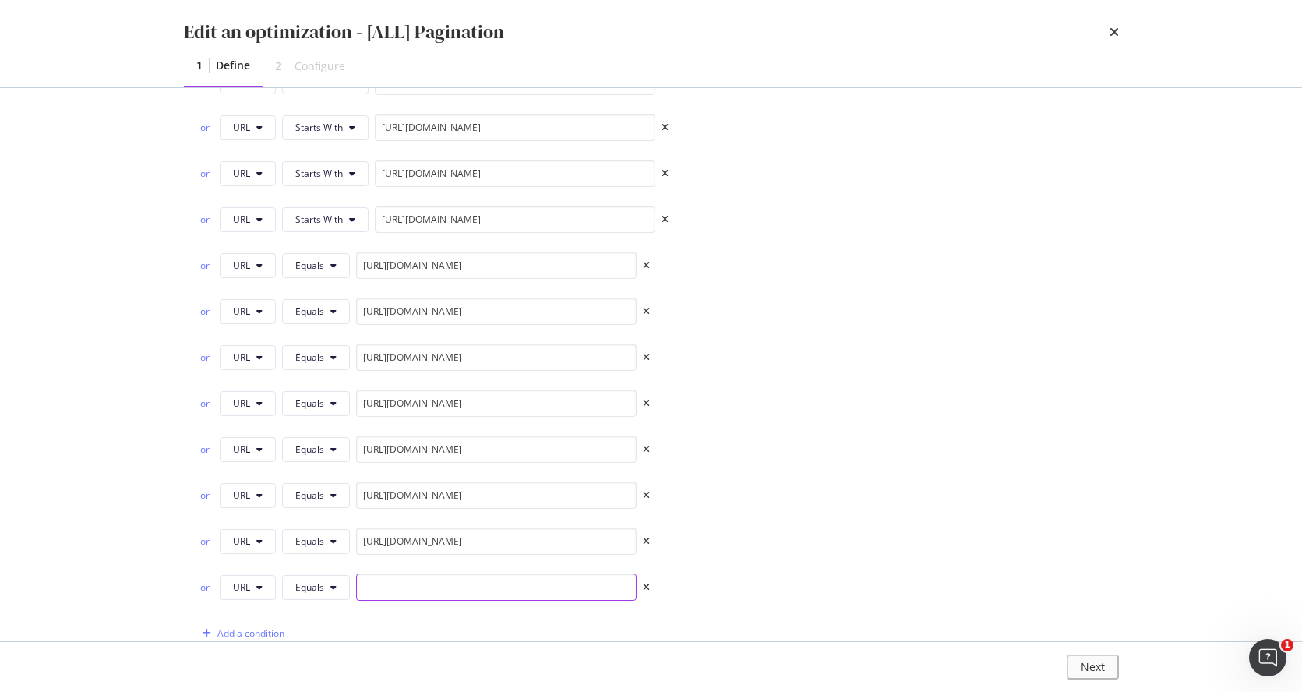
click at [514, 551] on input "modal" at bounding box center [496, 586] width 280 height 27
paste input "https://www.castlery.com/uk/accessories/"
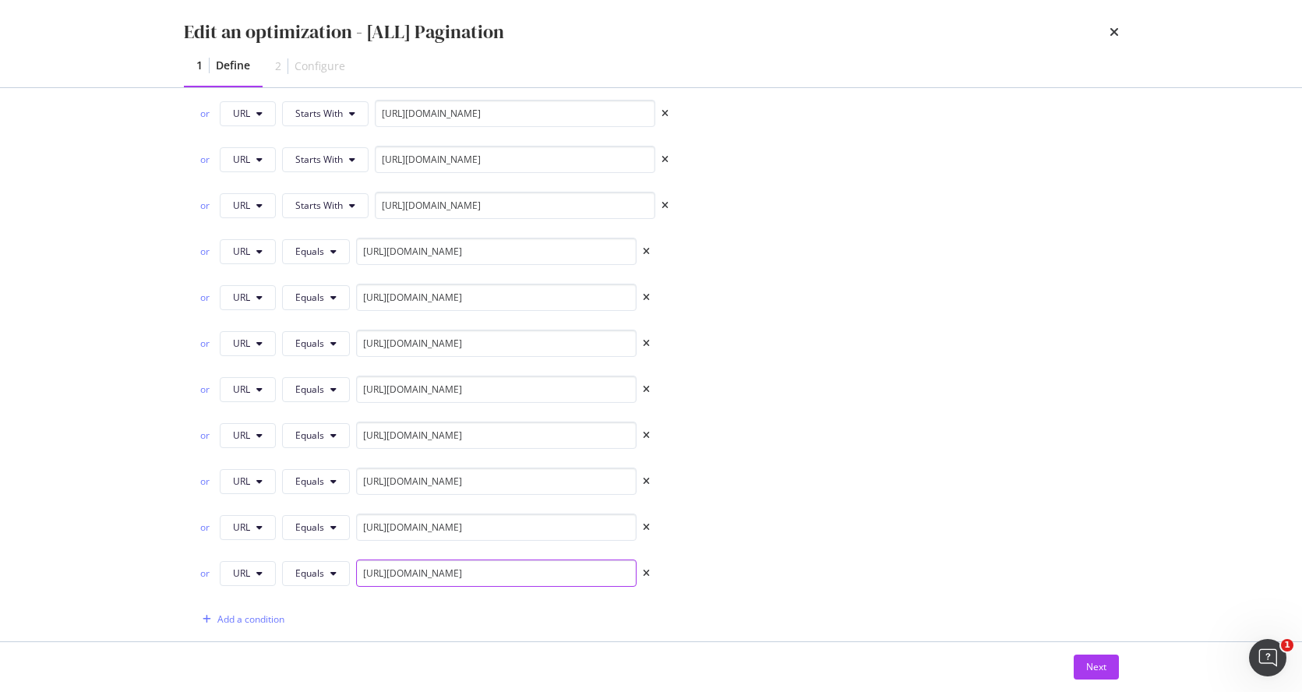
scroll to position [2383, 0]
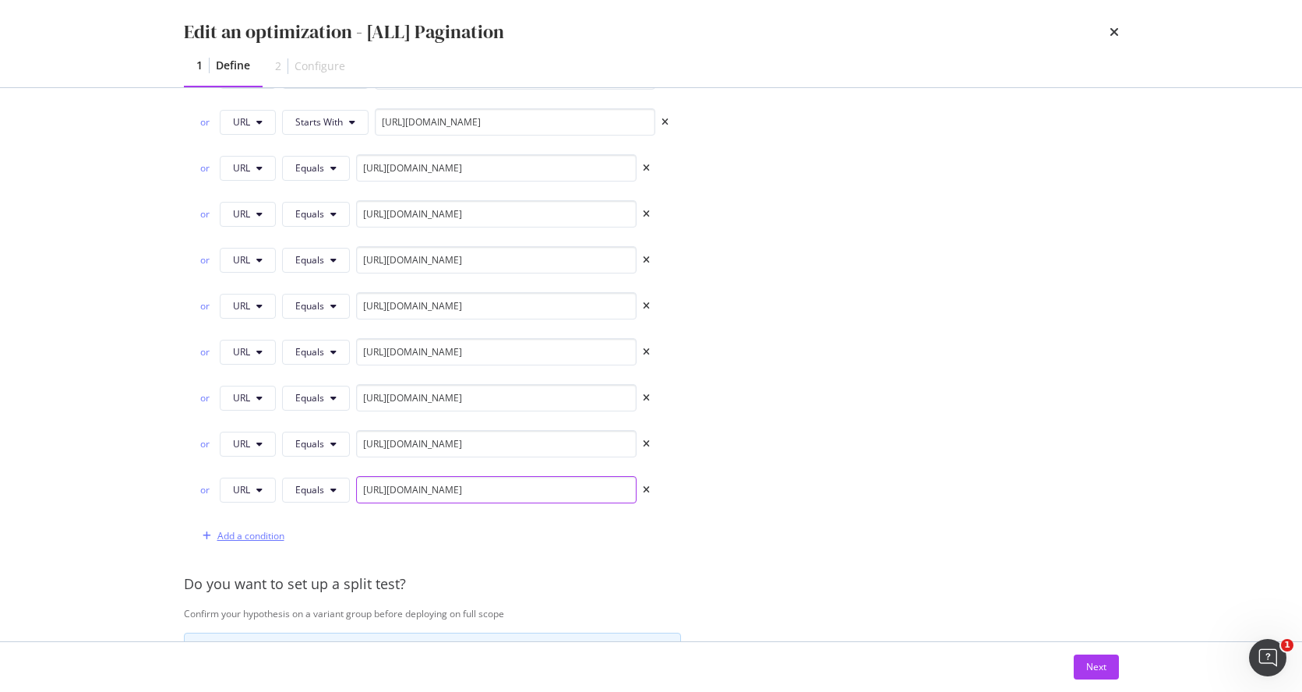
type input "https://www.castlery.com/uk/accessories/"
click at [253, 531] on div "Add a condition" at bounding box center [250, 535] width 67 height 13
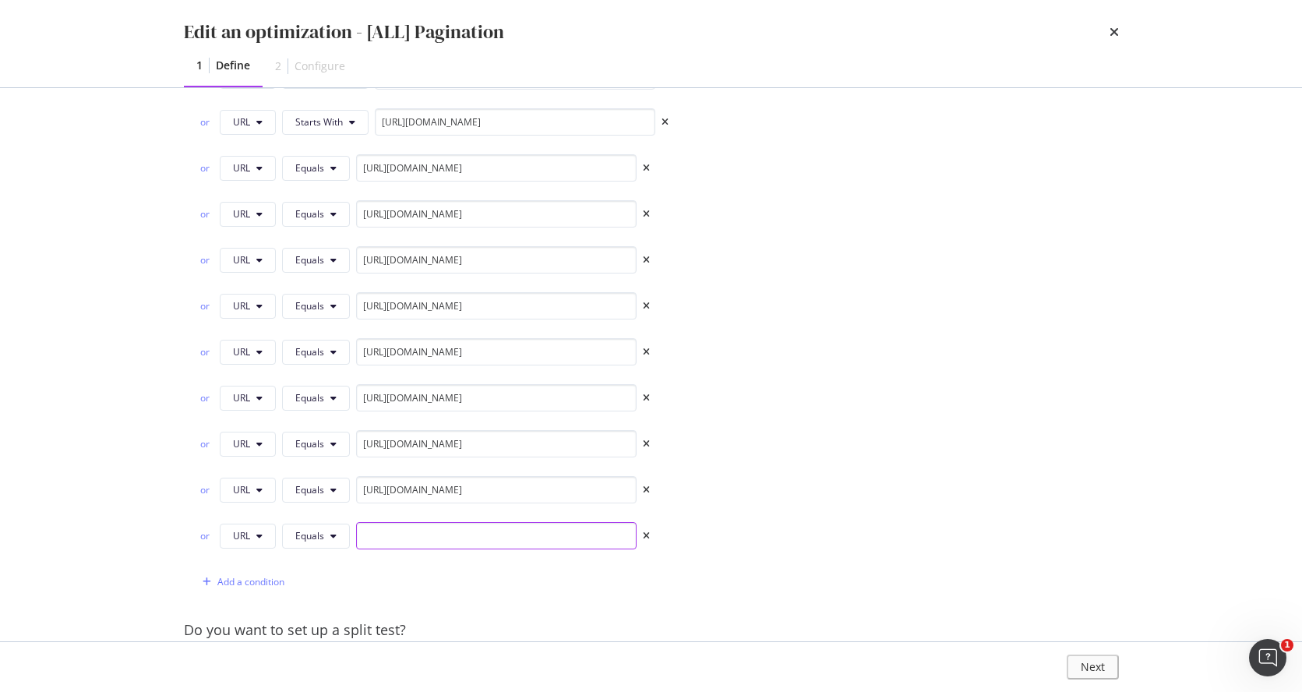
click at [432, 534] on input "modal" at bounding box center [496, 535] width 280 height 27
paste input "https://www.castlery.com/uk/furniture-sets/"
type input "https://www.castlery.com/uk/furniture-sets/"
click at [263, 551] on div "Add a condition" at bounding box center [250, 581] width 67 height 13
click at [486, 551] on input "modal" at bounding box center [496, 581] width 280 height 27
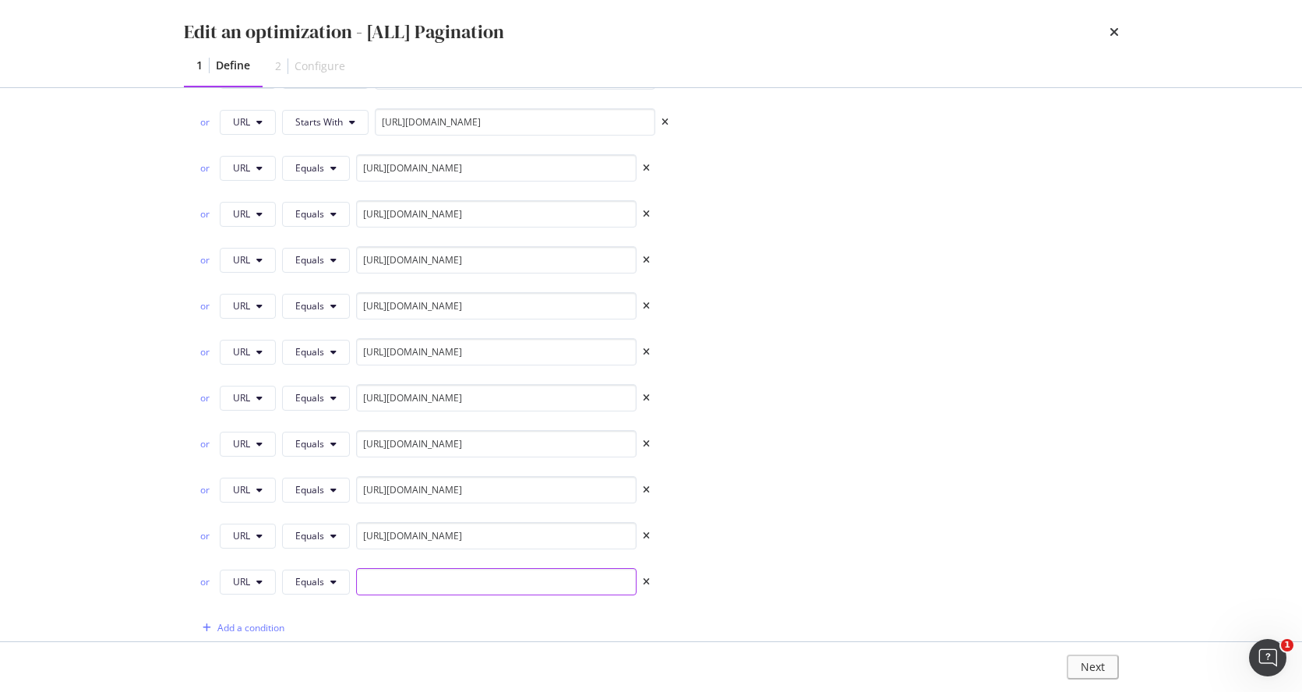
paste input "https://www.castlery.com/uk/new/"
type input "https://www.castlery.com/uk/new/"
click at [273, 551] on div "Add a condition" at bounding box center [250, 627] width 67 height 13
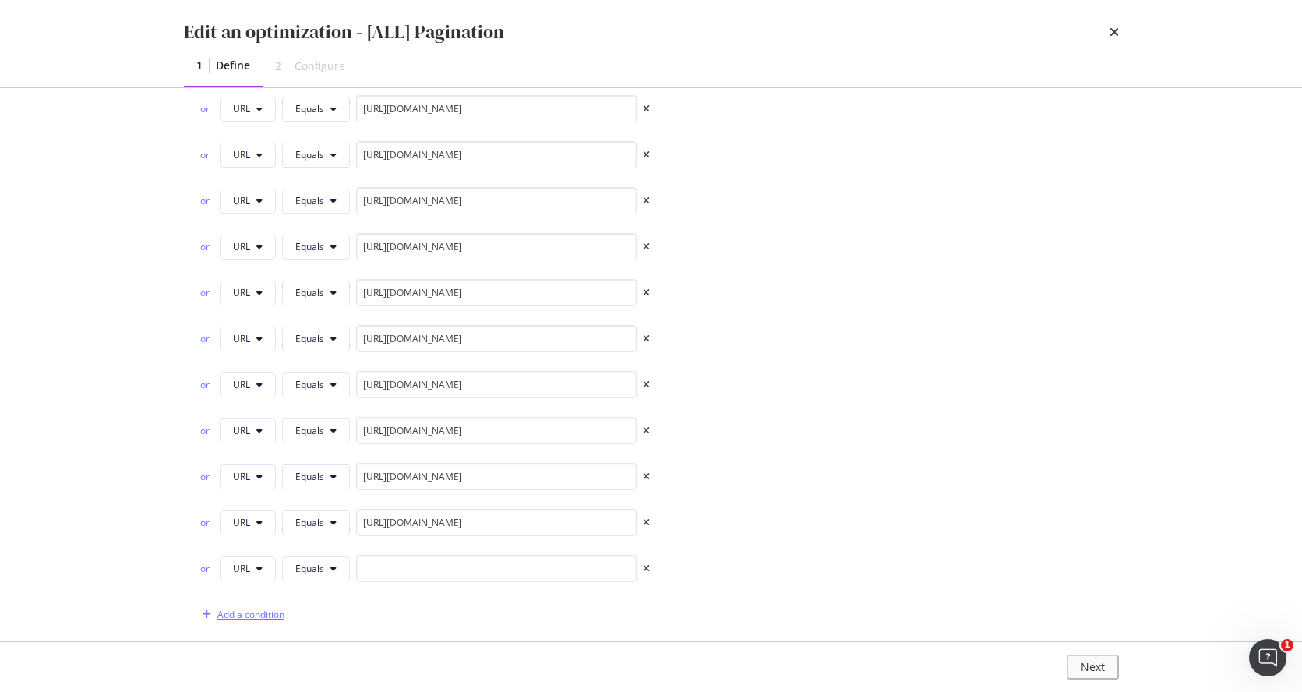
scroll to position [2451, 0]
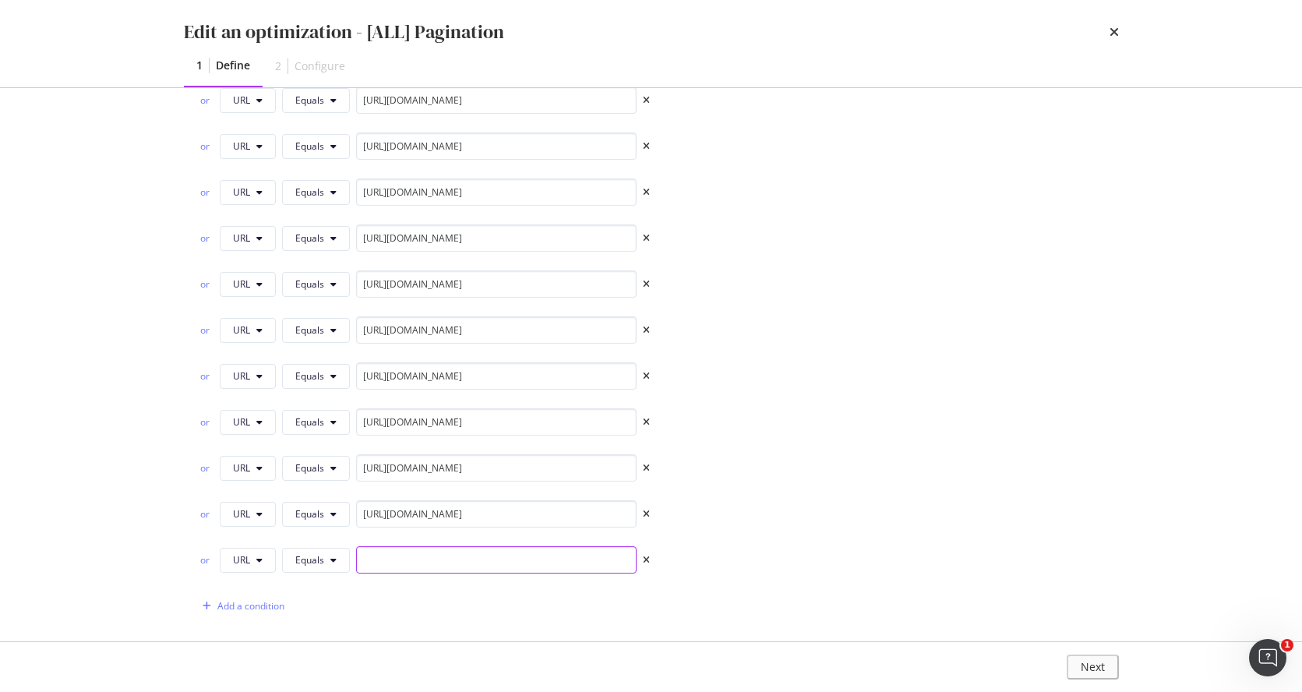
click at [513, 551] on input "modal" at bounding box center [496, 559] width 280 height 27
paste input "https://www.castlery.com/uk/all-products/"
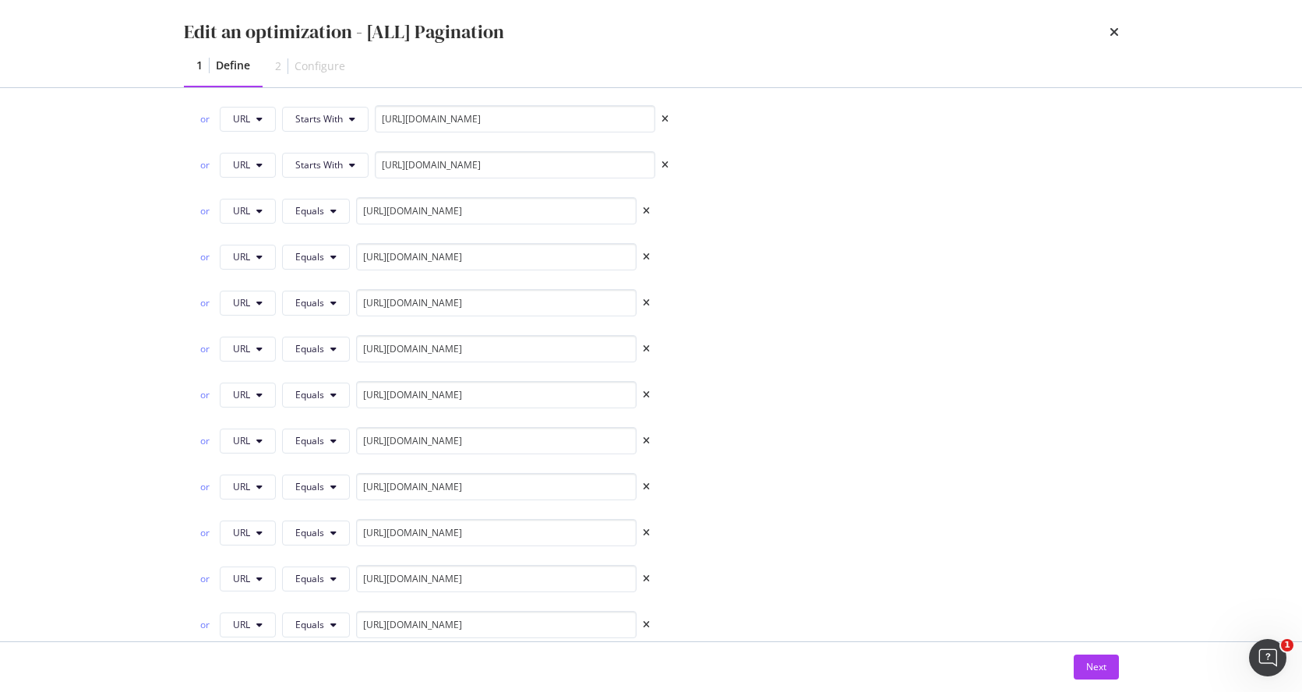
scroll to position [2284, 0]
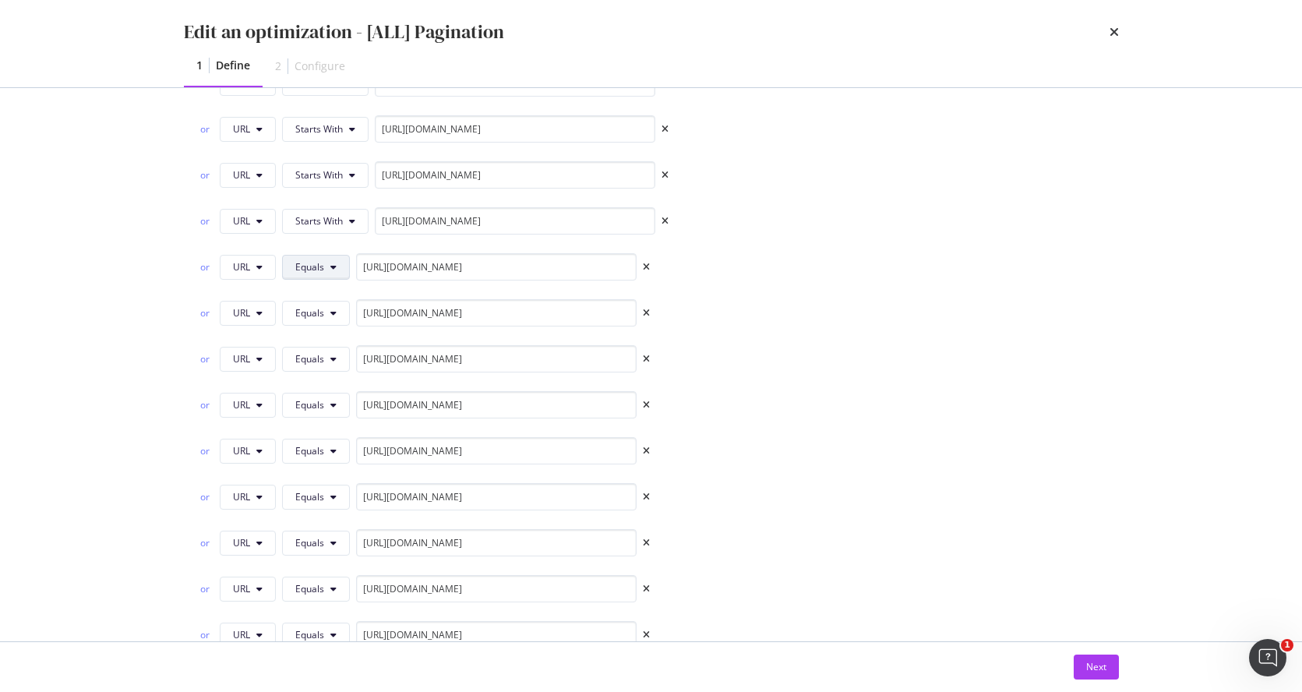
type input "https://www.castlery.com/uk/all-products/"
click at [323, 269] on span "Equals" at bounding box center [309, 266] width 29 height 13
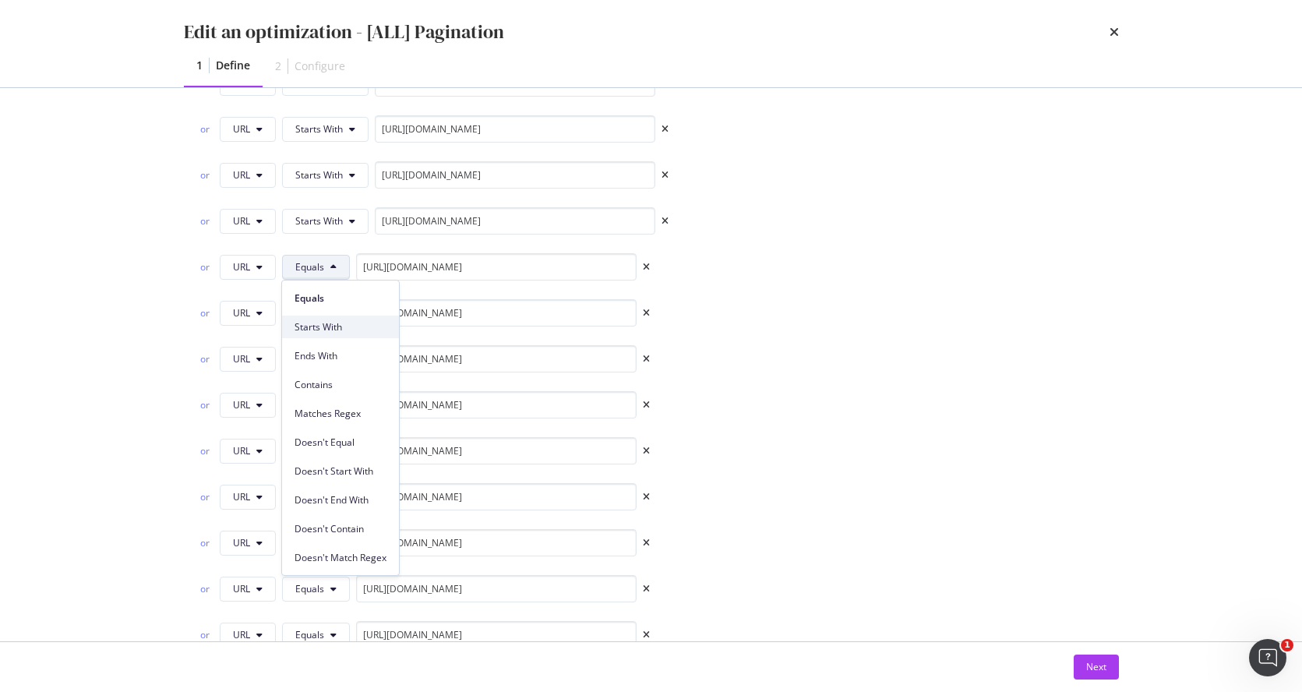
click at [319, 326] on span "Starts With" at bounding box center [340, 327] width 92 height 14
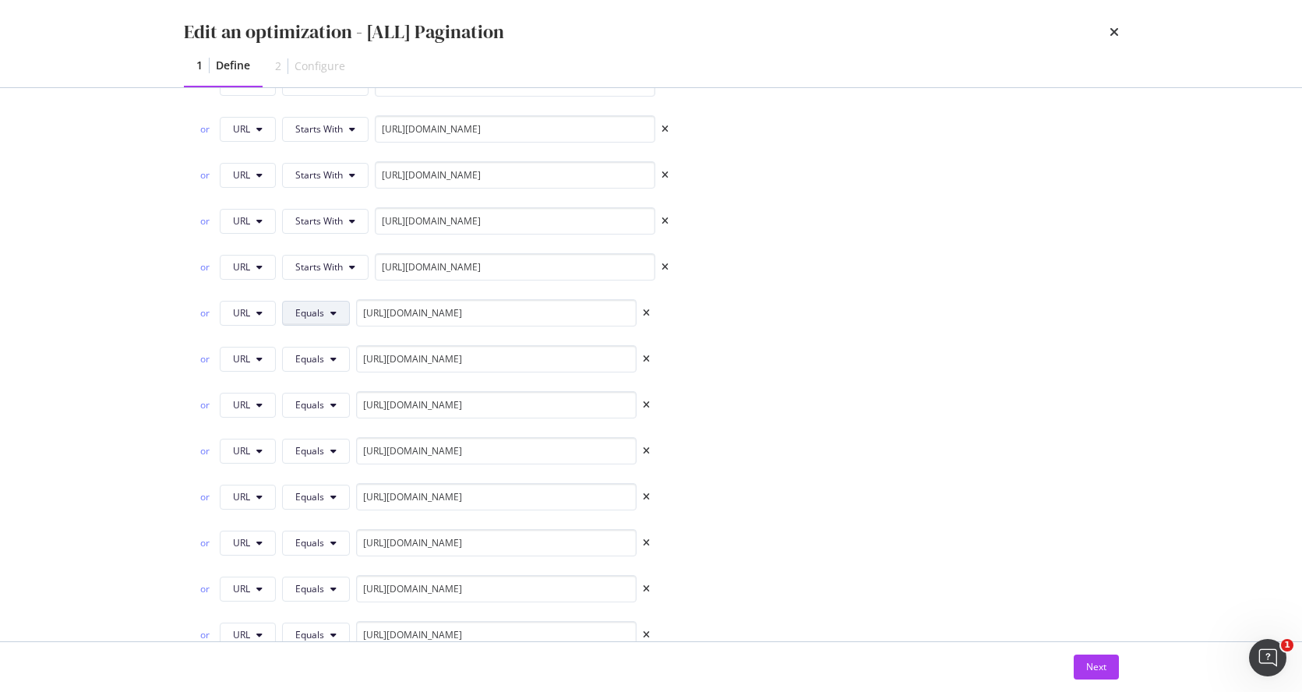
click at [322, 316] on span "Equals" at bounding box center [309, 312] width 29 height 13
click at [328, 368] on span "Starts With" at bounding box center [340, 373] width 92 height 14
click at [316, 366] on button "Equals" at bounding box center [316, 359] width 68 height 25
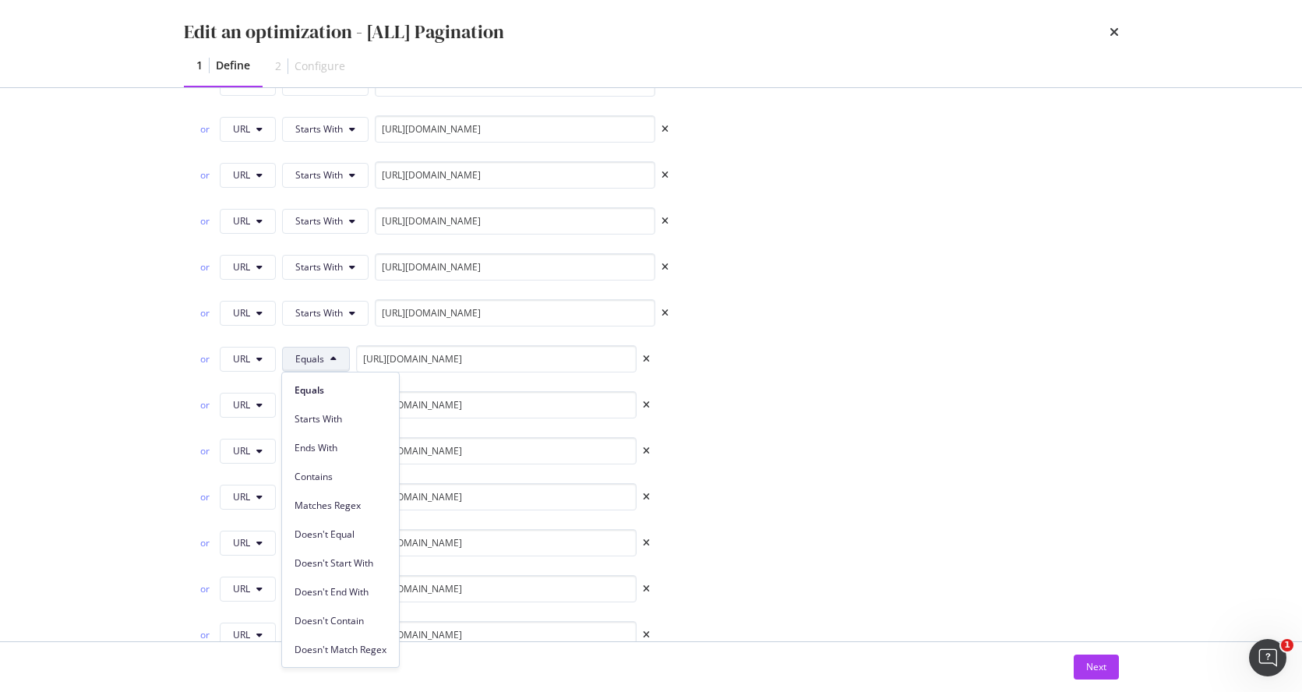
click at [339, 420] on span "Starts With" at bounding box center [340, 419] width 92 height 14
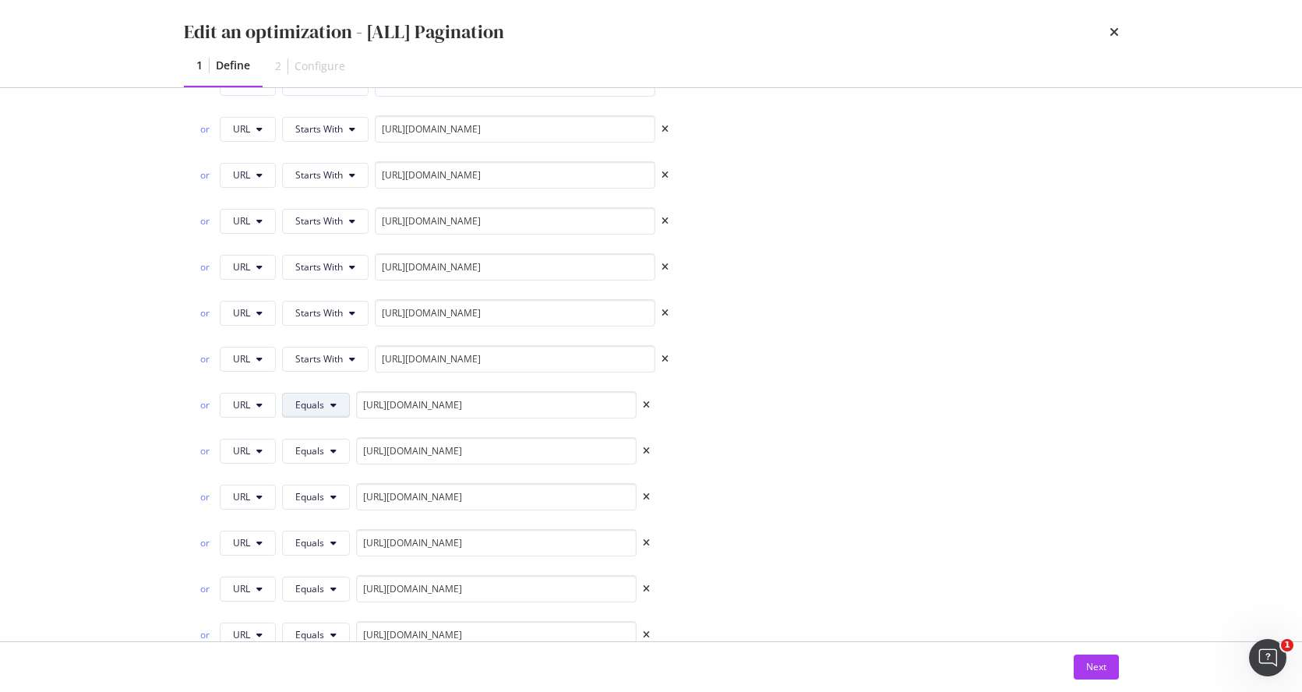
click at [312, 407] on span "Equals" at bounding box center [309, 404] width 29 height 13
click at [328, 144] on span "Starts With" at bounding box center [340, 144] width 92 height 14
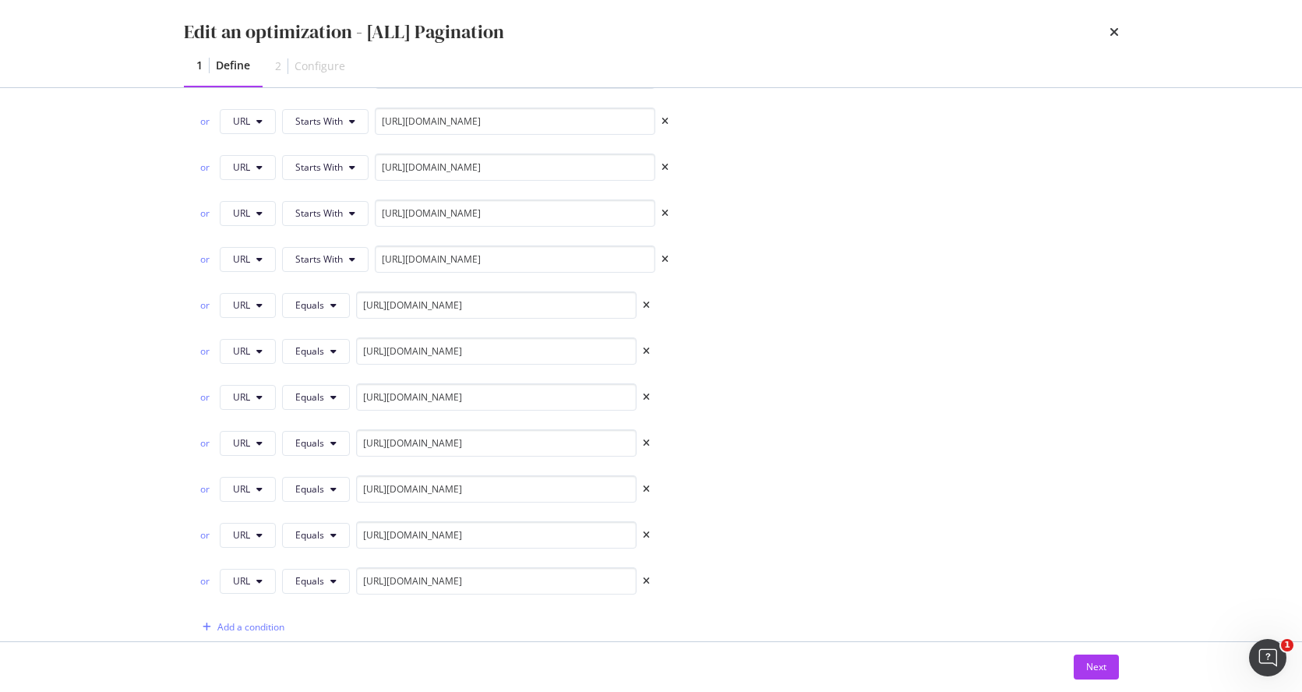
scroll to position [2433, 0]
click at [330, 302] on icon "modal" at bounding box center [333, 302] width 6 height 9
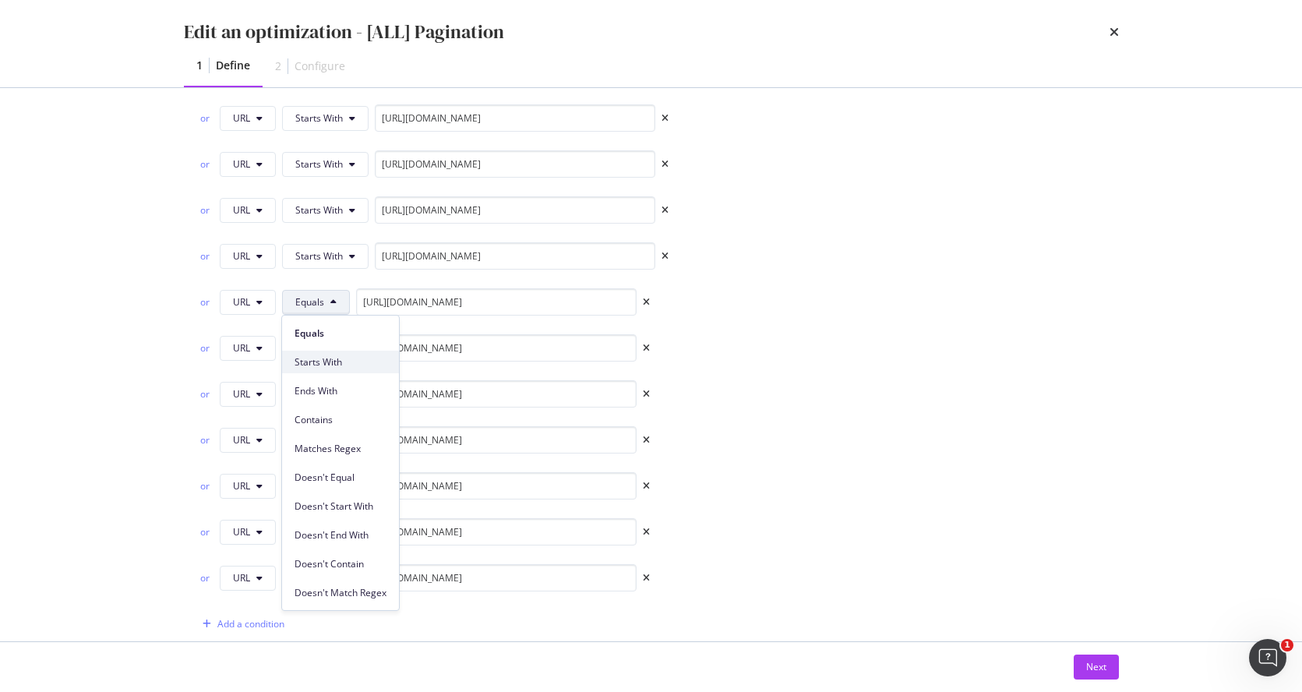
click at [325, 362] on span "Starts With" at bounding box center [340, 362] width 92 height 14
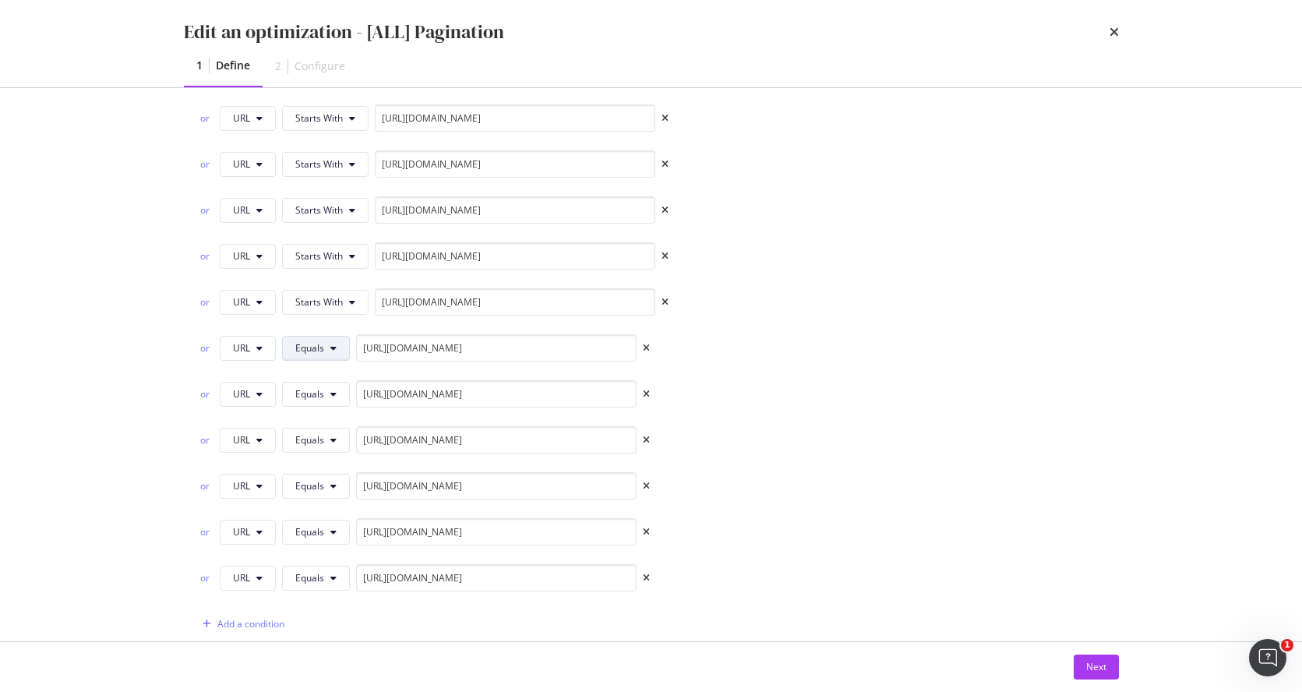
click at [323, 347] on button "Equals" at bounding box center [316, 348] width 68 height 25
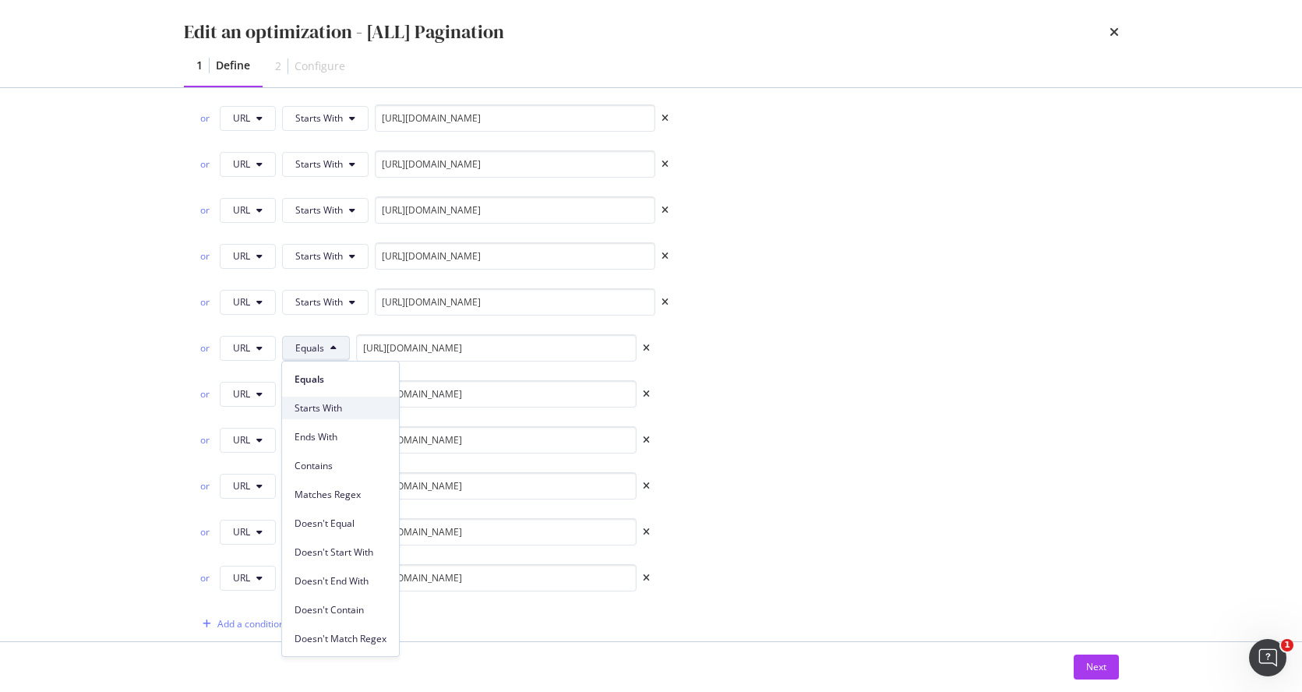
click at [344, 406] on span "Starts With" at bounding box center [340, 408] width 92 height 14
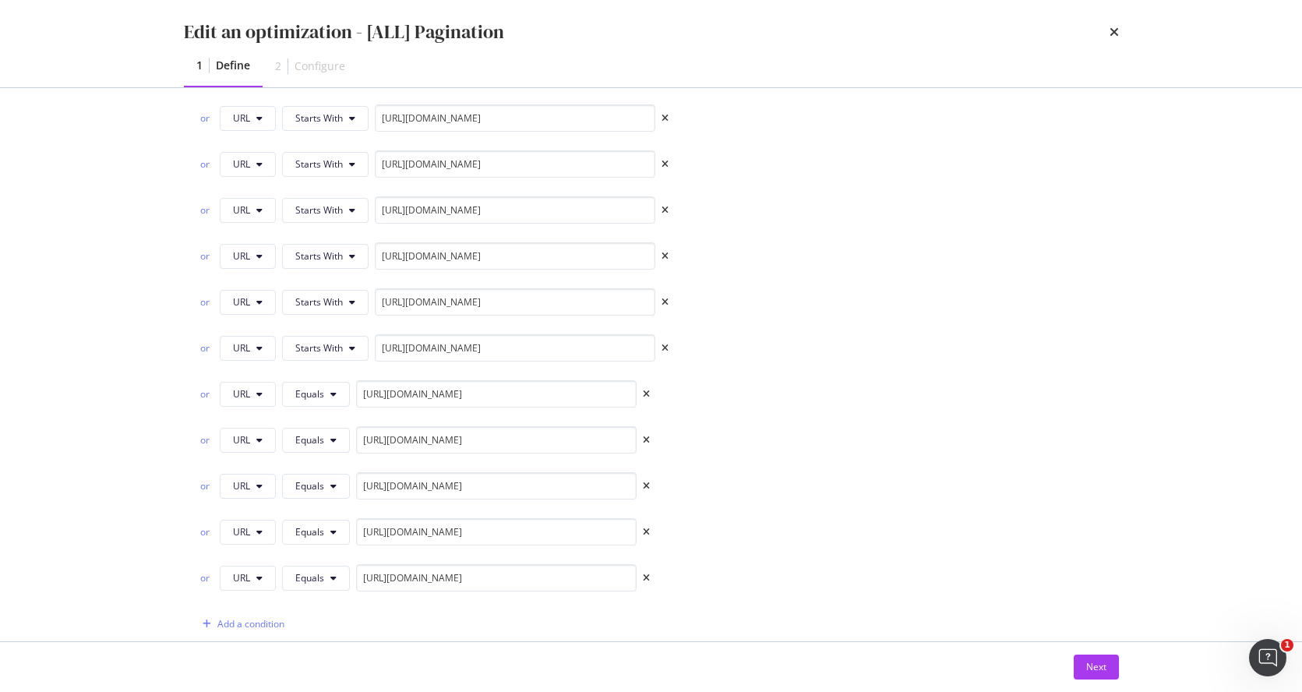
click at [322, 402] on button "Equals" at bounding box center [316, 394] width 68 height 25
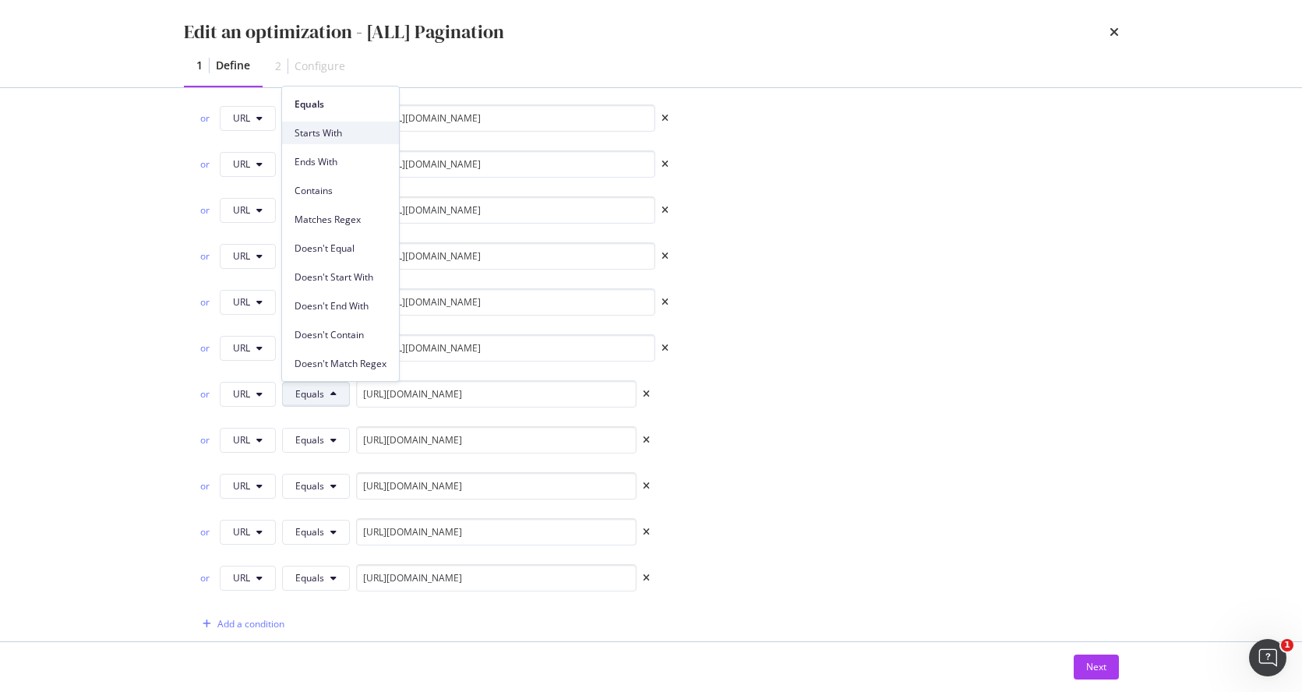
click at [341, 131] on span "Starts With" at bounding box center [340, 133] width 92 height 14
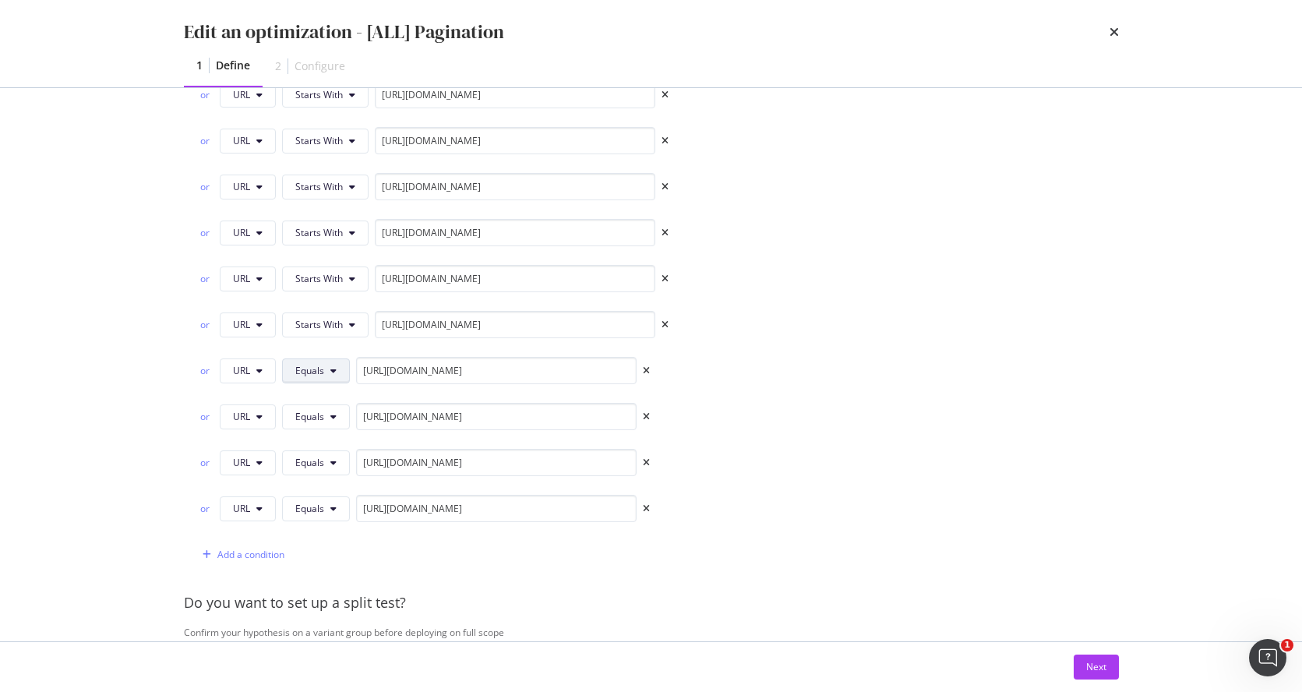
scroll to position [2505, 0]
click at [340, 369] on button "Equals" at bounding box center [316, 368] width 68 height 25
click at [326, 426] on span "Starts With" at bounding box center [340, 428] width 92 height 14
click at [316, 414] on span "Equals" at bounding box center [309, 413] width 29 height 13
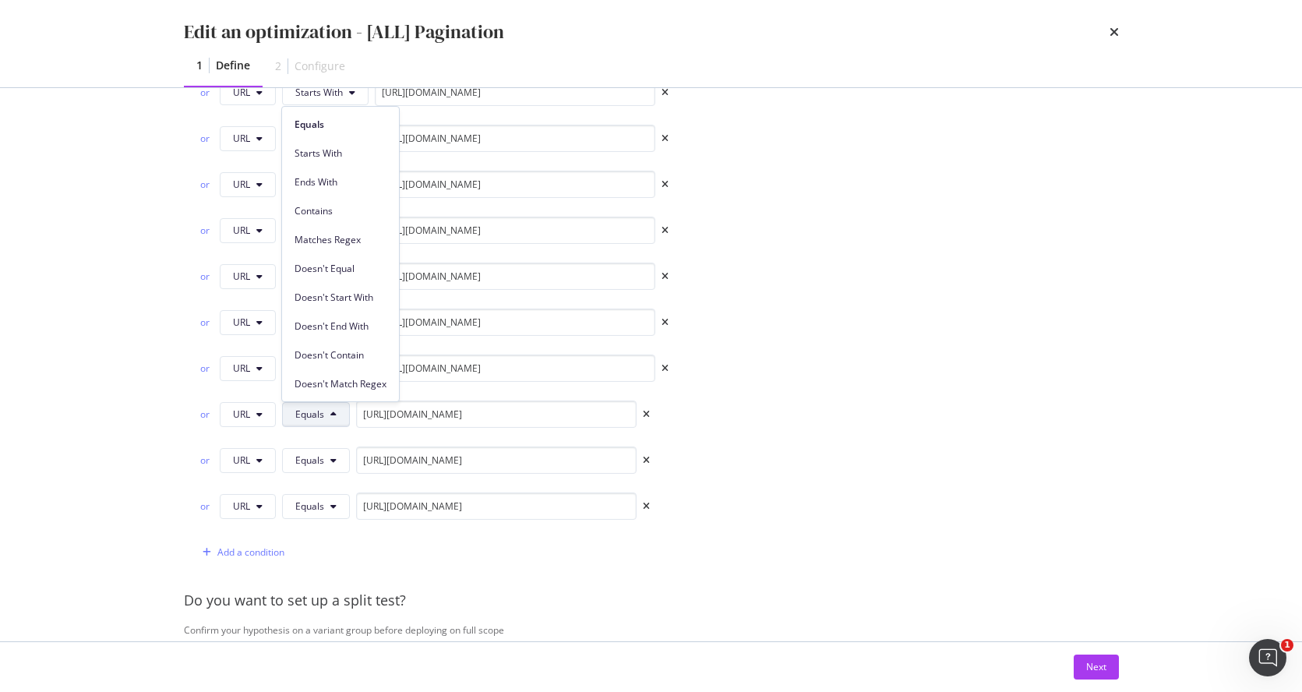
drag, startPoint x: 339, startPoint y: 151, endPoint x: 332, endPoint y: 170, distance: 20.0
click at [339, 151] on span "Starts With" at bounding box center [340, 153] width 92 height 14
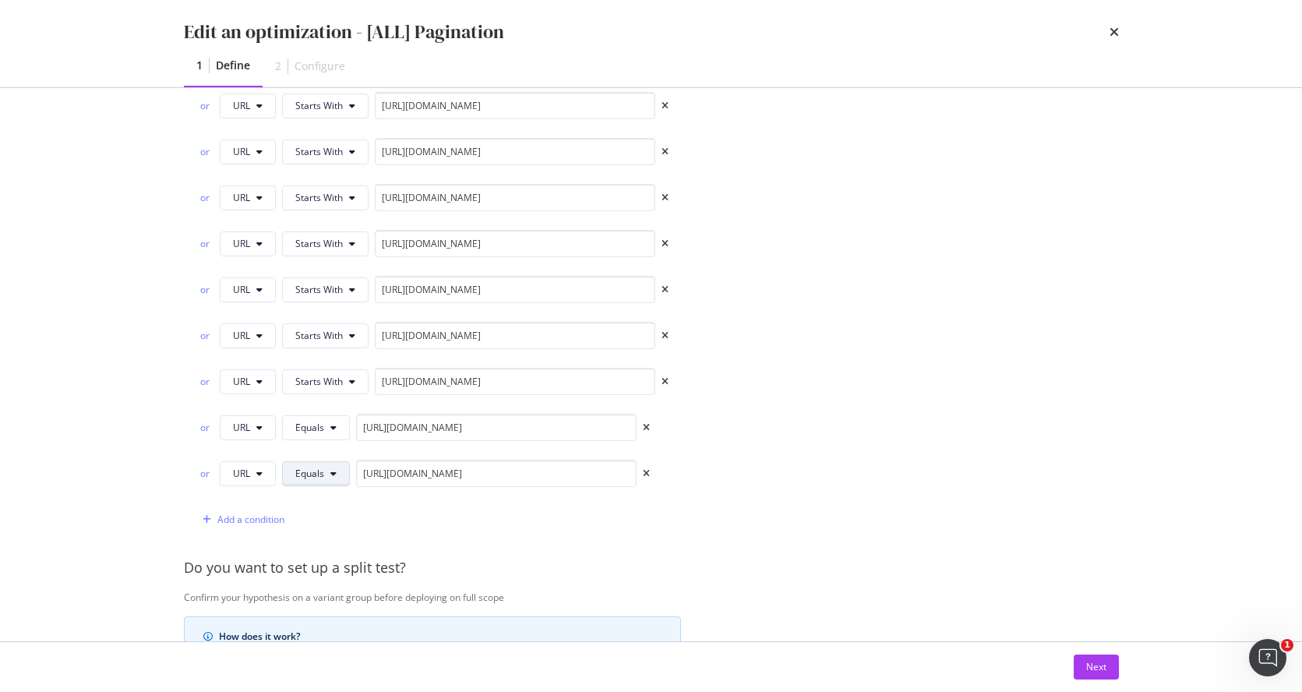
scroll to position [2610, 0]
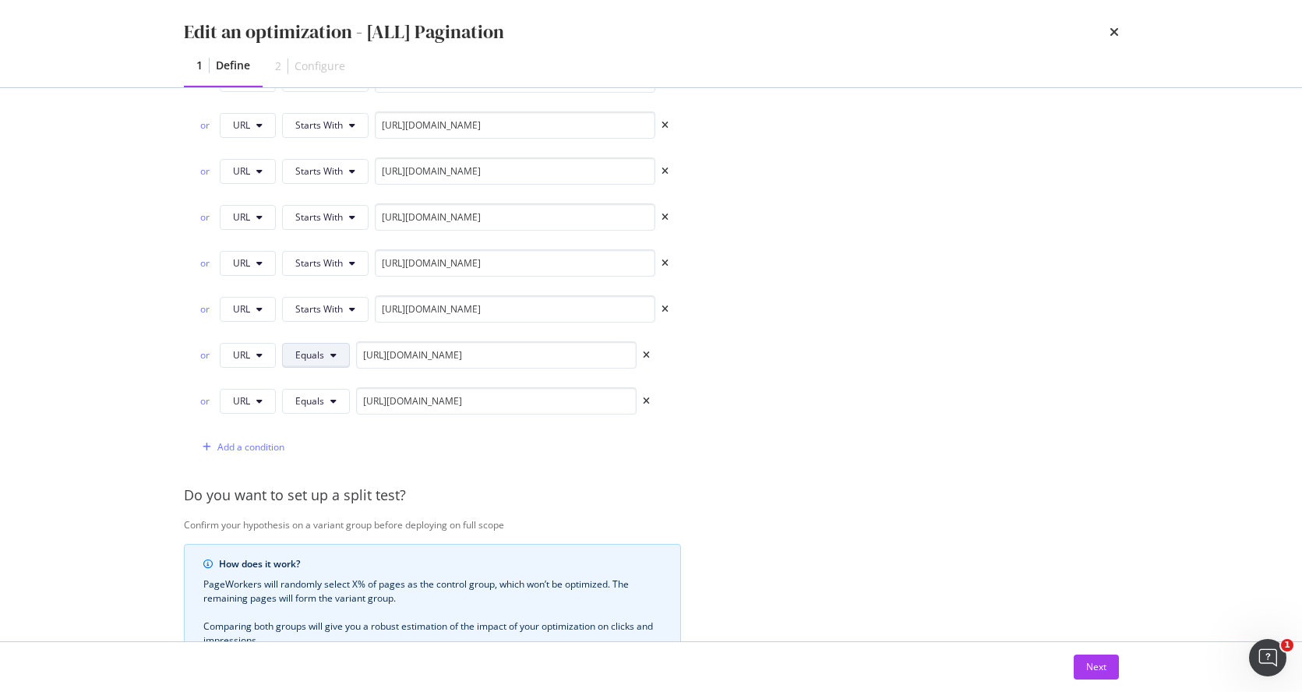
click at [327, 351] on button "Equals" at bounding box center [316, 355] width 68 height 25
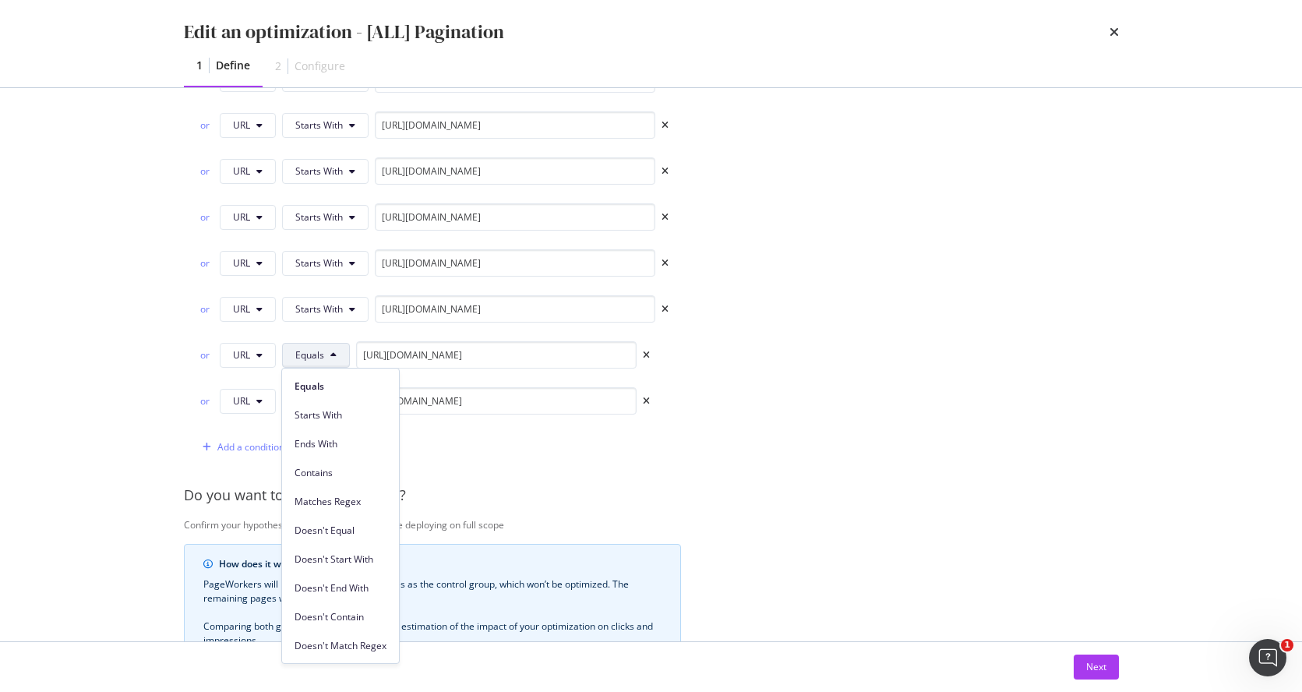
click at [334, 409] on span "Starts With" at bounding box center [340, 415] width 92 height 14
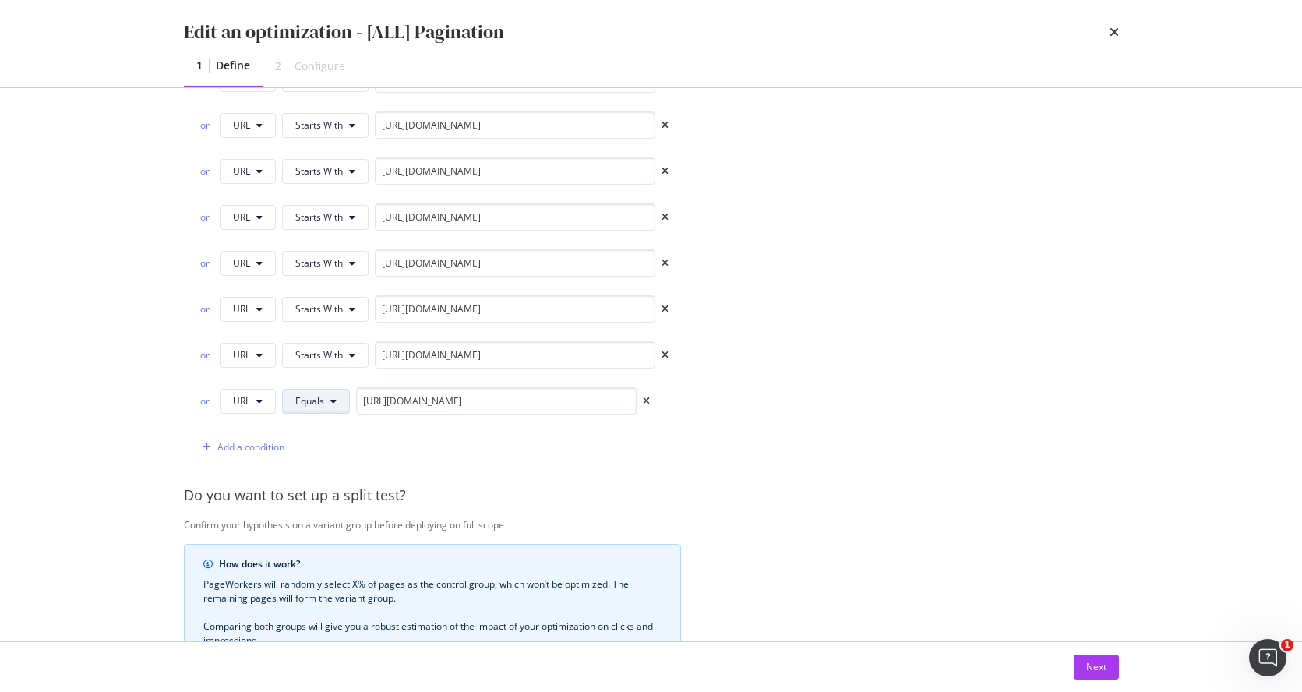
click at [322, 409] on button "Equals" at bounding box center [316, 401] width 68 height 25
click at [344, 134] on span "Starts With" at bounding box center [340, 140] width 92 height 14
click at [1109, 551] on button "Next" at bounding box center [1096, 666] width 45 height 25
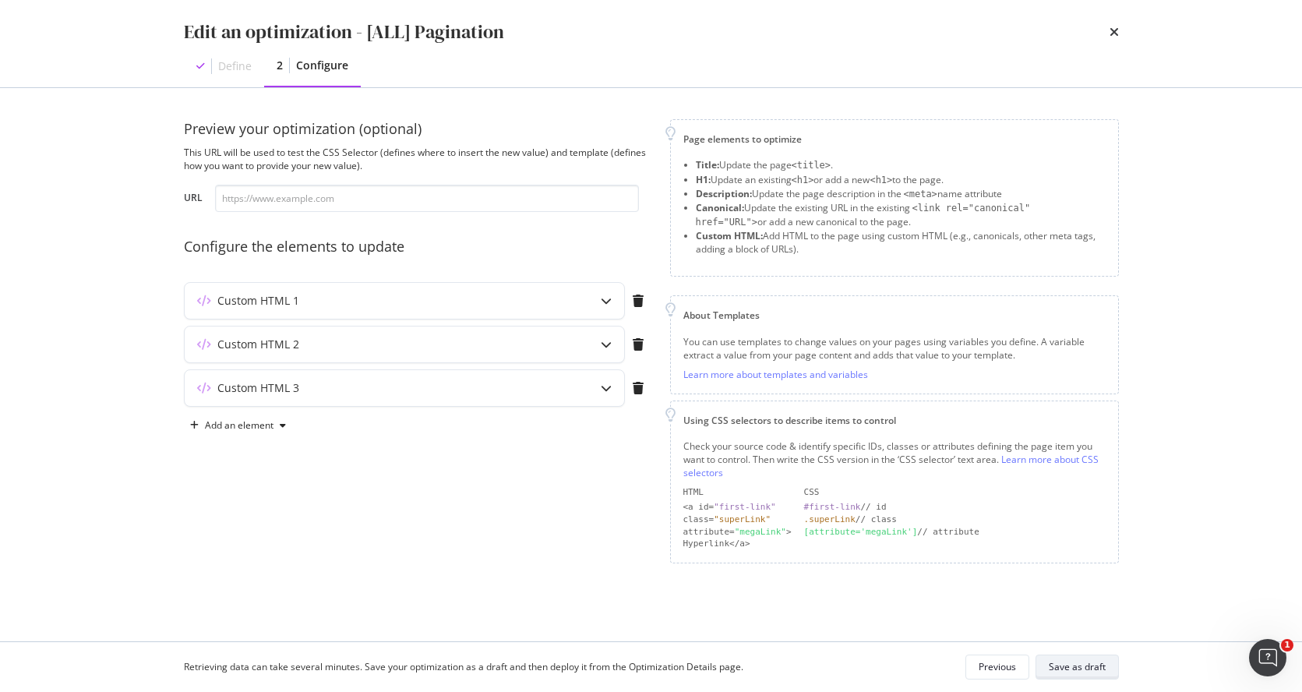
scroll to position [0, 0]
drag, startPoint x: 1084, startPoint y: 675, endPoint x: 1062, endPoint y: 645, distance: 37.4
click at [1083, 551] on div "Save as draft" at bounding box center [1077, 667] width 57 height 22
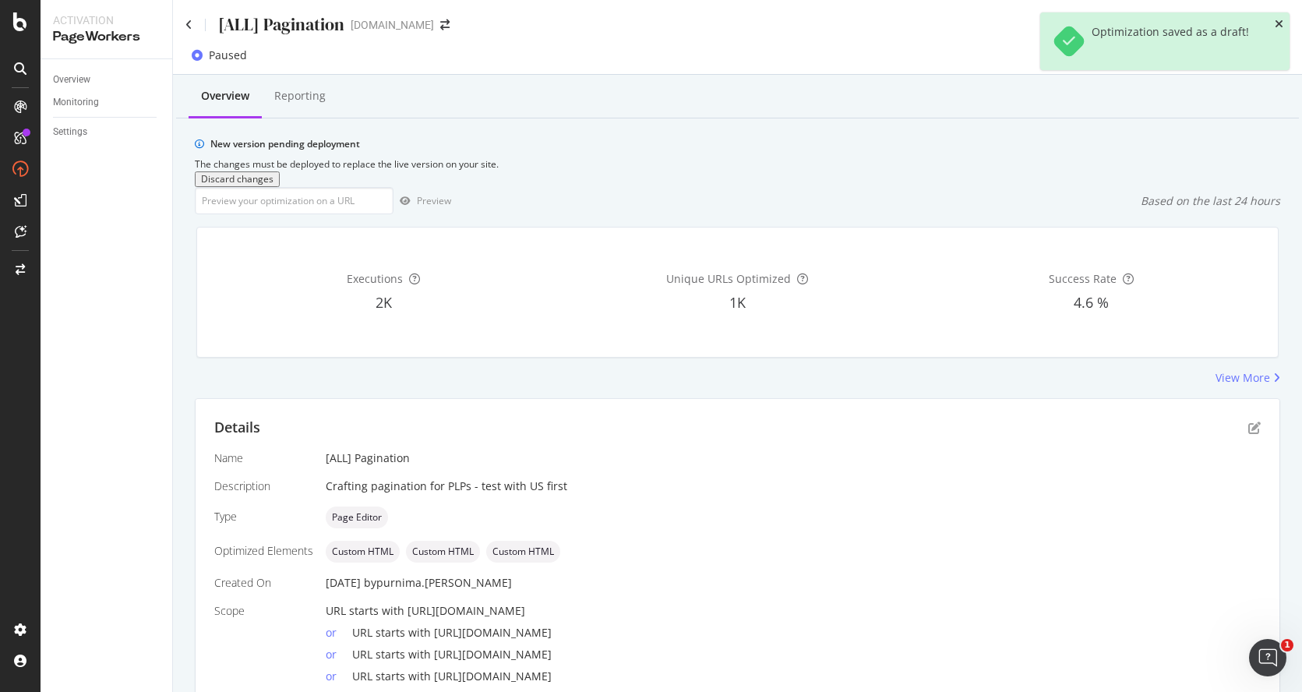
click at [1177, 24] on icon "close toast" at bounding box center [1279, 24] width 9 height 11
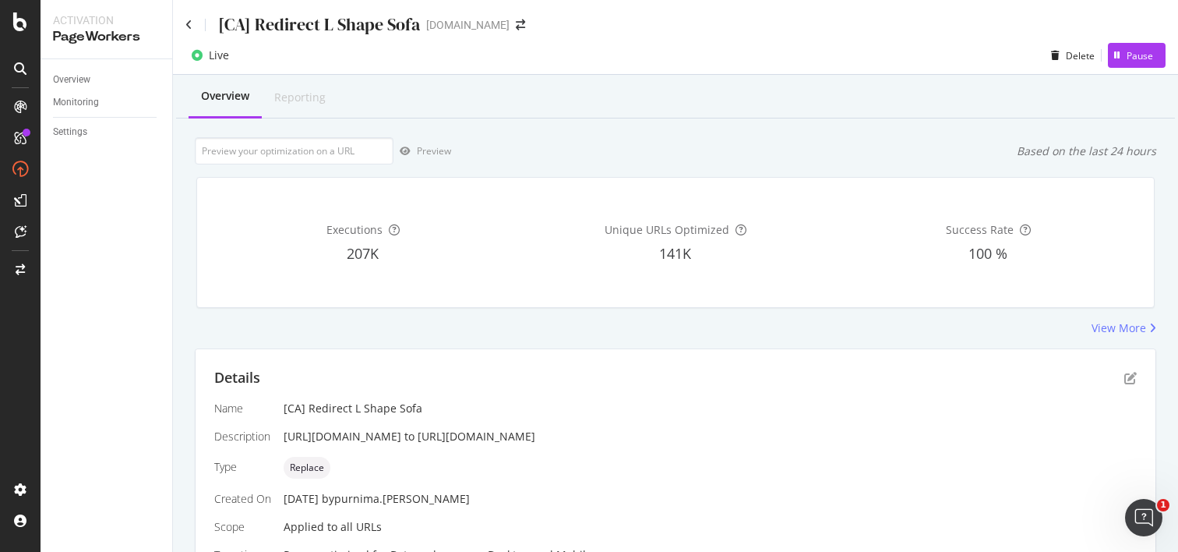
click at [835, 294] on div "Success Rate 100 %" at bounding box center [988, 242] width 306 height 104
click at [714, 436] on div "https://www.castlery.com/ca/l-shape-couch to https://www.castlery.com/ca/sofas/…" at bounding box center [710, 437] width 853 height 16
drag, startPoint x: 502, startPoint y: 436, endPoint x: 281, endPoint y: 438, distance: 220.5
click at [281, 438] on div "Name [CA] Redirect L Shape Sofa Description https://www.castlery.com/ca/l-shape…" at bounding box center [675, 481] width 922 height 162
copy div "https://www.castlery.com/ca/l-shape-couch"
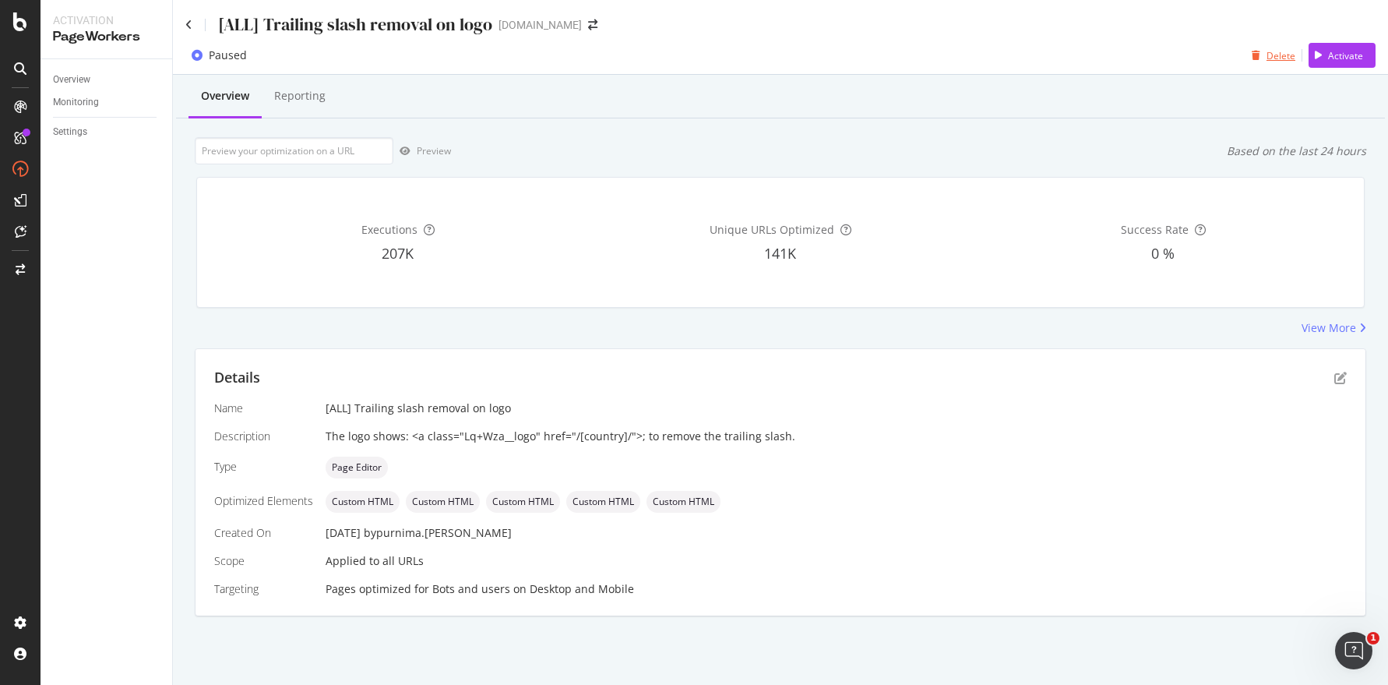
click at [1278, 59] on div "Delete" at bounding box center [1281, 55] width 29 height 13
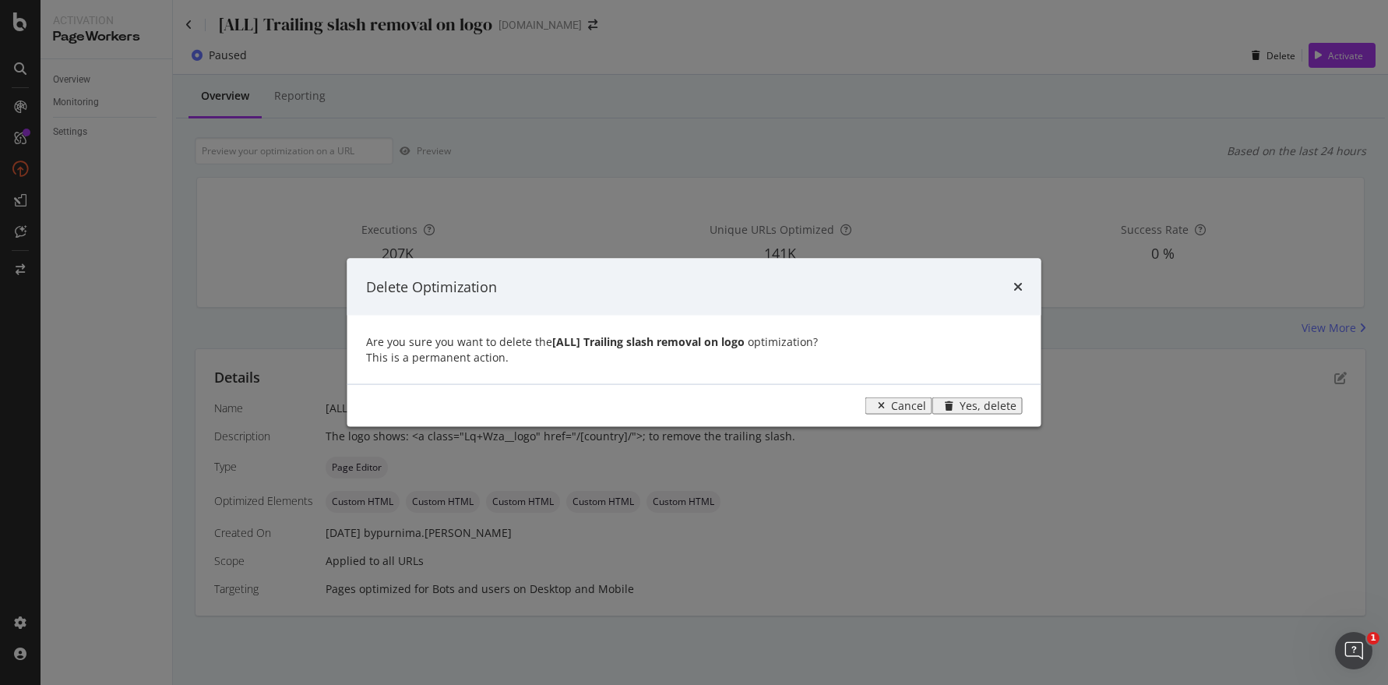
click at [975, 412] on div "Yes, delete" at bounding box center [988, 406] width 57 height 12
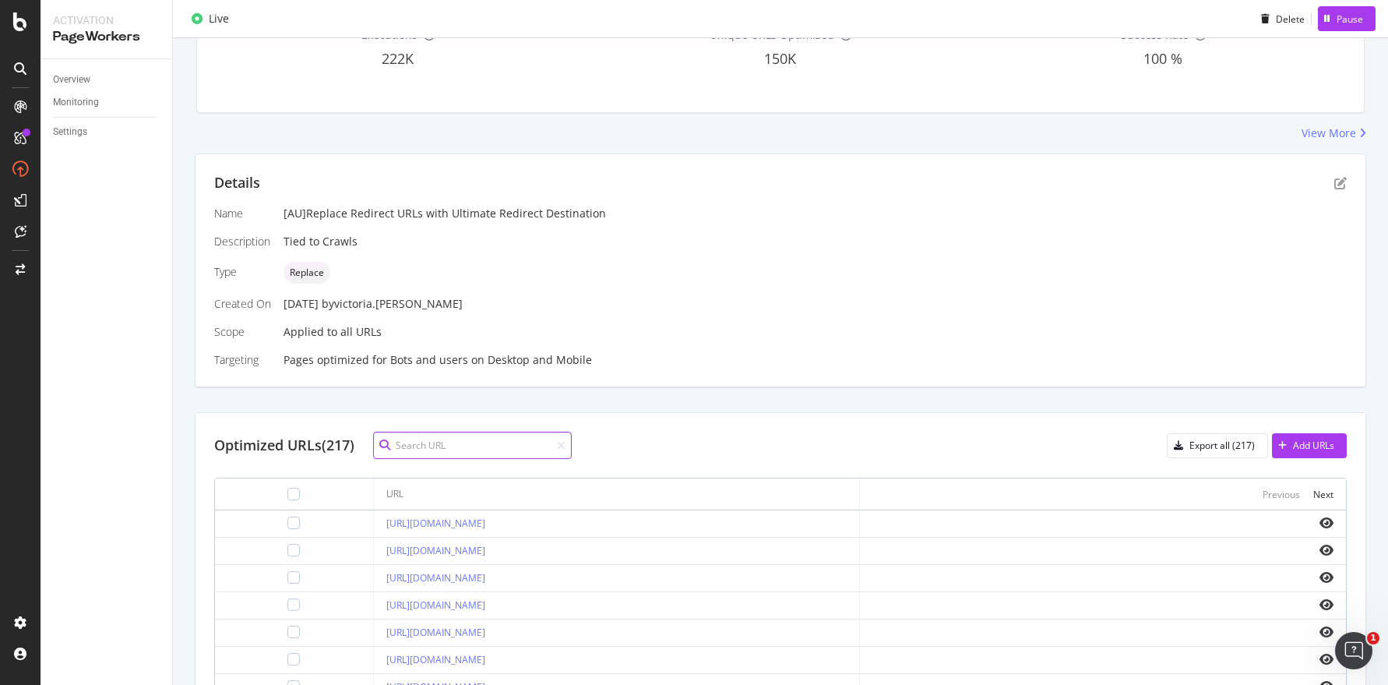
scroll to position [236, 0]
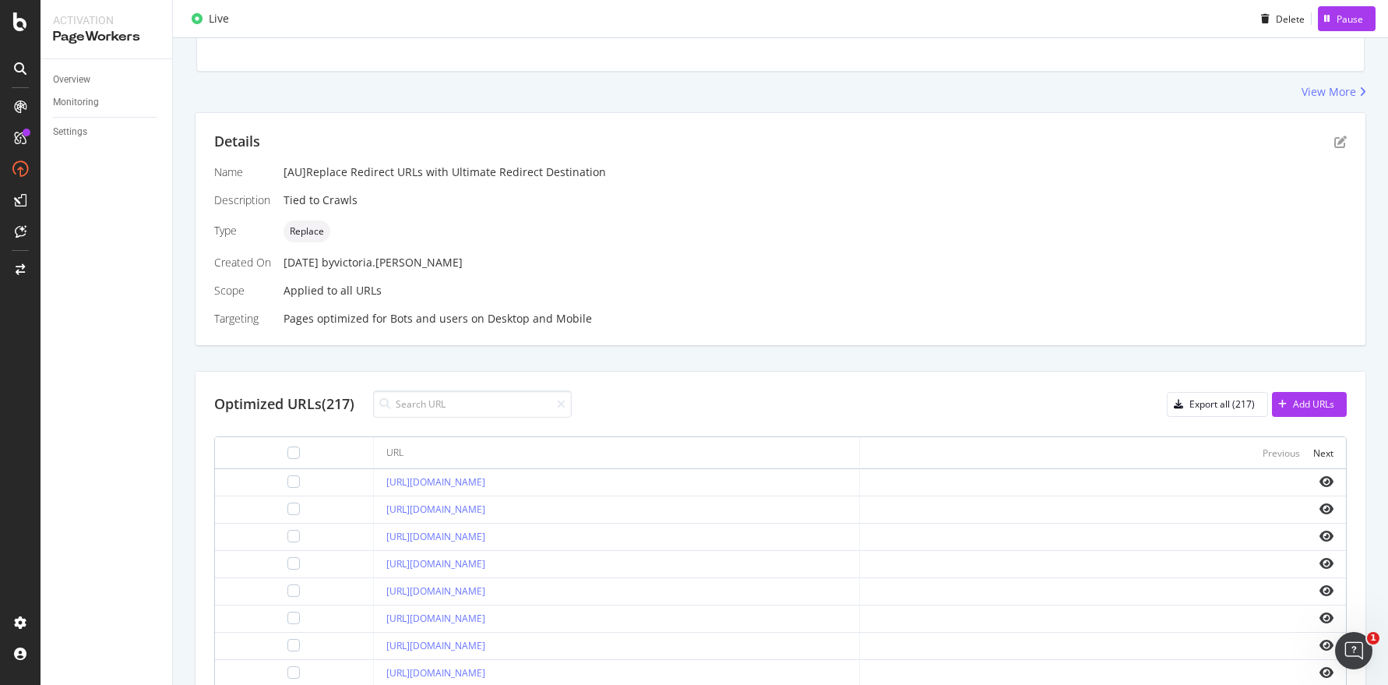
drag, startPoint x: 480, startPoint y: 537, endPoint x: 326, endPoint y: 539, distance: 154.3
click at [374, 539] on td "[URL][DOMAIN_NAME]" at bounding box center [617, 537] width 486 height 27
copy link "[URL][DOMAIN_NAME]"
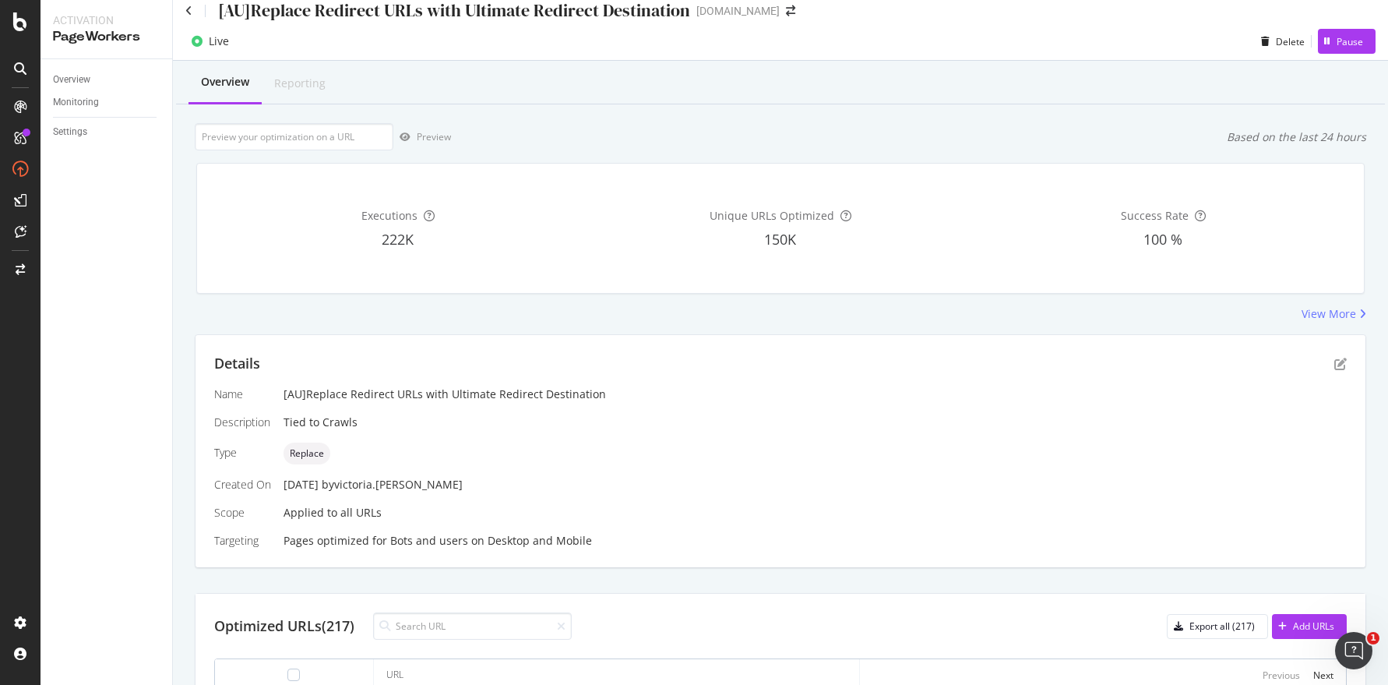
scroll to position [0, 0]
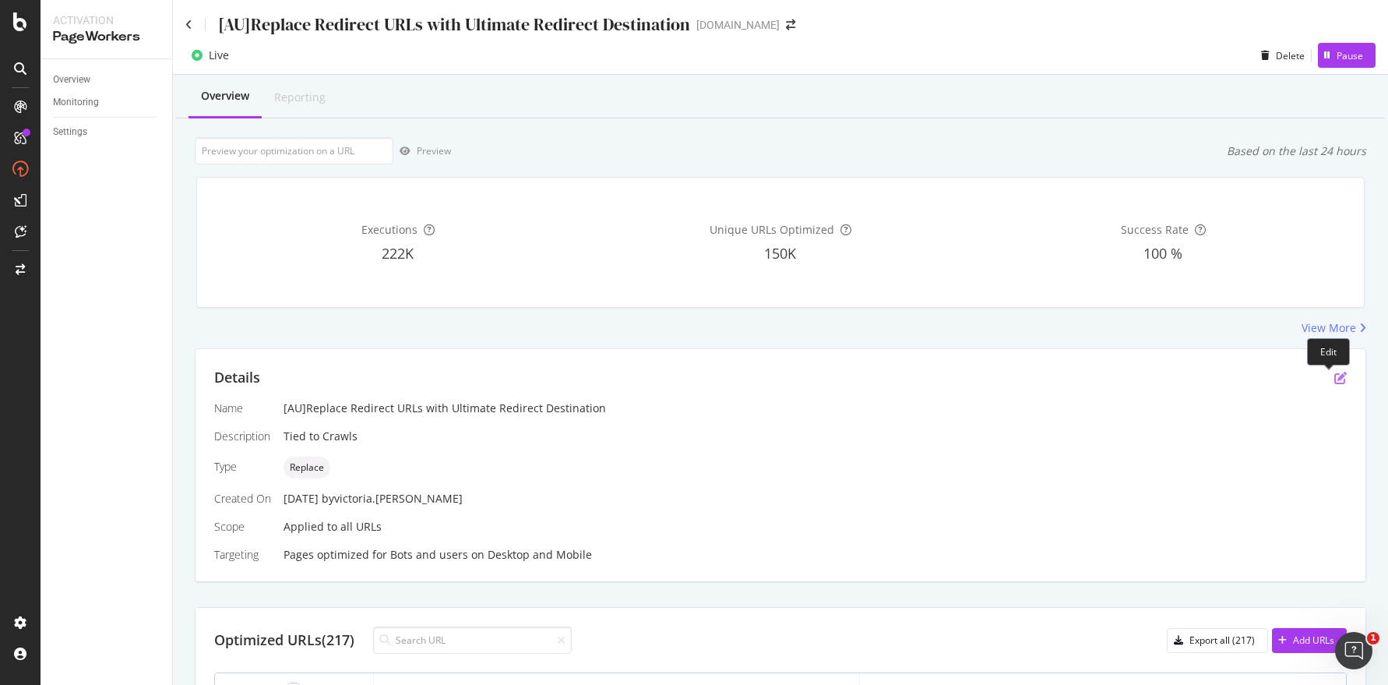
click at [1335, 379] on icon "pen-to-square" at bounding box center [1341, 378] width 12 height 12
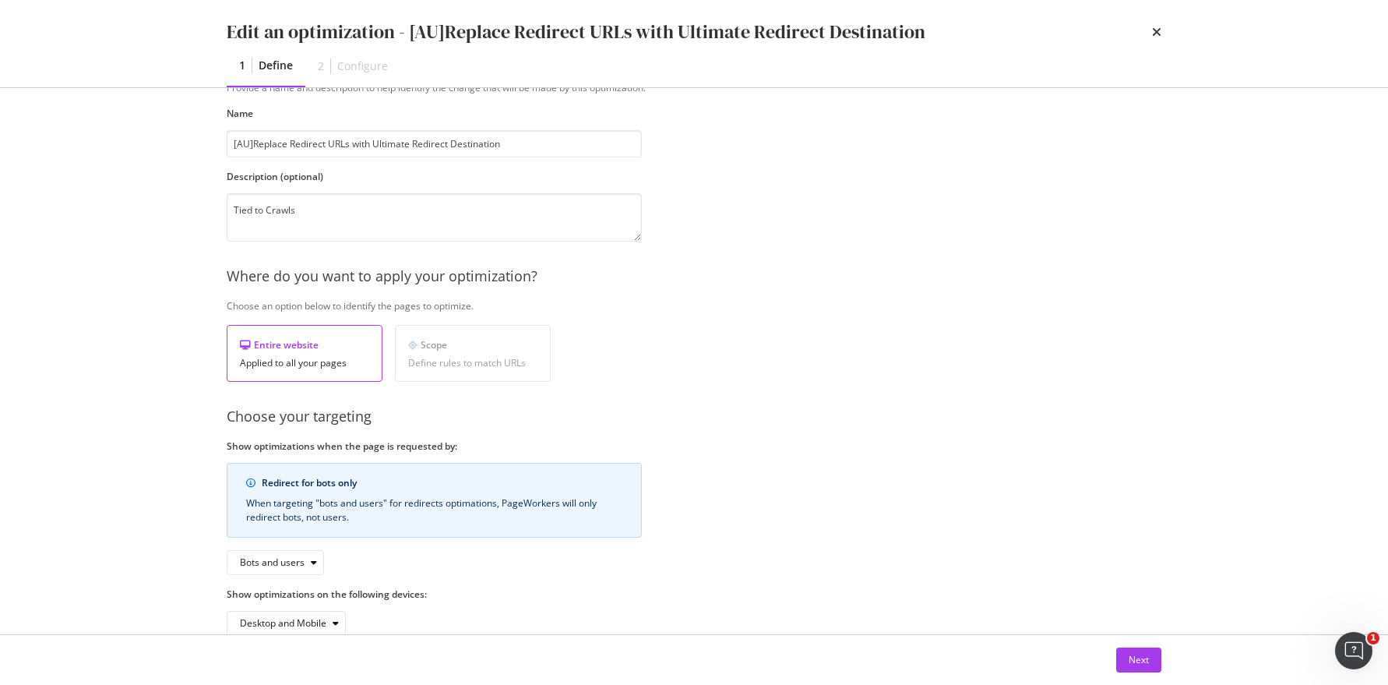
scroll to position [97, 0]
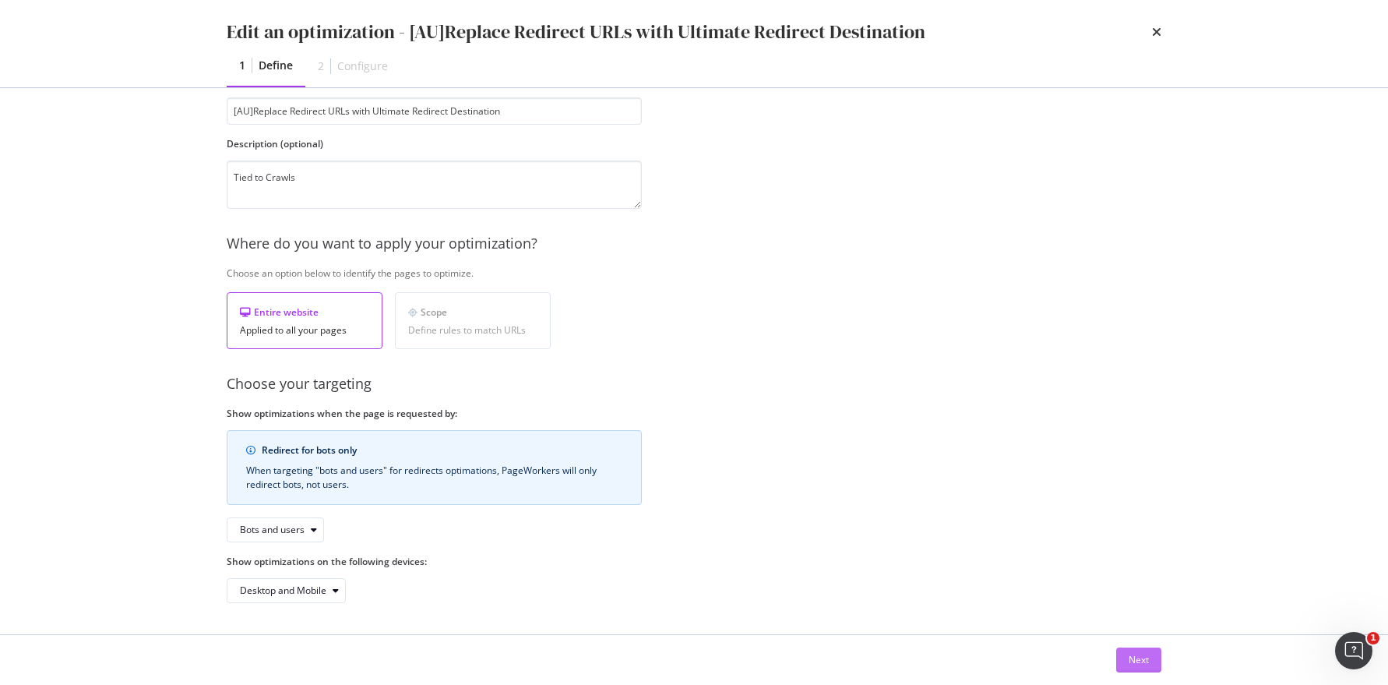
click at [1122, 666] on button "Next" at bounding box center [1138, 659] width 45 height 25
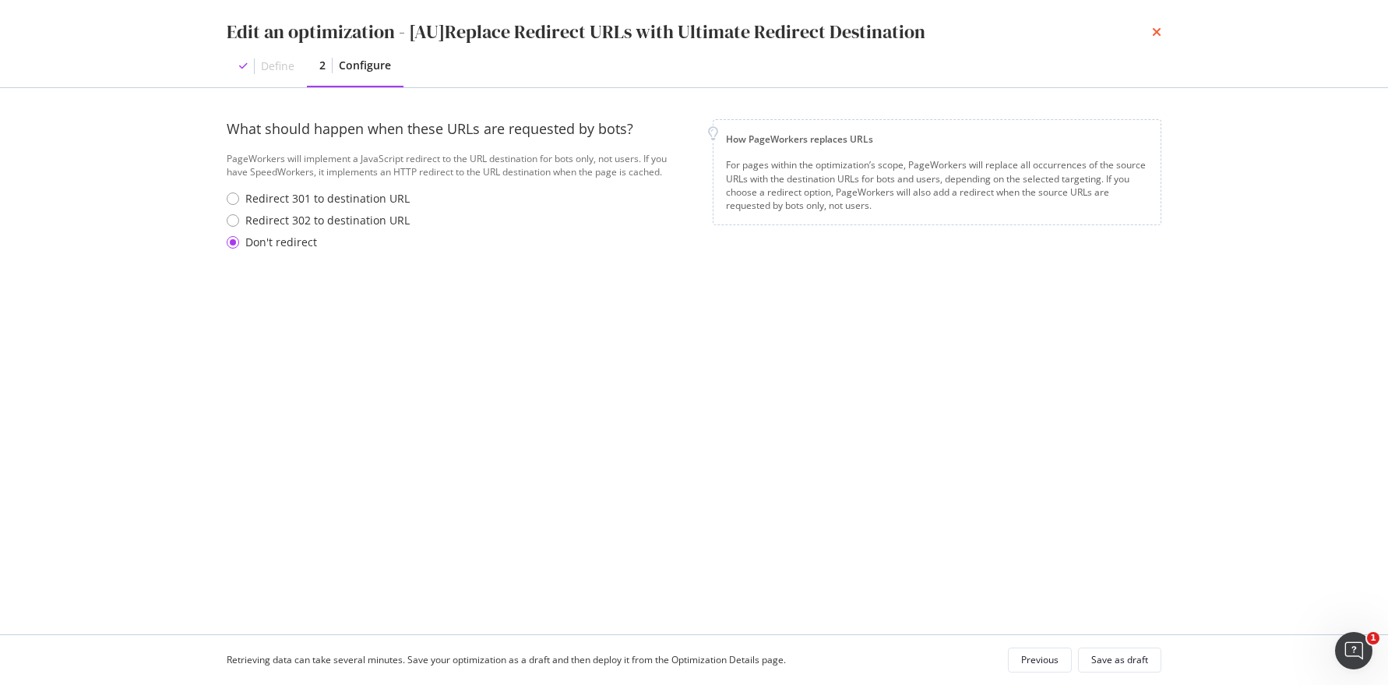
click at [1155, 30] on icon "times" at bounding box center [1156, 32] width 9 height 12
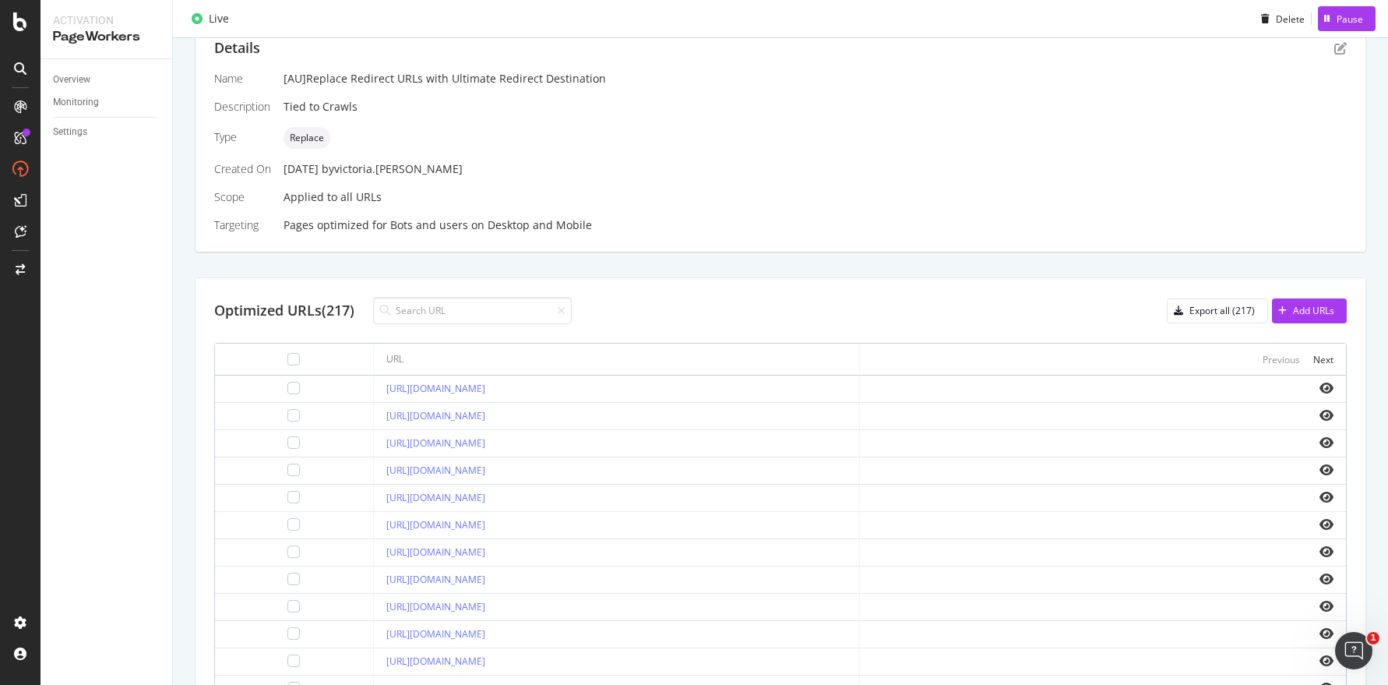
scroll to position [478, 0]
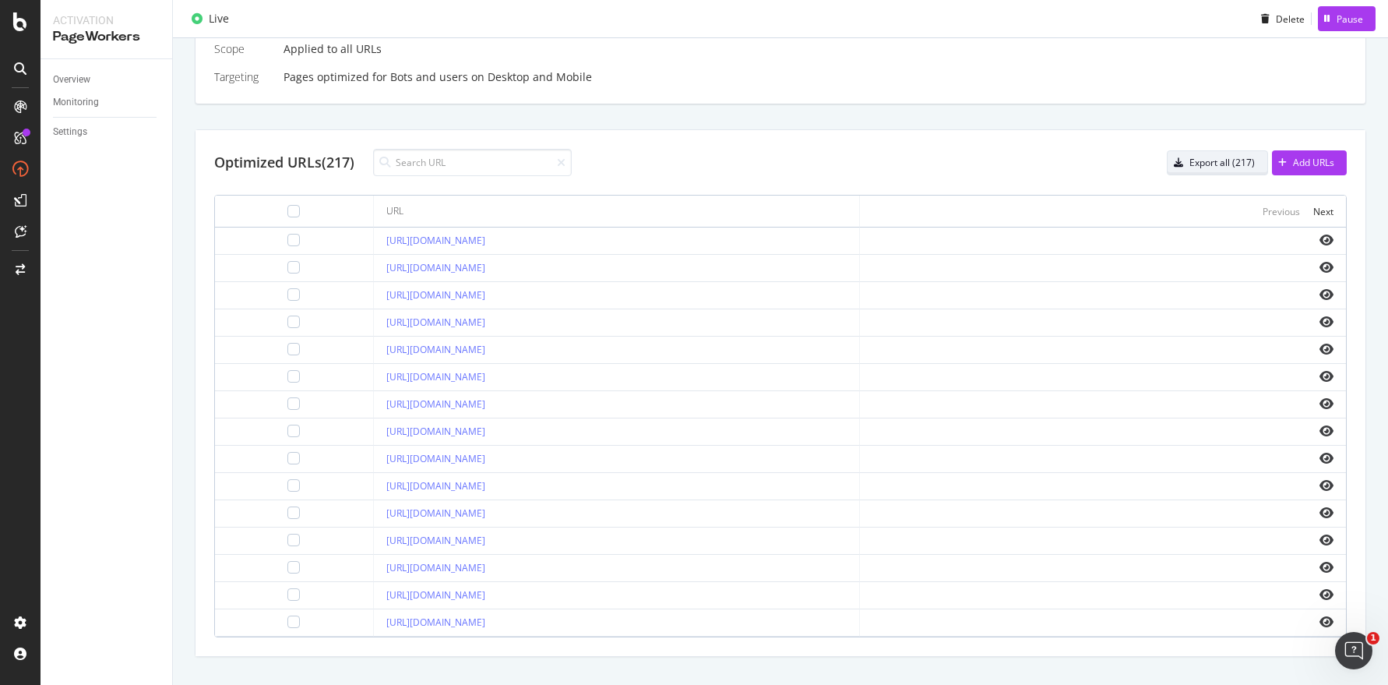
click at [1190, 162] on div "Export all (217)" at bounding box center [1222, 162] width 65 height 13
click at [1277, 166] on div "button" at bounding box center [1282, 162] width 21 height 9
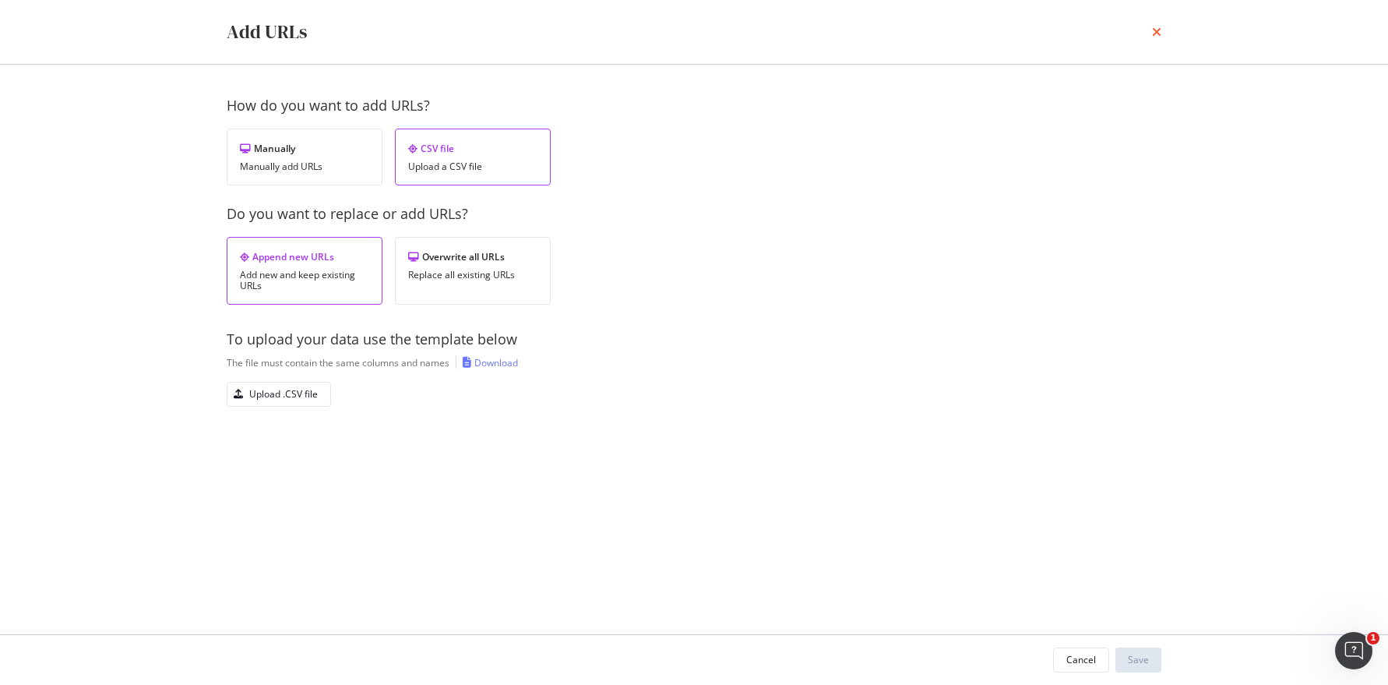
click at [1156, 34] on icon "times" at bounding box center [1156, 32] width 9 height 12
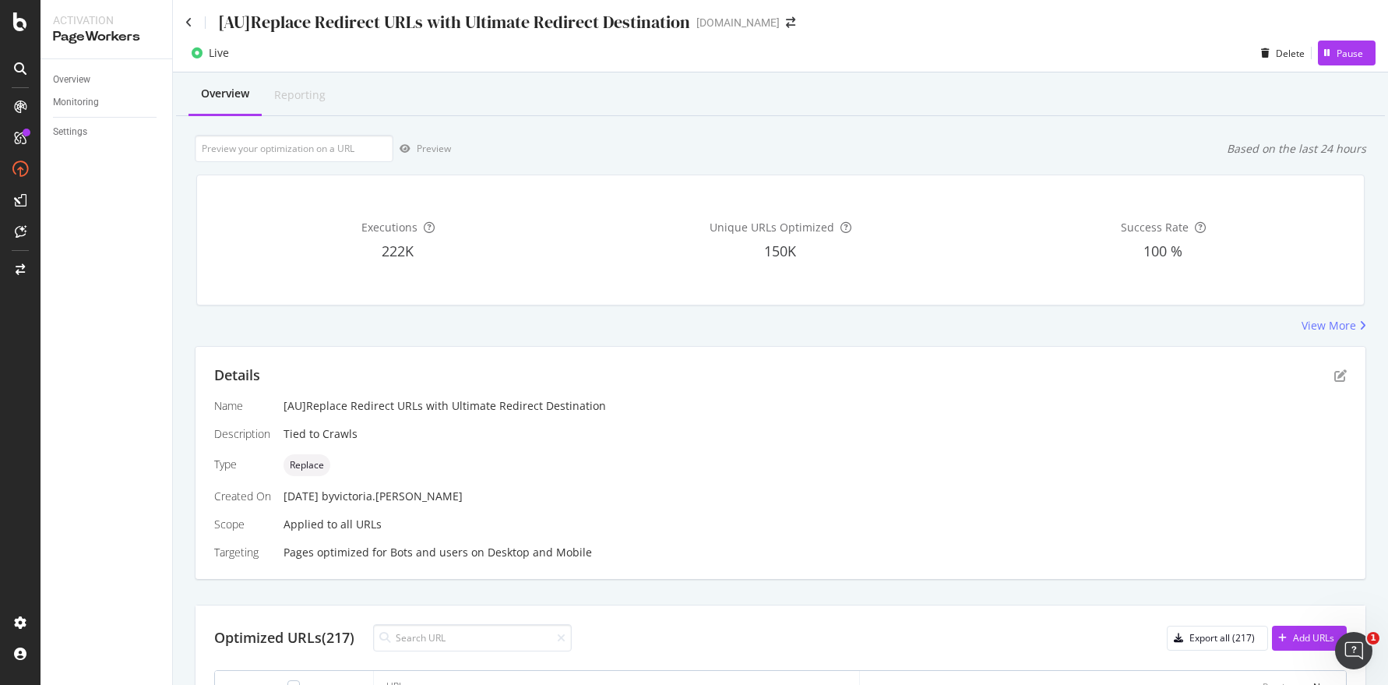
scroll to position [0, 0]
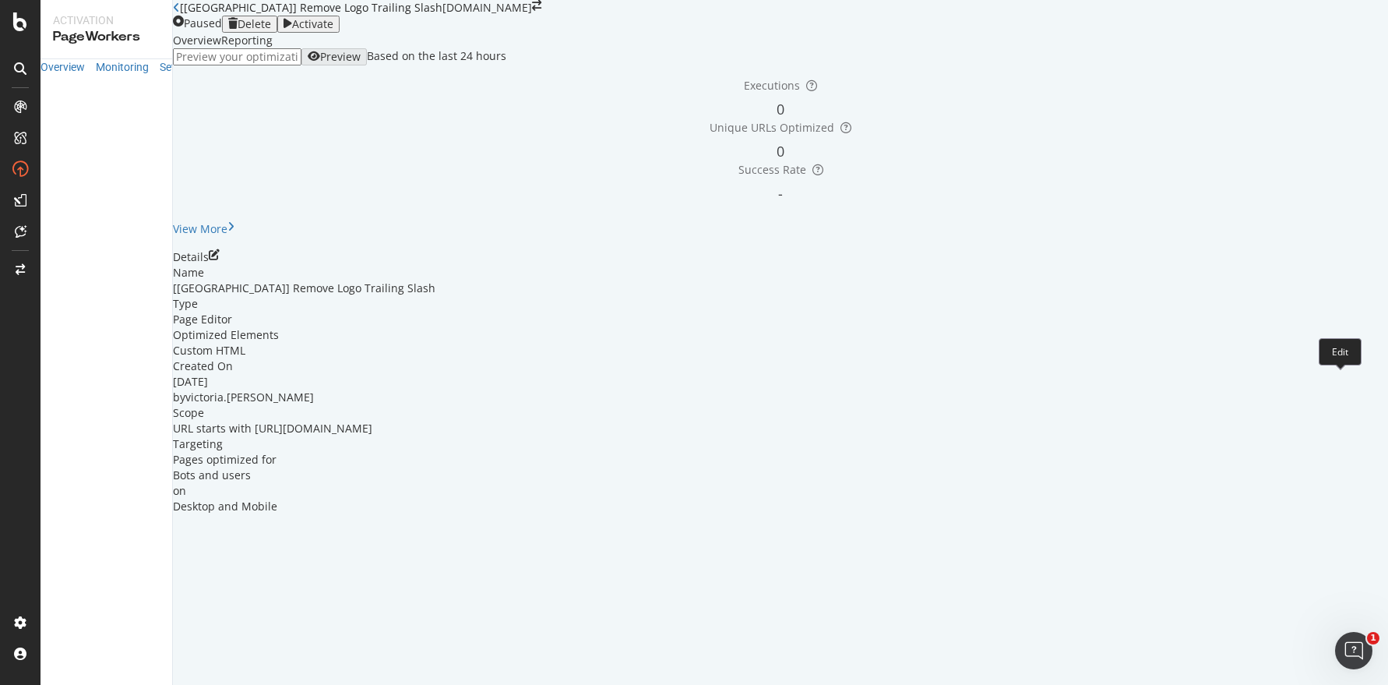
click at [220, 260] on icon "pen-to-square" at bounding box center [214, 254] width 11 height 11
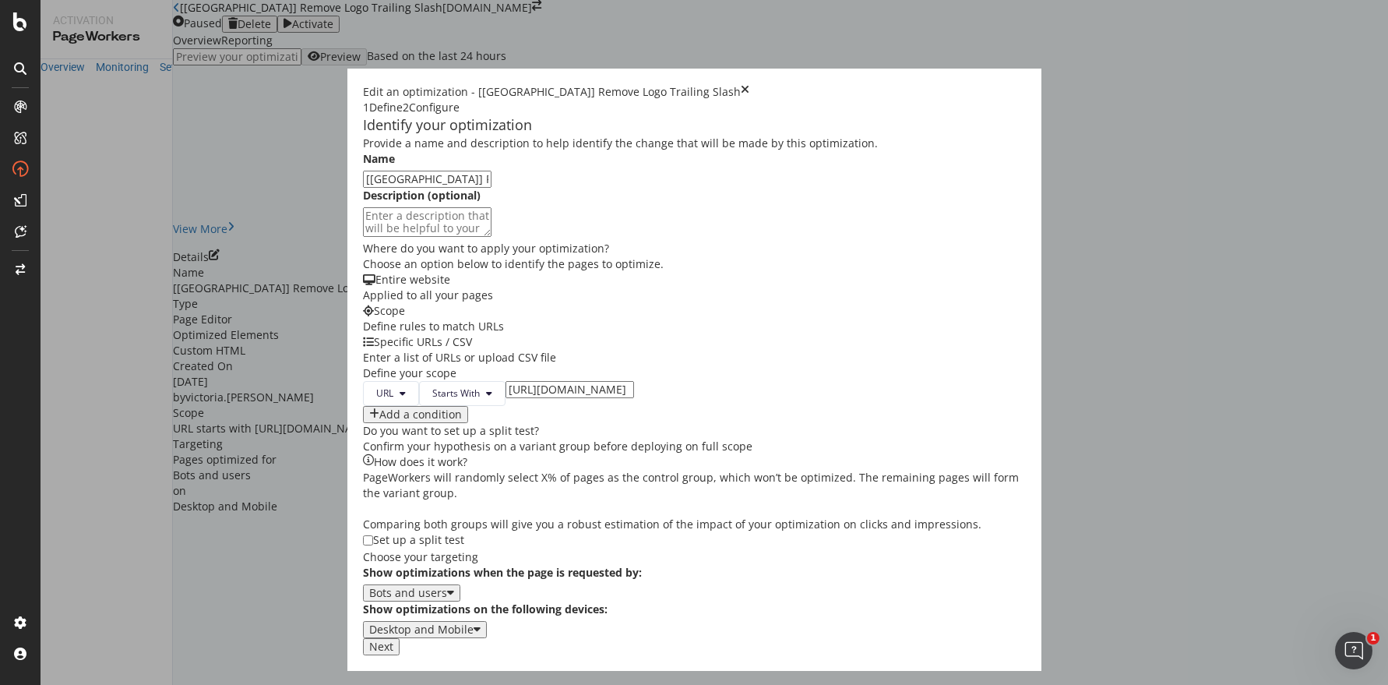
click at [1346, 376] on div "Edit an optimization - [UK] Remove Logo Trailing Slash 1 Define 2 Configure Ide…" at bounding box center [694, 342] width 1388 height 685
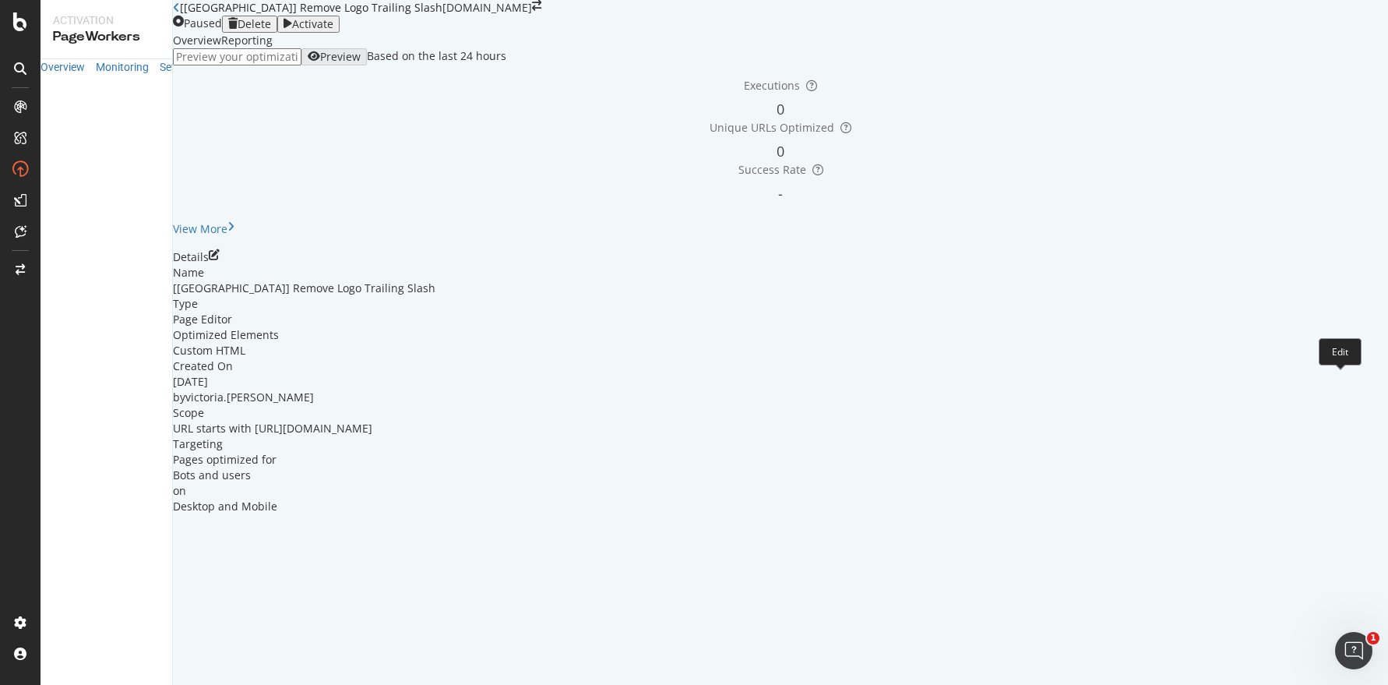
click at [220, 260] on icon "pen-to-square" at bounding box center [214, 254] width 11 height 11
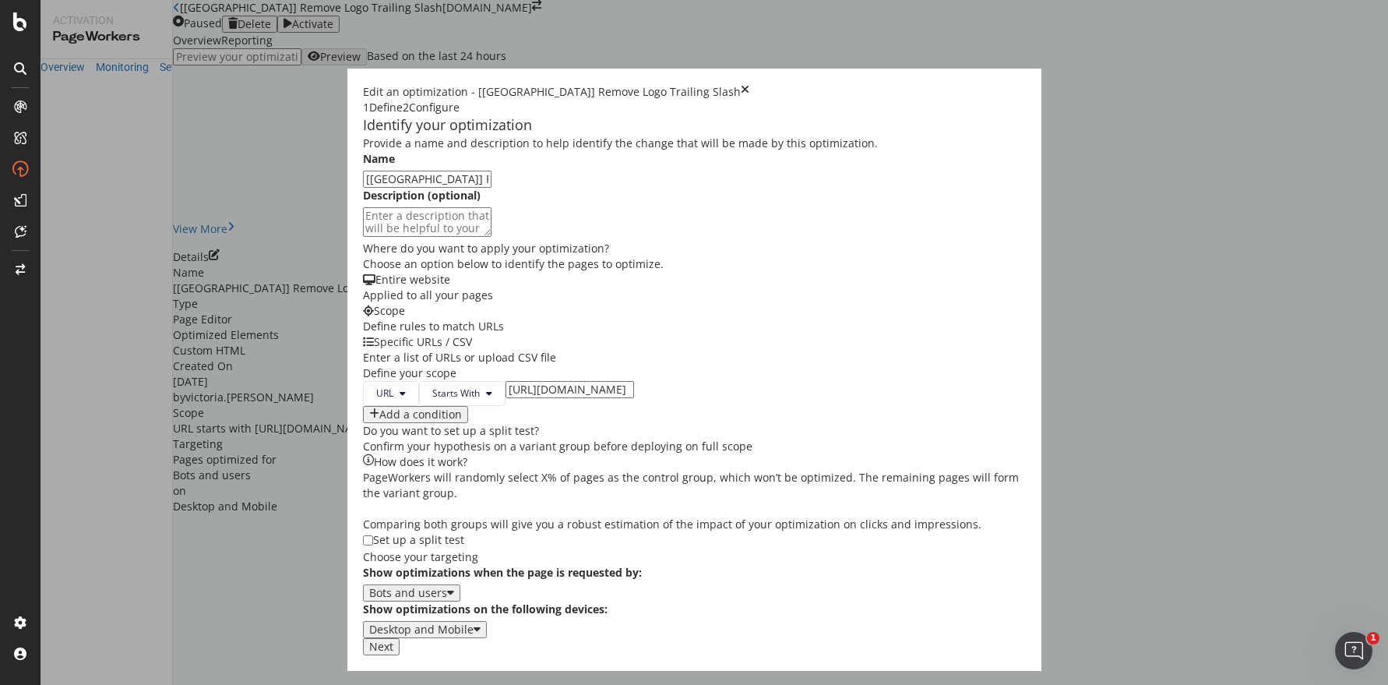
scroll to position [395, 0]
click at [400, 655] on button "Next" at bounding box center [381, 646] width 37 height 17
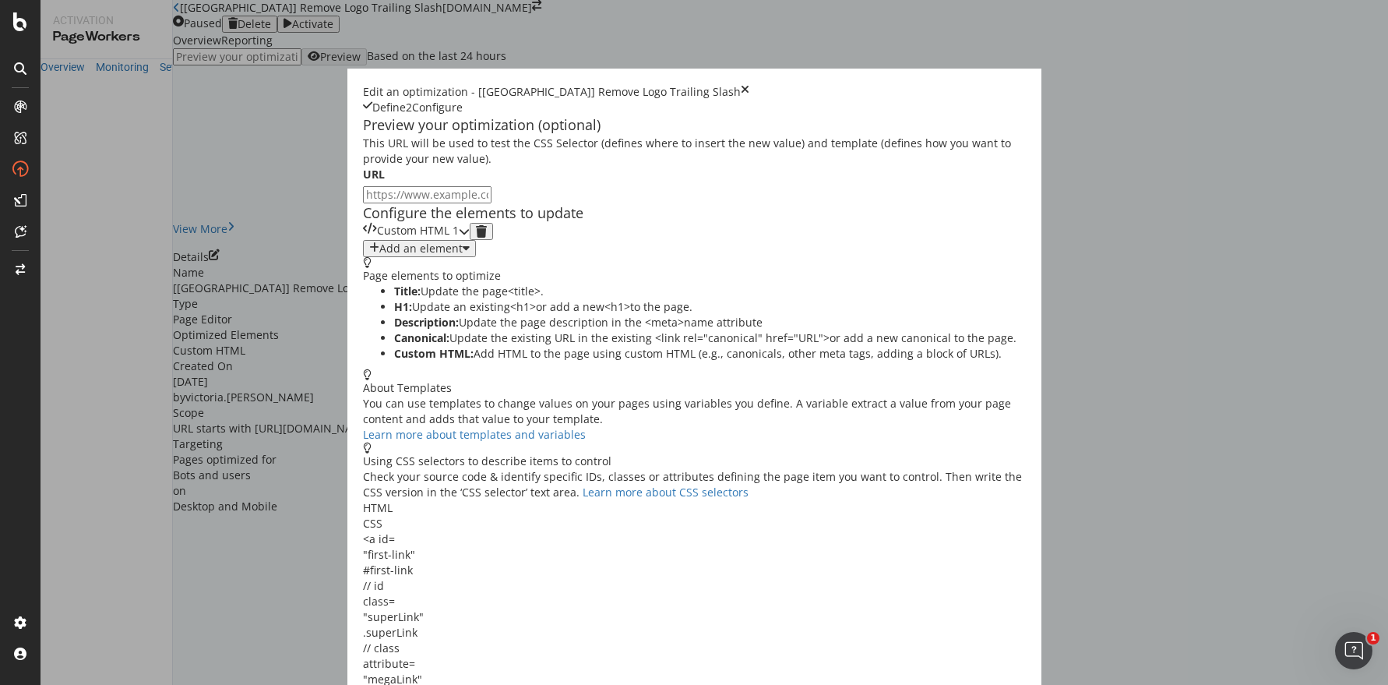
scroll to position [0, 0]
click at [470, 237] on icon "modal" at bounding box center [464, 231] width 11 height 11
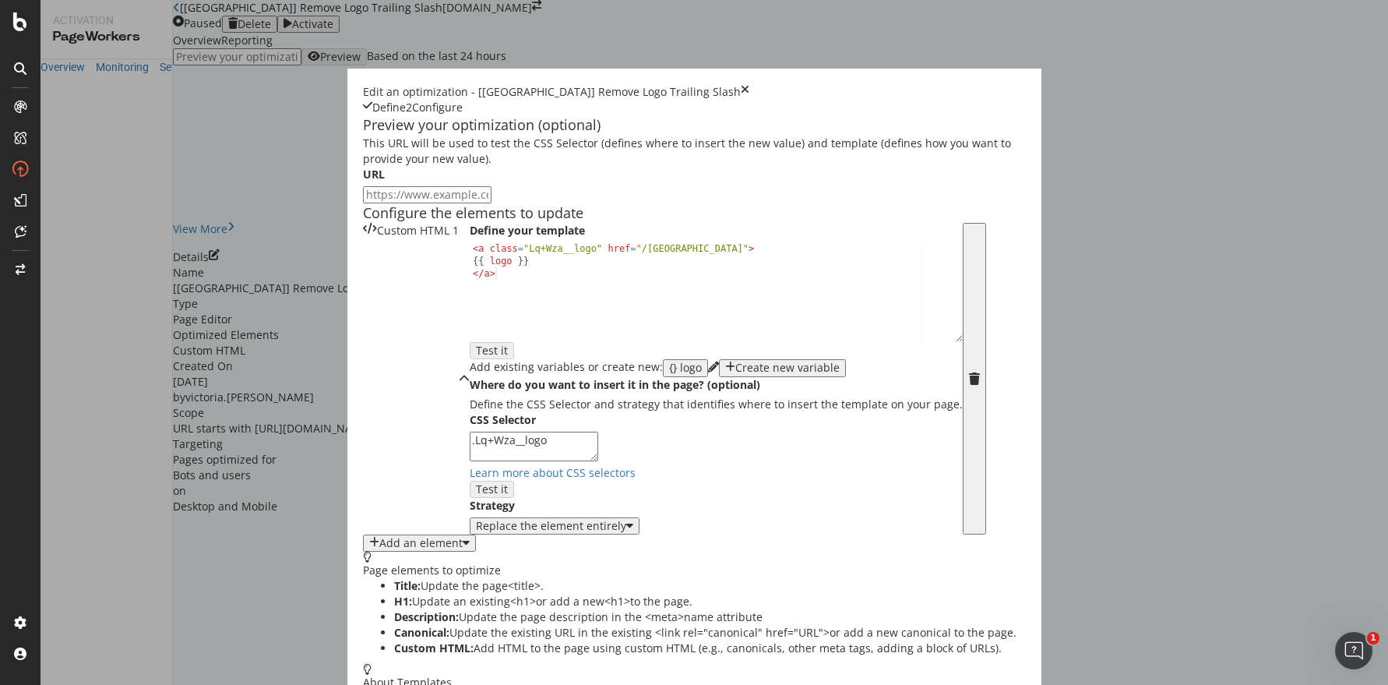
click at [749, 84] on icon "times" at bounding box center [745, 92] width 9 height 16
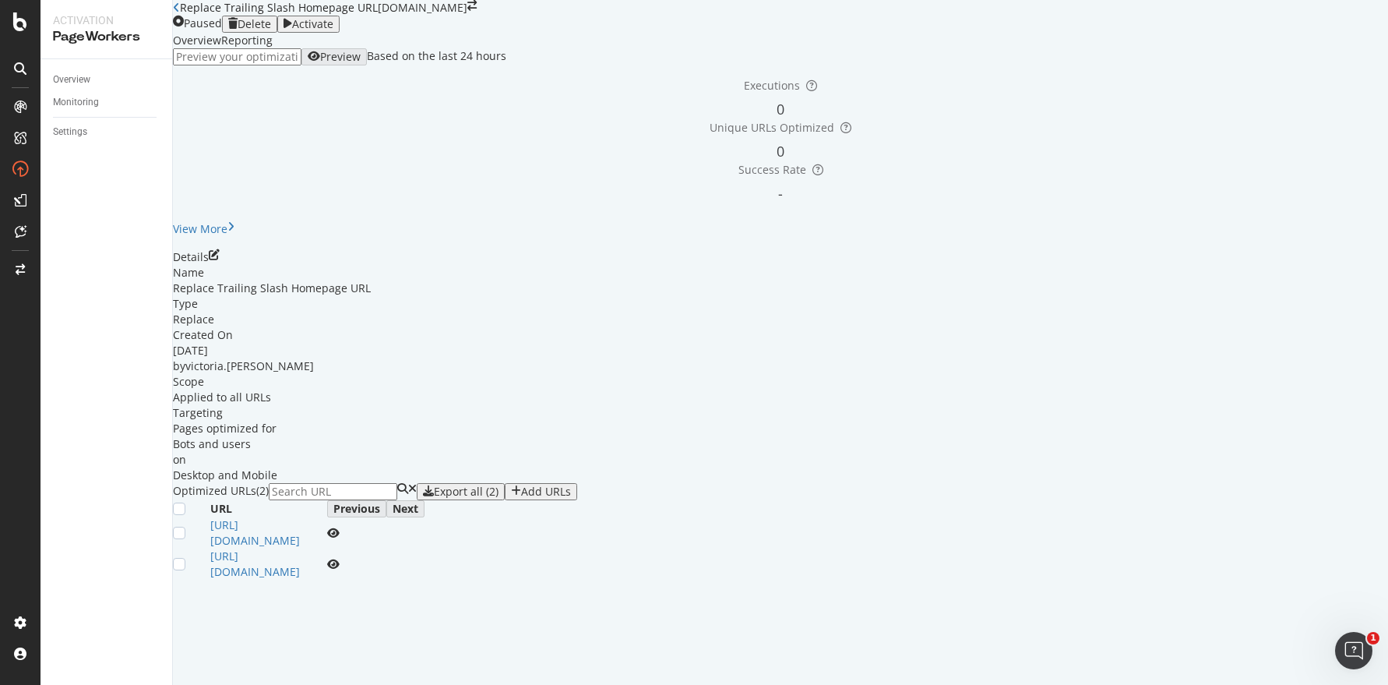
click at [333, 30] on div "Activate" at bounding box center [312, 24] width 41 height 12
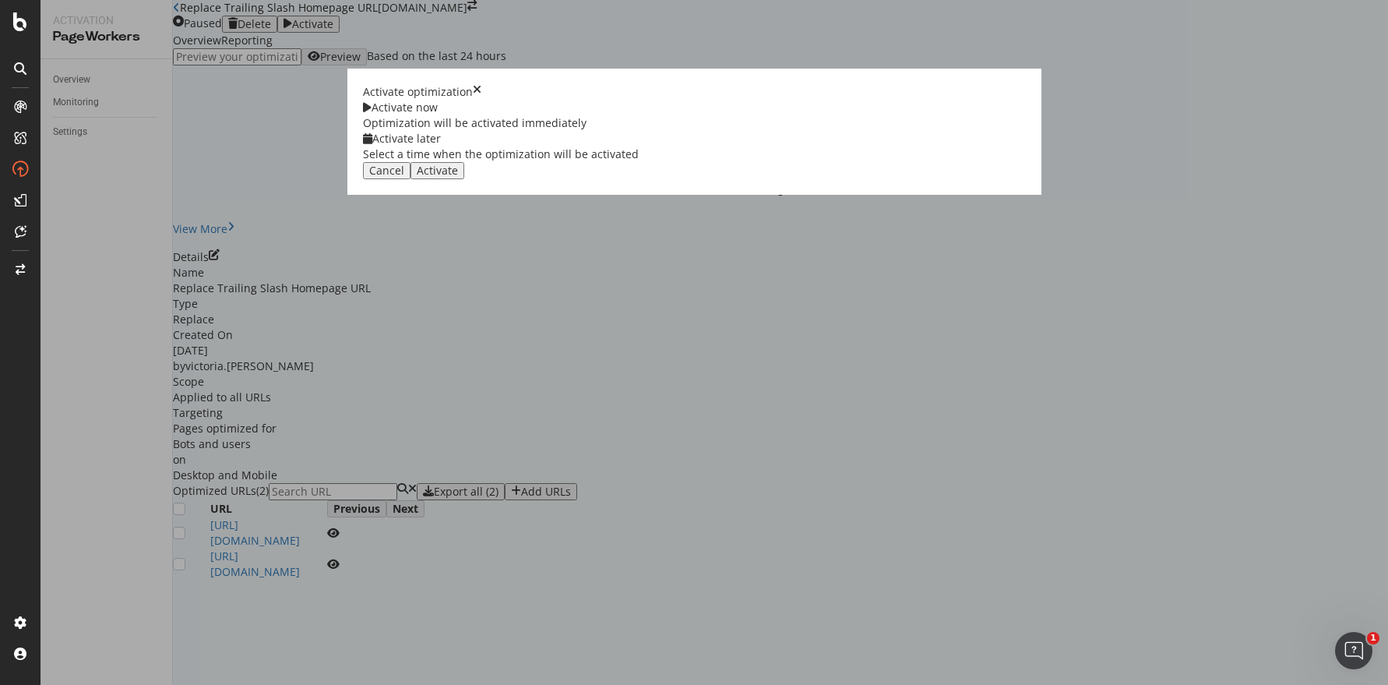
click at [458, 177] on div "Activate" at bounding box center [437, 170] width 41 height 12
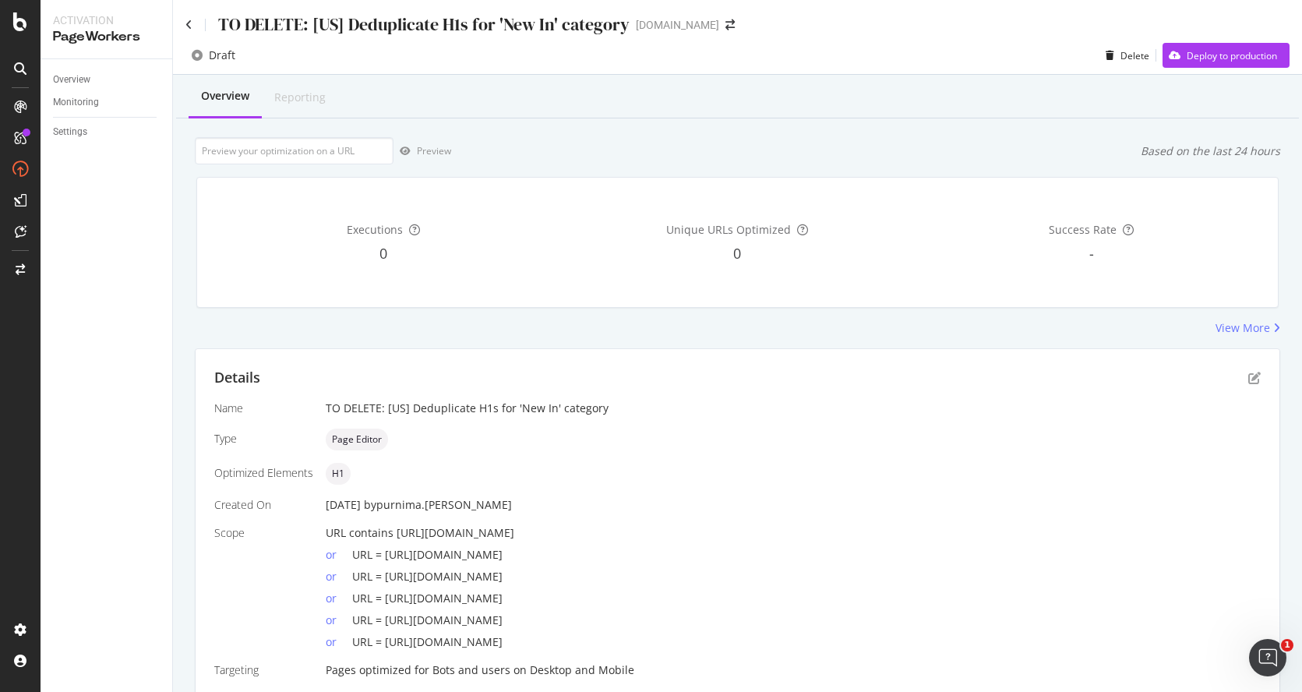
click at [930, 130] on div "Overview Reporting Preview Based on the last 24 hours Executions 0 Unique URLs …" at bounding box center [737, 413] width 1129 height 677
click at [1102, 59] on div "button" at bounding box center [1109, 55] width 21 height 9
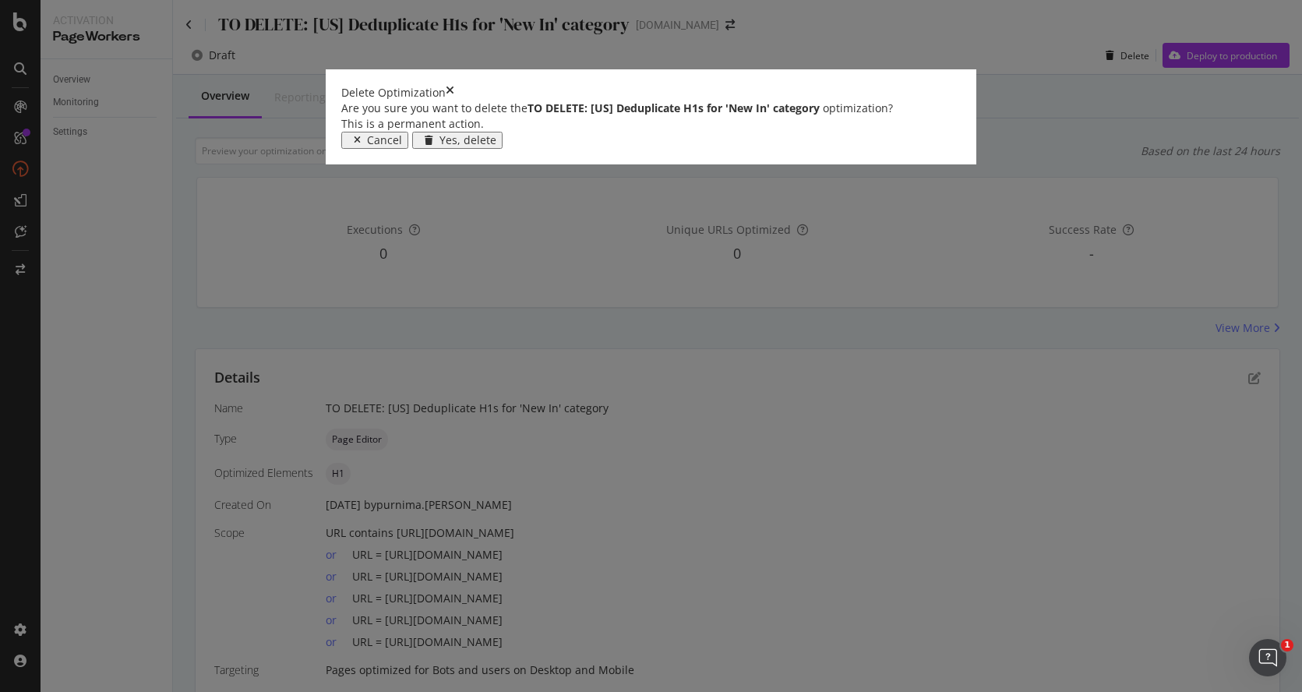
click at [496, 146] on div "Yes, delete" at bounding box center [467, 140] width 57 height 12
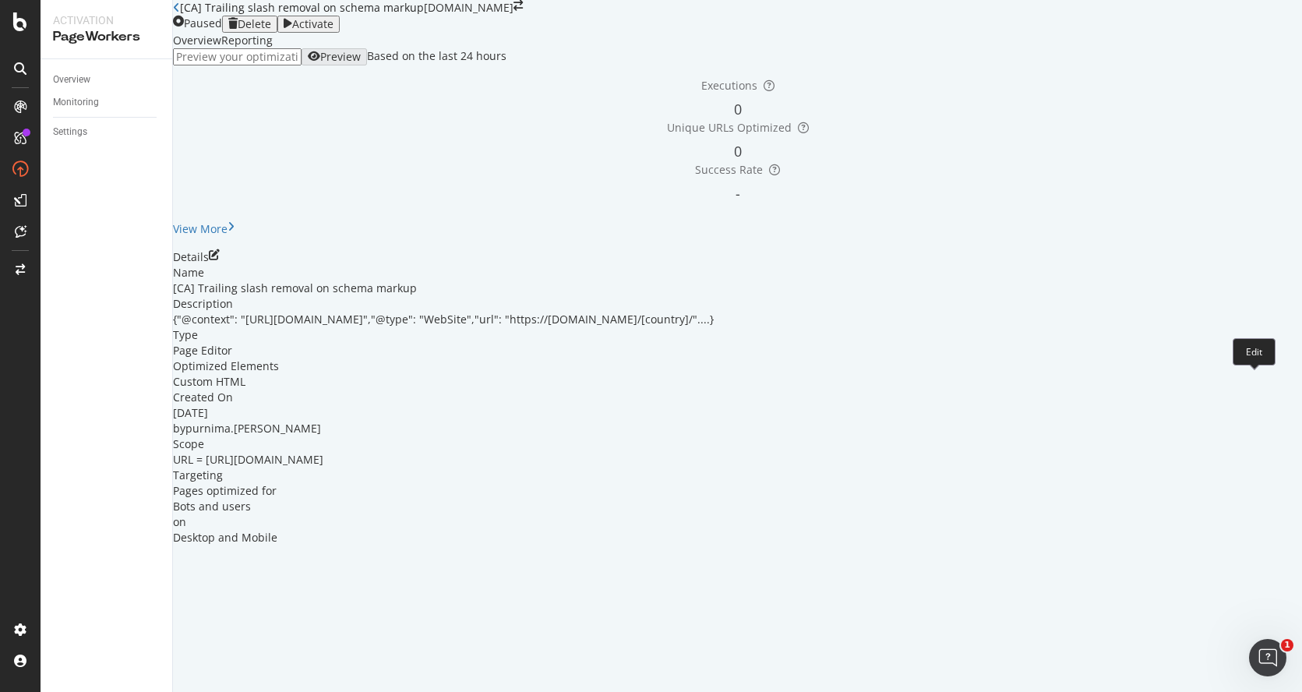
click at [220, 260] on icon "pen-to-square" at bounding box center [214, 254] width 11 height 11
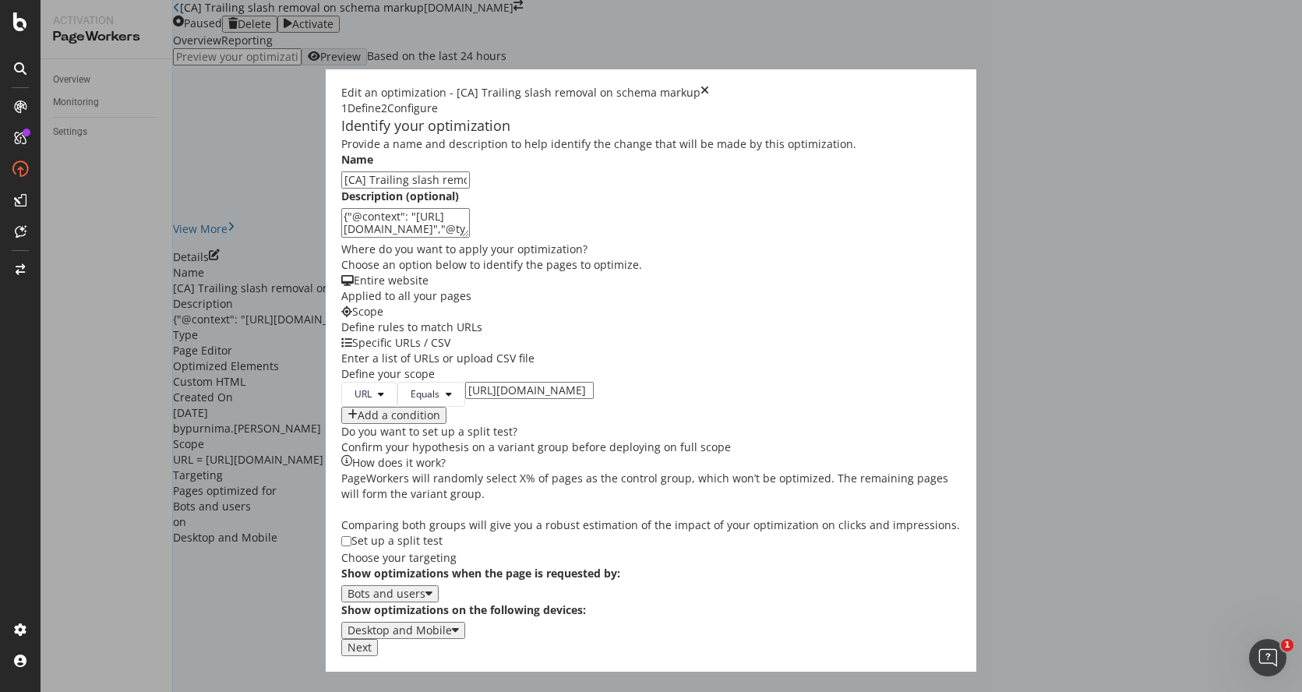
click at [372, 654] on div "Next" at bounding box center [359, 647] width 24 height 12
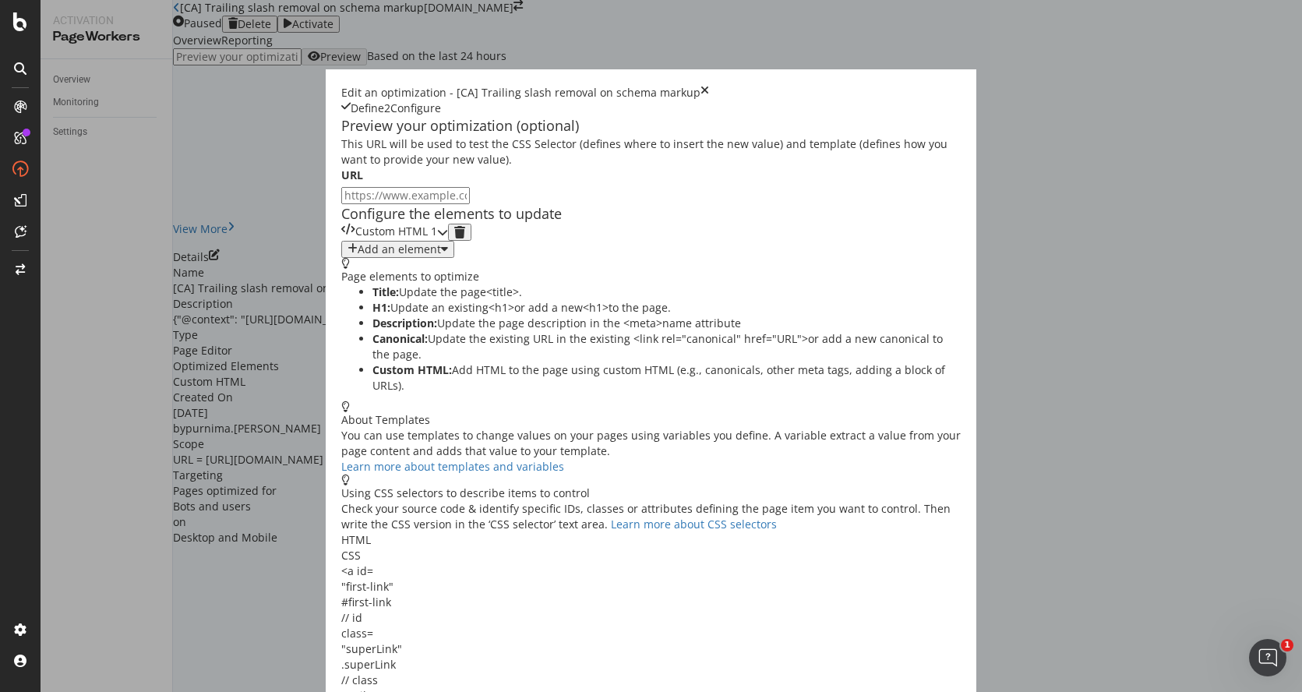
click at [448, 238] on icon "modal" at bounding box center [442, 232] width 11 height 11
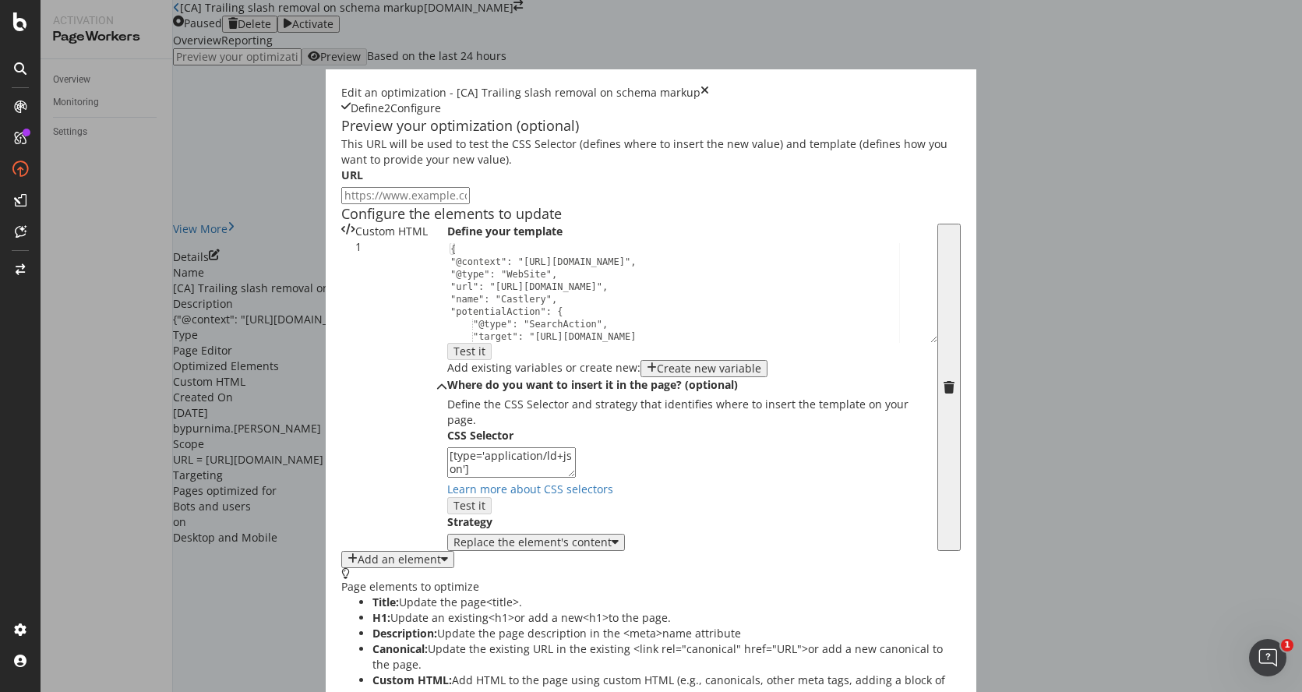
scroll to position [158, 0]
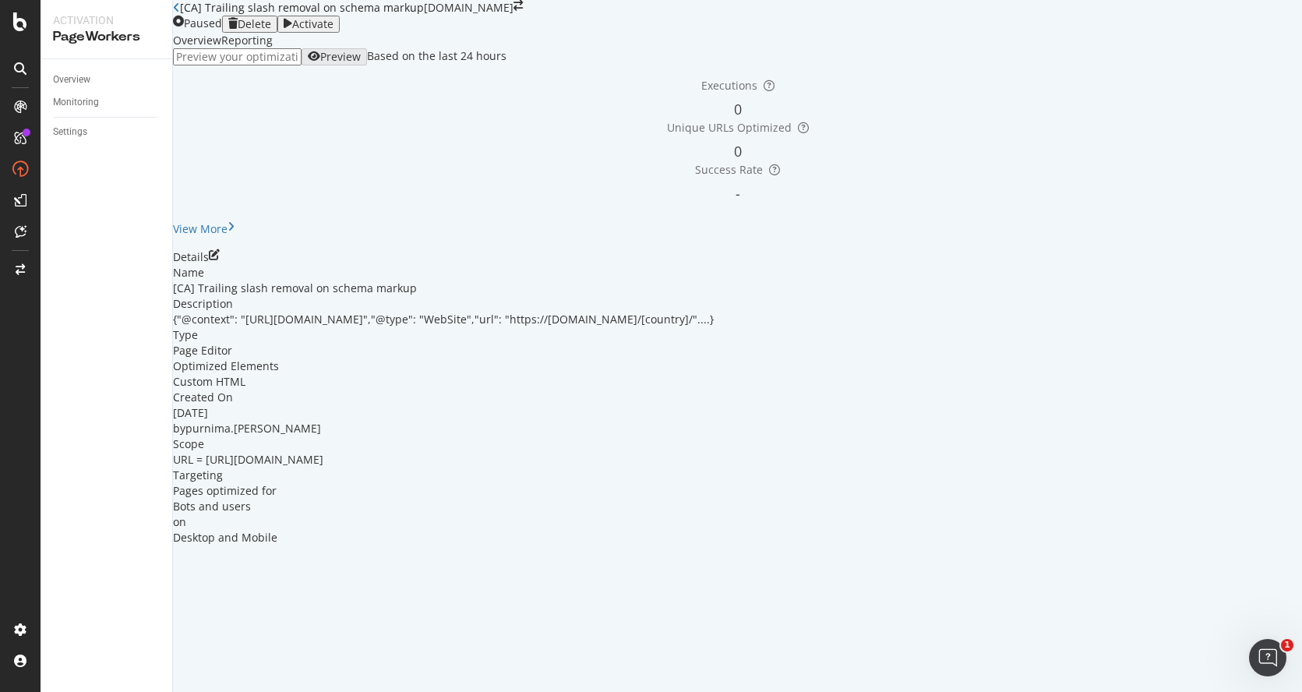
click at [9, 691] on icon "close toast" at bounding box center [4, 700] width 9 height 16
click at [333, 30] on div "Activate" at bounding box center [312, 24] width 41 height 12
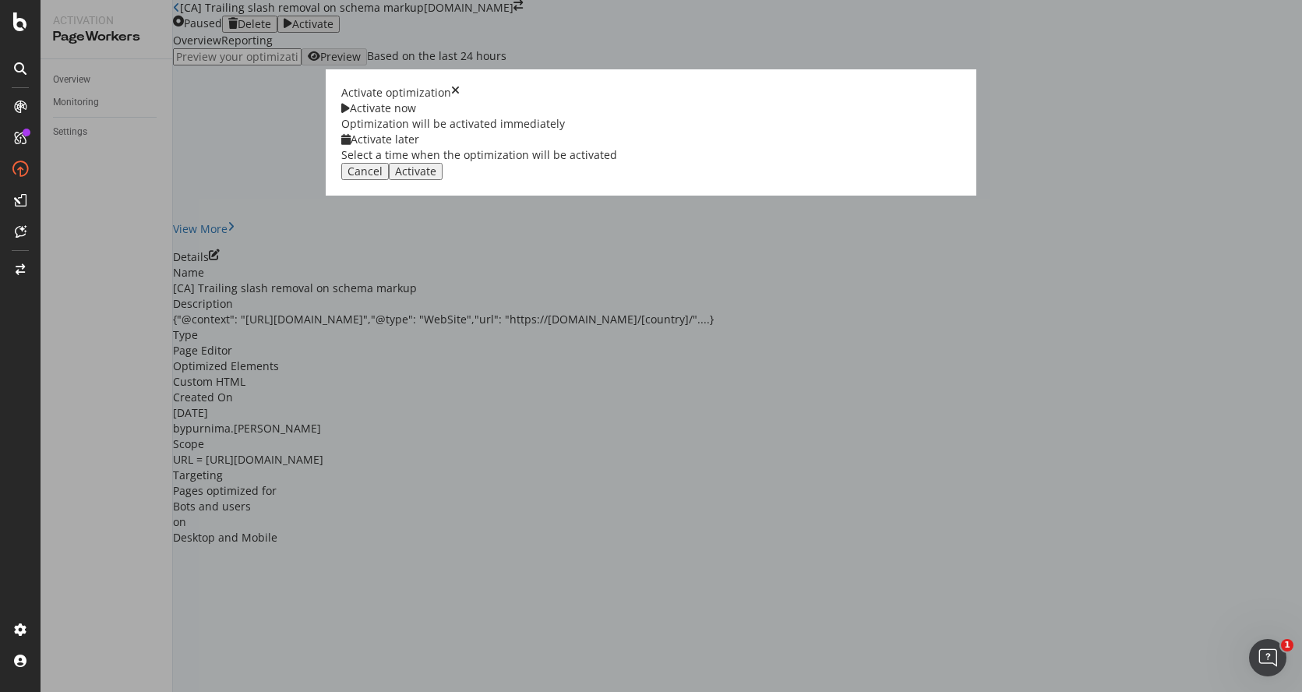
click at [436, 178] on div "Activate" at bounding box center [415, 171] width 41 height 12
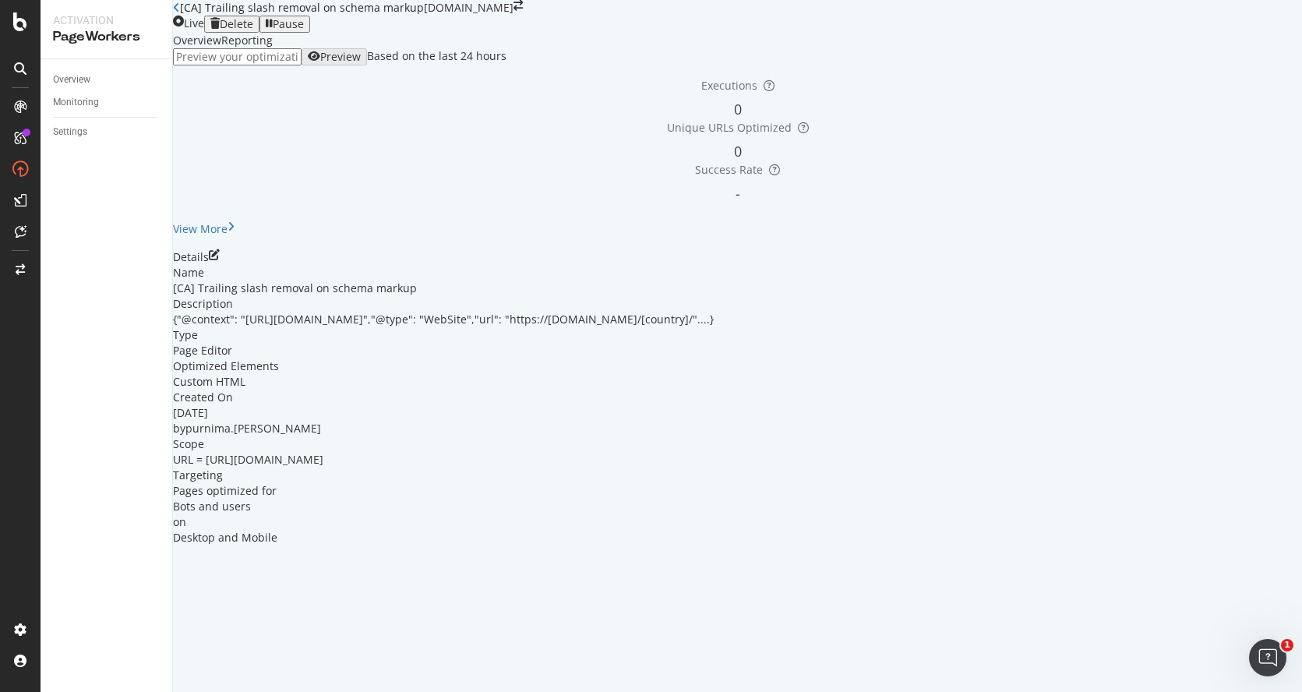
drag, startPoint x: 841, startPoint y: 434, endPoint x: 324, endPoint y: 434, distance: 516.5
click at [324, 434] on div "Name [CA] Trailing slash removal on schema markup Description {"@context": "htt…" at bounding box center [737, 405] width 1129 height 280
copy div "{"@context": "http://schema.org","@type": "WebSite","url": "https://www.castler…"
click at [220, 260] on icon "pen-to-square" at bounding box center [214, 254] width 11 height 11
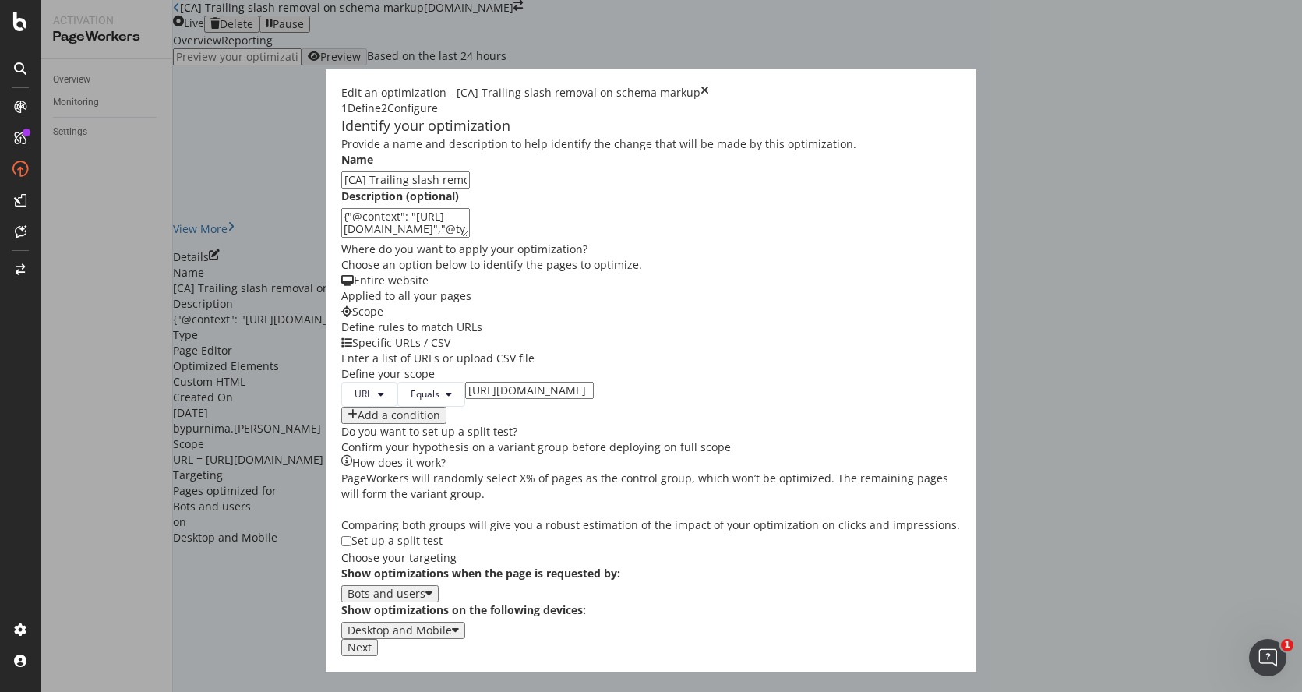
click at [476, 399] on input "https://www.castlery.com/ca" at bounding box center [529, 390] width 129 height 17
click at [476, 399] on input "[URL][DOMAIN_NAME]" at bounding box center [529, 390] width 129 height 17
click at [378, 656] on button "Next" at bounding box center [359, 647] width 37 height 17
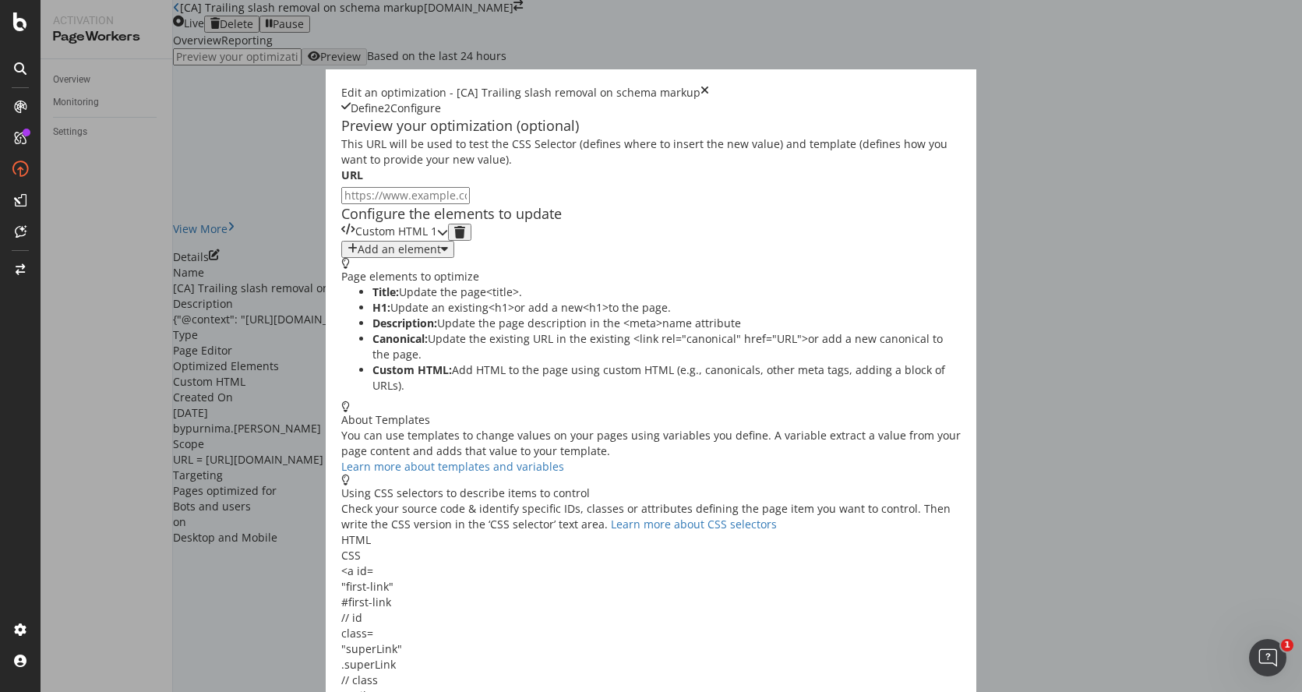
scroll to position [0, 0]
click at [448, 238] on icon "modal" at bounding box center [442, 232] width 11 height 11
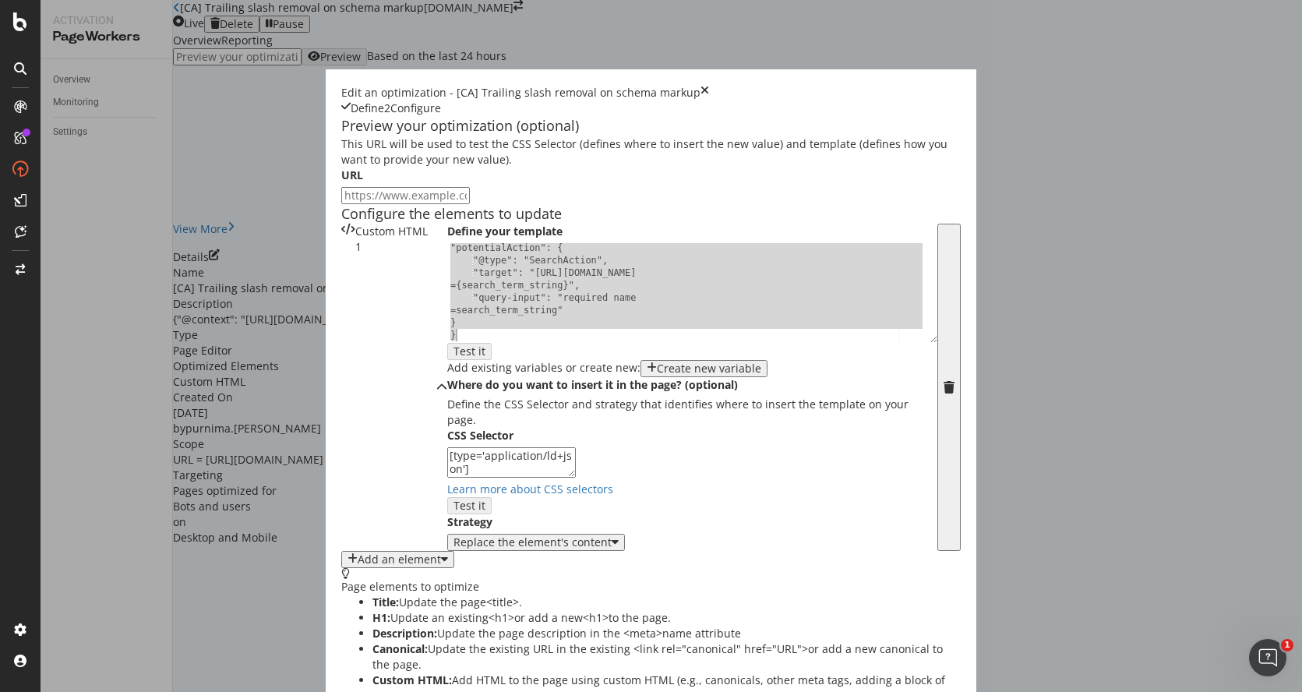
scroll to position [64, 0]
drag, startPoint x: 207, startPoint y: 367, endPoint x: 513, endPoint y: 501, distance: 334.2
click at [513, 501] on div "Define your template "potentialAction": { "@type": "SearchAction", "target": "h…" at bounding box center [692, 387] width 490 height 327
type textarea "} }"
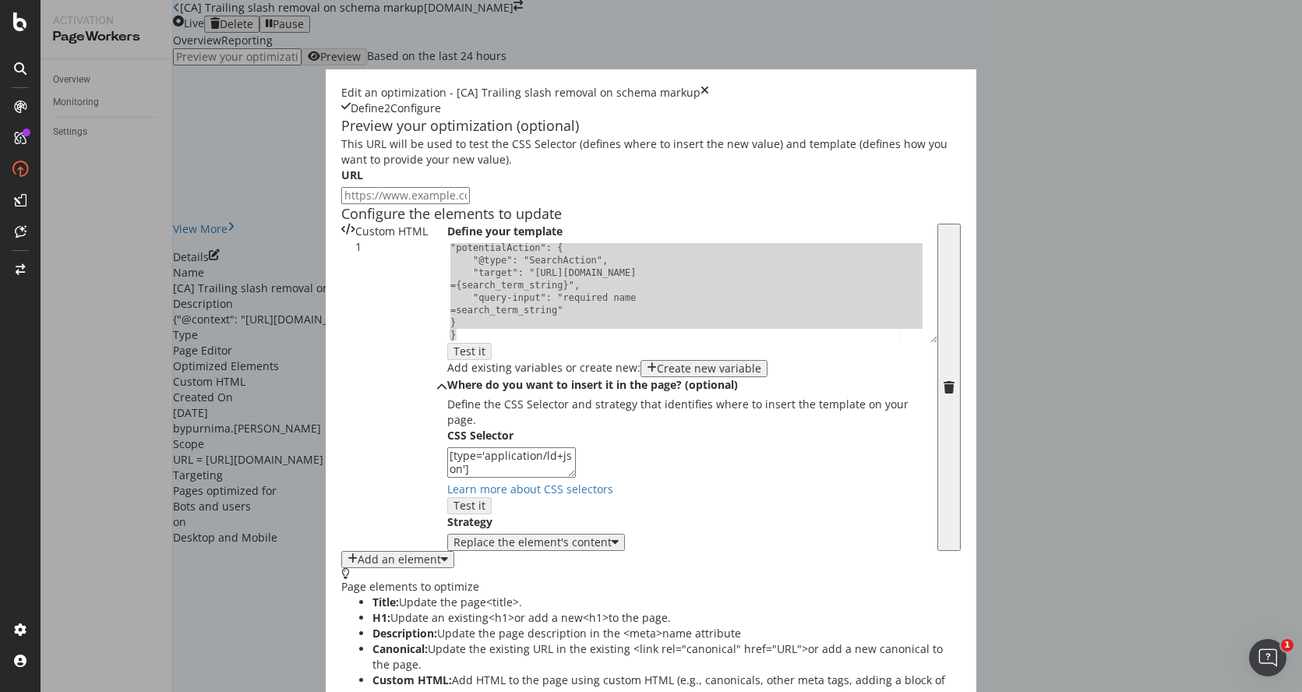
drag, startPoint x: 340, startPoint y: 632, endPoint x: 196, endPoint y: 548, distance: 167.6
click at [447, 548] on div "Define your template } } "potentialAction": { "@type": "SearchAction", "target"…" at bounding box center [692, 387] width 490 height 327
click at [351, 101] on div "Define" at bounding box center [368, 109] width 34 height 16
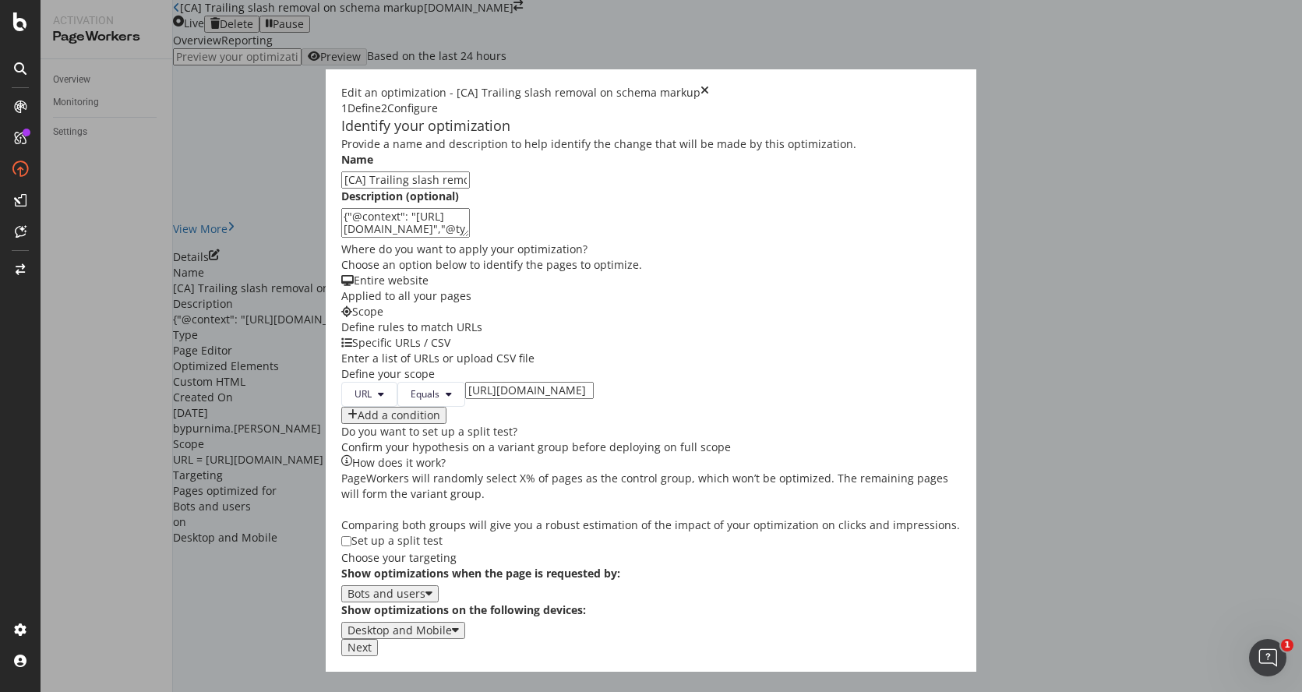
scroll to position [0, 0]
drag, startPoint x: 630, startPoint y: 277, endPoint x: 171, endPoint y: 266, distance: 459.0
click at [341, 266] on div "Identify your optimization Provide a name and description to help identify the …" at bounding box center [651, 377] width 620 height 523
drag, startPoint x: 476, startPoint y: 533, endPoint x: 309, endPoint y: 536, distance: 167.5
click at [341, 407] on div "URL Equals https://www.castlery.com/ca" at bounding box center [651, 394] width 620 height 25
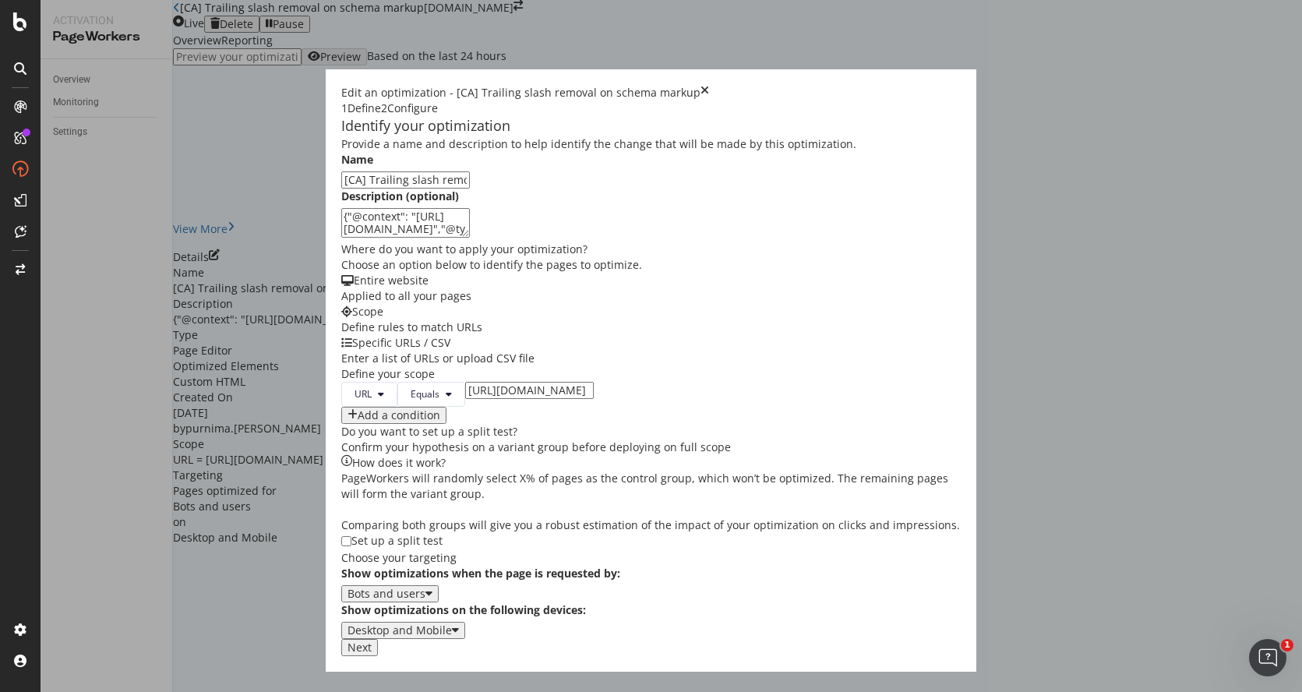
click at [378, 656] on button "Next" at bounding box center [359, 647] width 37 height 17
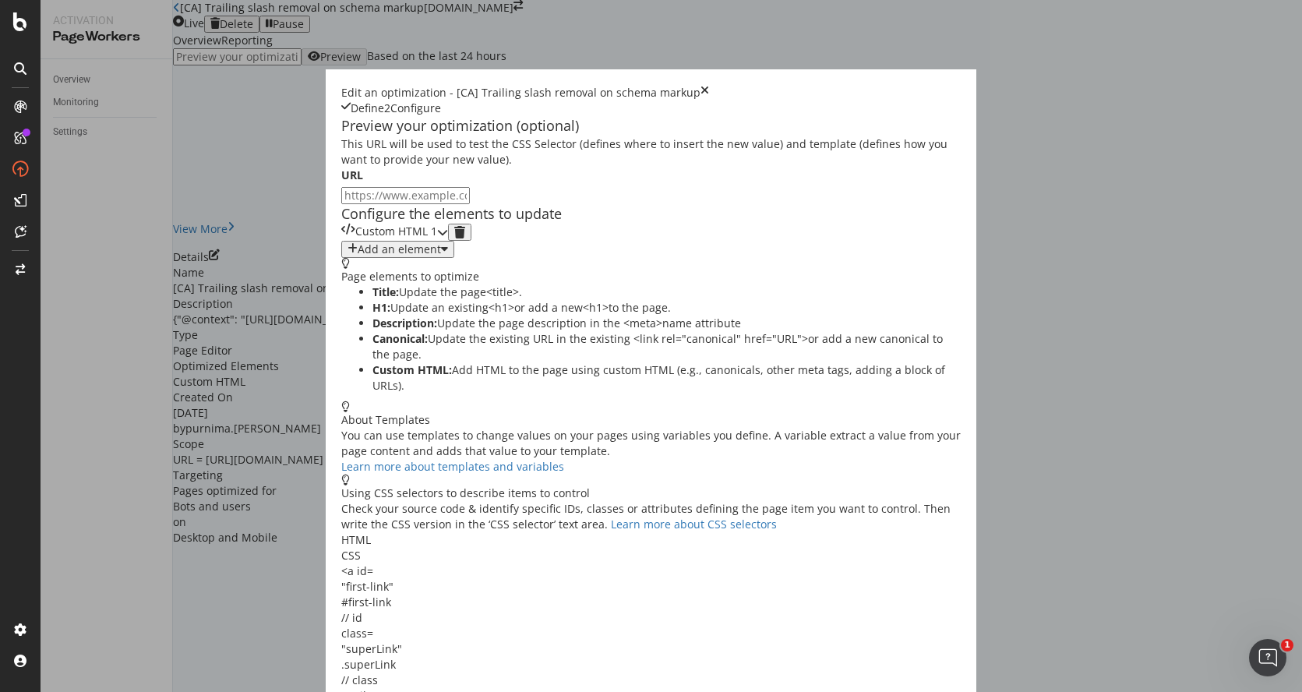
click at [448, 241] on div "modal" at bounding box center [442, 232] width 11 height 17
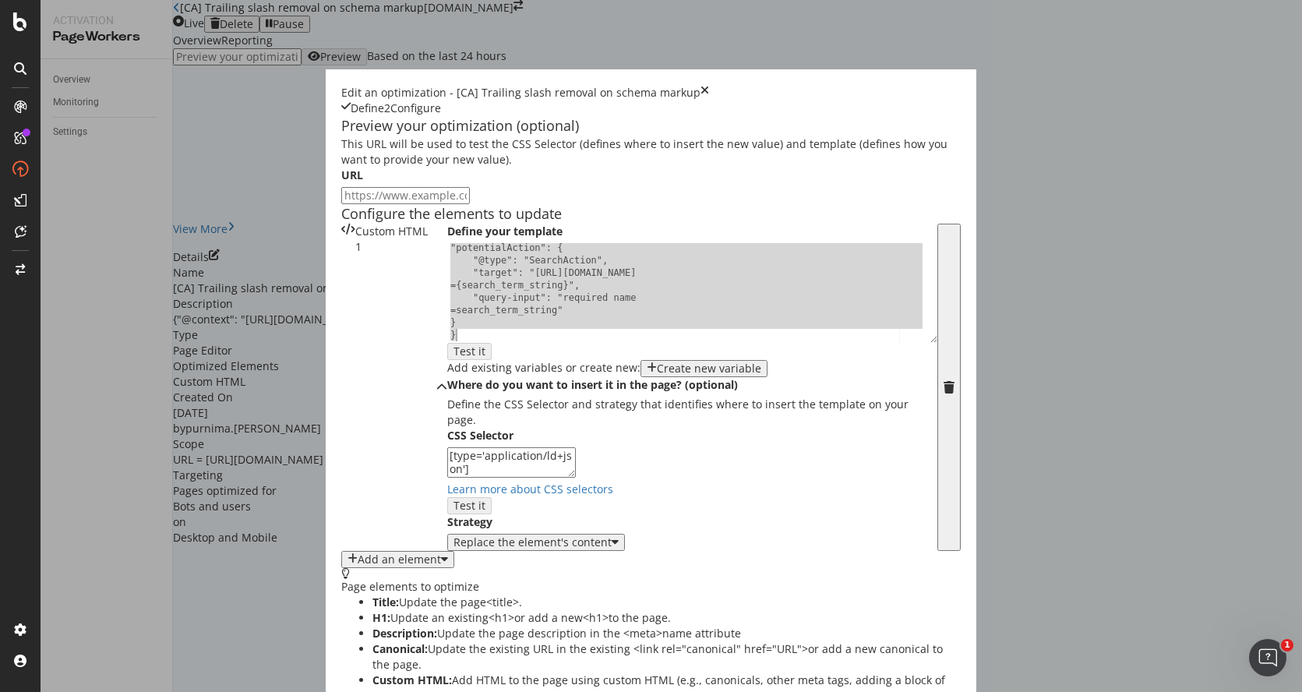
scroll to position [64, 0]
drag, startPoint x: 205, startPoint y: 369, endPoint x: 450, endPoint y: 496, distance: 276.0
click at [450, 496] on div "Define your template "potentialAction": { "@type": "SearchAction", "target": "h…" at bounding box center [692, 387] width 490 height 327
type textarea "} }"
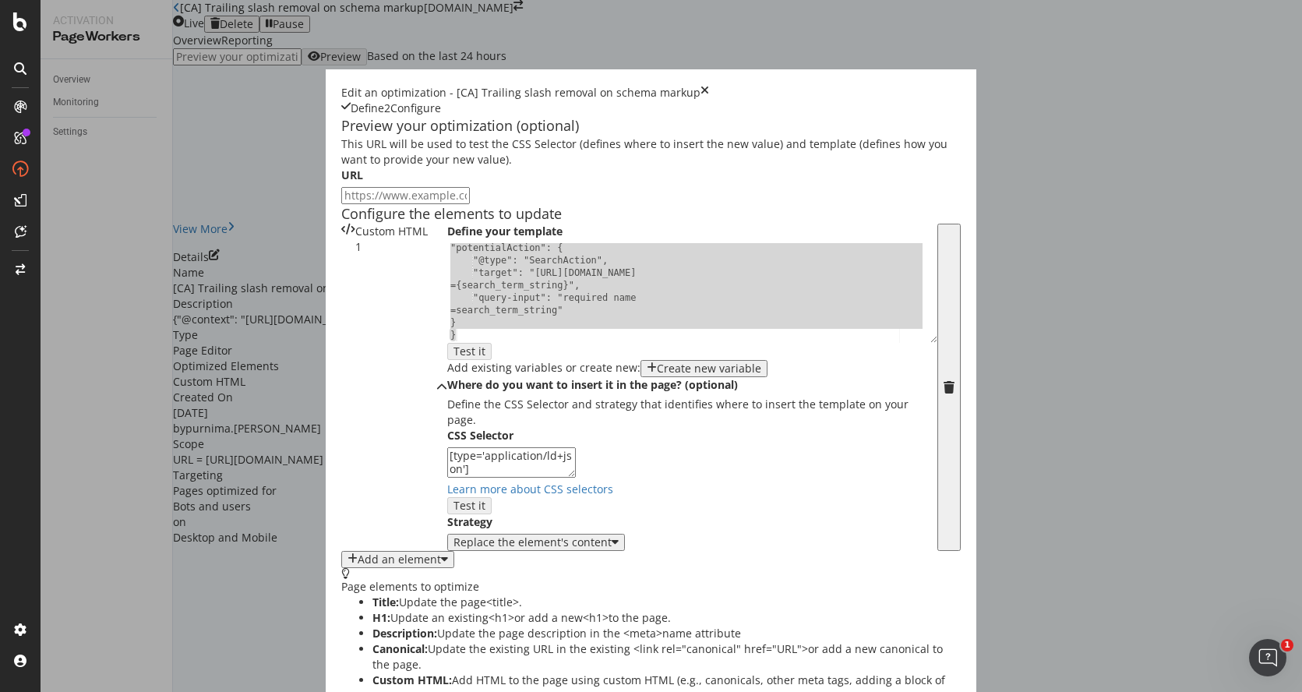
drag, startPoint x: 344, startPoint y: 456, endPoint x: 180, endPoint y: 443, distance: 164.1
click at [341, 443] on div "Preview your optimization (optional) This URL will be used to test the CSS Sele…" at bounding box center [651, 603] width 620 height 975
drag, startPoint x: 749, startPoint y: 35, endPoint x: 401, endPoint y: 30, distance: 347.5
click at [401, 85] on div "Edit an optimization - [CA] Trailing slash removal on schema markup" at bounding box center [520, 93] width 359 height 16
copy div "Trailing slash removal on schema markup"
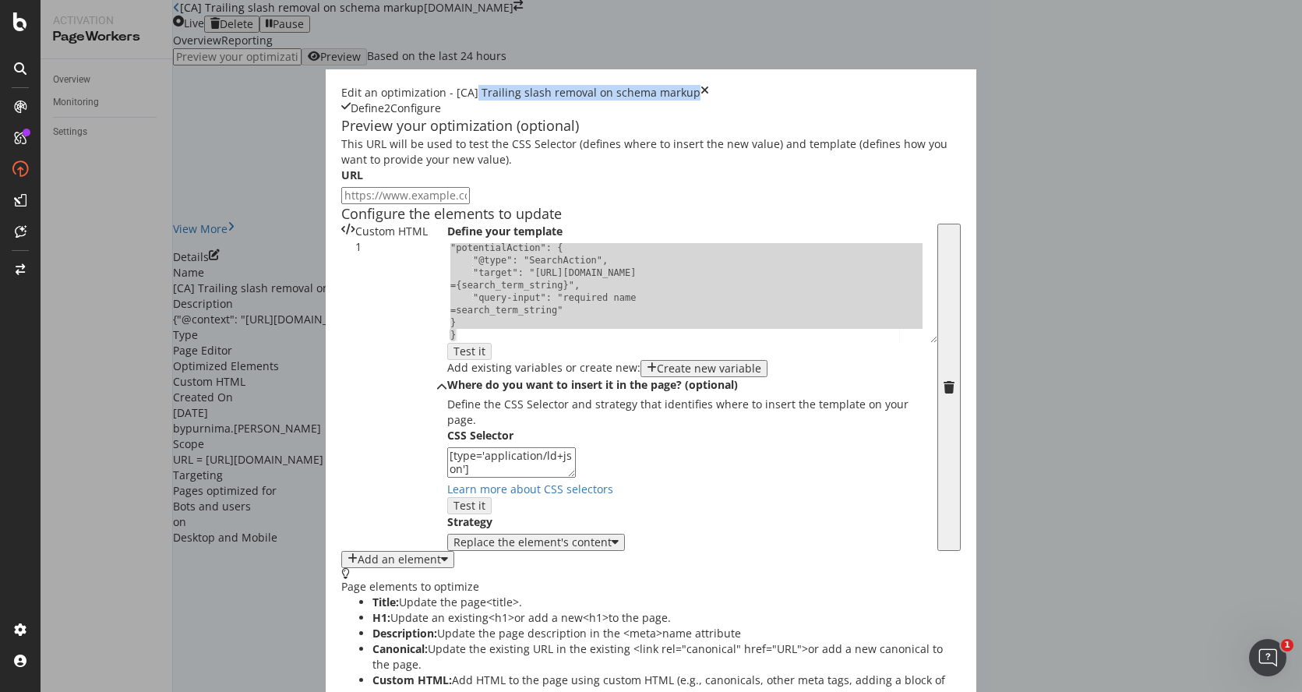
scroll to position [0, 0]
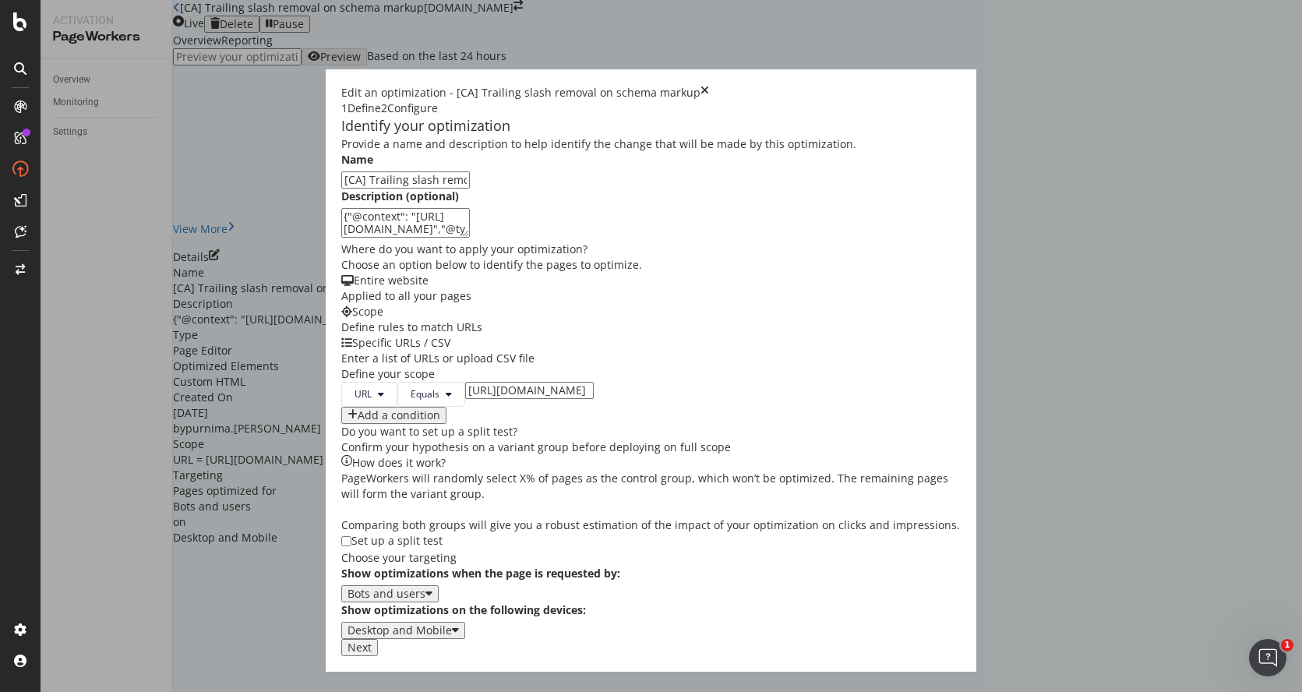
drag, startPoint x: 627, startPoint y: 279, endPoint x: 194, endPoint y: 259, distance: 433.7
click at [341, 238] on textarea "{"@context": "[URL][DOMAIN_NAME]","@type": "WebSite","url": "https://[DOMAIN_NA…" at bounding box center [405, 223] width 129 height 30
click at [465, 399] on input "[URL][DOMAIN_NAME]" at bounding box center [529, 390] width 129 height 17
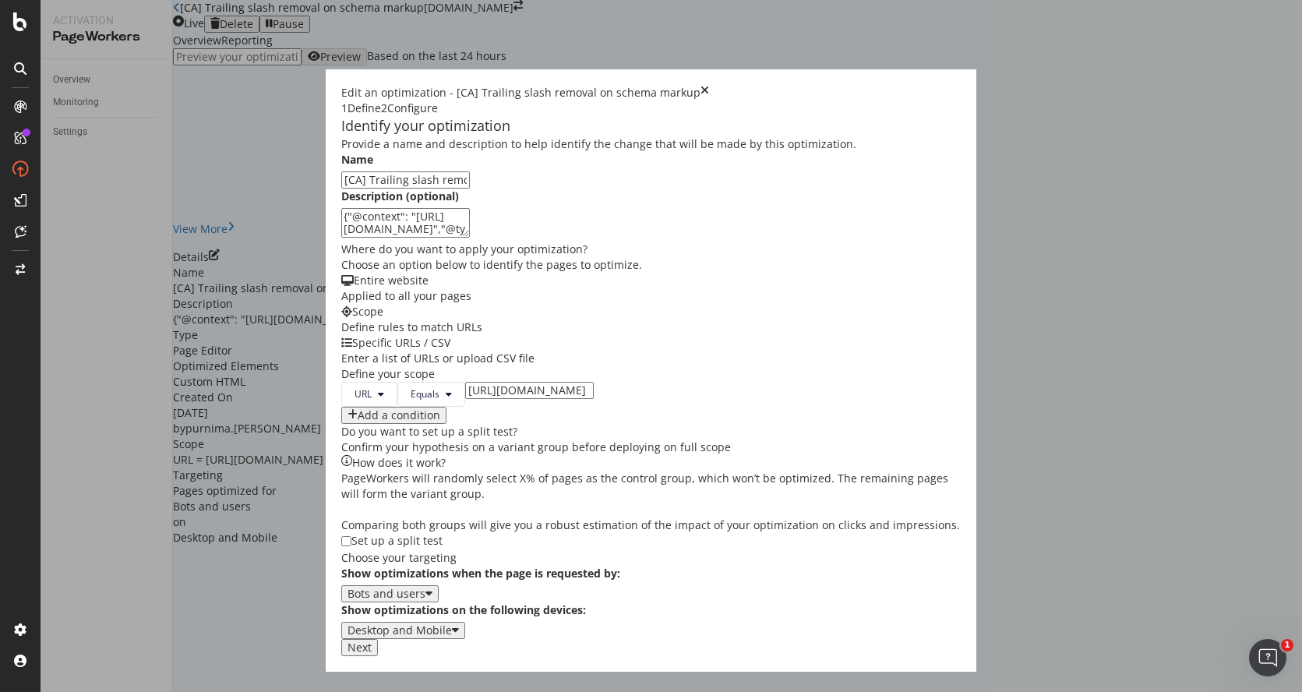
click at [372, 654] on div "Next" at bounding box center [359, 647] width 24 height 12
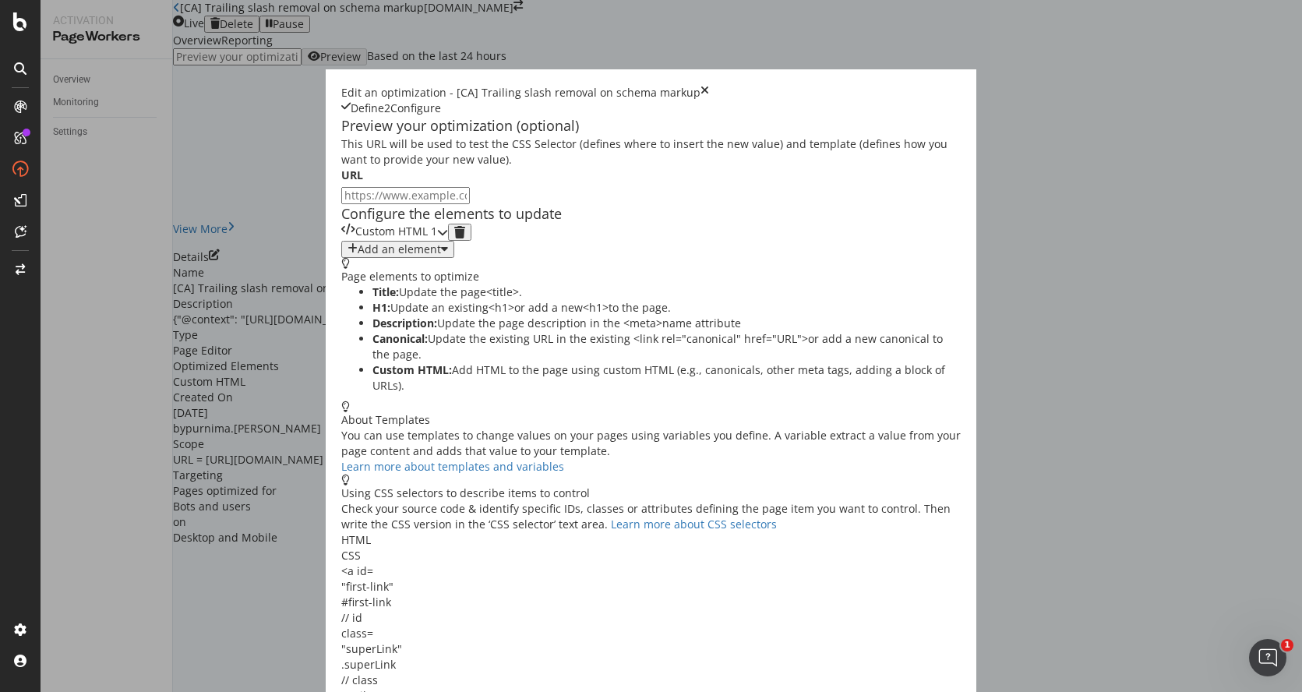
click at [448, 238] on icon "modal" at bounding box center [442, 232] width 11 height 11
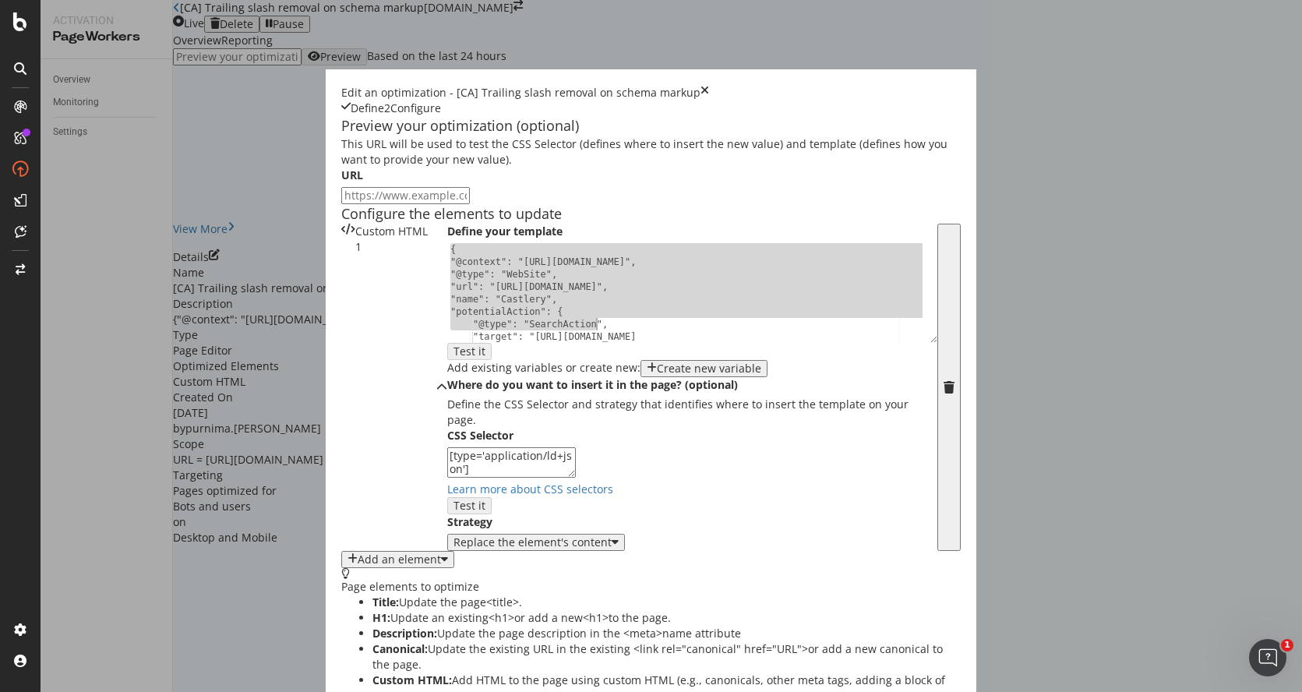
scroll to position [64, 0]
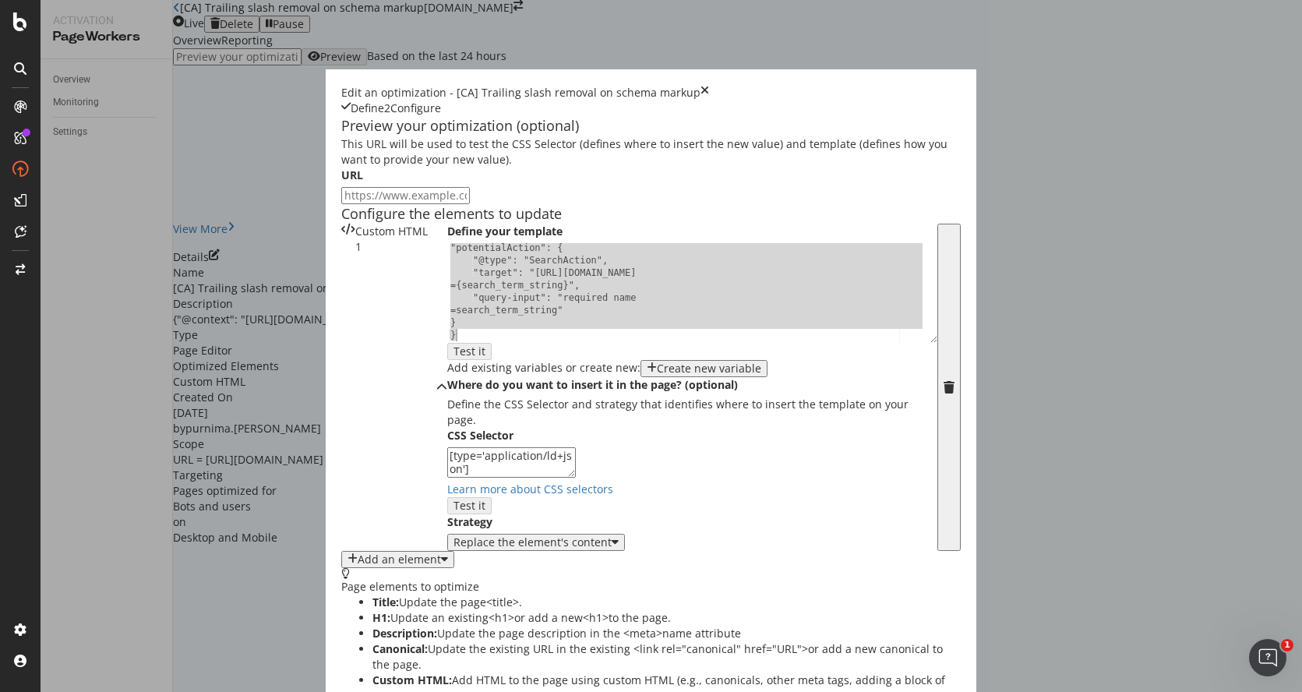
drag, startPoint x: 207, startPoint y: 364, endPoint x: 376, endPoint y: 485, distance: 207.1
click at [447, 485] on div "Define your template "potentialAction": { "@type": "SearchAction", "target": "h…" at bounding box center [692, 387] width 490 height 327
type textarea "} }"
drag, startPoint x: 340, startPoint y: 544, endPoint x: 204, endPoint y: 538, distance: 135.7
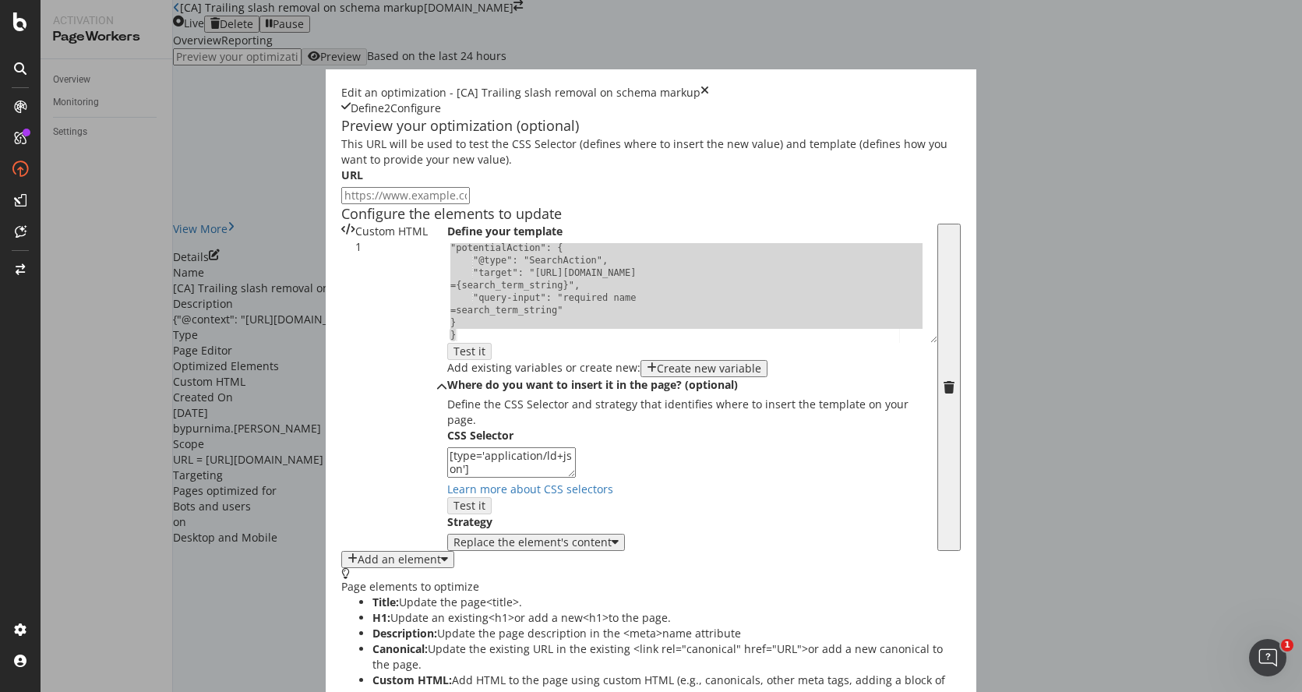
click at [447, 477] on textarea "[type='application/ld+json']" at bounding box center [511, 462] width 129 height 30
drag, startPoint x: 405, startPoint y: 31, endPoint x: 834, endPoint y: 41, distance: 428.6
click at [834, 85] on div "Edit an optimization - [CA] Trailing slash removal on schema markup" at bounding box center [651, 93] width 620 height 16
copy div "Trailing slash removal on schema markup"
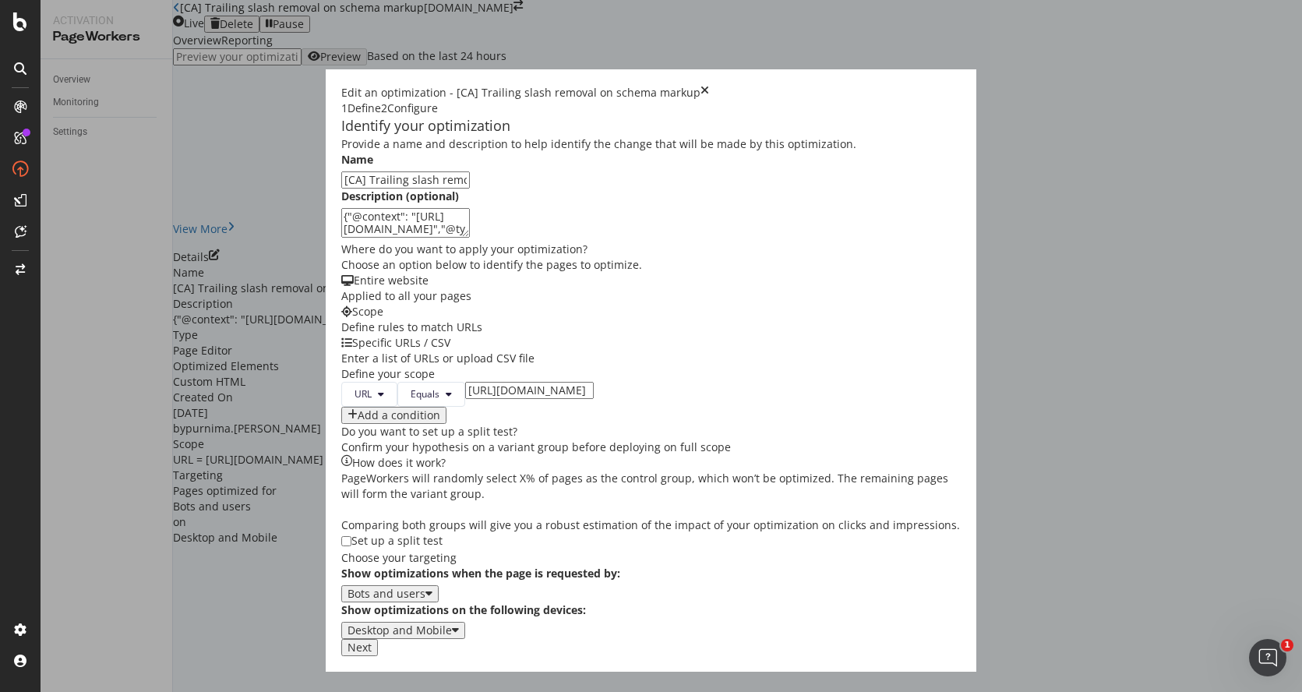
drag, startPoint x: 633, startPoint y: 194, endPoint x: 178, endPoint y: 182, distance: 455.1
click at [341, 182] on div "Identify your optimization Provide a name and description to help identify the …" at bounding box center [651, 377] width 620 height 523
drag, startPoint x: 519, startPoint y: 443, endPoint x: 329, endPoint y: 436, distance: 190.2
click at [341, 407] on div "URL Equals https://www.castlery.com/ca" at bounding box center [651, 394] width 620 height 25
click at [372, 654] on div "Next" at bounding box center [359, 647] width 24 height 12
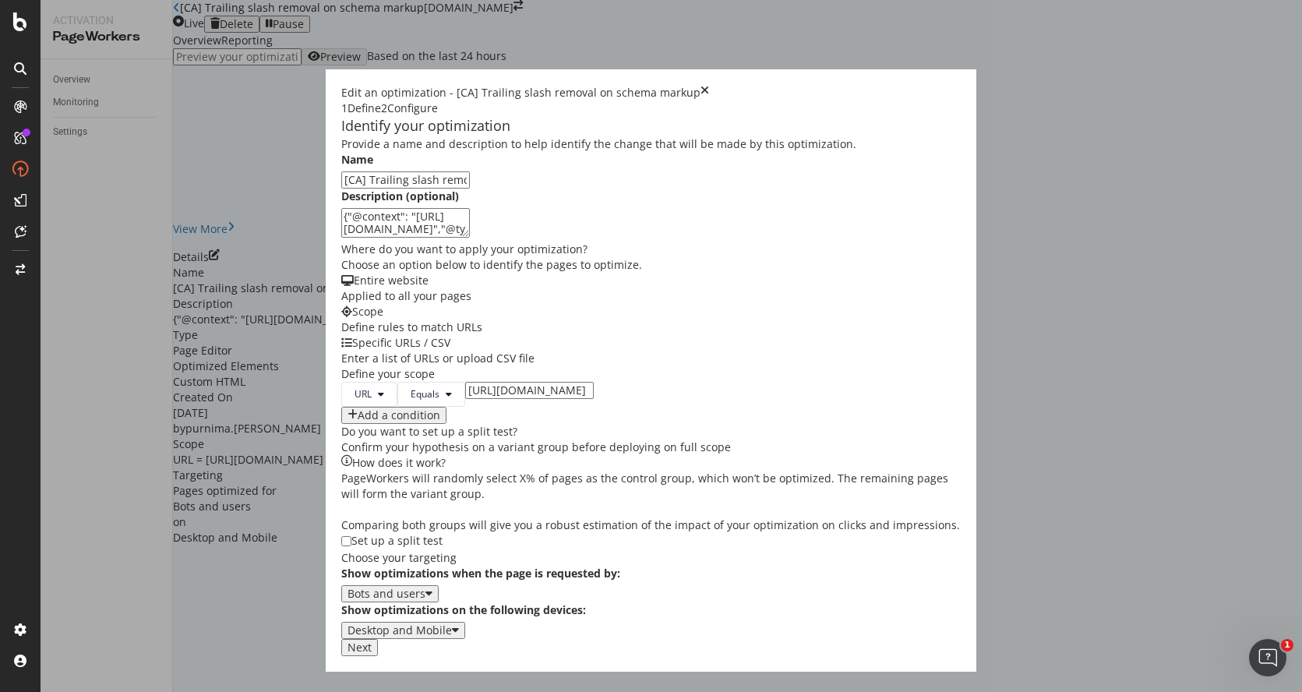
scroll to position [0, 0]
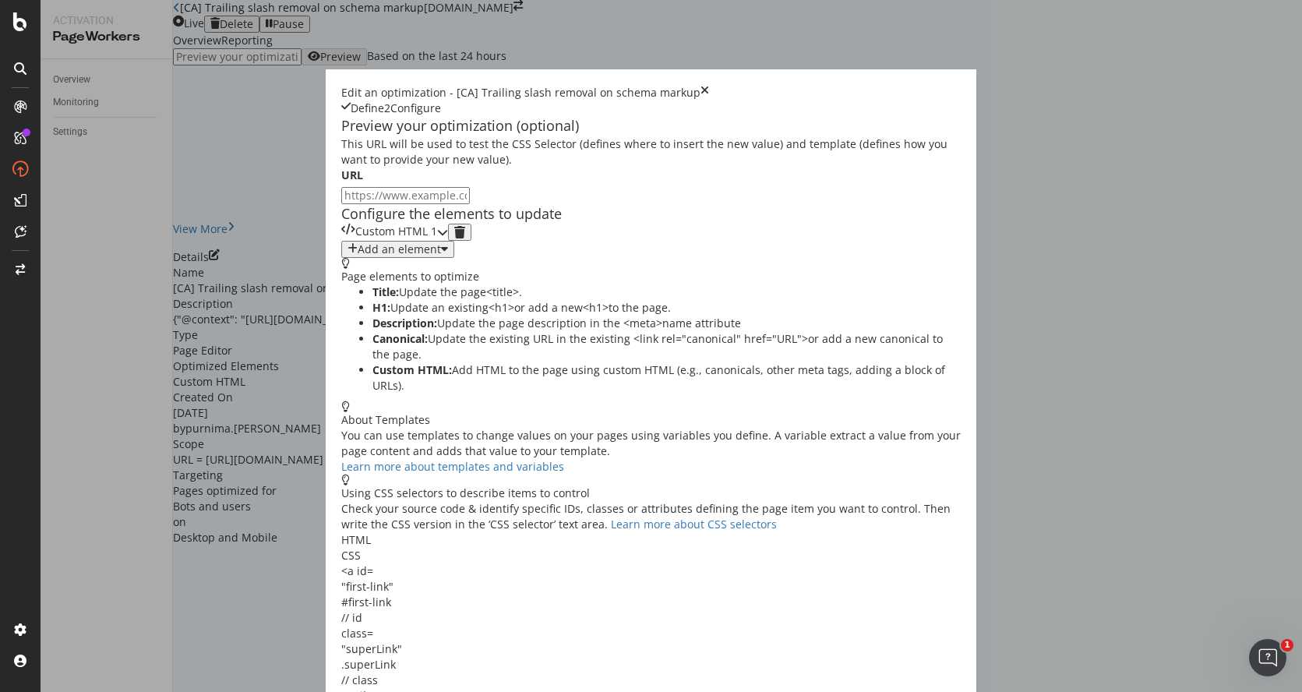
click at [448, 238] on icon "modal" at bounding box center [442, 232] width 11 height 11
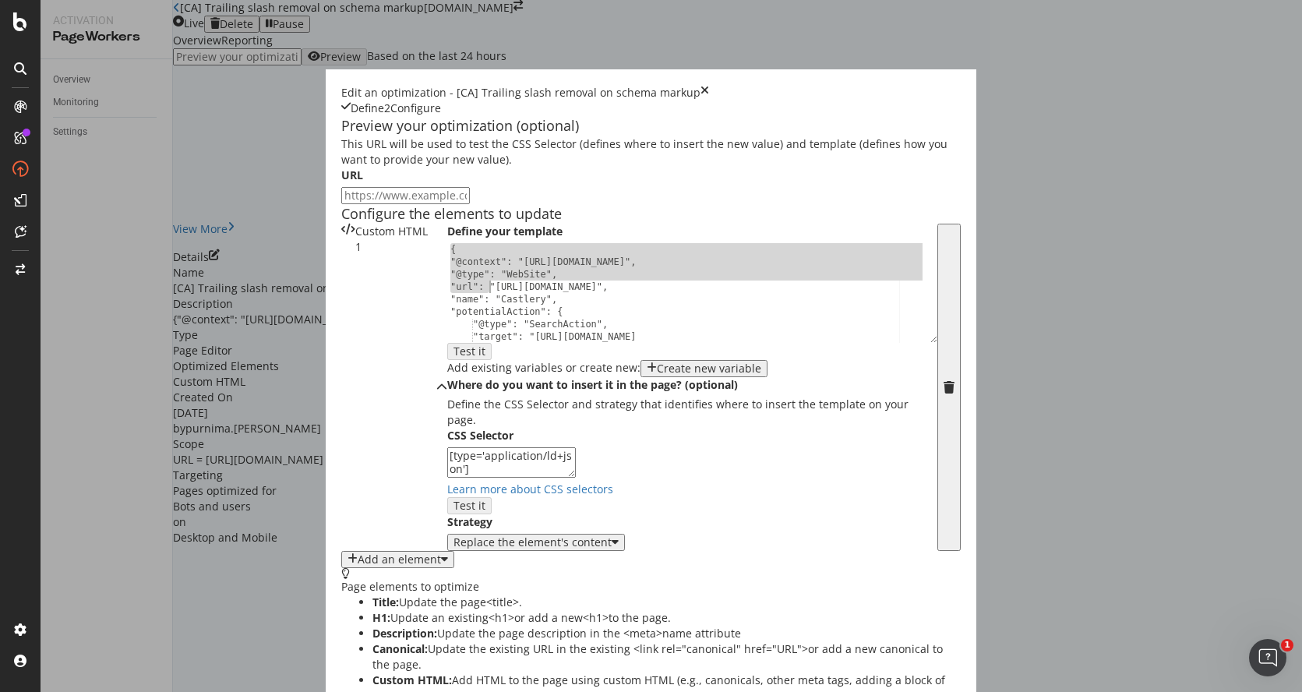
scroll to position [64, 0]
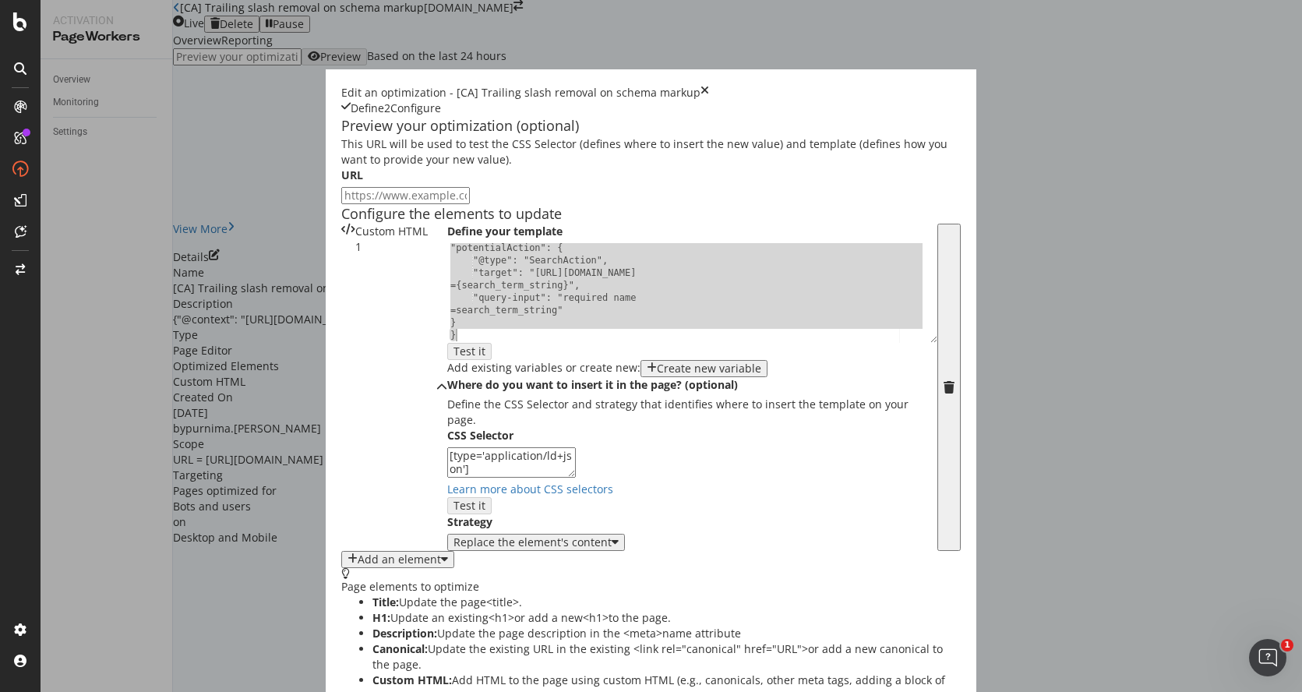
drag, startPoint x: 205, startPoint y: 365, endPoint x: 383, endPoint y: 509, distance: 228.9
click at [447, 509] on div "Define your template "potentialAction": { "@type": "SearchAction", "target": "h…" at bounding box center [692, 387] width 490 height 327
type textarea "} }"
drag, startPoint x: 348, startPoint y: 630, endPoint x: 201, endPoint y: 620, distance: 147.6
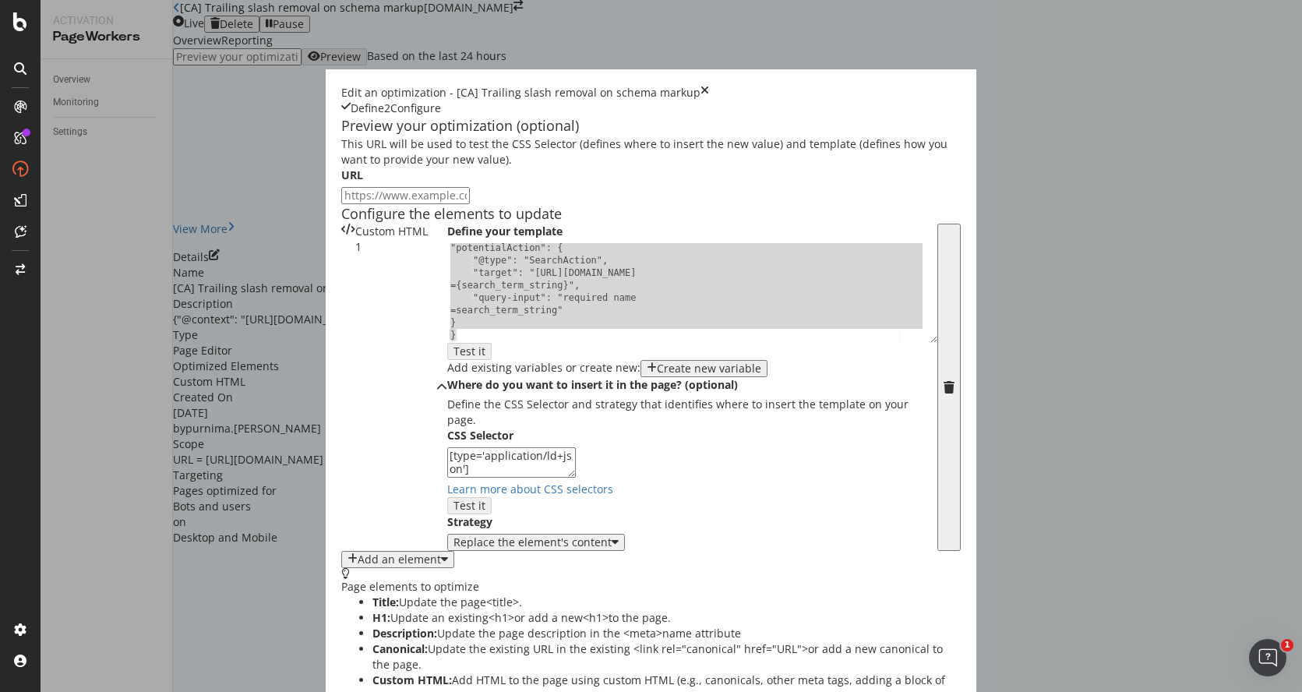
click at [447, 551] on div "Define your template } } "potentialAction": { "@type": "SearchAction", "target"…" at bounding box center [692, 387] width 490 height 327
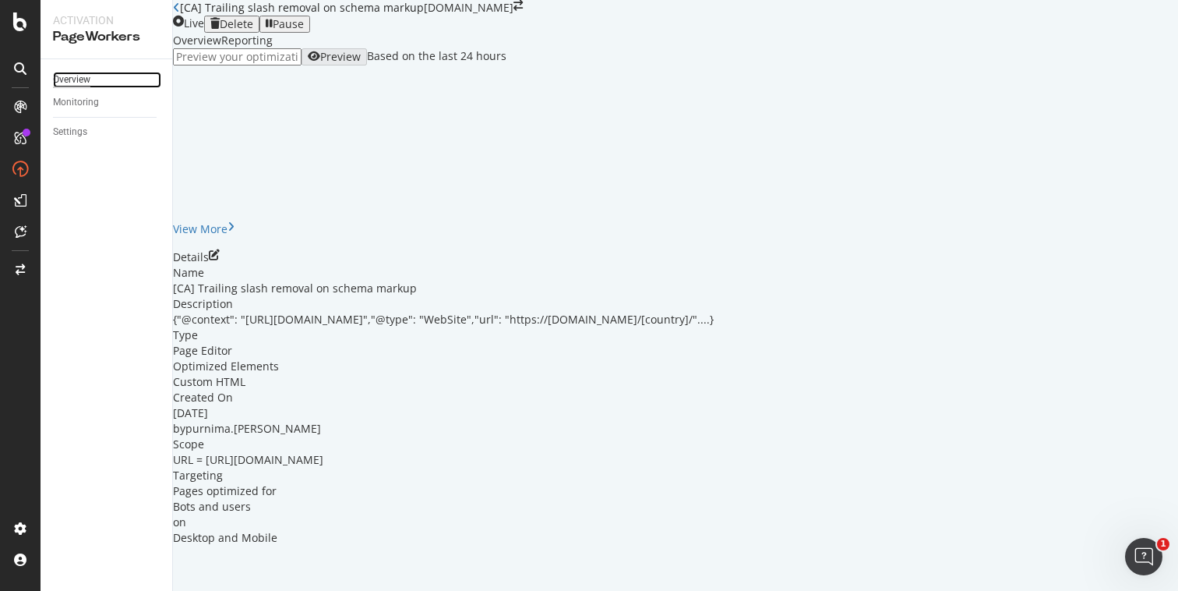
click at [65, 82] on div "Overview" at bounding box center [71, 80] width 37 height 16
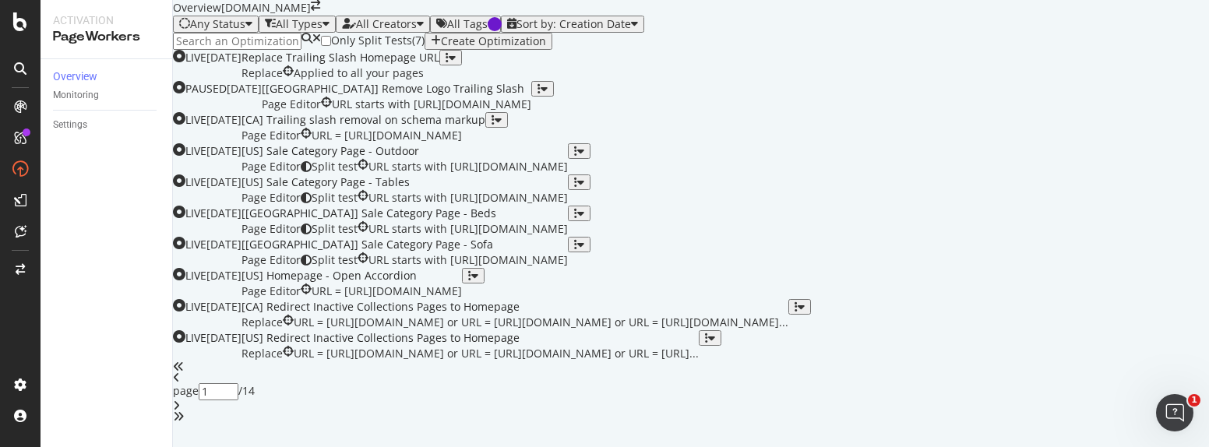
click at [546, 48] on div "Create Optimization" at bounding box center [493, 41] width 105 height 12
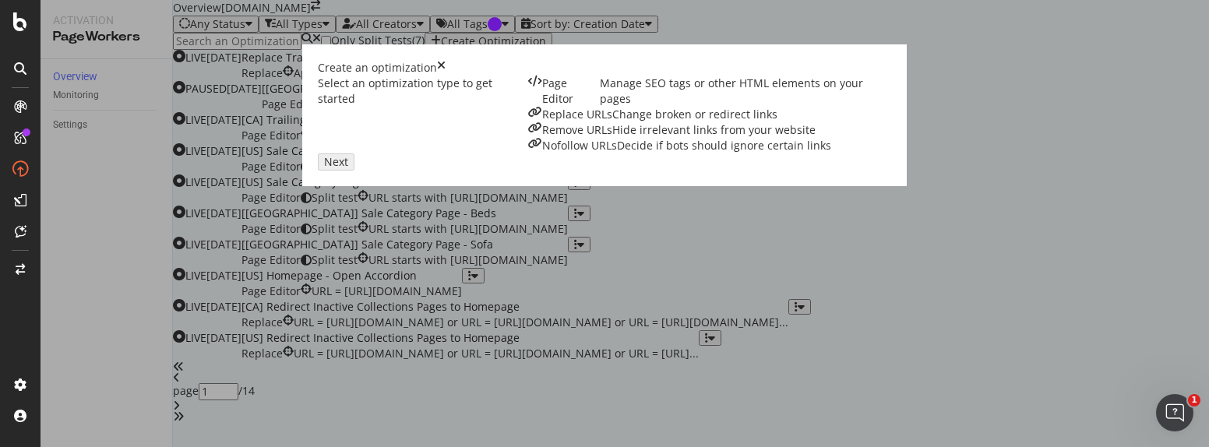
click at [528, 107] on div "Page Editor Manage SEO tags or other HTML elements on your pages" at bounding box center [709, 91] width 363 height 31
click at [348, 168] on div "Next" at bounding box center [336, 162] width 24 height 12
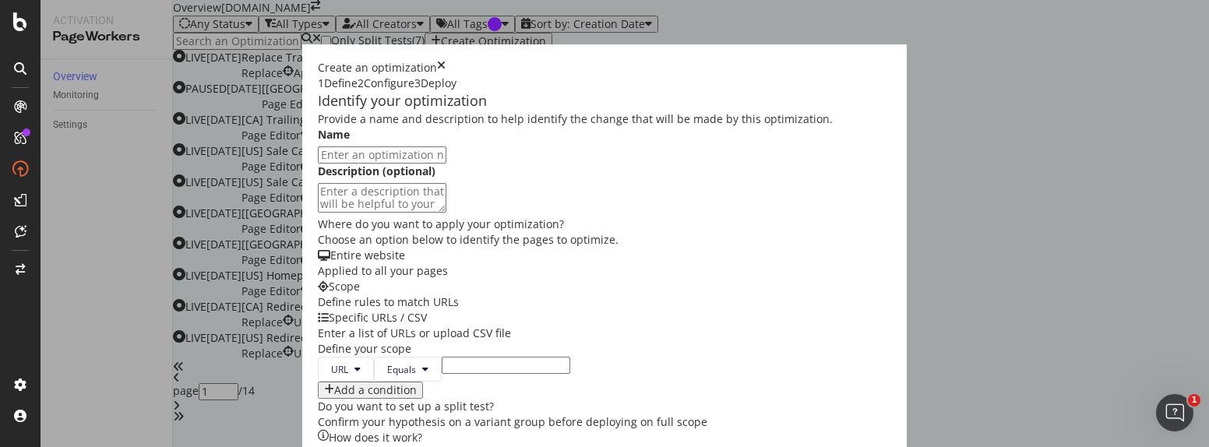
click at [318, 164] on input "modal" at bounding box center [382, 154] width 129 height 17
type input "U"
click at [318, 164] on input "[UK] Trailing slash rmoval on schema markup" at bounding box center [382, 154] width 129 height 17
type input "[UK] Trailing slash removal on schema markup"
click at [318, 213] on textarea "modal" at bounding box center [382, 198] width 129 height 30
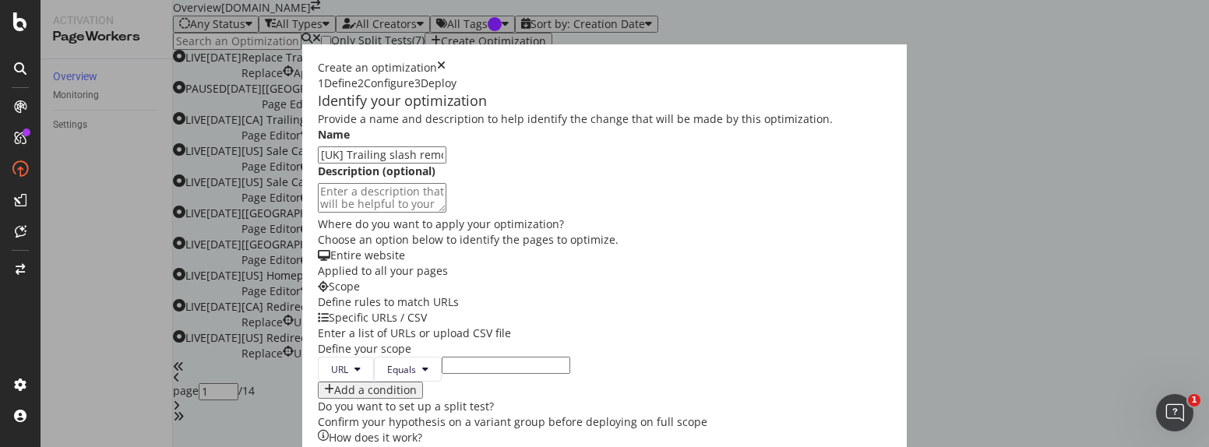
paste textarea "{"@context": "[URL][DOMAIN_NAME]","@type": "WebSite","url": "https://[DOMAIN_NA…"
type textarea "{"@context": "[URL][DOMAIN_NAME]","@type": "WebSite","url": "https://[DOMAIN_NA…"
click at [455, 357] on input "modal" at bounding box center [506, 365] width 129 height 17
paste input "[URL][DOMAIN_NAME]"
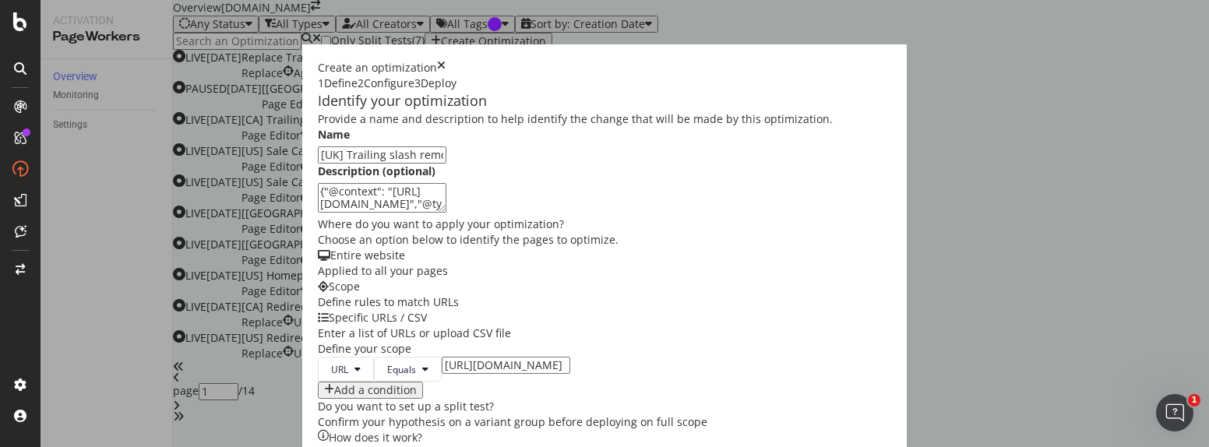
type input "[URL][DOMAIN_NAME]"
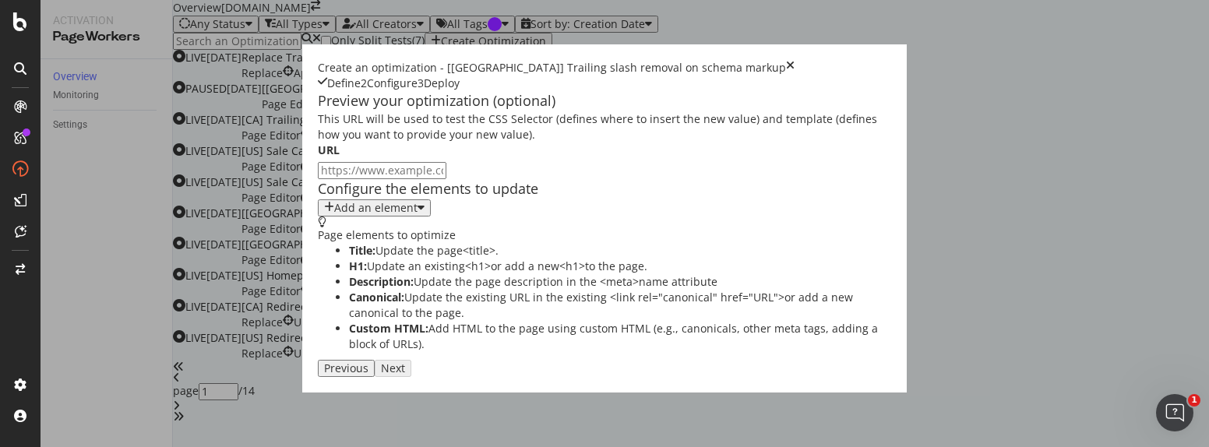
scroll to position [0, 0]
click at [418, 214] on icon "modal" at bounding box center [421, 208] width 7 height 12
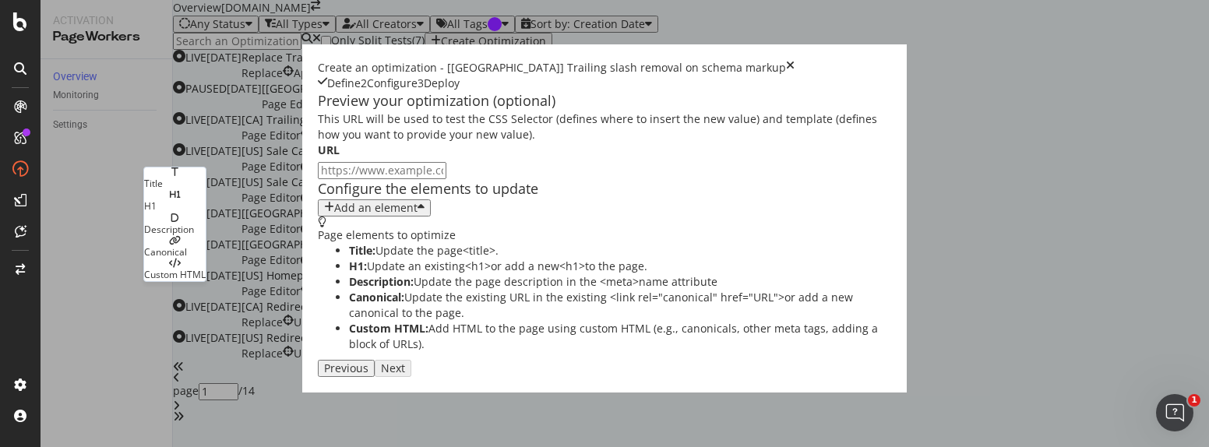
click at [205, 268] on div "Custom HTML" at bounding box center [175, 274] width 62 height 13
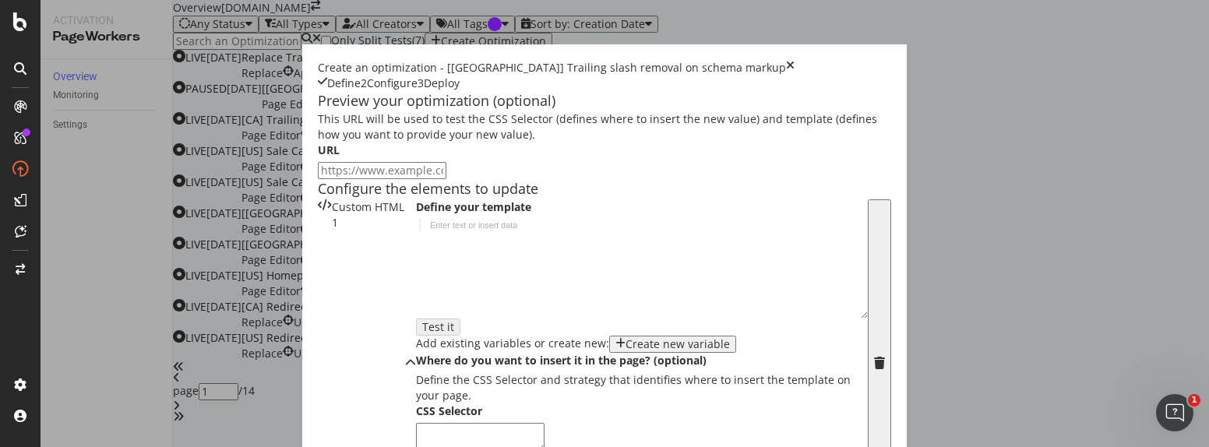
scroll to position [233, 0]
click at [424, 220] on div "Enter text or insert data" at bounding box center [474, 225] width 100 height 11
paste textarea "}"
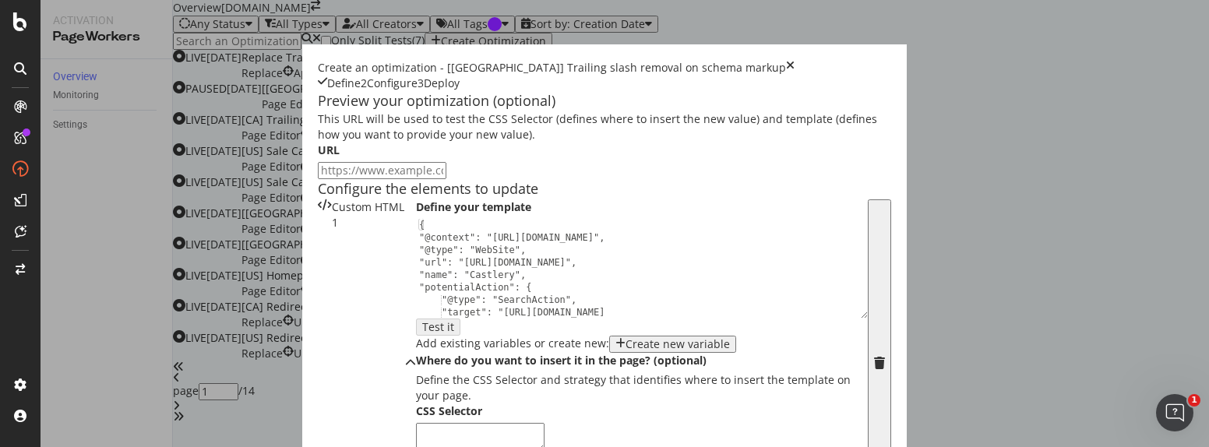
click at [416, 219] on div "{ "@context": "[URL][DOMAIN_NAME]", "@type": "WebSite", "url": "[URL][DOMAIN_NA…" at bounding box center [636, 287] width 440 height 136
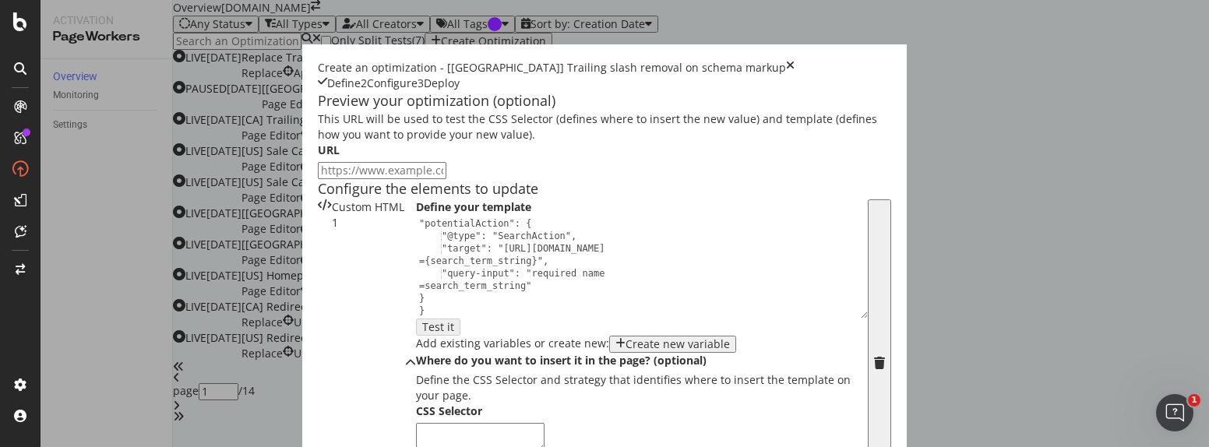
scroll to position [368, 0]
type textarea ""url": "[URL][DOMAIN_NAME]","
click at [416, 423] on textarea "modal" at bounding box center [480, 438] width 129 height 30
paste textarea "[type='application/ld+json']"
type textarea "[type='application/ld+json']"
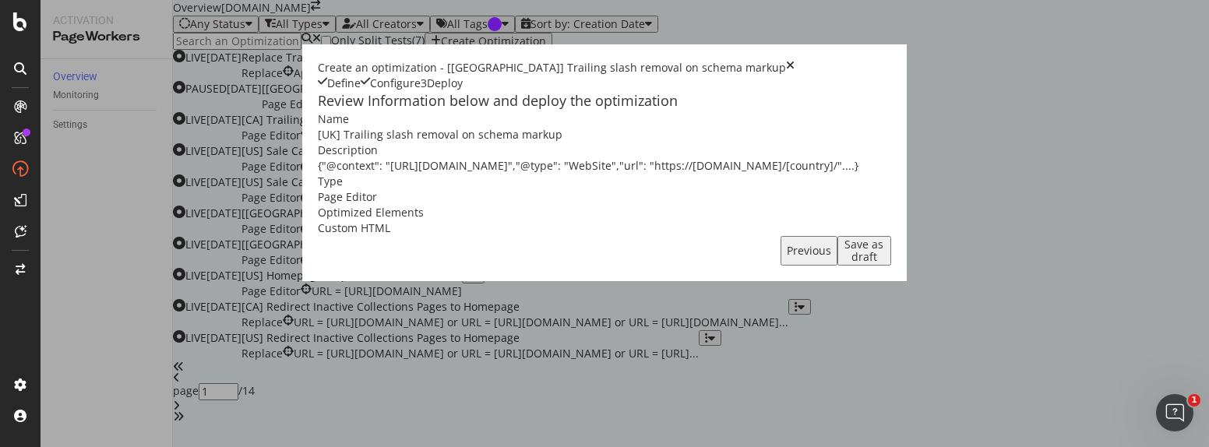
click at [885, 263] on div "Save as draft" at bounding box center [864, 250] width 41 height 25
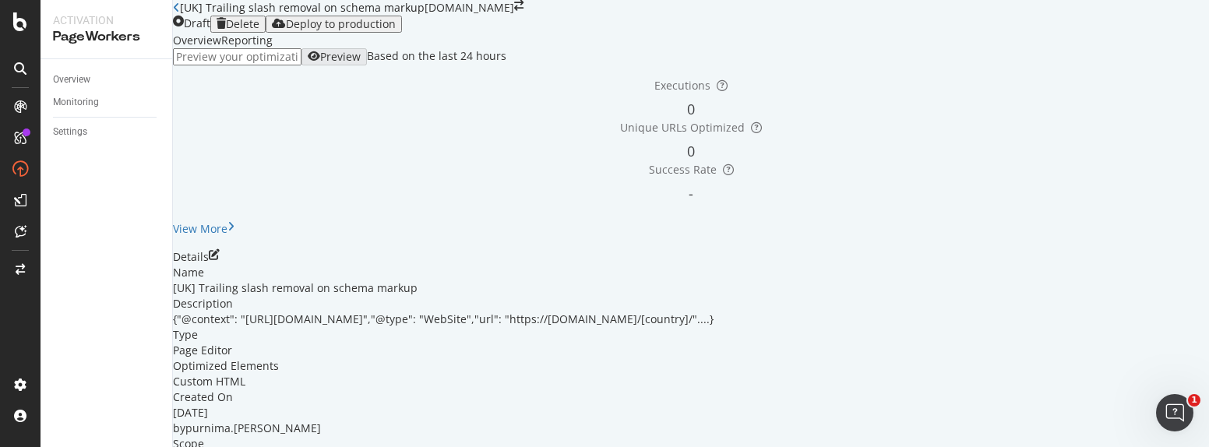
click at [9, 447] on icon "close toast" at bounding box center [4, 455] width 9 height 16
click at [396, 30] on div "Deploy to production" at bounding box center [341, 24] width 110 height 12
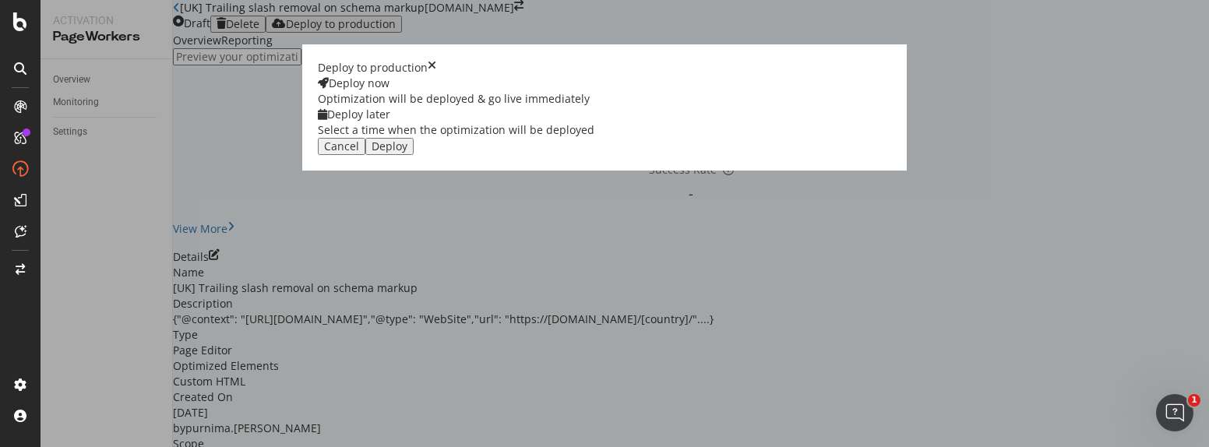
click at [407, 153] on div "Deploy" at bounding box center [390, 146] width 36 height 12
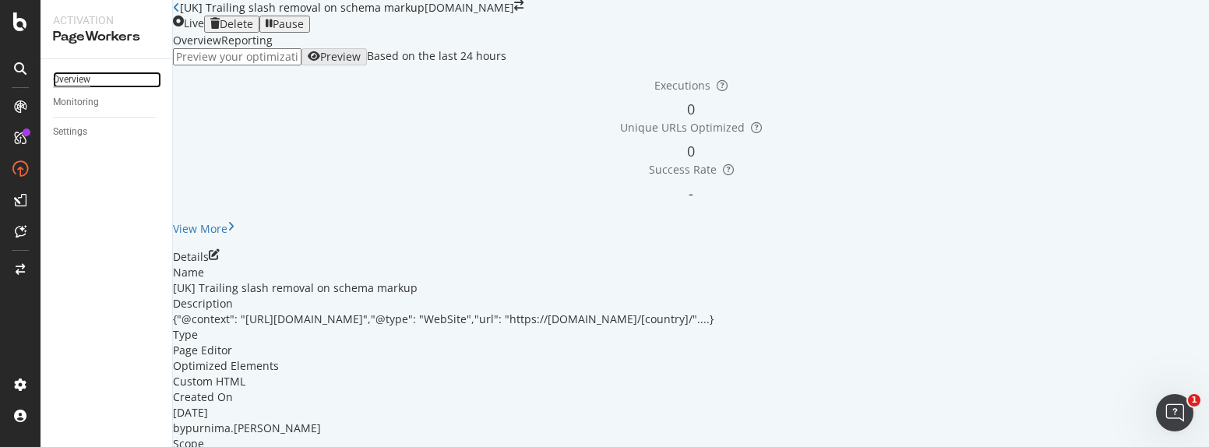
click at [85, 79] on div "Overview" at bounding box center [71, 80] width 37 height 16
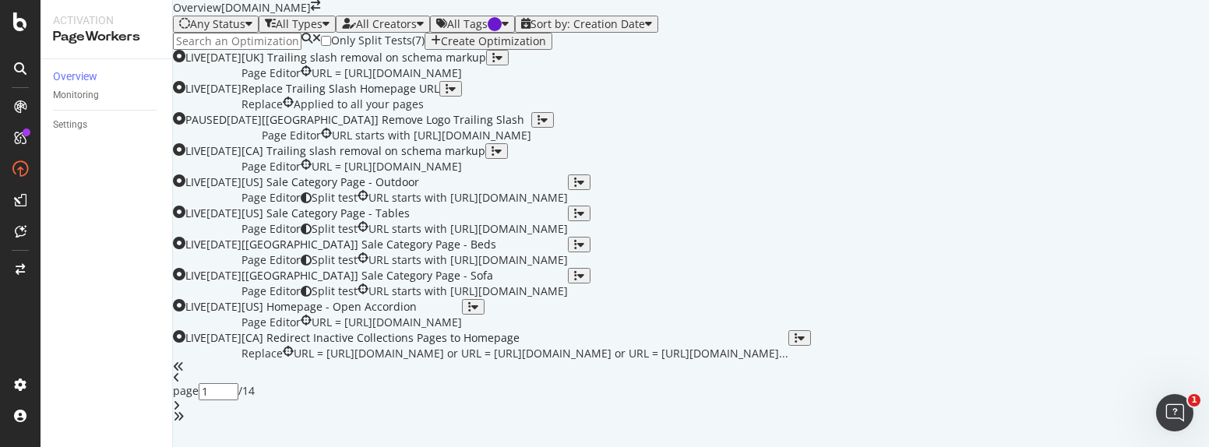
click at [1177, 16] on div "Overview [DOMAIN_NAME]" at bounding box center [691, 8] width 1036 height 16
click at [441, 48] on icon "button" at bounding box center [436, 41] width 10 height 12
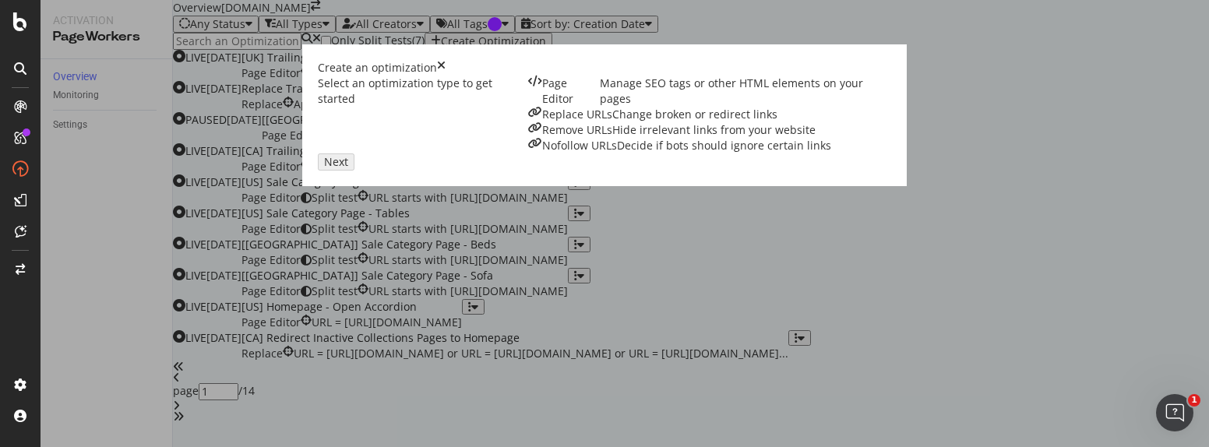
click at [600, 107] on div "Manage SEO tags or other HTML elements on your pages" at bounding box center [745, 91] width 291 height 31
click at [891, 171] on div "Next" at bounding box center [604, 161] width 573 height 17
click at [348, 168] on div "Next" at bounding box center [336, 162] width 24 height 12
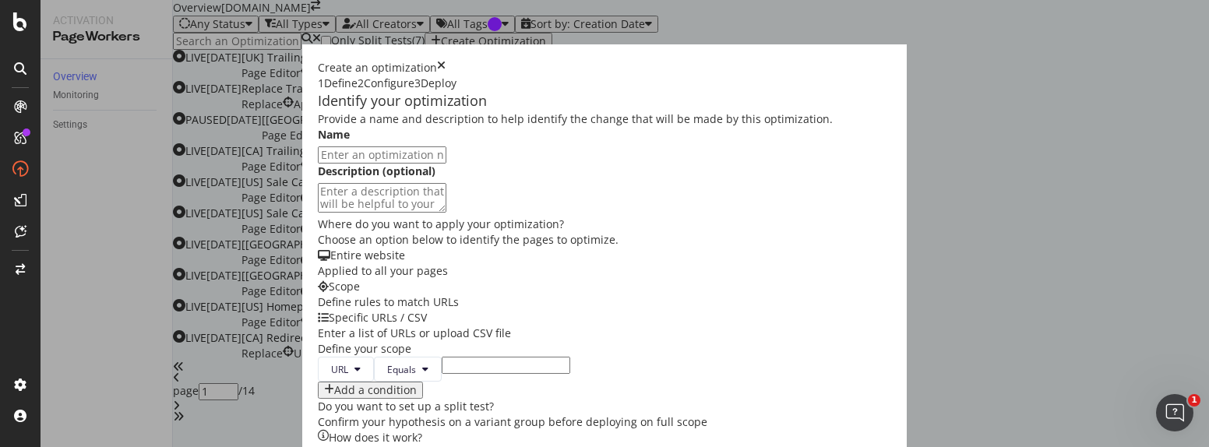
click at [318, 164] on input "modal" at bounding box center [382, 154] width 129 height 17
type input "[US] Trailing slash removal on schema markup"
click at [318, 213] on textarea "modal" at bounding box center [382, 198] width 129 height 30
click at [393, 213] on textarea "modal" at bounding box center [382, 198] width 129 height 30
paste textarea "{"@context": "[URL][DOMAIN_NAME]","@type": "WebSite","url": "https://[DOMAIN_NA…"
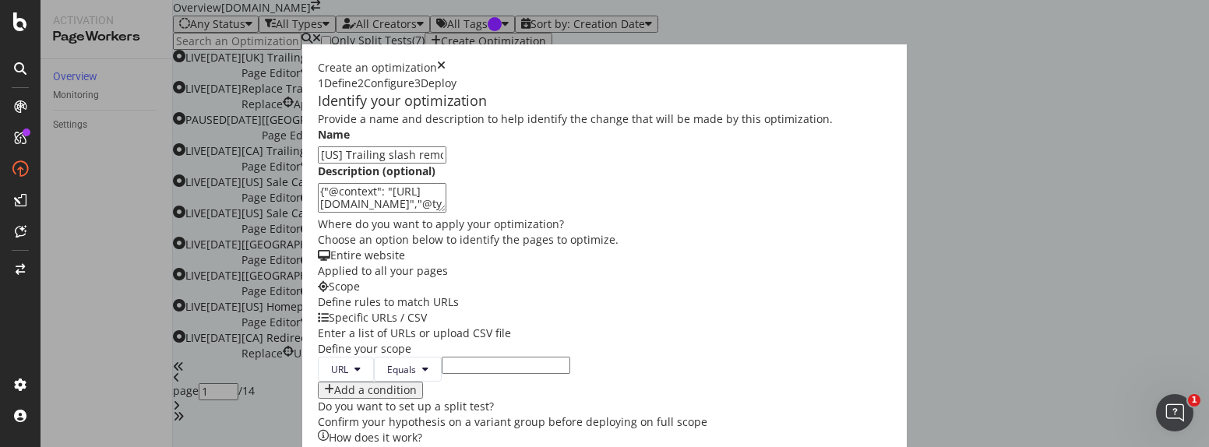
scroll to position [248, 0]
type textarea "{"@context": "[URL][DOMAIN_NAME]","@type": "WebSite","url": "https://[DOMAIN_NA…"
click at [442, 357] on input "modal" at bounding box center [506, 365] width 129 height 17
paste input "[URL][DOMAIN_NAME]"
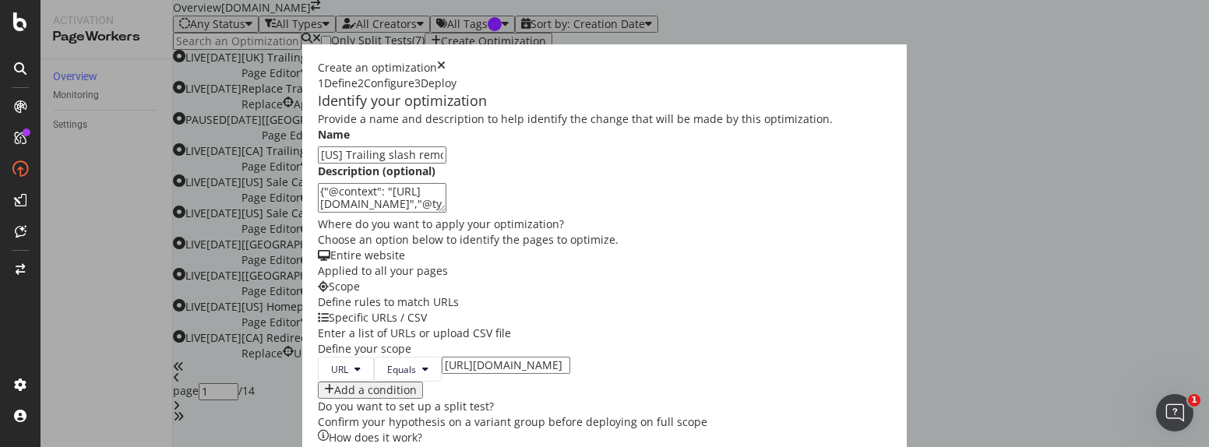
scroll to position [437, 0]
type input "[URL][DOMAIN_NAME]"
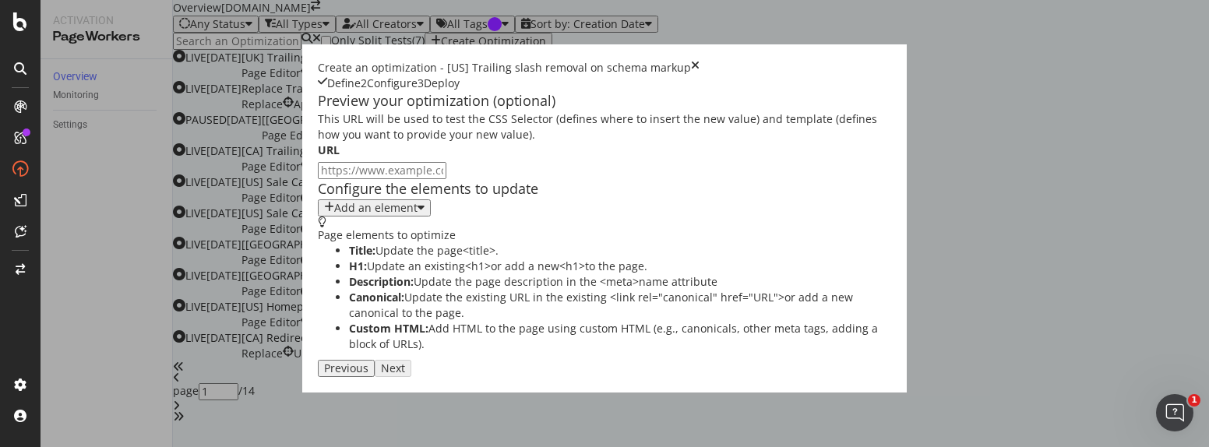
click at [318, 217] on button "Add an element" at bounding box center [374, 207] width 113 height 17
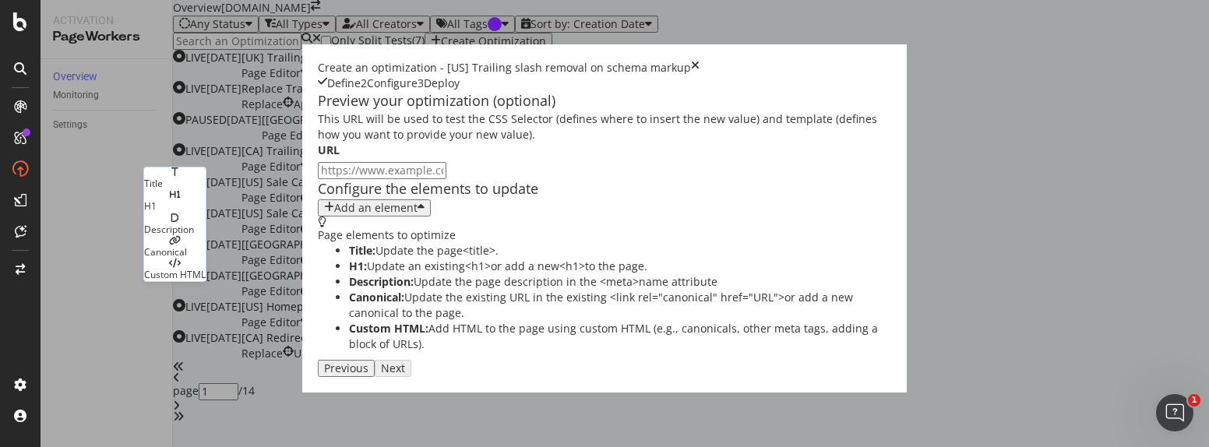
click at [182, 268] on div "Custom HTML" at bounding box center [175, 274] width 62 height 13
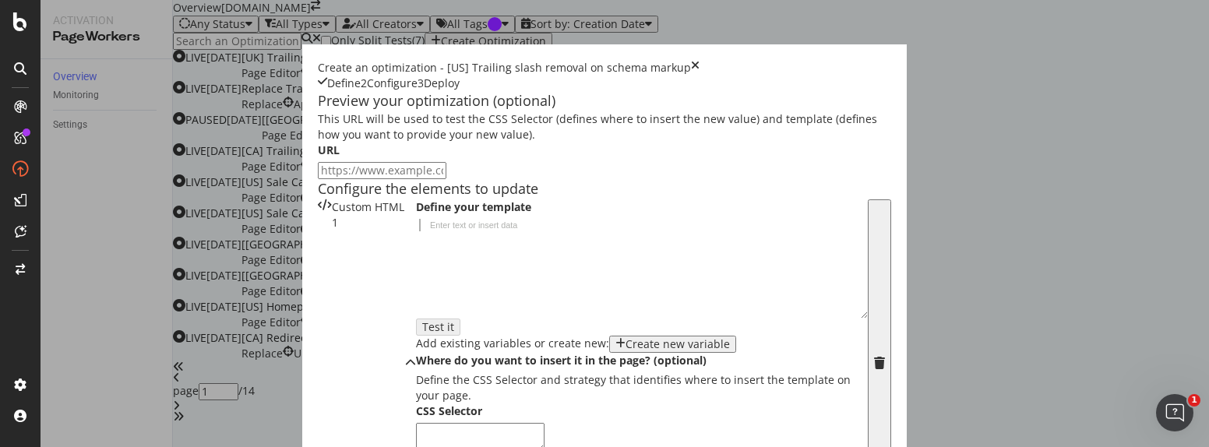
click at [416, 342] on div "modal" at bounding box center [642, 280] width 452 height 123
paste textarea "}"
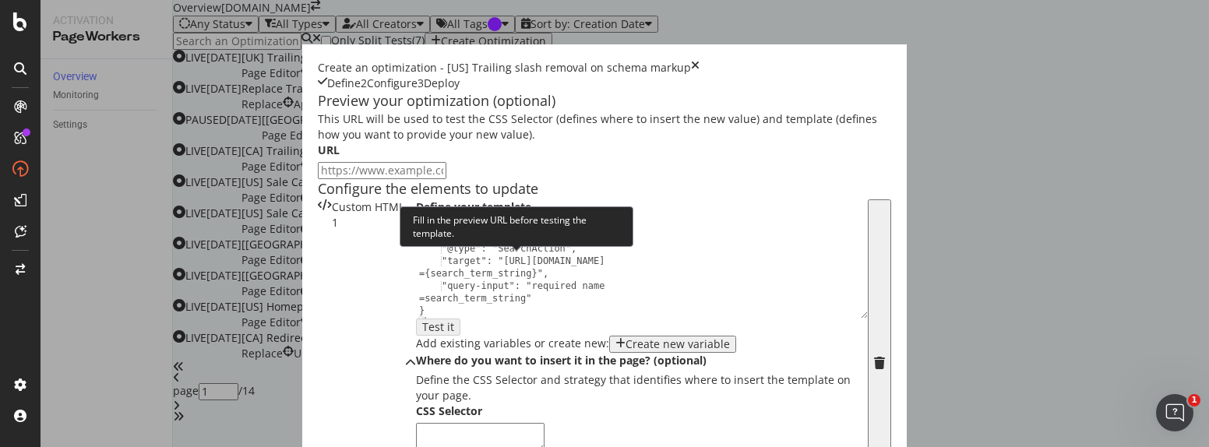
scroll to position [192, 0]
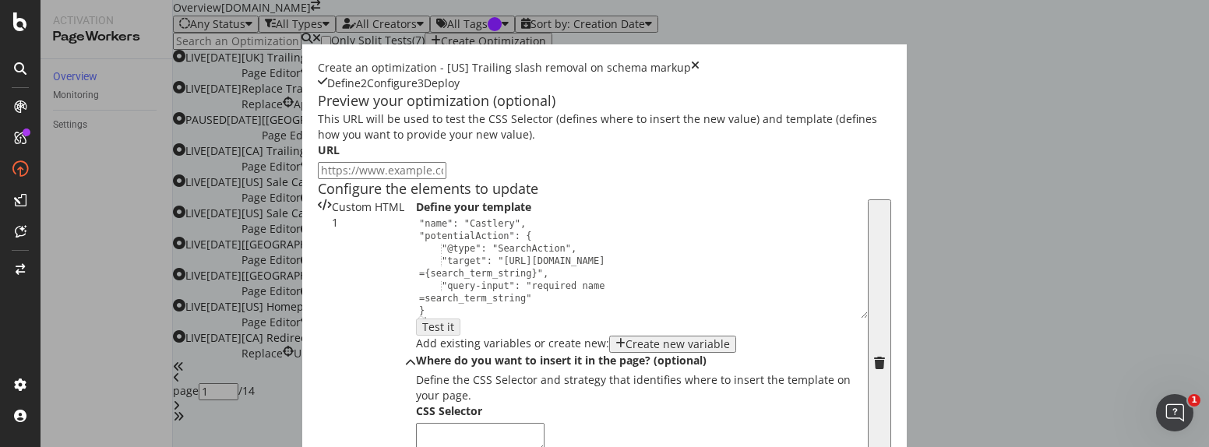
click at [417, 217] on div ""name": "Castlery", "potentialAction": { "@type": "SearchAction", "target": "[U…" at bounding box center [636, 278] width 440 height 123
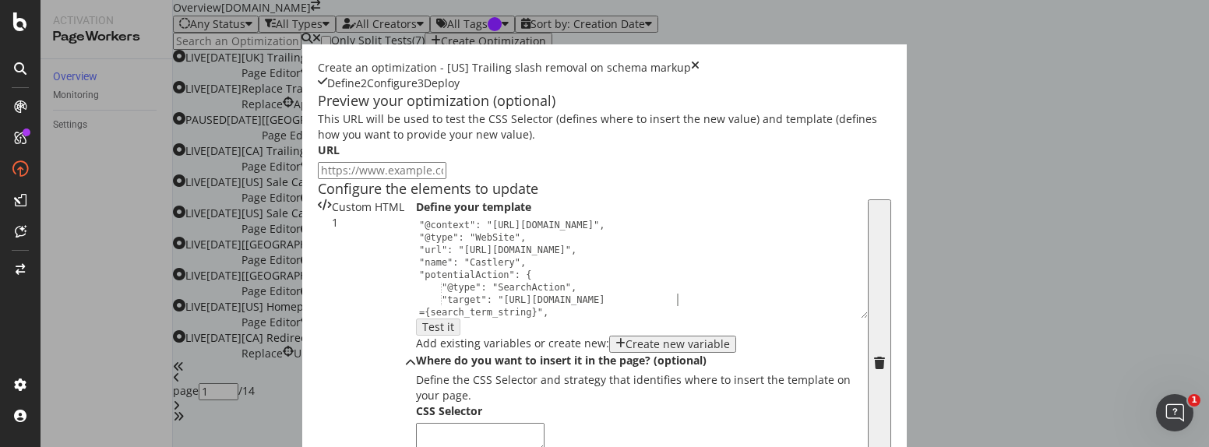
scroll to position [11, 0]
click at [416, 208] on div "{ "@context": "[URL][DOMAIN_NAME]", "@type": "WebSite", "url": "[URL][DOMAIN_NA…" at bounding box center [636, 276] width 440 height 136
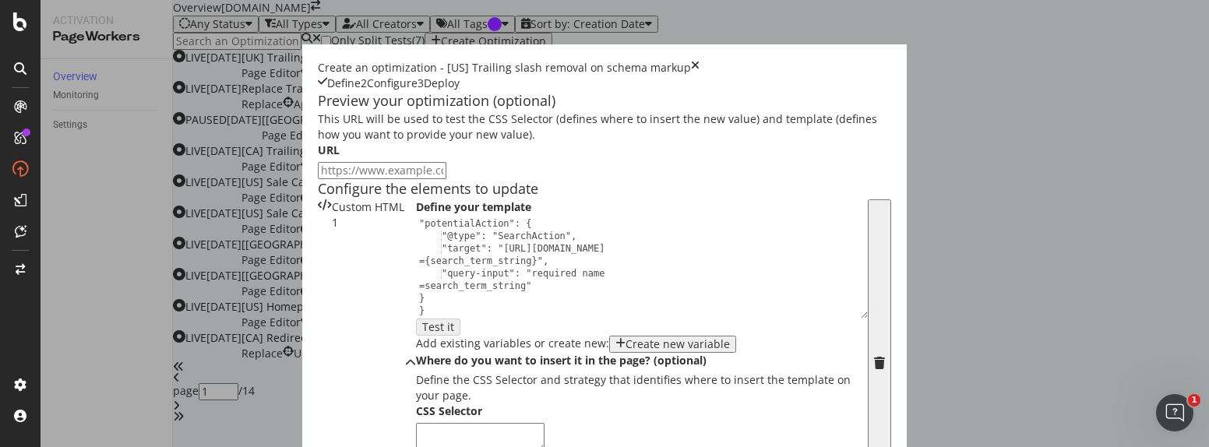
scroll to position [296, 0]
type textarea ""url": "[URL][DOMAIN_NAME]","
click at [416, 423] on textarea "modal" at bounding box center [480, 438] width 129 height 30
paste textarea "[type='application/ld+json']"
type textarea "[type='application/ld+json']"
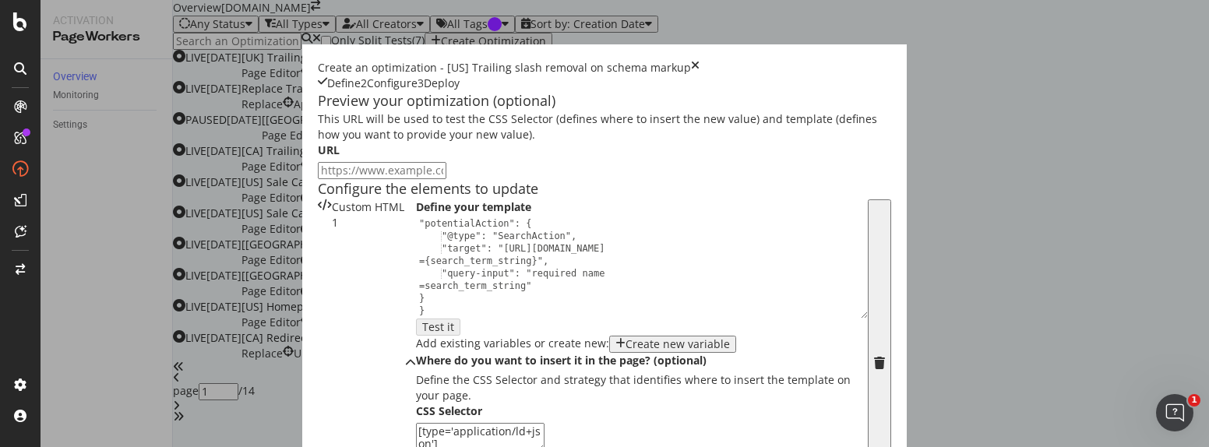
scroll to position [428, 0]
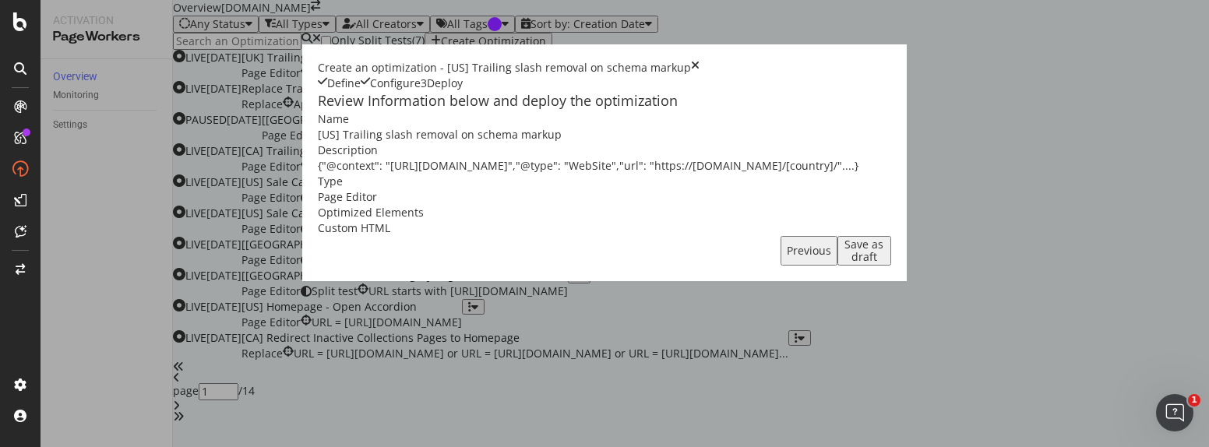
scroll to position [0, 0]
click at [885, 263] on div "Save as draft" at bounding box center [864, 250] width 41 height 25
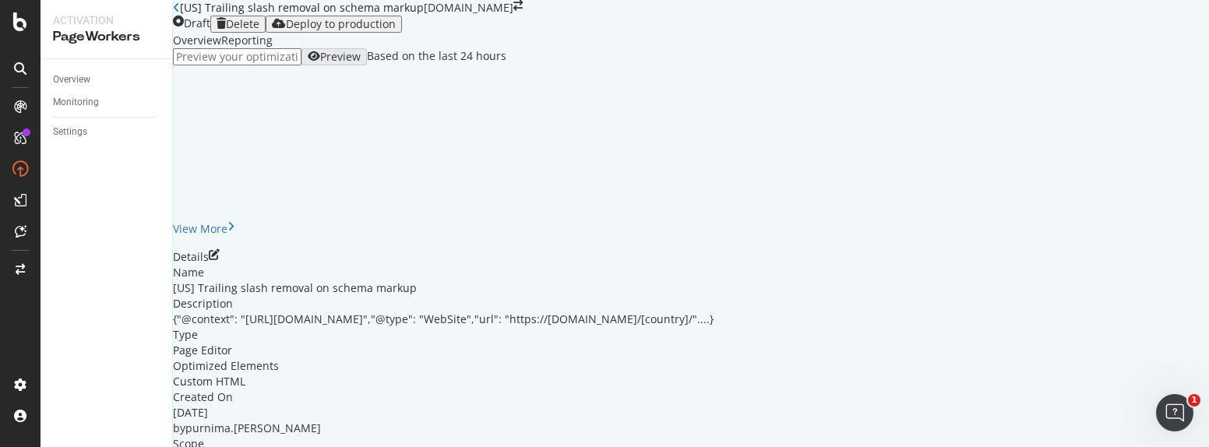
click at [9, 447] on icon "close toast" at bounding box center [4, 455] width 9 height 16
click at [396, 30] on div "Deploy to production" at bounding box center [341, 24] width 110 height 12
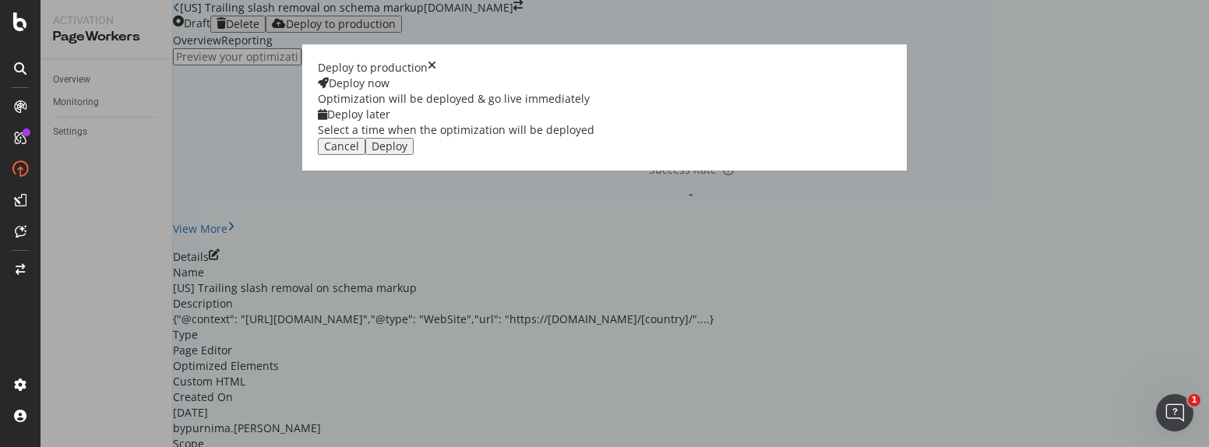
click at [414, 155] on button "Deploy" at bounding box center [389, 146] width 48 height 17
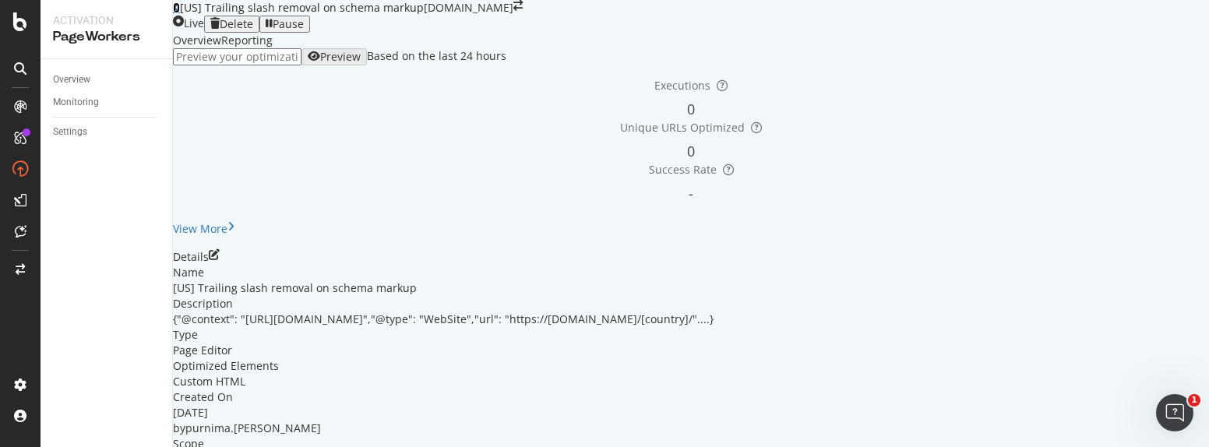
click at [180, 13] on icon at bounding box center [176, 7] width 7 height 11
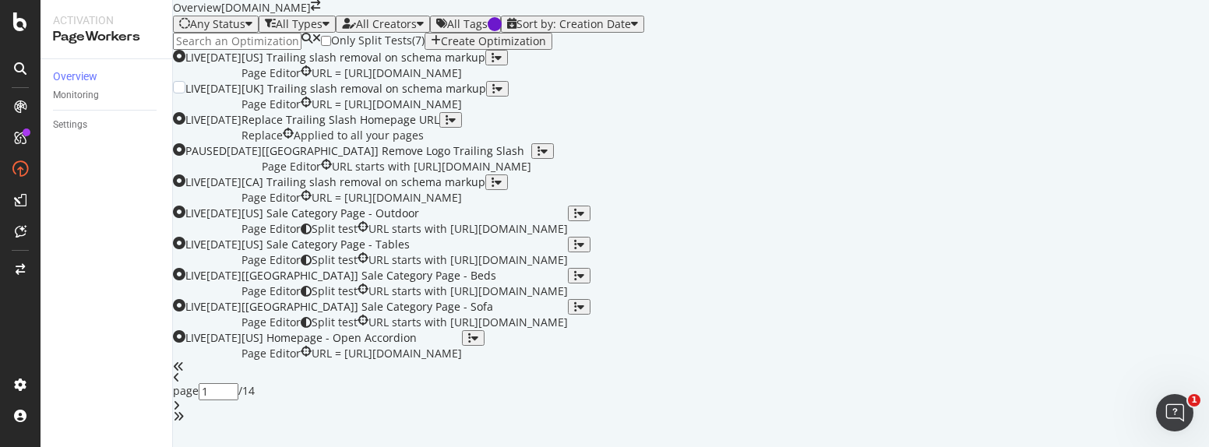
click at [468, 112] on div "[UK] Trailing slash removal on schema markup Page Editor URL = [URL][DOMAIN_NAM…" at bounding box center [364, 96] width 245 height 31
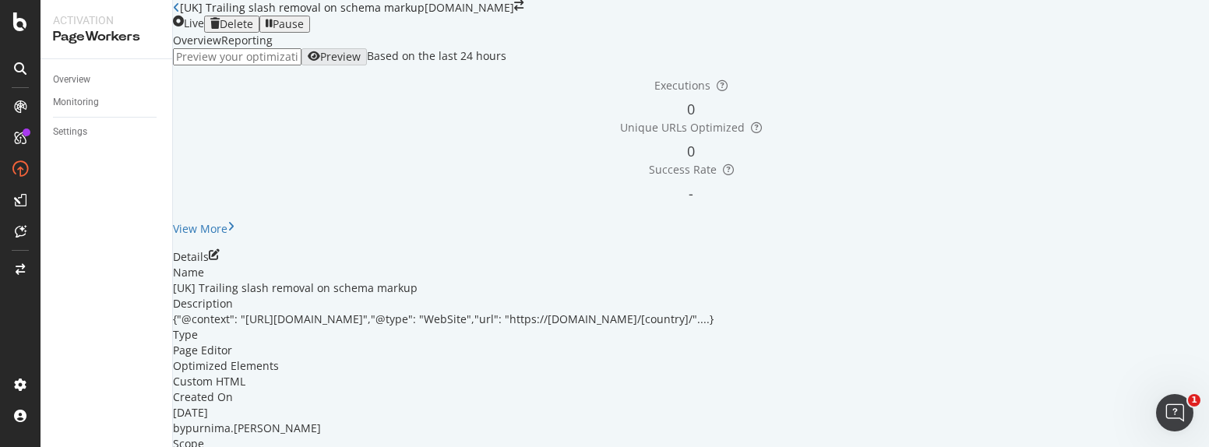
scroll to position [56, 0]
click at [220, 260] on icon "pen-to-square" at bounding box center [214, 254] width 11 height 11
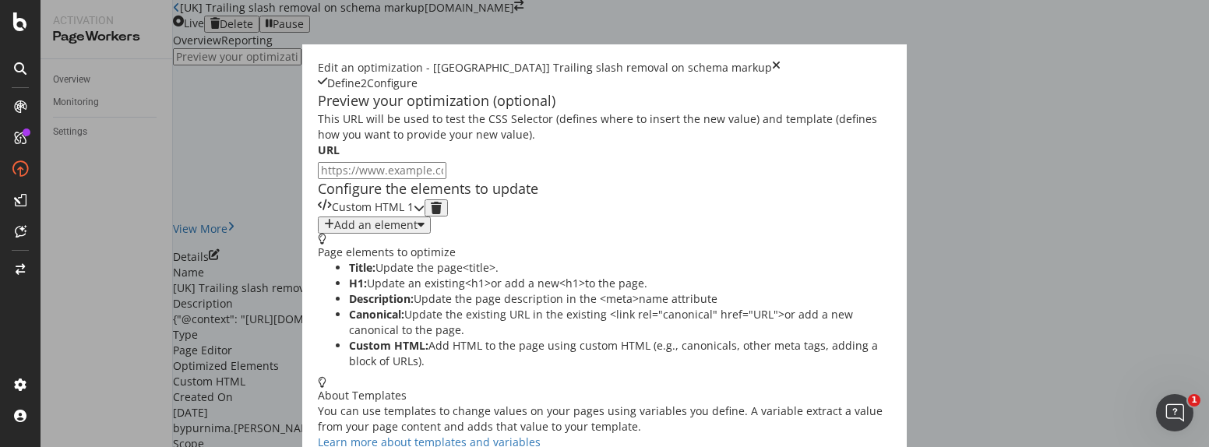
click at [414, 217] on div "Custom HTML 1" at bounding box center [366, 207] width 96 height 17
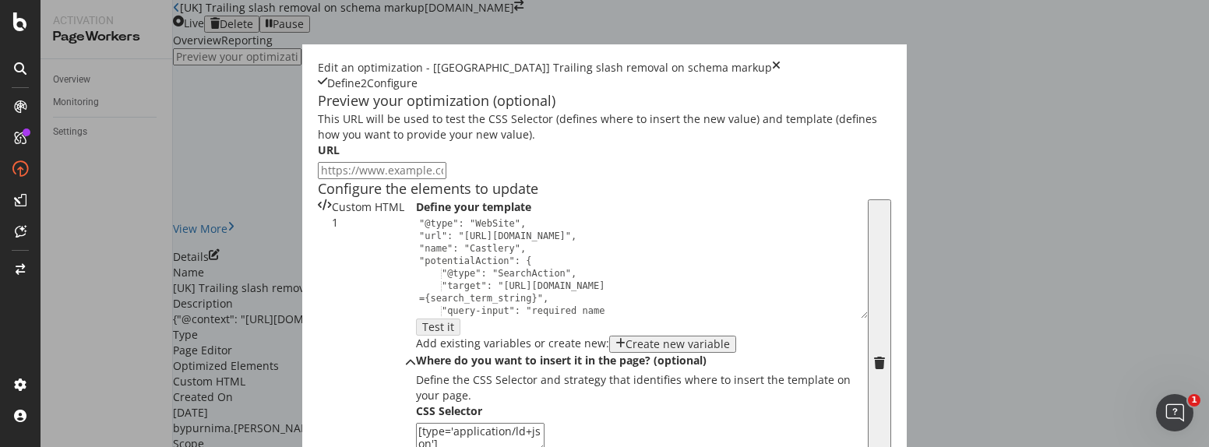
scroll to position [34, 0]
click at [418, 262] on div ""@type": "WebSite", "url": "[URL][DOMAIN_NAME]", "name": "Castlery", "potential…" at bounding box center [636, 278] width 440 height 136
type textarea ""target": "https://[DOMAIN_NAME]/uk/search?q={search_term_string}","
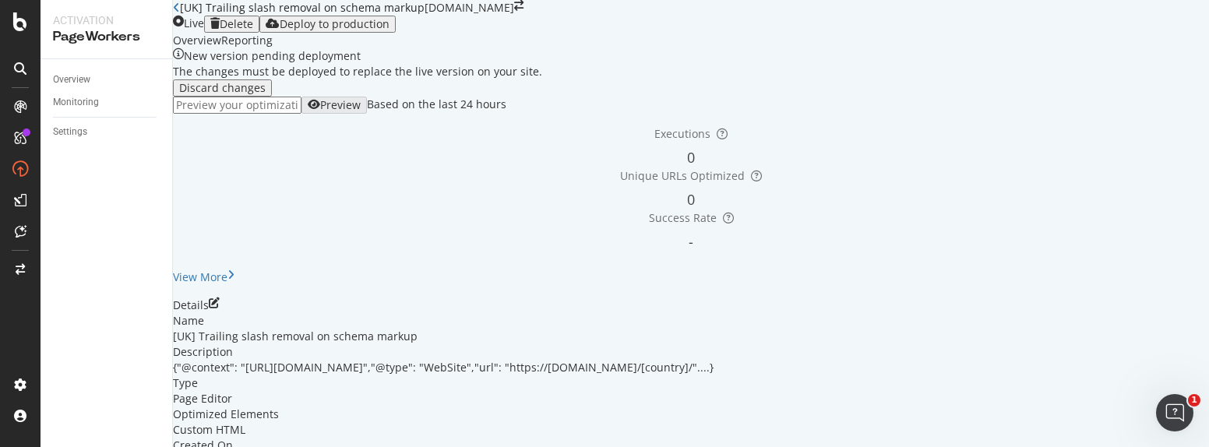
click at [9, 447] on icon "close toast" at bounding box center [4, 455] width 9 height 16
click at [390, 18] on div "Deploy to production" at bounding box center [335, 24] width 110 height 12
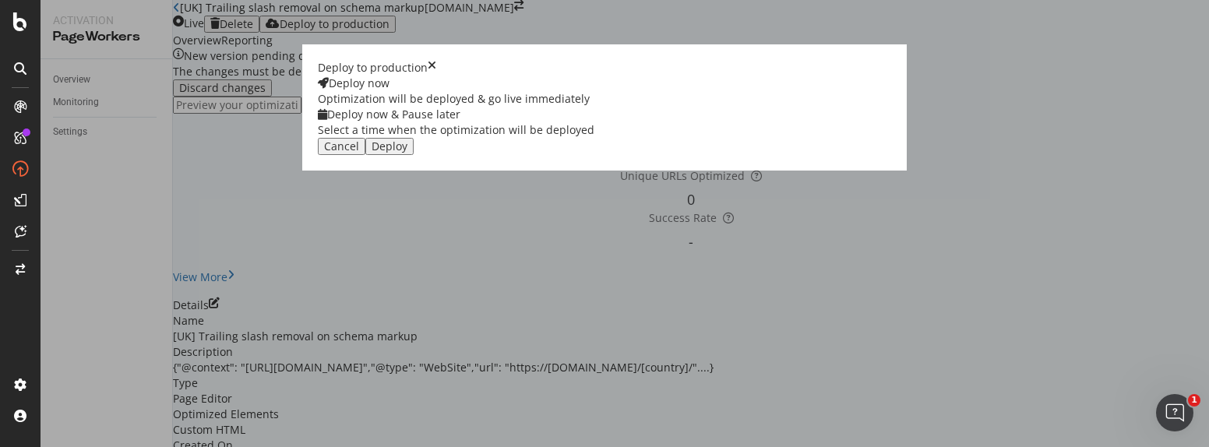
click at [553, 107] on div "Optimization will be deployed & go live immediately" at bounding box center [456, 99] width 277 height 16
click at [407, 153] on div "Deploy" at bounding box center [390, 146] width 36 height 12
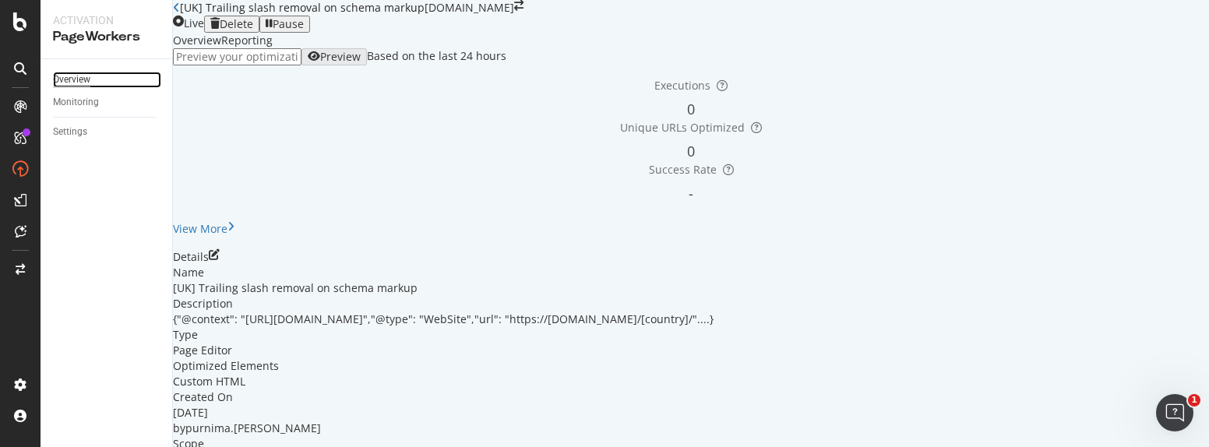
click at [90, 79] on div "Overview" at bounding box center [71, 80] width 37 height 16
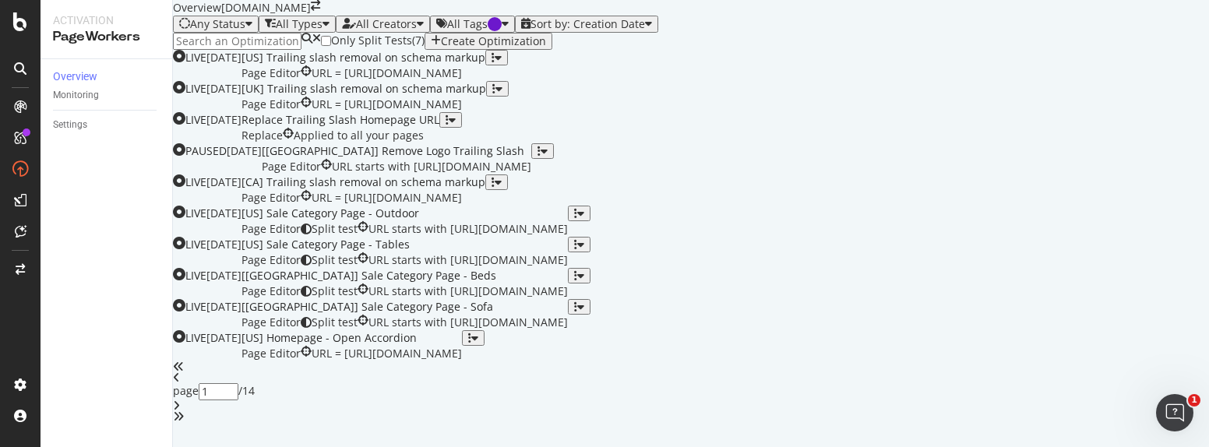
scroll to position [178, 0]
click at [531, 159] on div "[[GEOGRAPHIC_DATA]] Remove Logo Trailing Slash" at bounding box center [397, 151] width 270 height 16
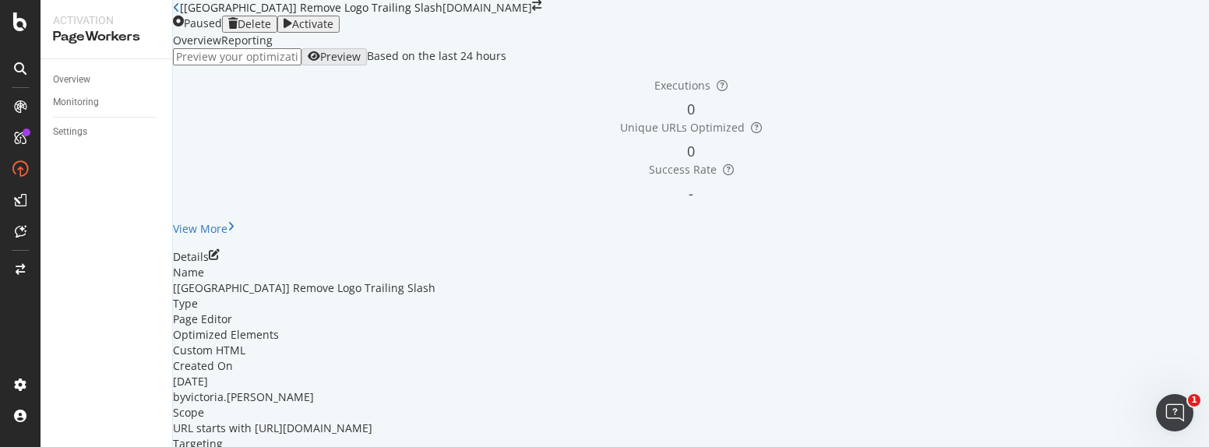
scroll to position [150, 0]
click at [220, 249] on icon "pen-to-square" at bounding box center [214, 254] width 11 height 11
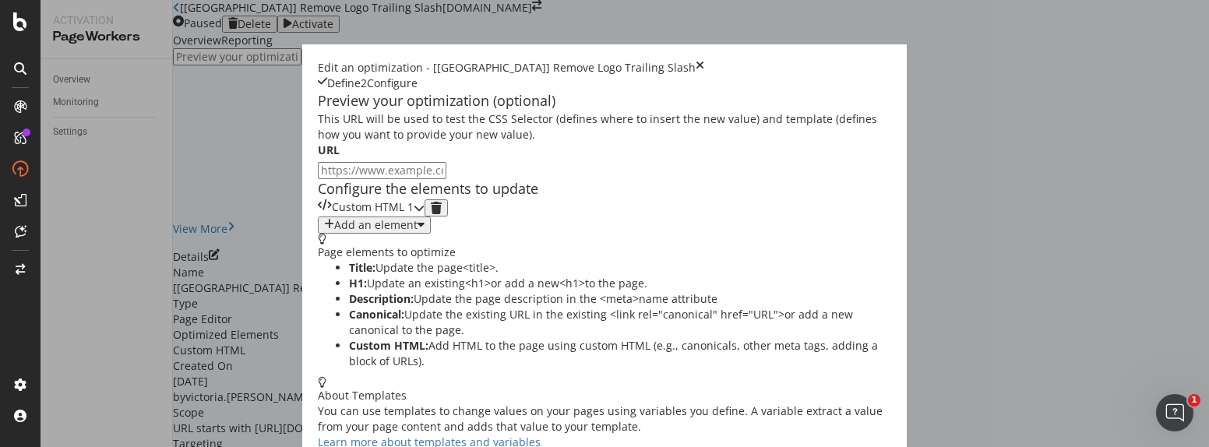
scroll to position [198, 0]
click at [425, 199] on div "modal" at bounding box center [419, 207] width 11 height 17
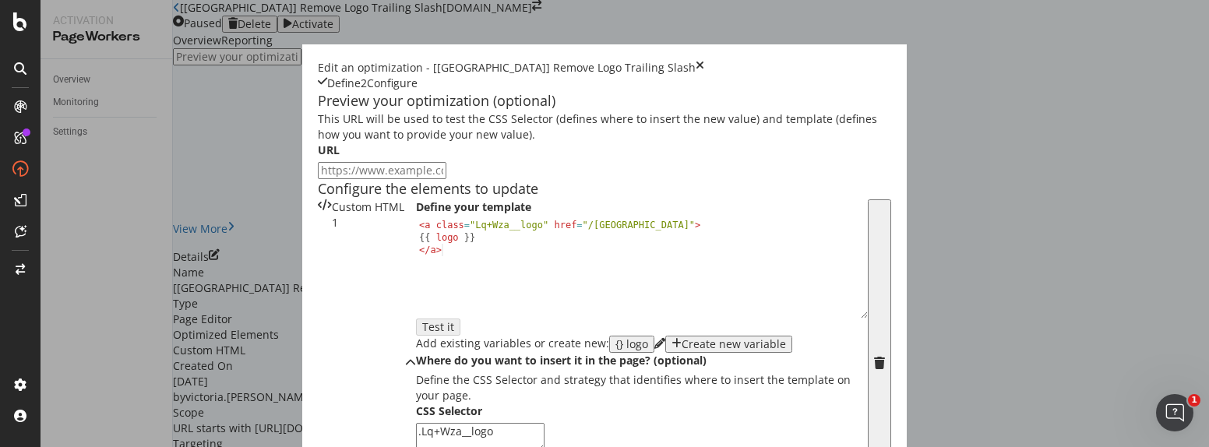
click at [704, 60] on icon "times" at bounding box center [700, 68] width 9 height 16
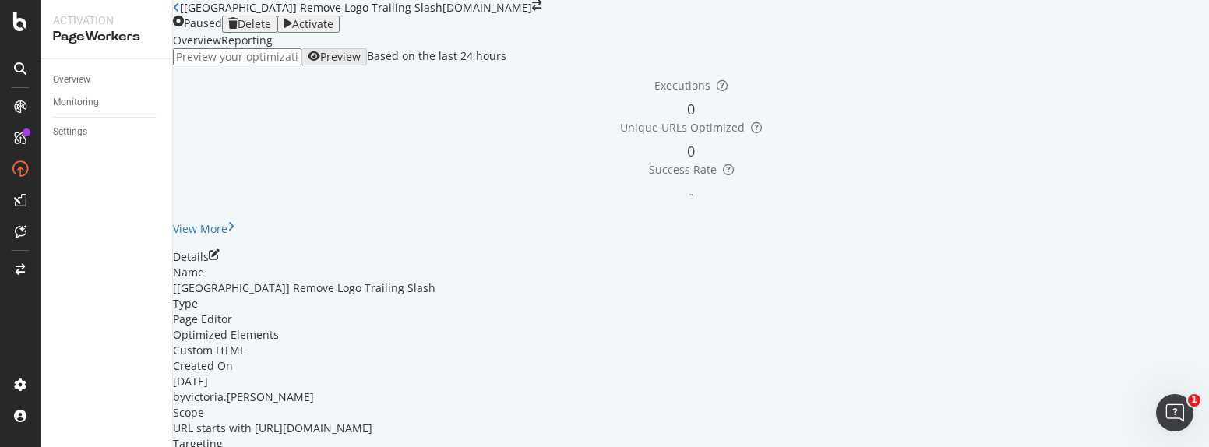
scroll to position [0, 0]
click at [180, 13] on icon at bounding box center [176, 7] width 7 height 11
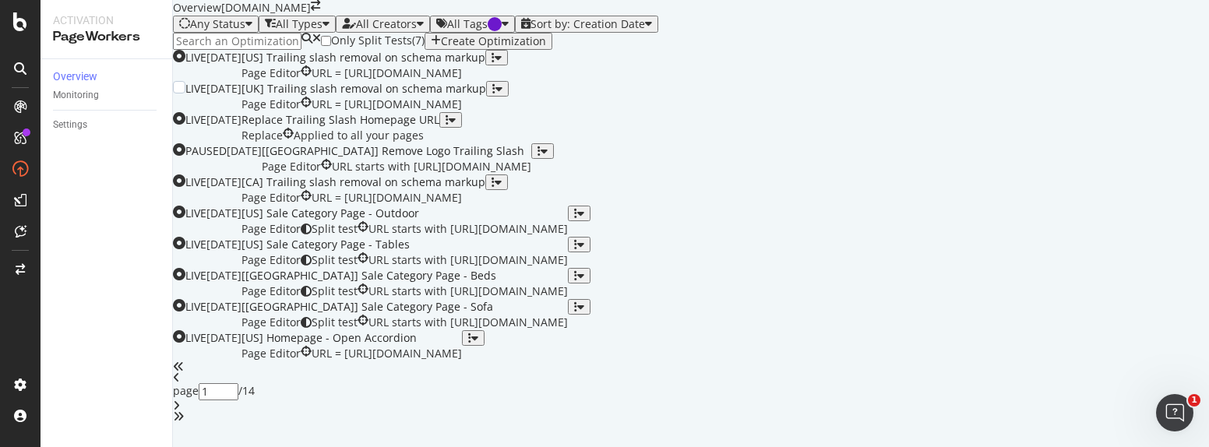
scroll to position [101, 0]
click at [439, 128] on div "Replace Trailing Slash Homepage URL" at bounding box center [341, 120] width 198 height 16
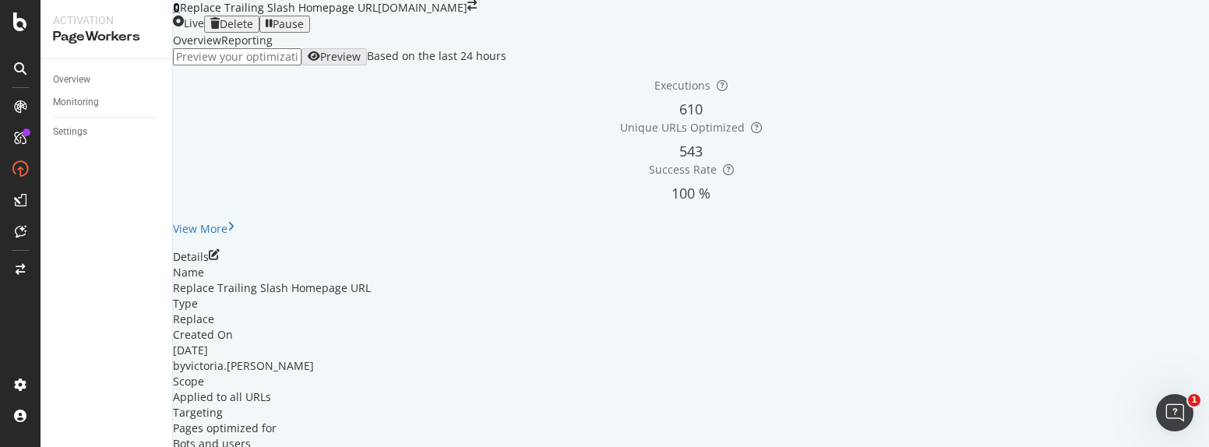
click at [180, 13] on icon at bounding box center [176, 7] width 7 height 11
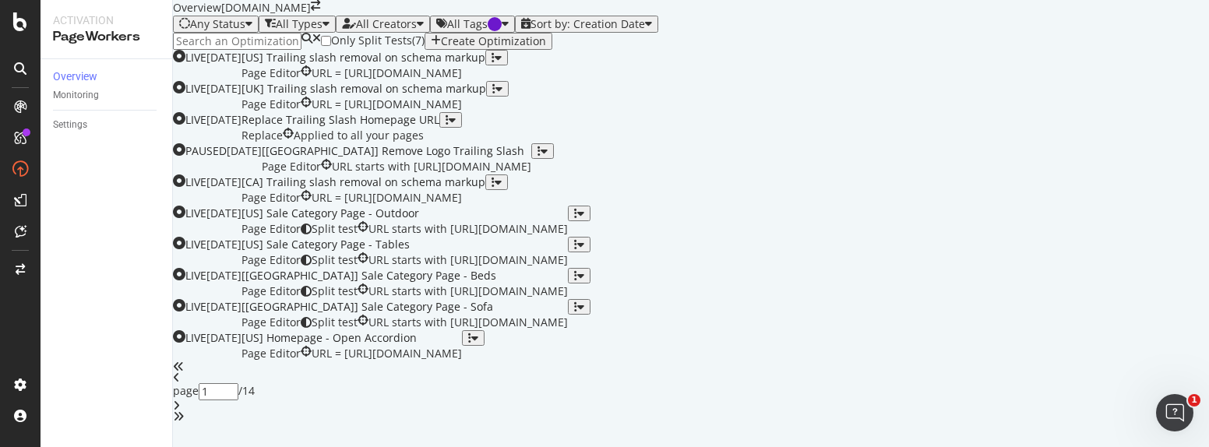
click at [441, 48] on icon "button" at bounding box center [436, 41] width 10 height 12
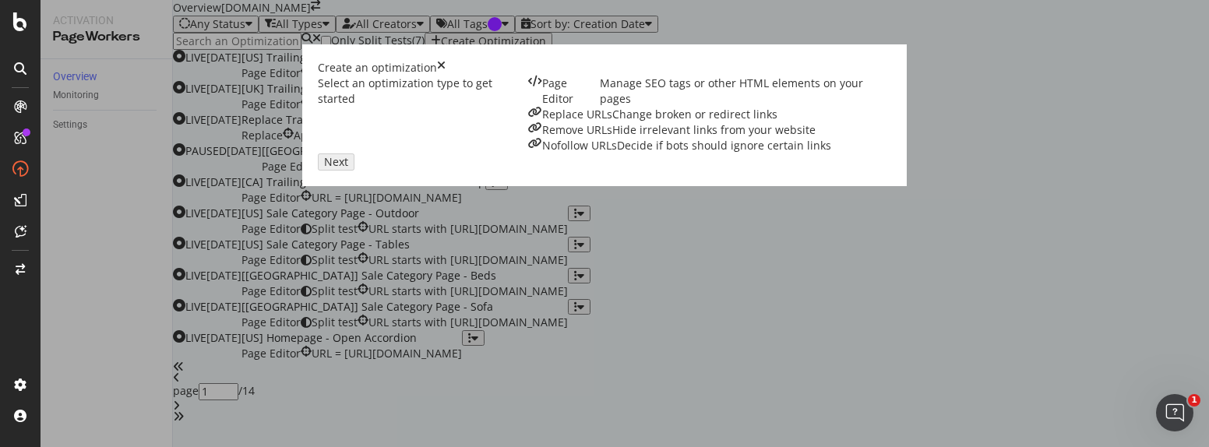
click at [528, 107] on div "Page Editor Manage SEO tags or other HTML elements on your pages" at bounding box center [709, 91] width 363 height 31
click at [348, 168] on div "Next" at bounding box center [336, 162] width 24 height 12
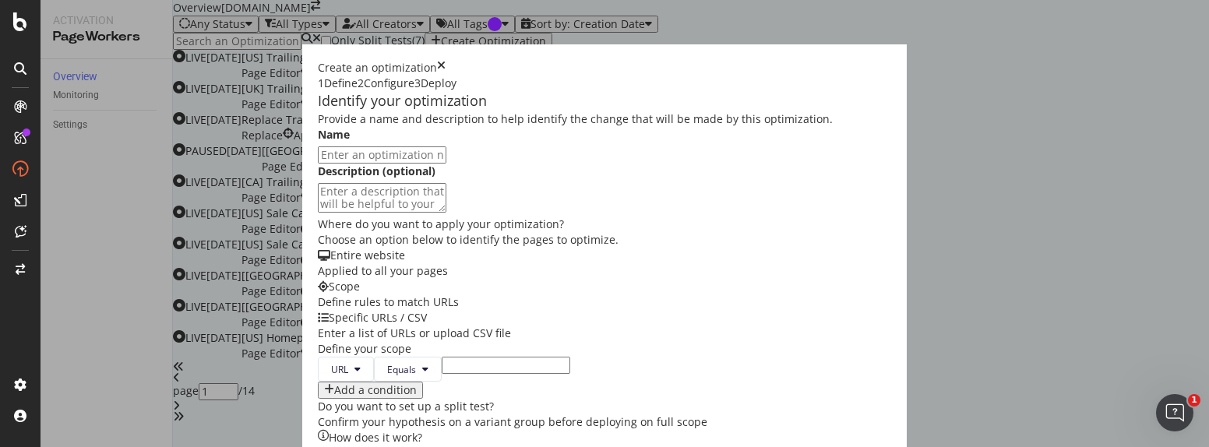
click at [362, 164] on input "modal" at bounding box center [382, 154] width 129 height 17
paste input "Trailing slash removal on schema markup"
type input "[SG] Trailing slash removal on schema markup"
click at [318, 213] on textarea "modal" at bounding box center [382, 198] width 129 height 30
click at [446, 213] on textarea "modal" at bounding box center [382, 198] width 129 height 30
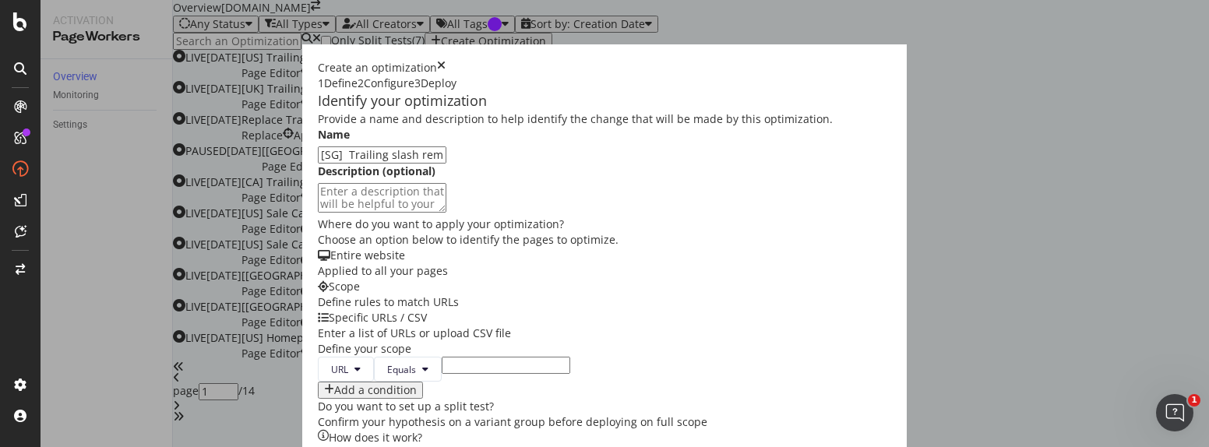
paste textarea "{"@context": "[URL][DOMAIN_NAME]","@type": "WebSite","url": "https://[DOMAIN_NA…"
type textarea "{"@context": "[URL][DOMAIN_NAME]","@type": "WebSite","url": "https://[DOMAIN_NA…"
click at [458, 357] on input "modal" at bounding box center [506, 365] width 129 height 17
paste input "[URL][DOMAIN_NAME]"
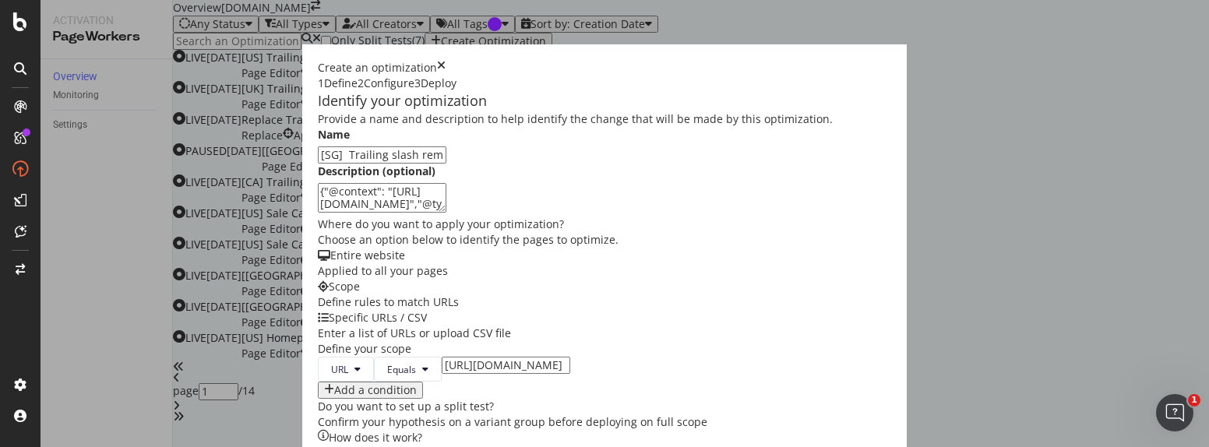
scroll to position [340, 0]
type input "[URL][DOMAIN_NAME]"
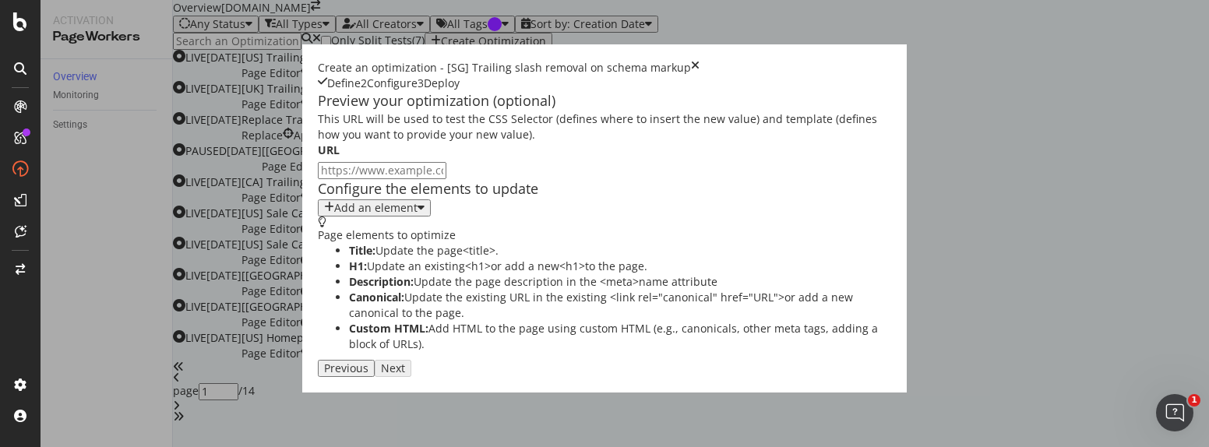
scroll to position [0, 0]
click at [418, 214] on icon "modal" at bounding box center [421, 208] width 7 height 12
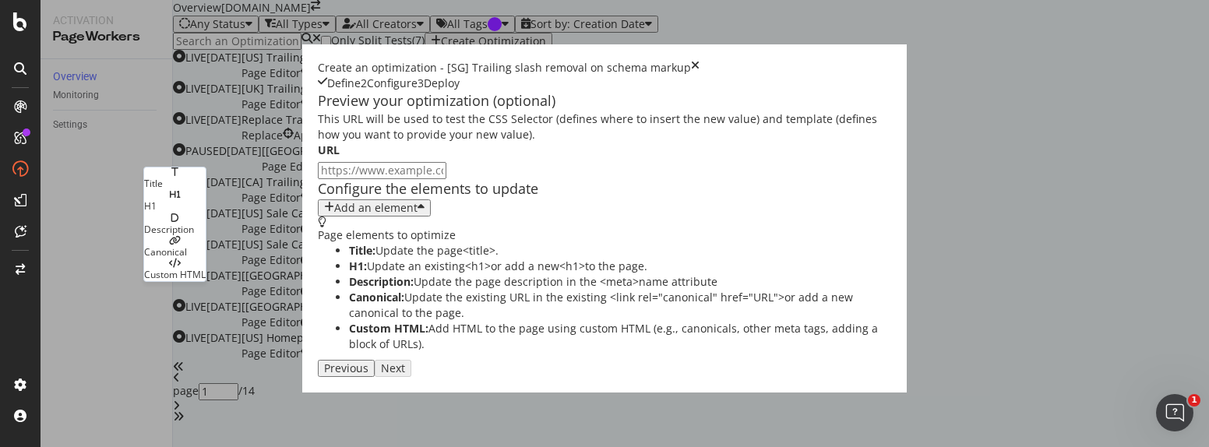
click at [206, 268] on div "Custom HTML" at bounding box center [175, 274] width 62 height 13
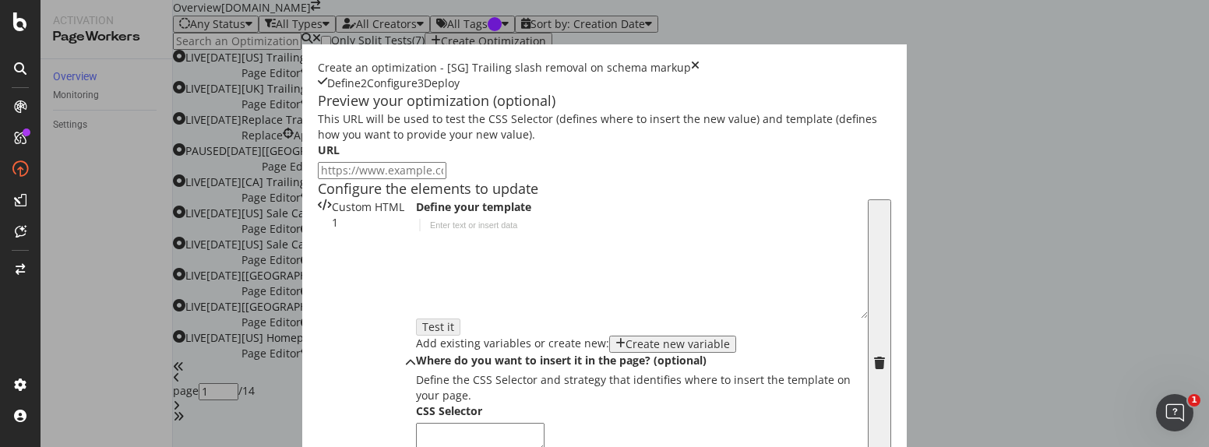
scroll to position [117, 0]
click at [416, 273] on div "modal" at bounding box center [642, 280] width 452 height 123
paste textarea "}"
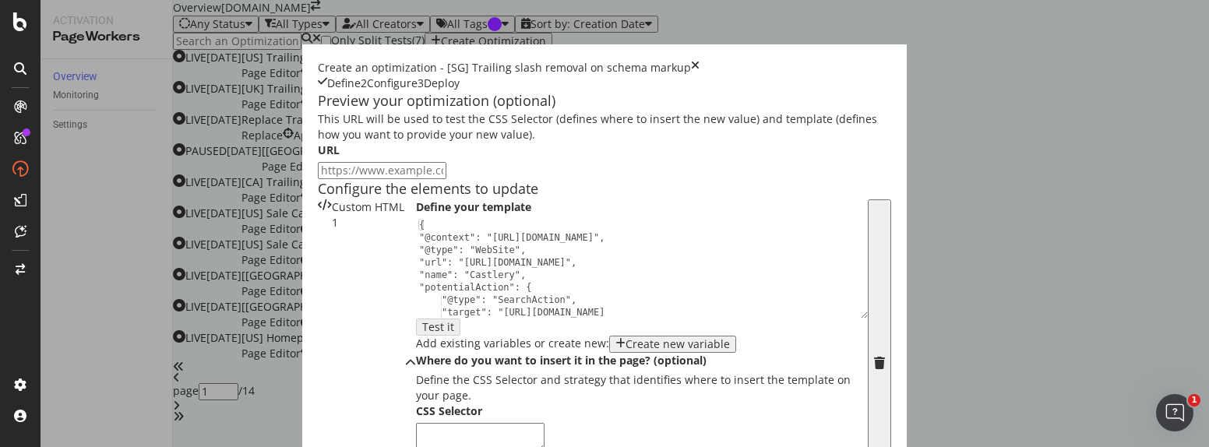
scroll to position [64, 0]
click at [416, 346] on div "{ "@context": "[URL][DOMAIN_NAME]", "@type": "WebSite", "url": "[URL][DOMAIN_NA…" at bounding box center [636, 287] width 440 height 136
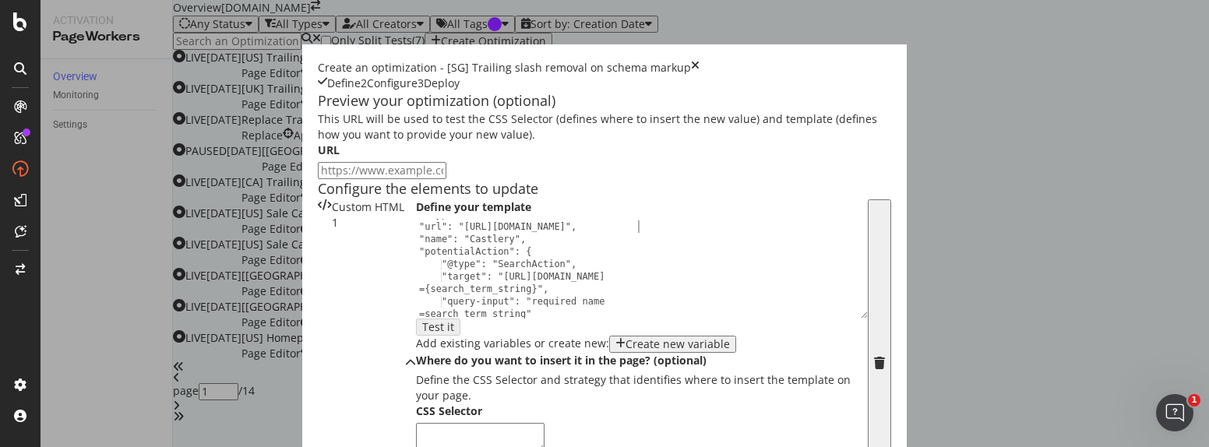
scroll to position [43, 0]
click at [418, 337] on div ""url": "[URL][DOMAIN_NAME]", "name": "Castlery", "potentialAction": { "@type": …" at bounding box center [636, 274] width 440 height 123
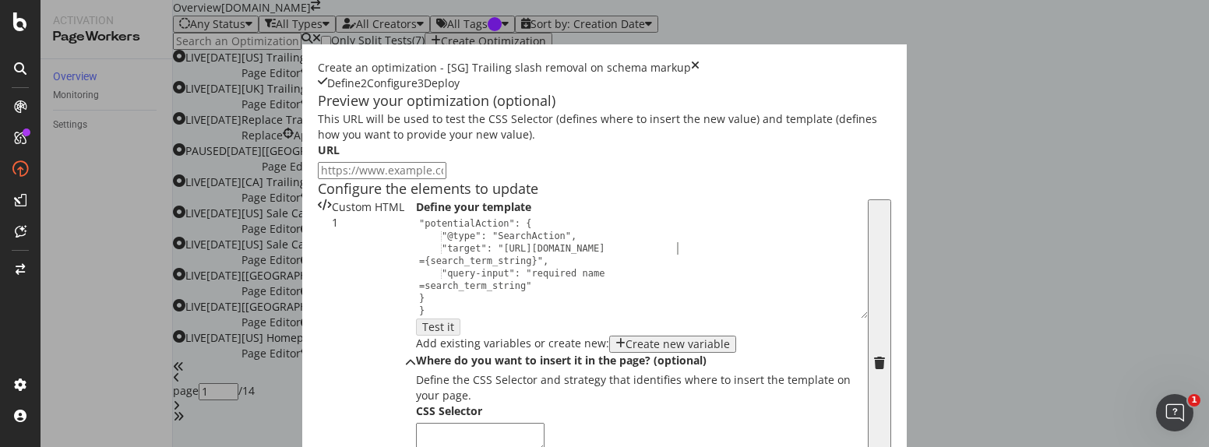
scroll to position [428, 0]
type textarea ""target": "https://[DOMAIN_NAME]/sg/search?q={search_term_string}","
click at [416, 423] on textarea "modal" at bounding box center [480, 438] width 129 height 30
paste textarea "[type='application/ld+json']"
type textarea "[type='application/ld+json']"
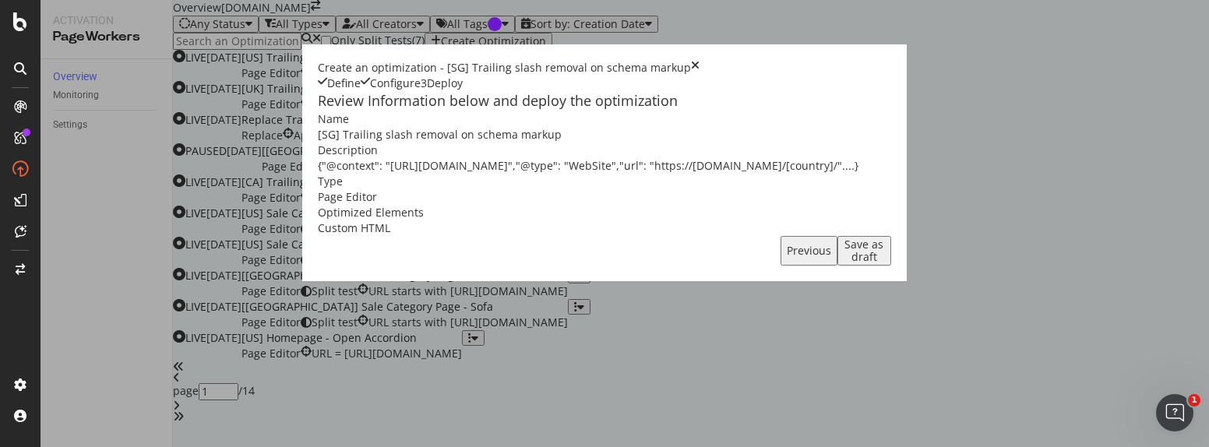
click at [885, 263] on div "Save as draft" at bounding box center [864, 250] width 41 height 25
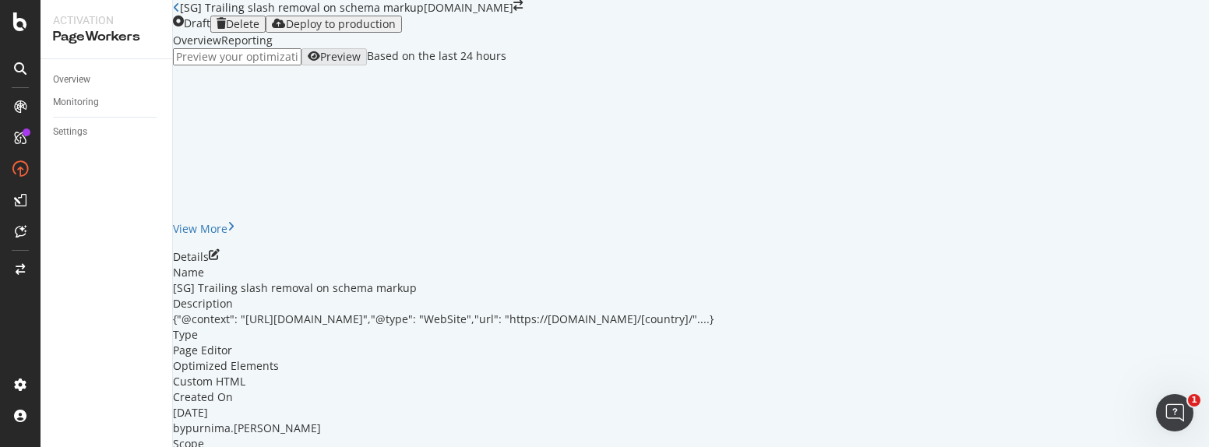
click at [9, 447] on icon "close toast" at bounding box center [4, 455] width 9 height 16
click at [220, 249] on icon "pen-to-square" at bounding box center [214, 254] width 11 height 11
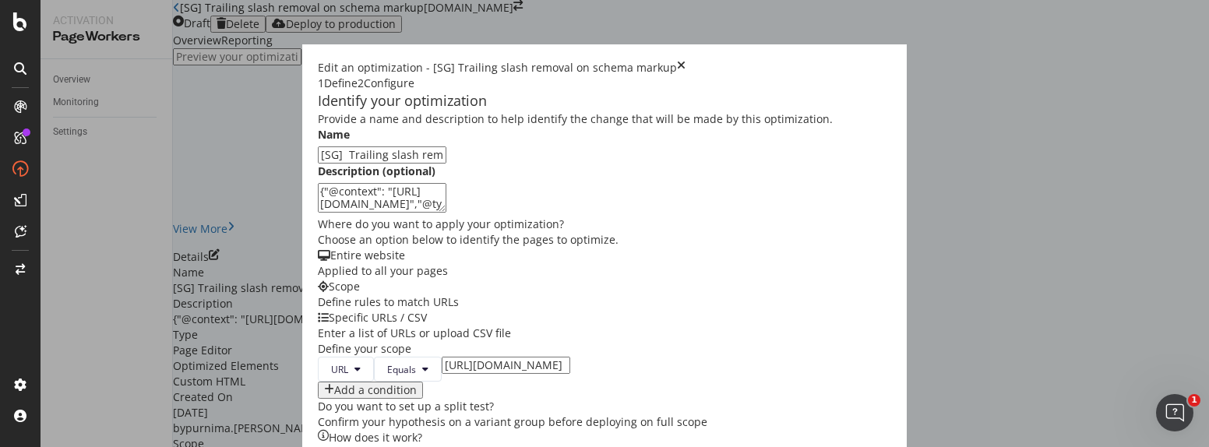
scroll to position [81, 0]
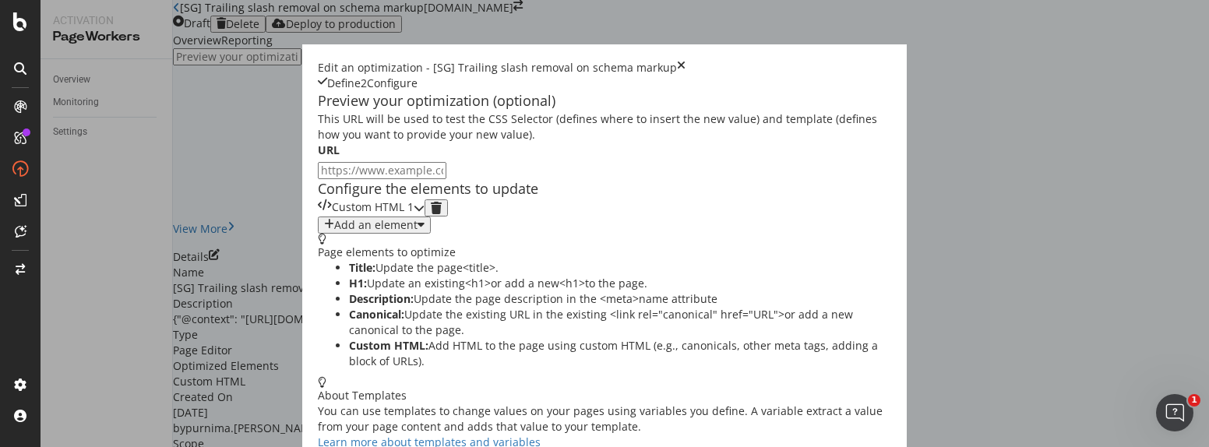
click at [425, 217] on div "modal" at bounding box center [419, 207] width 11 height 17
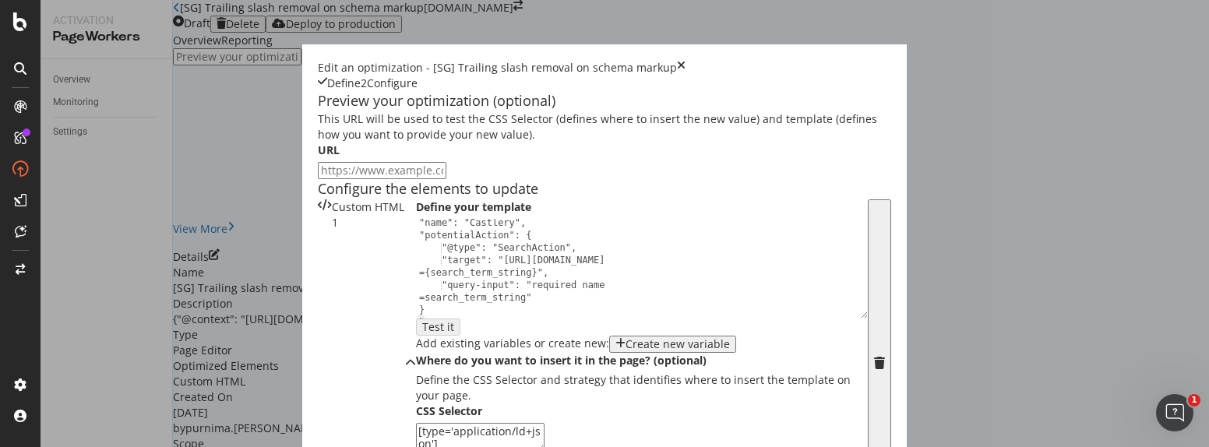
scroll to position [64, 0]
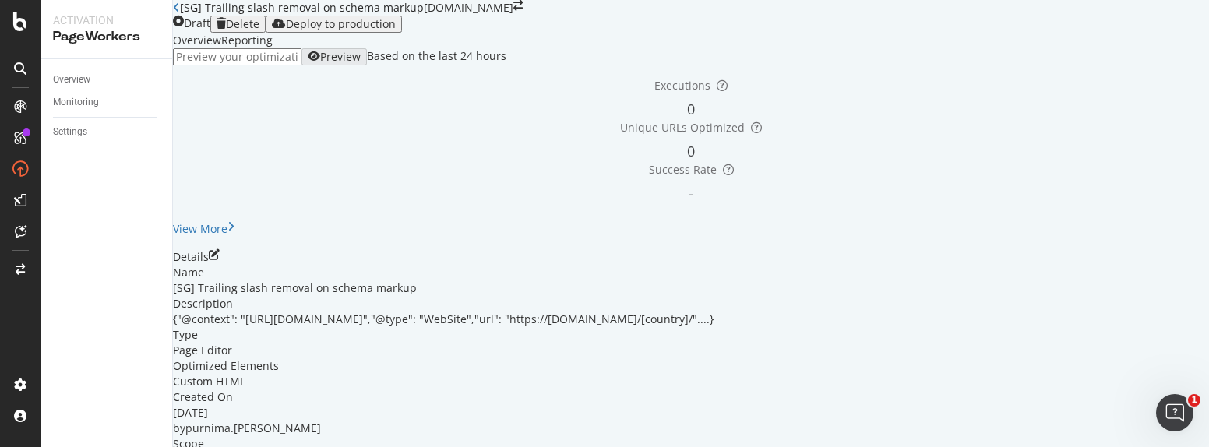
click at [9, 447] on icon "close toast" at bounding box center [4, 455] width 9 height 16
click at [396, 18] on div "Deploy to production" at bounding box center [341, 24] width 110 height 12
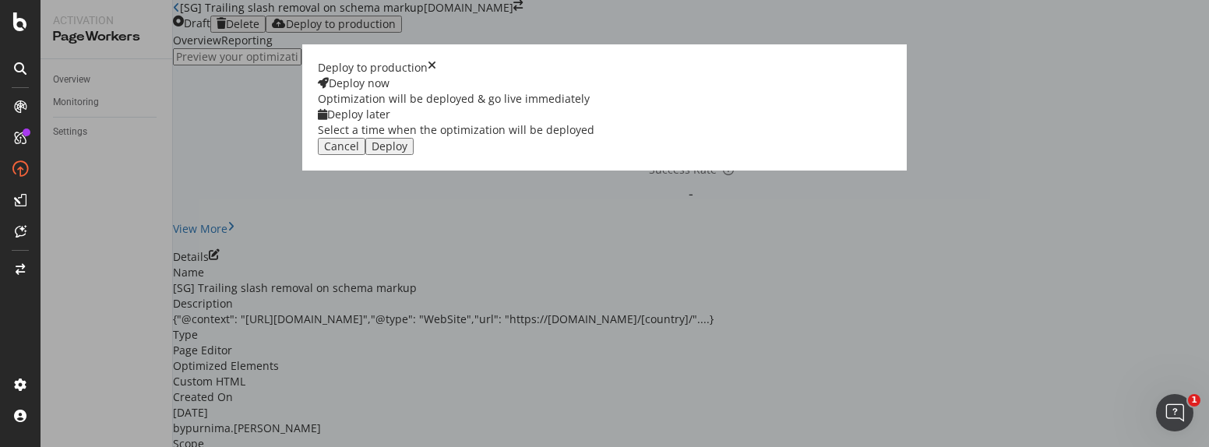
click at [407, 153] on div "Deploy" at bounding box center [390, 146] width 36 height 12
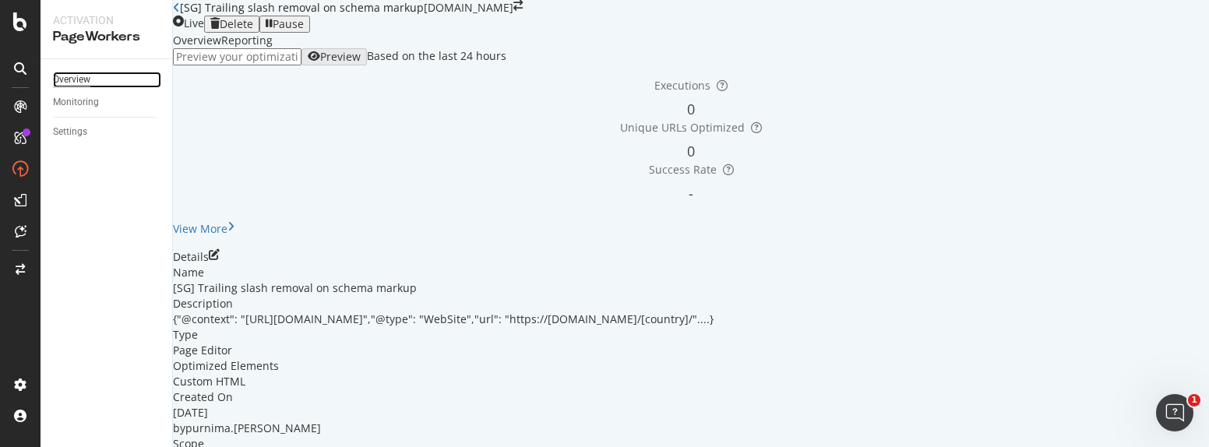
click at [86, 82] on div "Overview" at bounding box center [71, 80] width 37 height 16
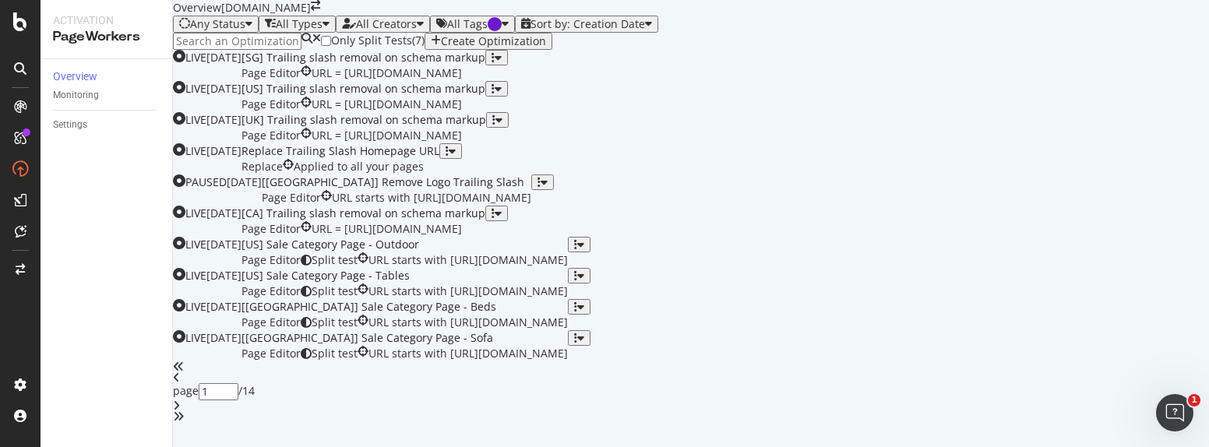
click at [546, 48] on div "Create Optimization" at bounding box center [488, 41] width 115 height 12
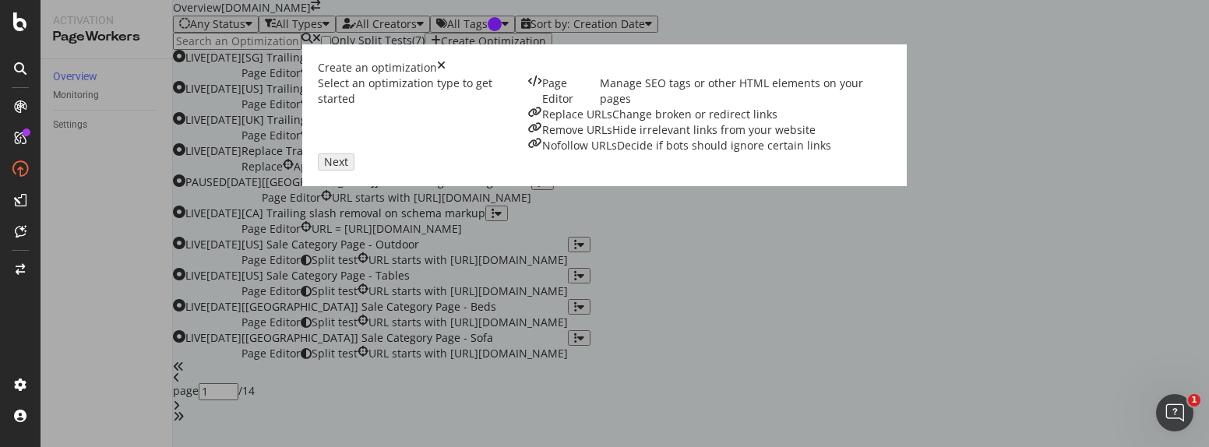
click at [600, 107] on div "Manage SEO tags or other HTML elements on your pages" at bounding box center [745, 91] width 291 height 31
click at [354, 171] on button "Next" at bounding box center [336, 161] width 37 height 17
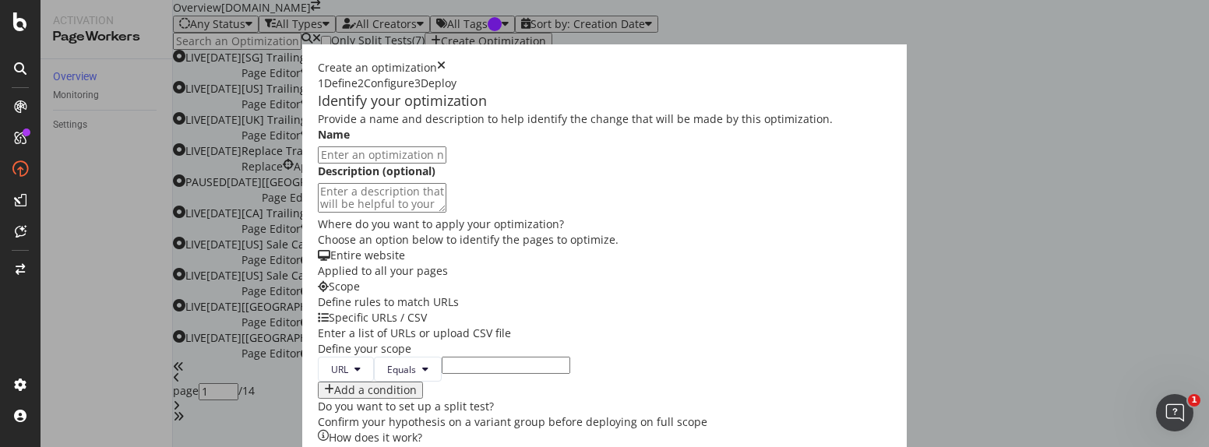
click at [393, 164] on input "modal" at bounding box center [382, 154] width 129 height 17
click at [401, 164] on input "modal" at bounding box center [382, 154] width 129 height 17
paste input "Trailing slash removal on schema markup"
type input "[AU] Trailing slash removal on schema markup"
click at [318, 213] on textarea "modal" at bounding box center [382, 198] width 129 height 30
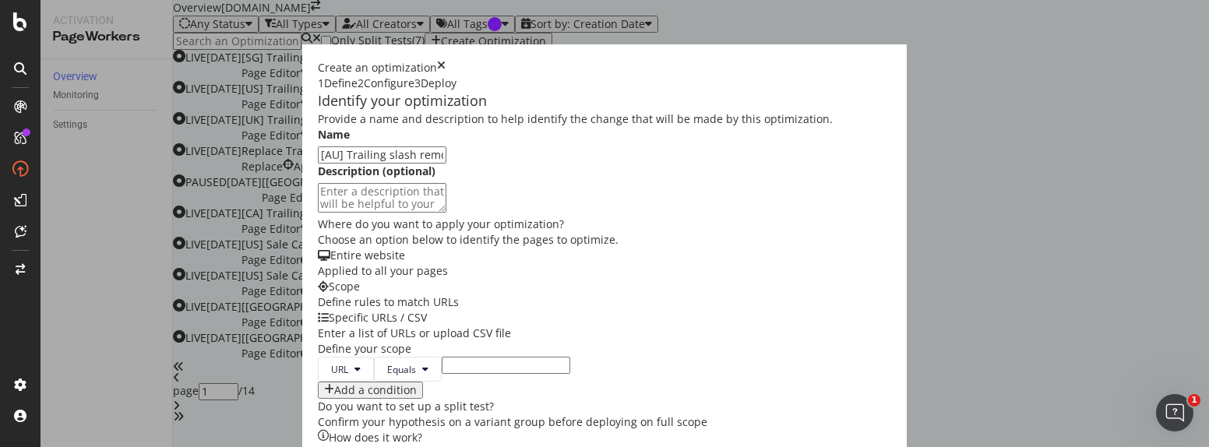
click at [392, 213] on textarea "modal" at bounding box center [382, 198] width 129 height 30
paste textarea "{"@context": "[URL][DOMAIN_NAME]","@type": "WebSite","url": "https://[DOMAIN_NA…"
type textarea "{"@context": "[URL][DOMAIN_NAME]","@type": "WebSite","url": "https://[DOMAIN_NA…"
click at [442, 357] on input "modal" at bounding box center [506, 365] width 129 height 17
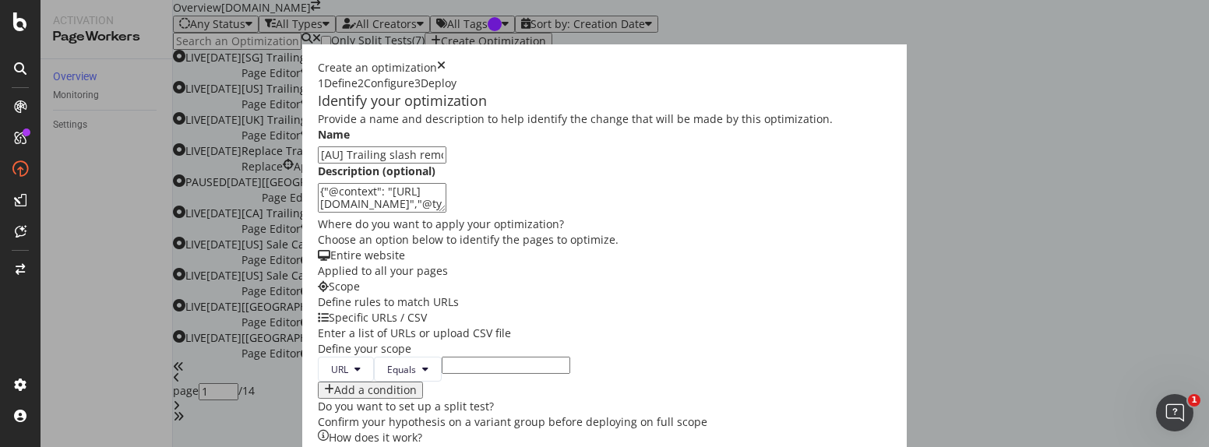
paste input "[URL][DOMAIN_NAME]"
type input "[URL][DOMAIN_NAME]"
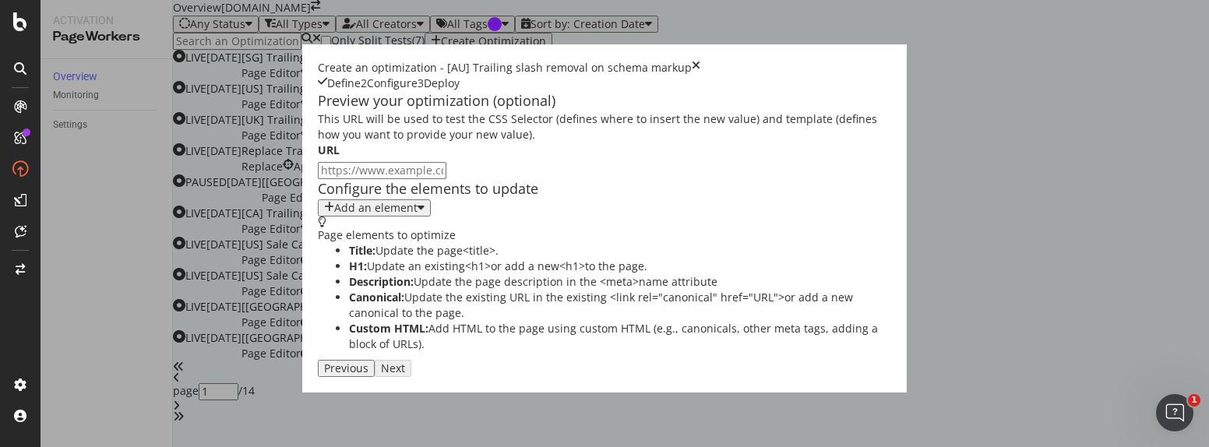
click at [418, 214] on div "modal" at bounding box center [421, 208] width 7 height 12
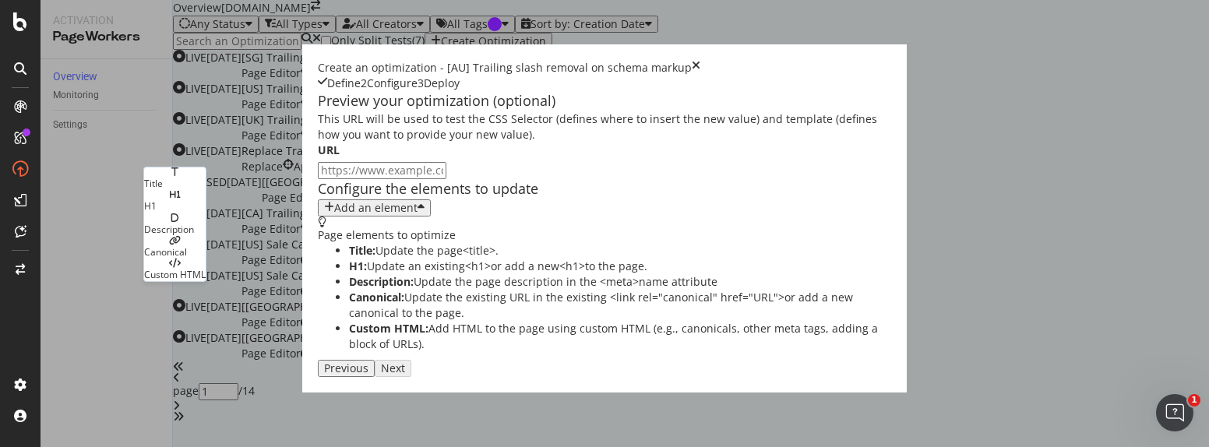
click at [206, 268] on div "Custom HTML" at bounding box center [175, 274] width 62 height 13
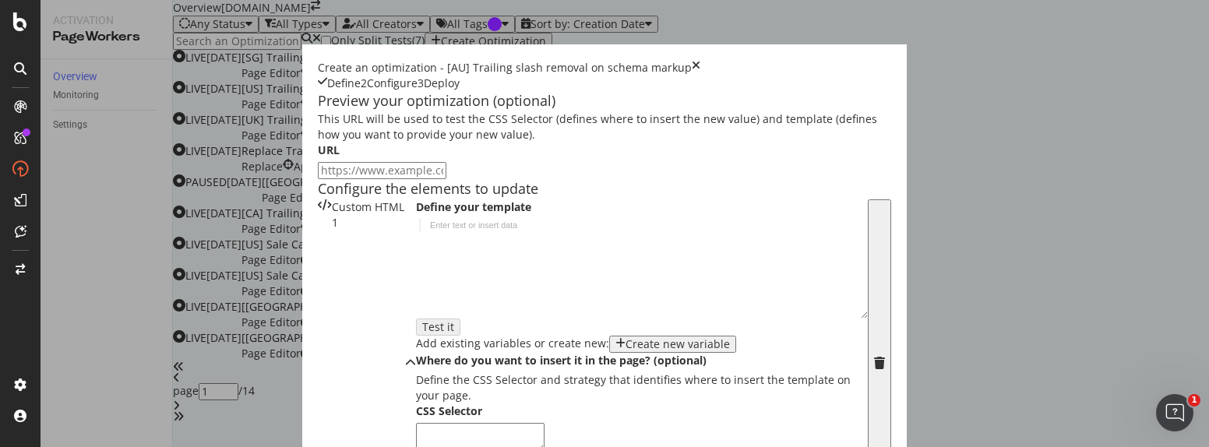
scroll to position [118, 0]
click at [416, 264] on div "modal" at bounding box center [642, 280] width 452 height 123
paste textarea "}"
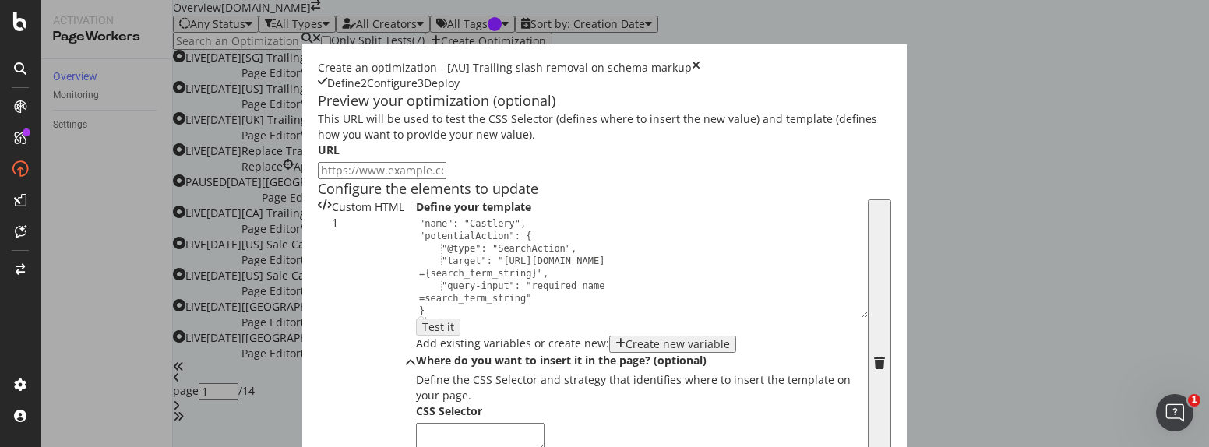
scroll to position [51, 0]
click at [418, 285] on div ""name": "Castlery", "potentialAction": { "@type": "SearchAction", "target": "[U…" at bounding box center [636, 278] width 440 height 123
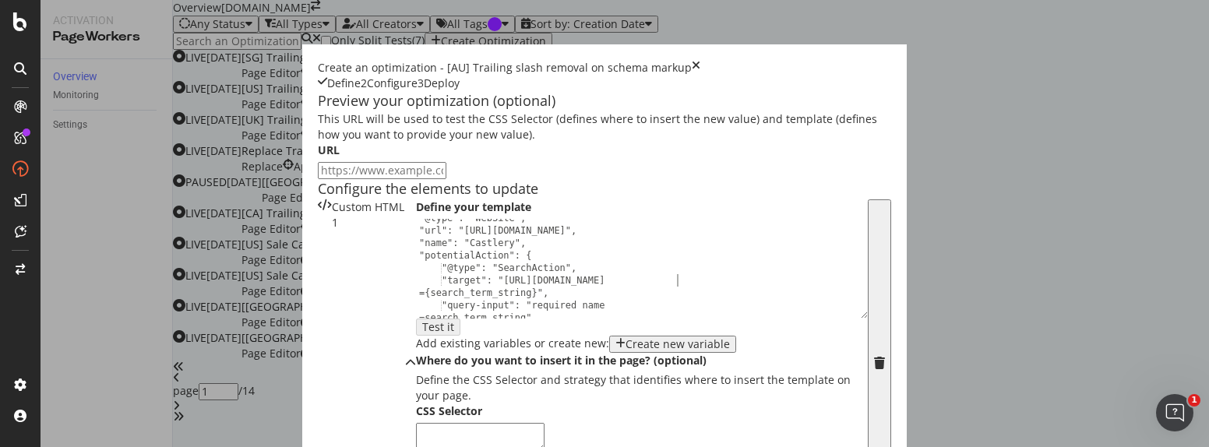
scroll to position [32, 0]
click at [416, 247] on div ""@type": "WebSite", "url": "[URL][DOMAIN_NAME]", "name": "Castlery", "potential…" at bounding box center [636, 280] width 440 height 136
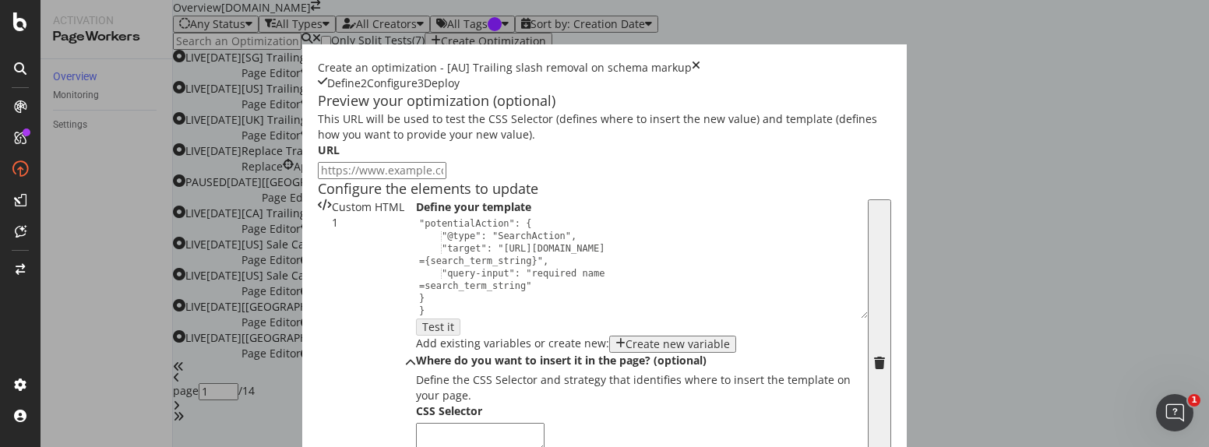
scroll to position [326, 0]
type textarea ""url": "[URL][DOMAIN_NAME]","
click at [425, 423] on textarea "modal" at bounding box center [480, 438] width 129 height 30
paste textarea "[type='application/ld+json']"
type textarea "[type='application/ld+json']"
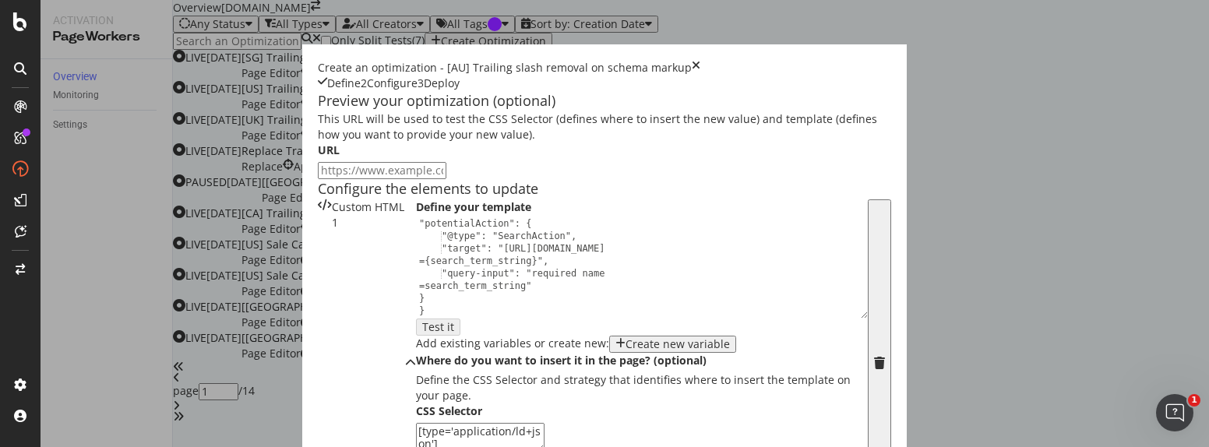
scroll to position [428, 0]
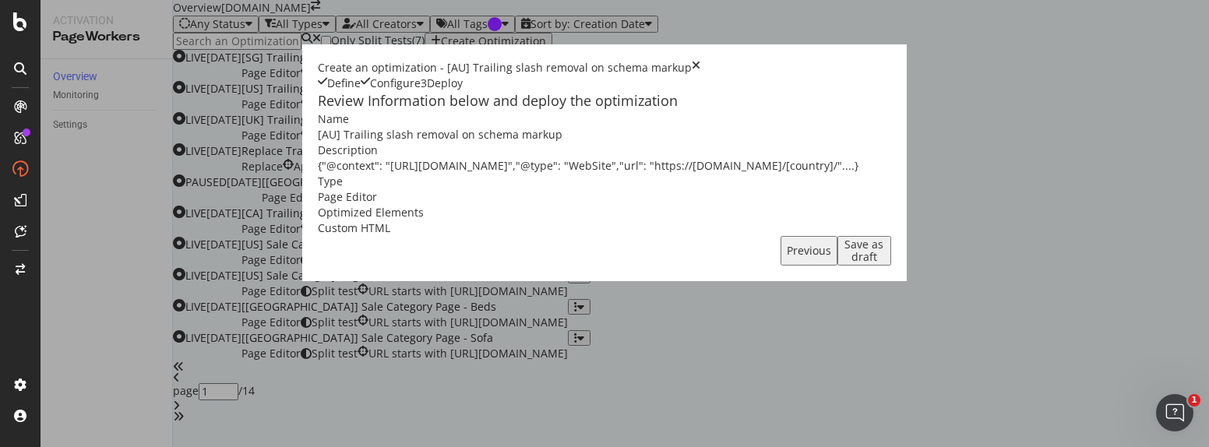
scroll to position [0, 0]
click at [885, 263] on div "Save as draft" at bounding box center [864, 250] width 41 height 25
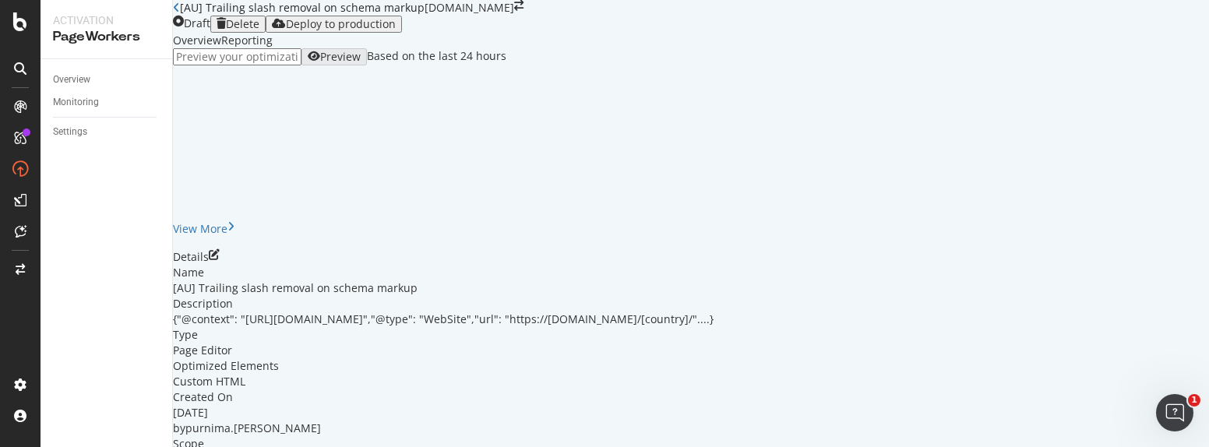
click at [9, 447] on icon "close toast" at bounding box center [4, 455] width 9 height 16
click at [396, 30] on div "Deploy to production" at bounding box center [341, 24] width 110 height 12
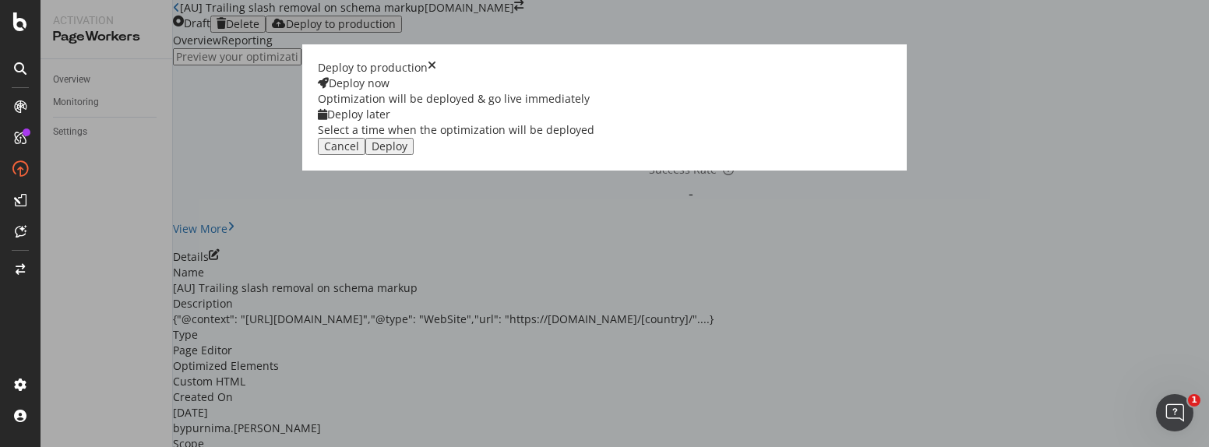
click at [407, 153] on div "Deploy" at bounding box center [390, 146] width 36 height 12
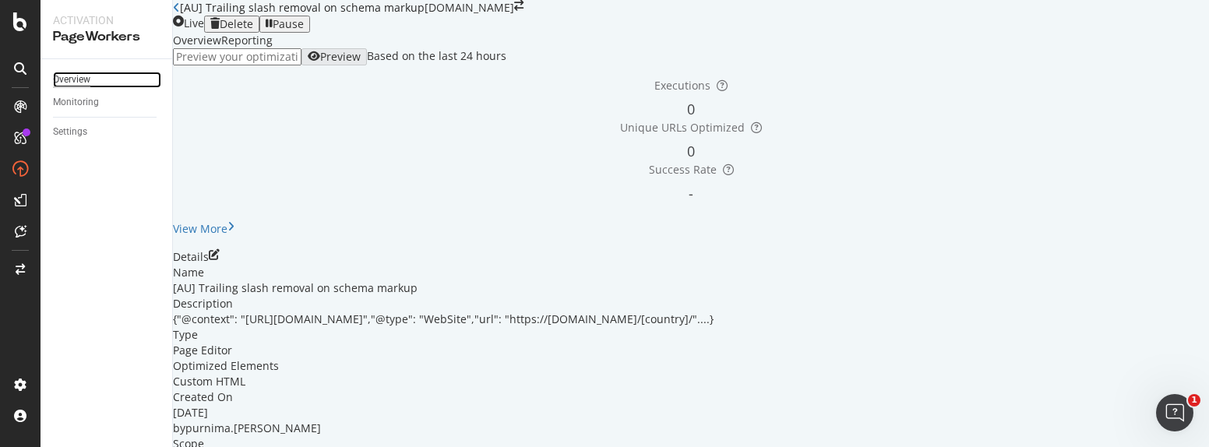
click at [69, 76] on div "Overview" at bounding box center [71, 80] width 37 height 16
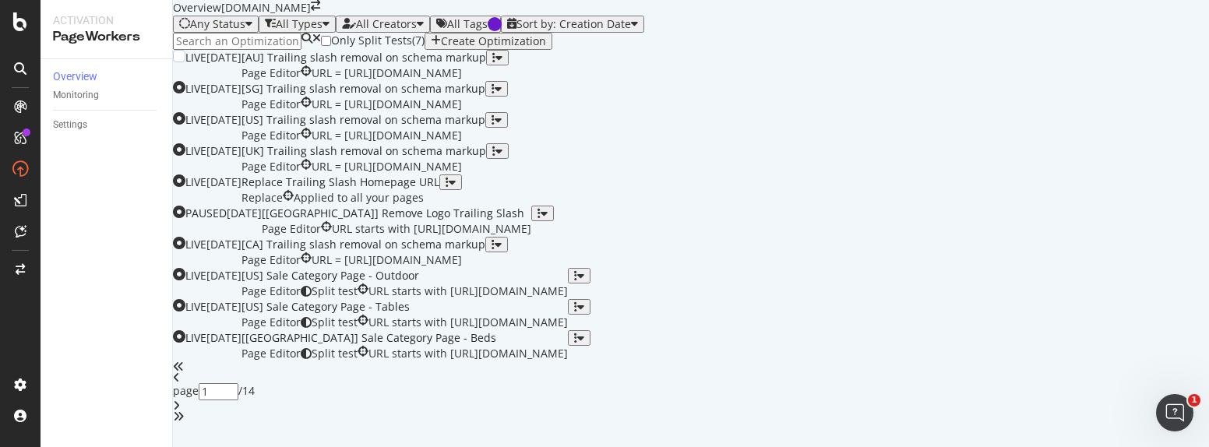
scroll to position [277, 0]
